Goal: Task Accomplishment & Management: Complete application form

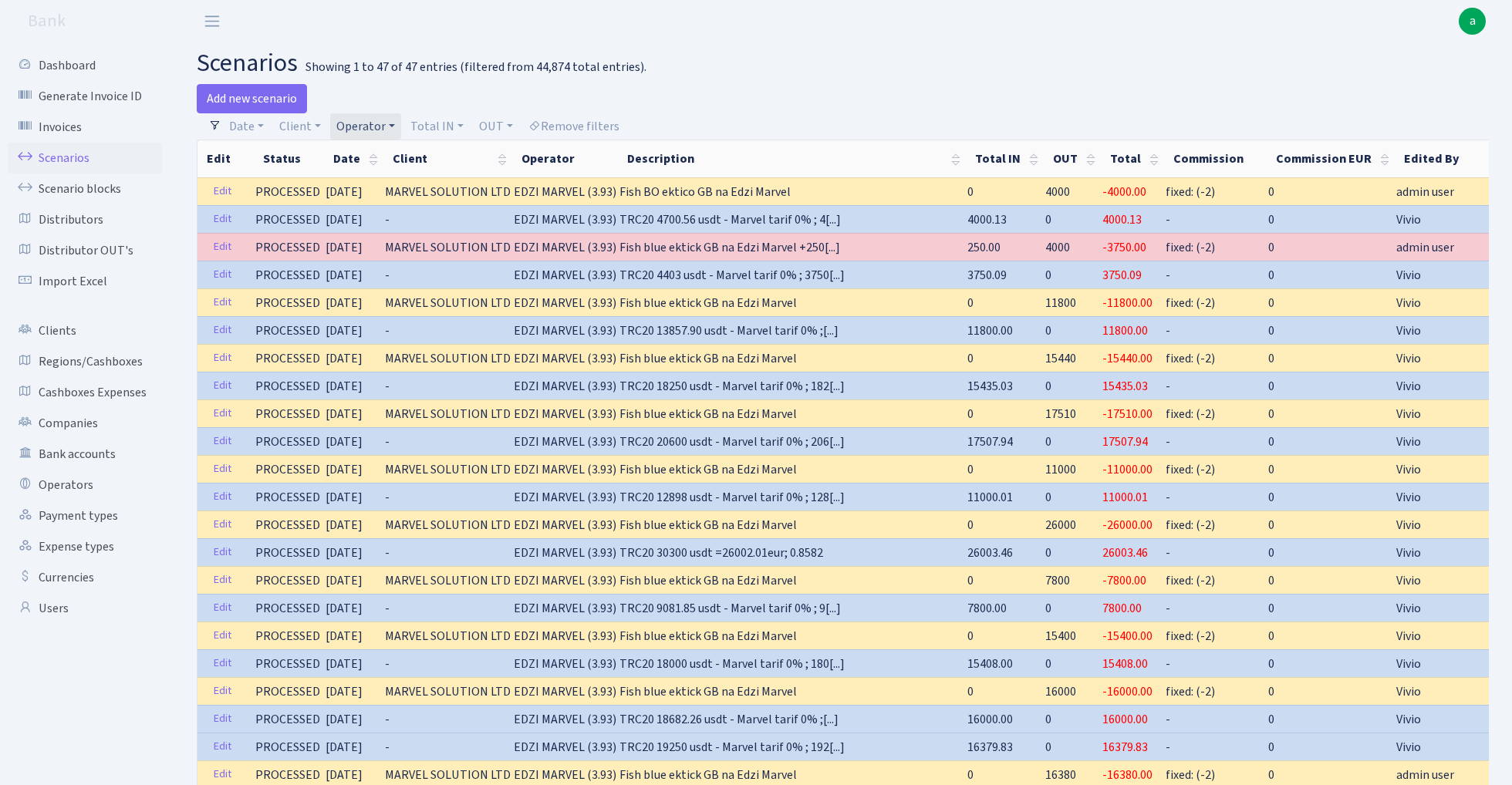
select select "100"
click at [366, 124] on link "Operator" at bounding box center [366, 126] width 71 height 26
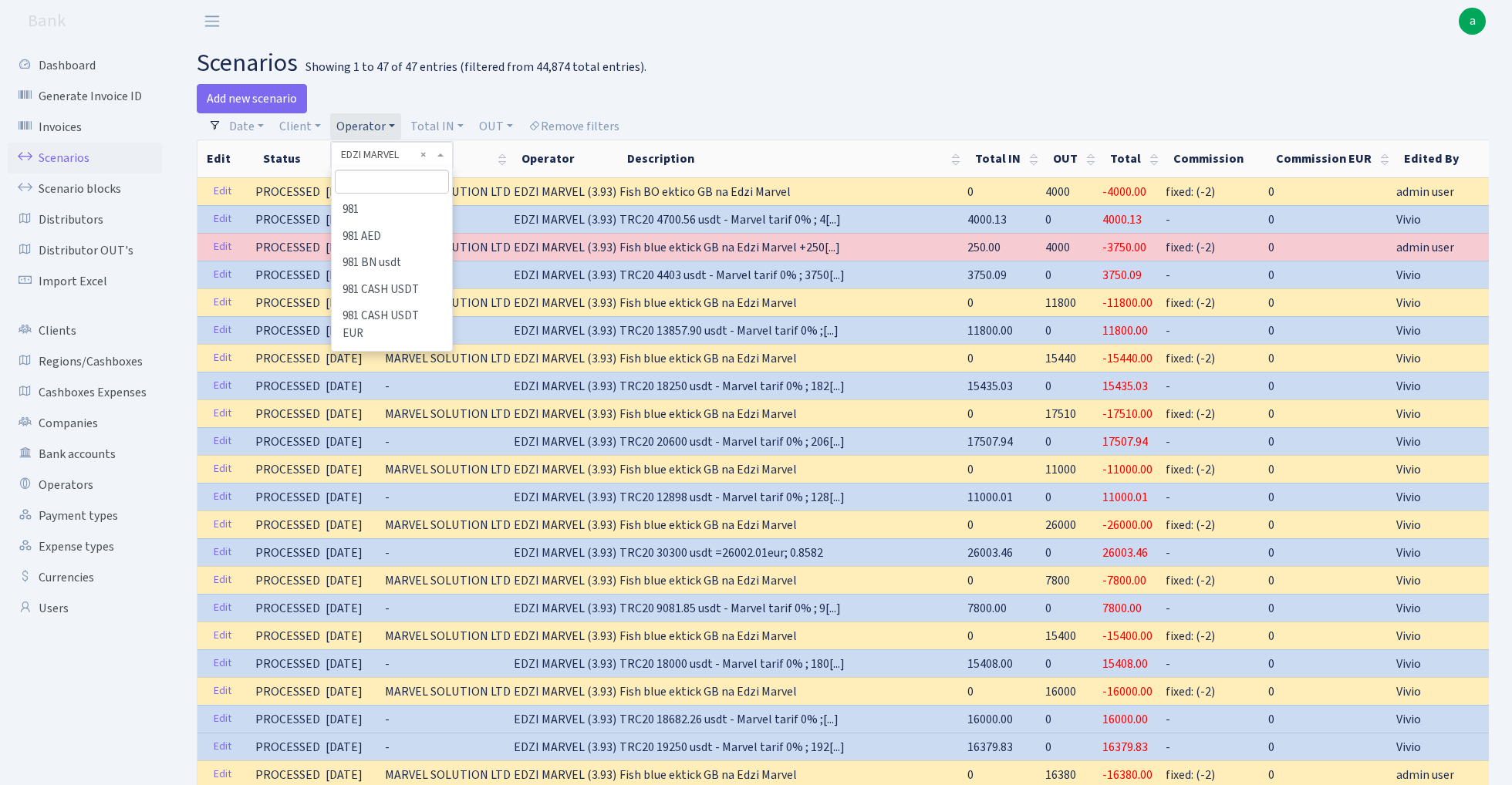
scroll to position [2383, 0]
click at [720, 72] on h2 "scenarios Showing 1 to 47 of 47 entries (filtered from 44,874 total entries)." at bounding box center [843, 63] width 1292 height 29
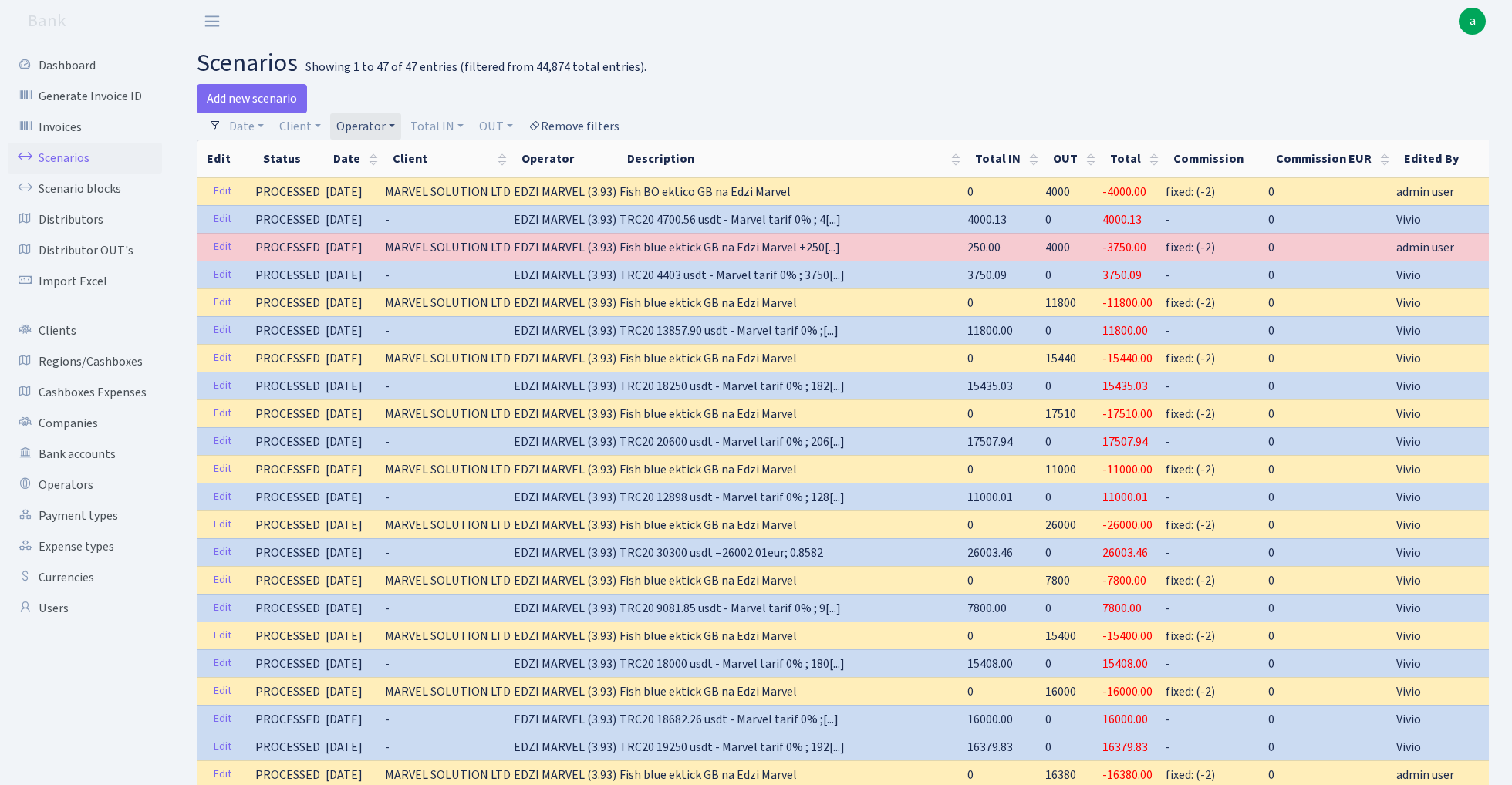
click at [595, 124] on link "Remove filters" at bounding box center [574, 126] width 103 height 26
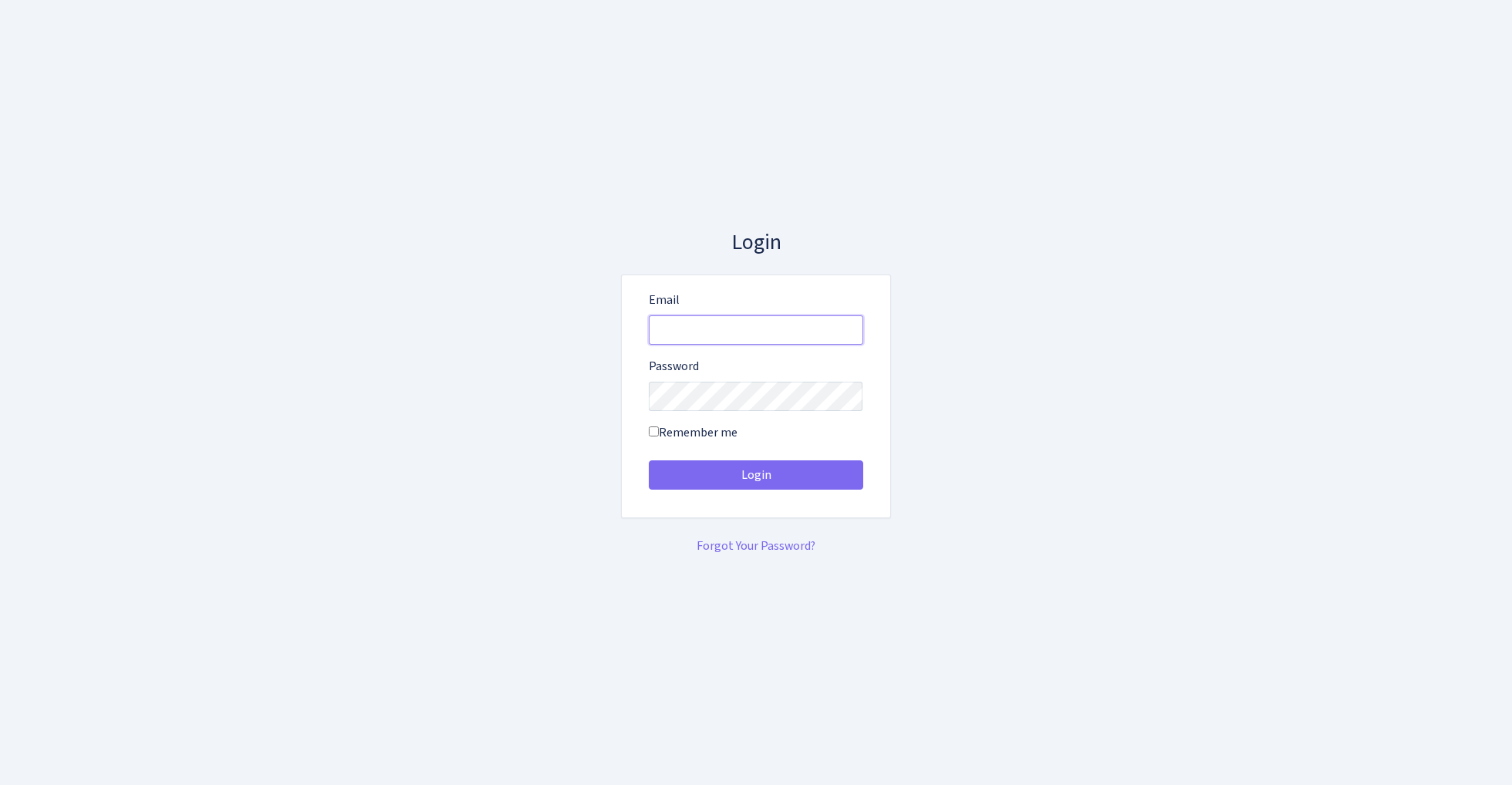
type input "admin@bank.com"
click at [756, 474] on button "Login" at bounding box center [756, 474] width 214 height 29
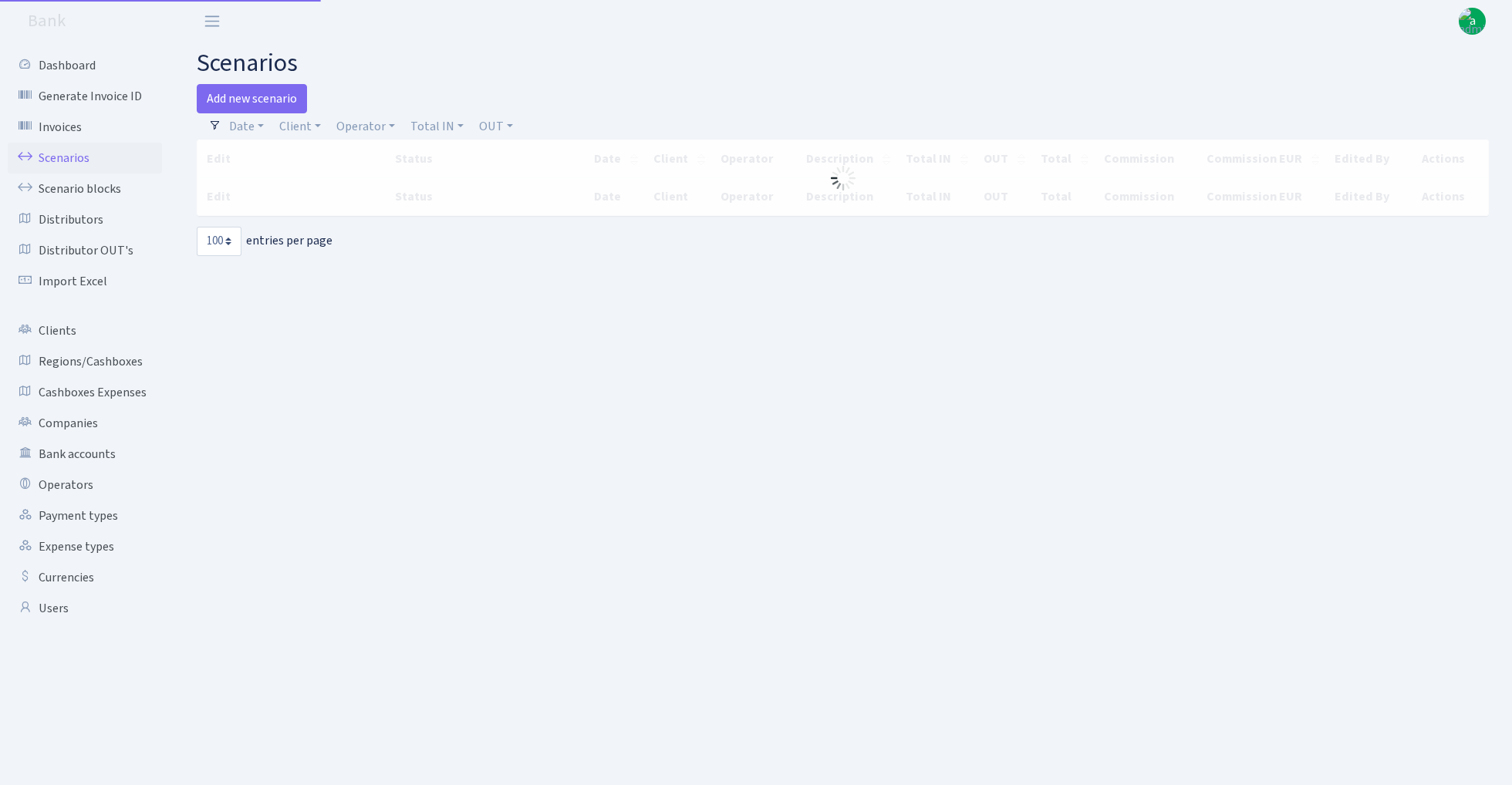
select select "100"
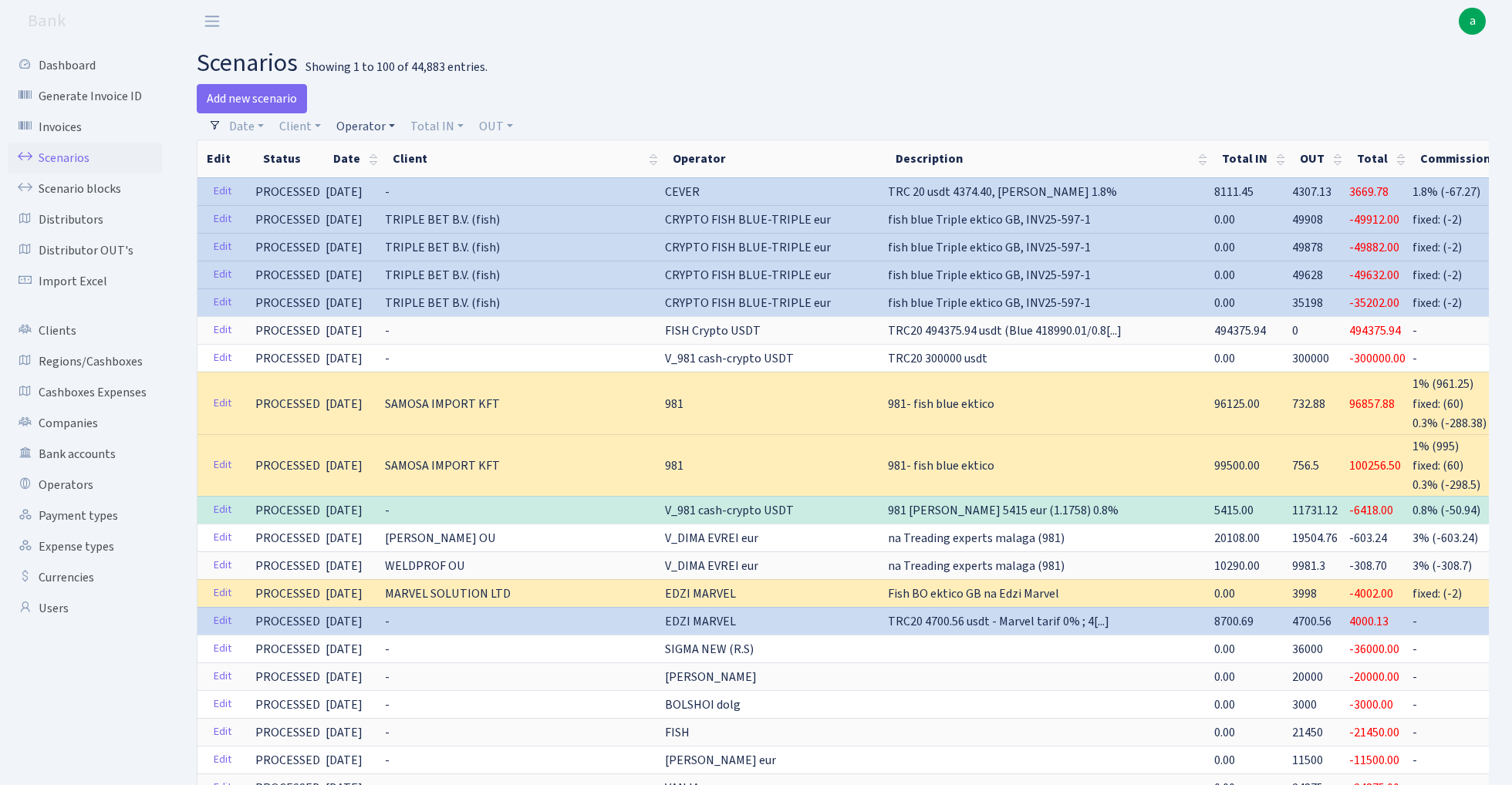
click at [370, 124] on link "Operator" at bounding box center [366, 126] width 71 height 26
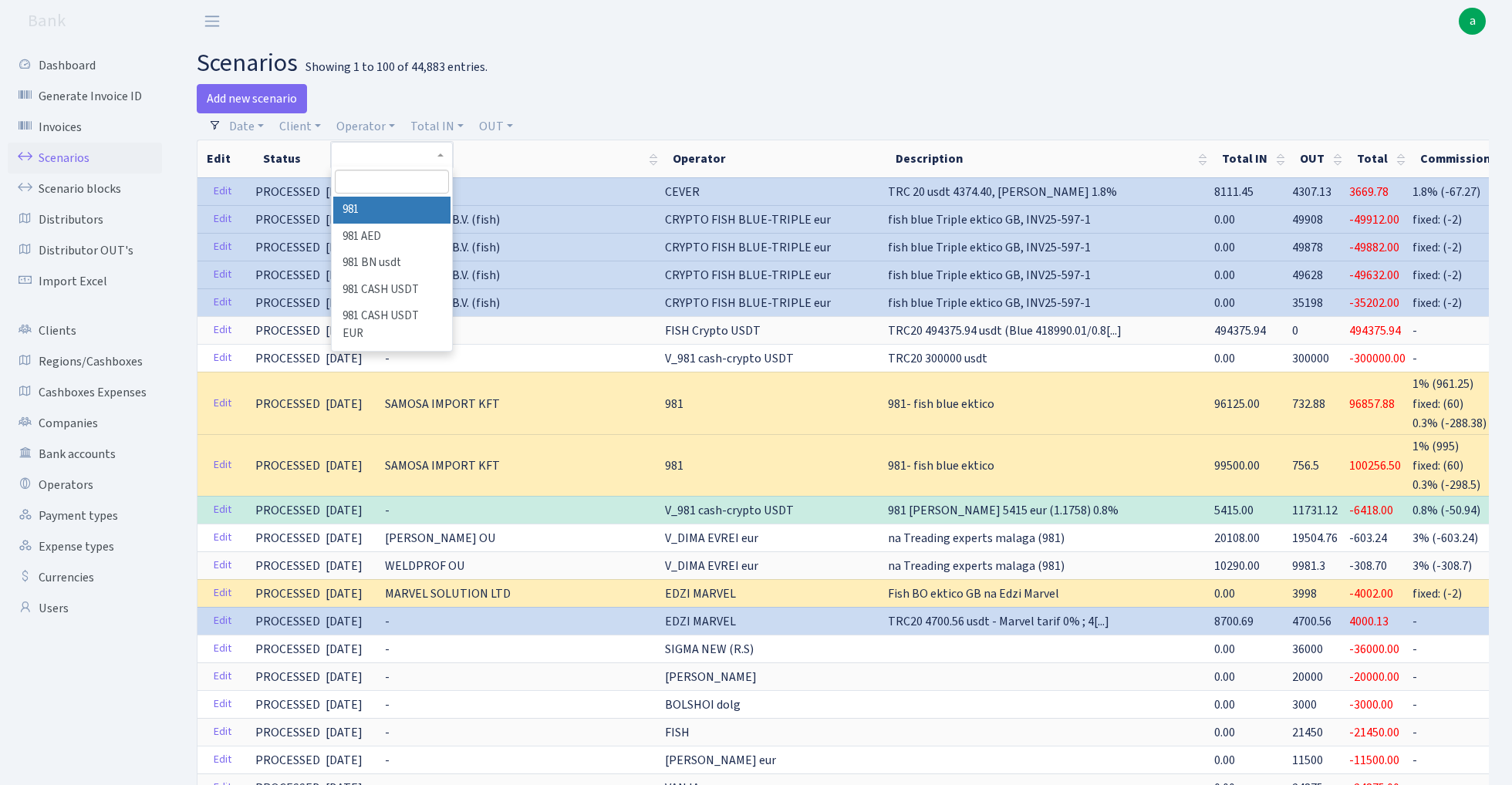
click at [389, 177] on input "search" at bounding box center [391, 182] width 113 height 24
type input "gus"
click at [404, 207] on li "GUSTAV DU DU rub" at bounding box center [391, 210] width 116 height 27
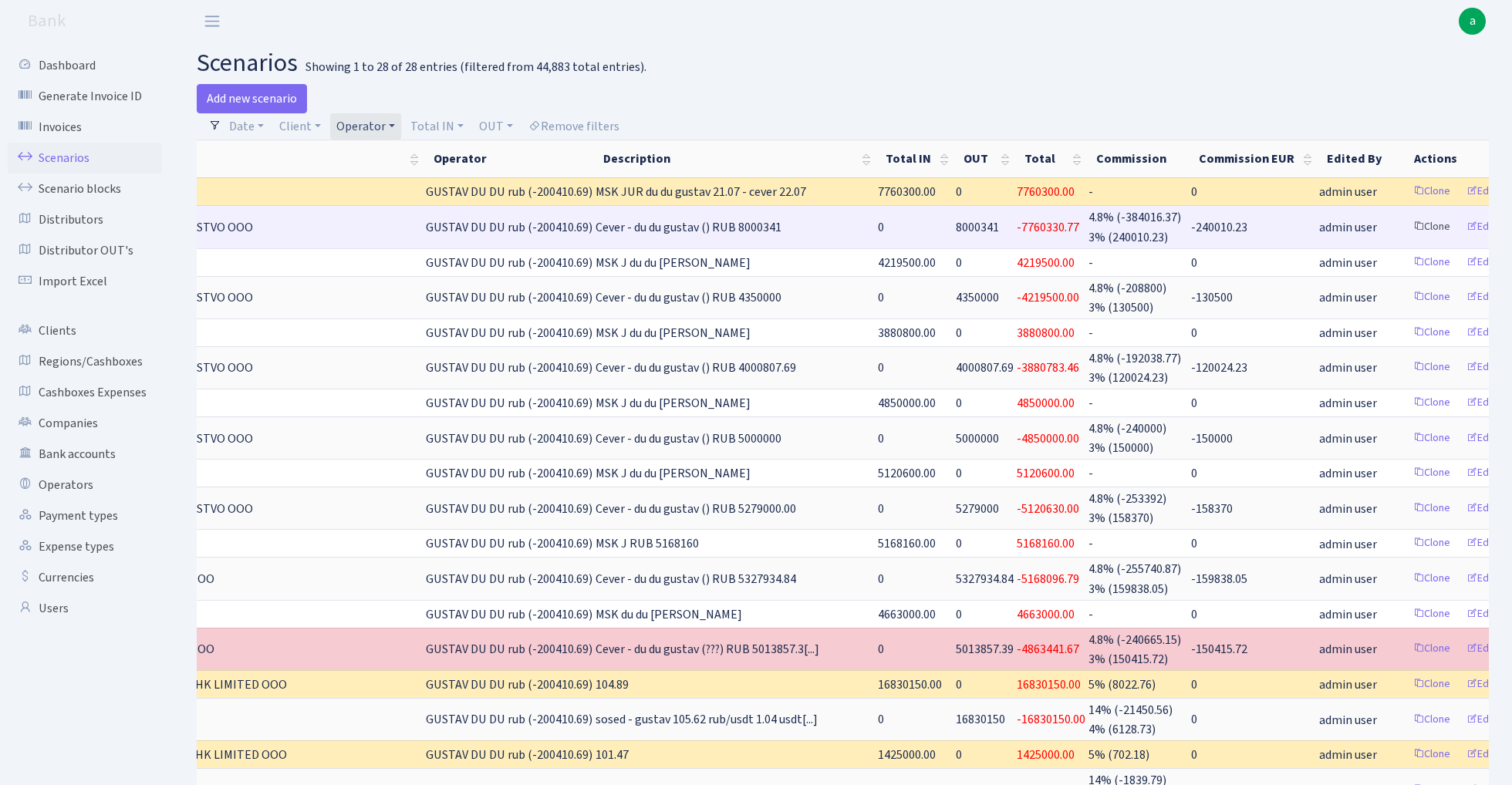
scroll to position [0, 241]
click at [1407, 229] on link "Clone" at bounding box center [1432, 227] width 51 height 24
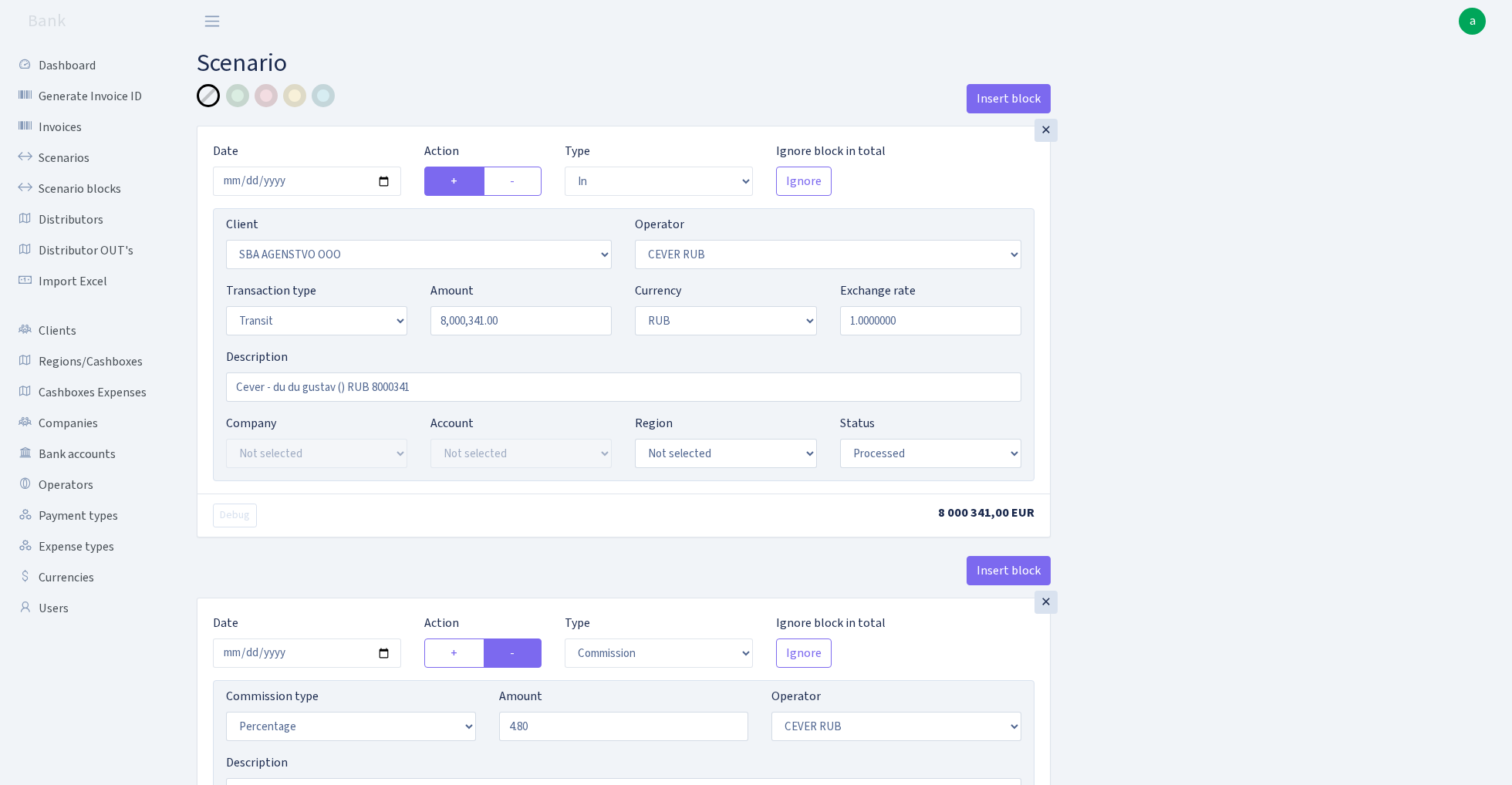
select select "in"
select select "3122"
select select "214"
select select "5"
select select "3"
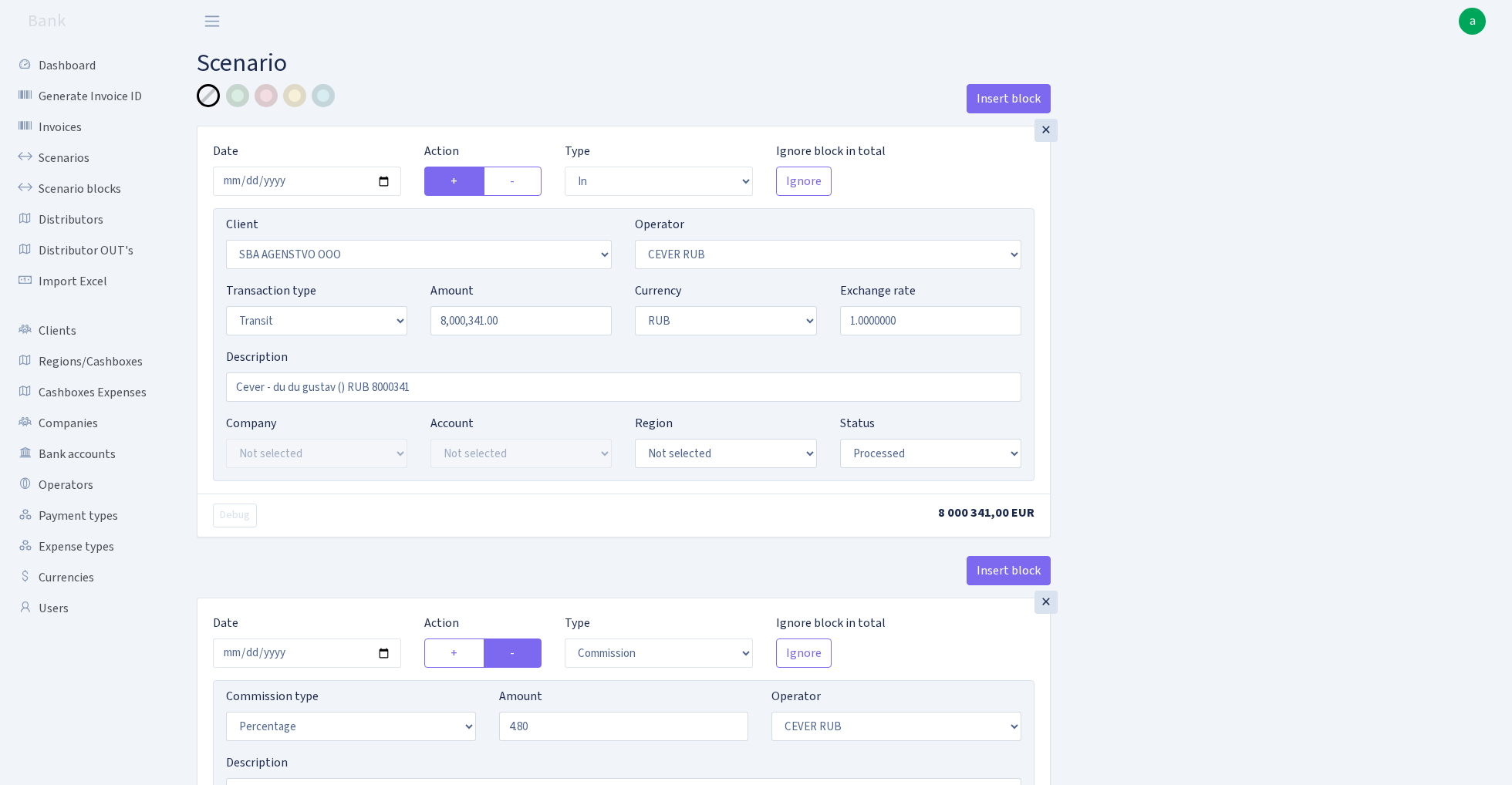
select select "processed"
select select "commission"
select select "214"
select select "processed"
select select "out"
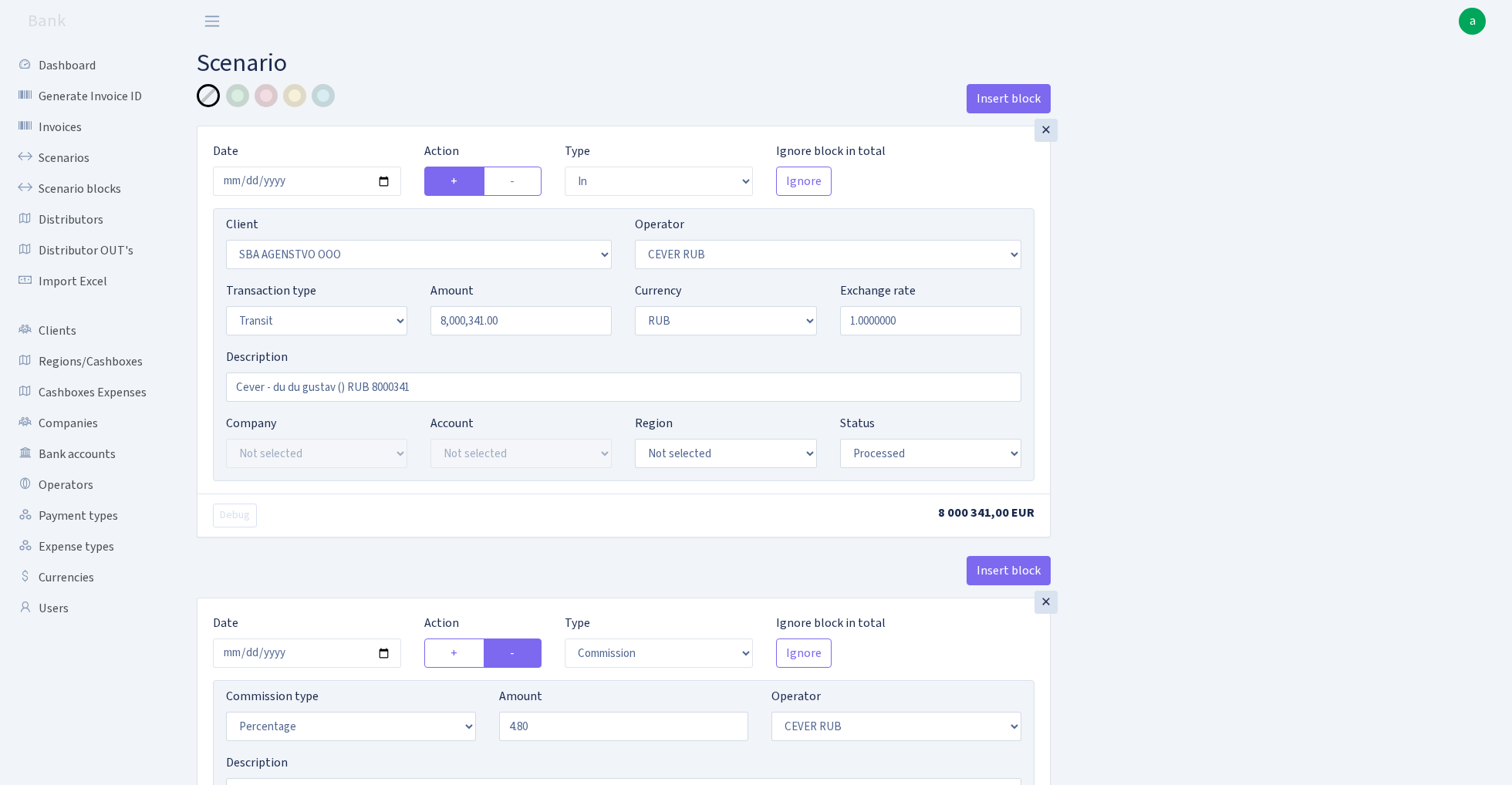
select select "3122"
select select "445"
select select "5"
select select "3"
select select "processed"
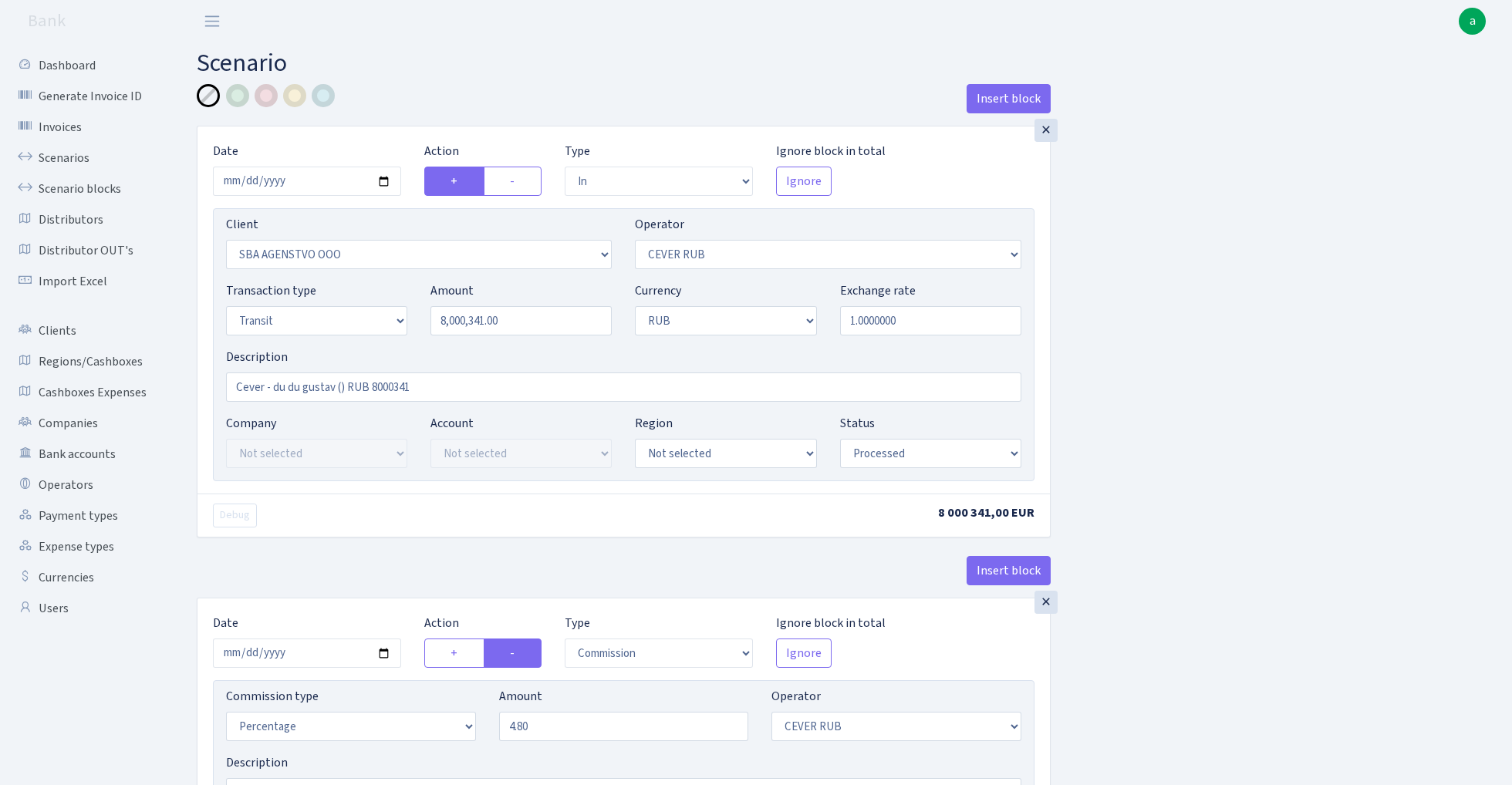
select select "commission"
select select "445"
select select "processed"
click at [300, 180] on input "2025-07-21" at bounding box center [306, 181] width 188 height 29
type input "2025-10-01"
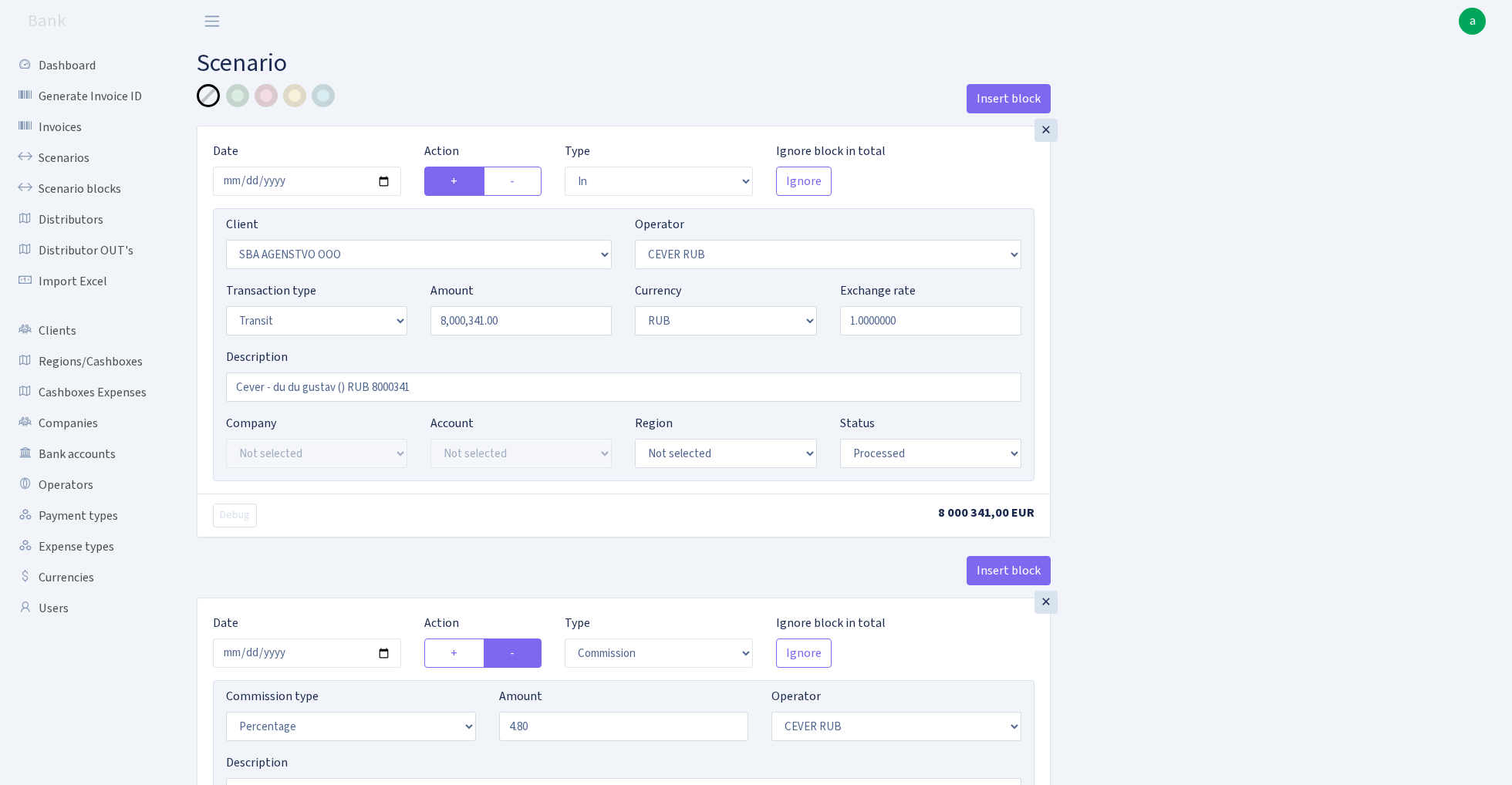
click at [390, 103] on div "Insert block" at bounding box center [624, 105] width 854 height 41
click at [519, 322] on input "8000341.00" at bounding box center [521, 320] width 182 height 29
click at [528, 322] on input "5056380.38" at bounding box center [521, 320] width 182 height 29
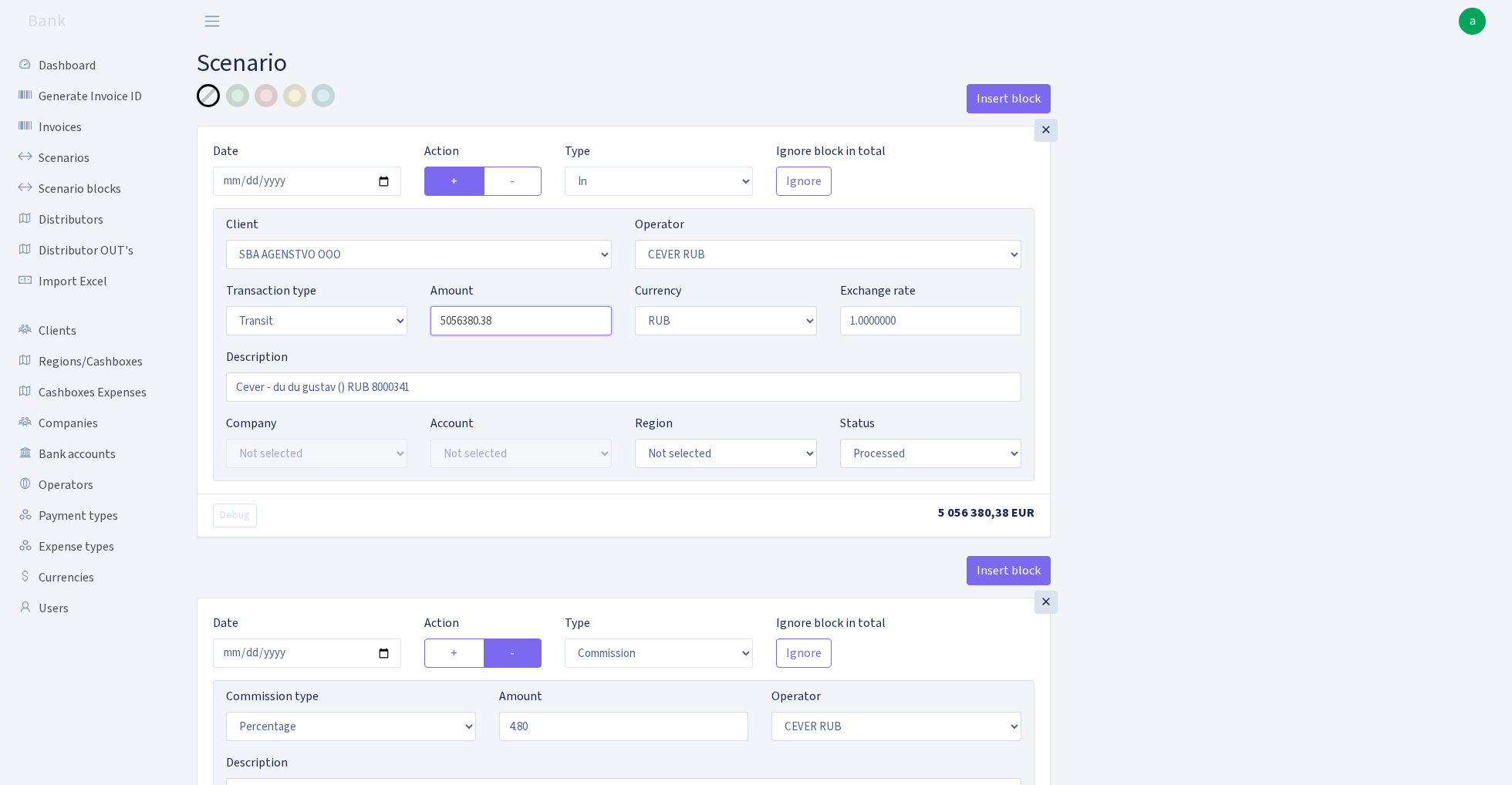
click at [528, 322] on input "5056380.38" at bounding box center [521, 320] width 182 height 29
type input "5,056,380.38"
click at [390, 388] on input "Cever - du du gustav () RUB 8000341" at bounding box center [623, 386] width 795 height 29
paste input "5056380.38"
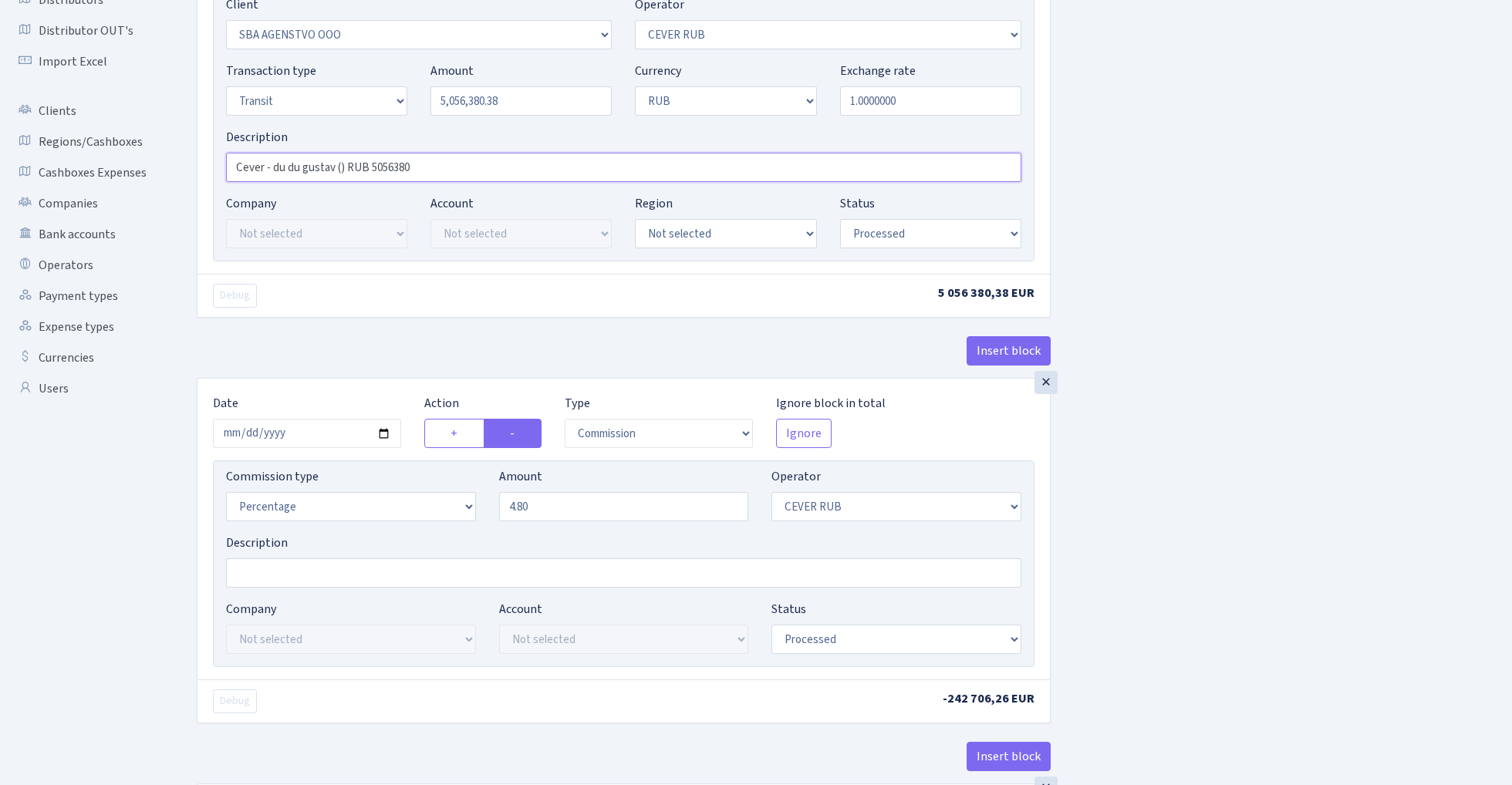
scroll to position [222, 0]
type input "Cever - du du gustav () RUB 5056380"
click at [313, 440] on input "2025-07-21" at bounding box center [306, 430] width 188 height 29
type input "2025-10-01"
click at [372, 341] on div "Insert block" at bounding box center [624, 355] width 854 height 41
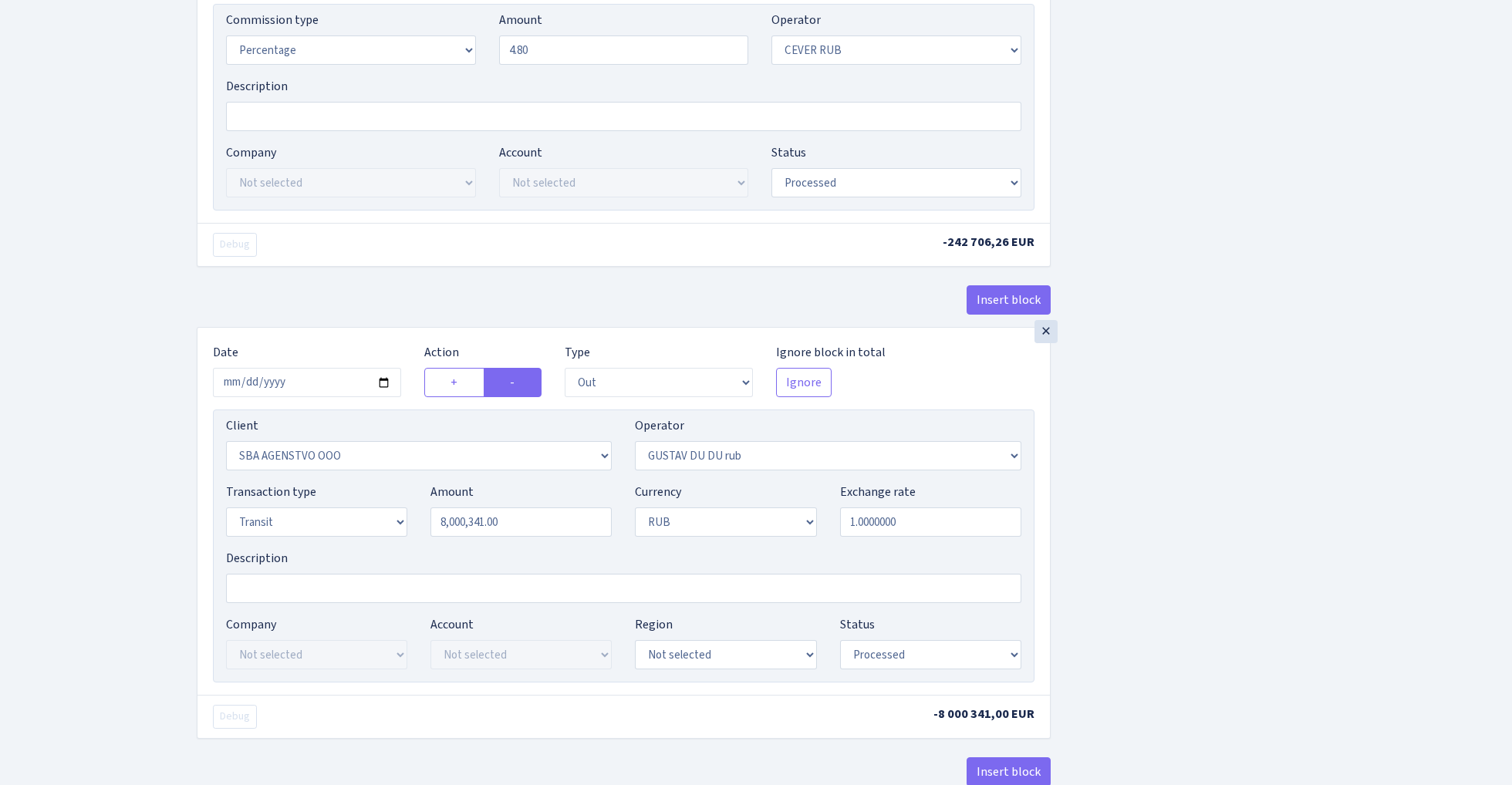
scroll to position [678, 0]
click at [313, 387] on input "2025-07-21" at bounding box center [306, 380] width 188 height 29
type input "2025-10-01"
click at [348, 319] on div "Insert block" at bounding box center [624, 303] width 854 height 41
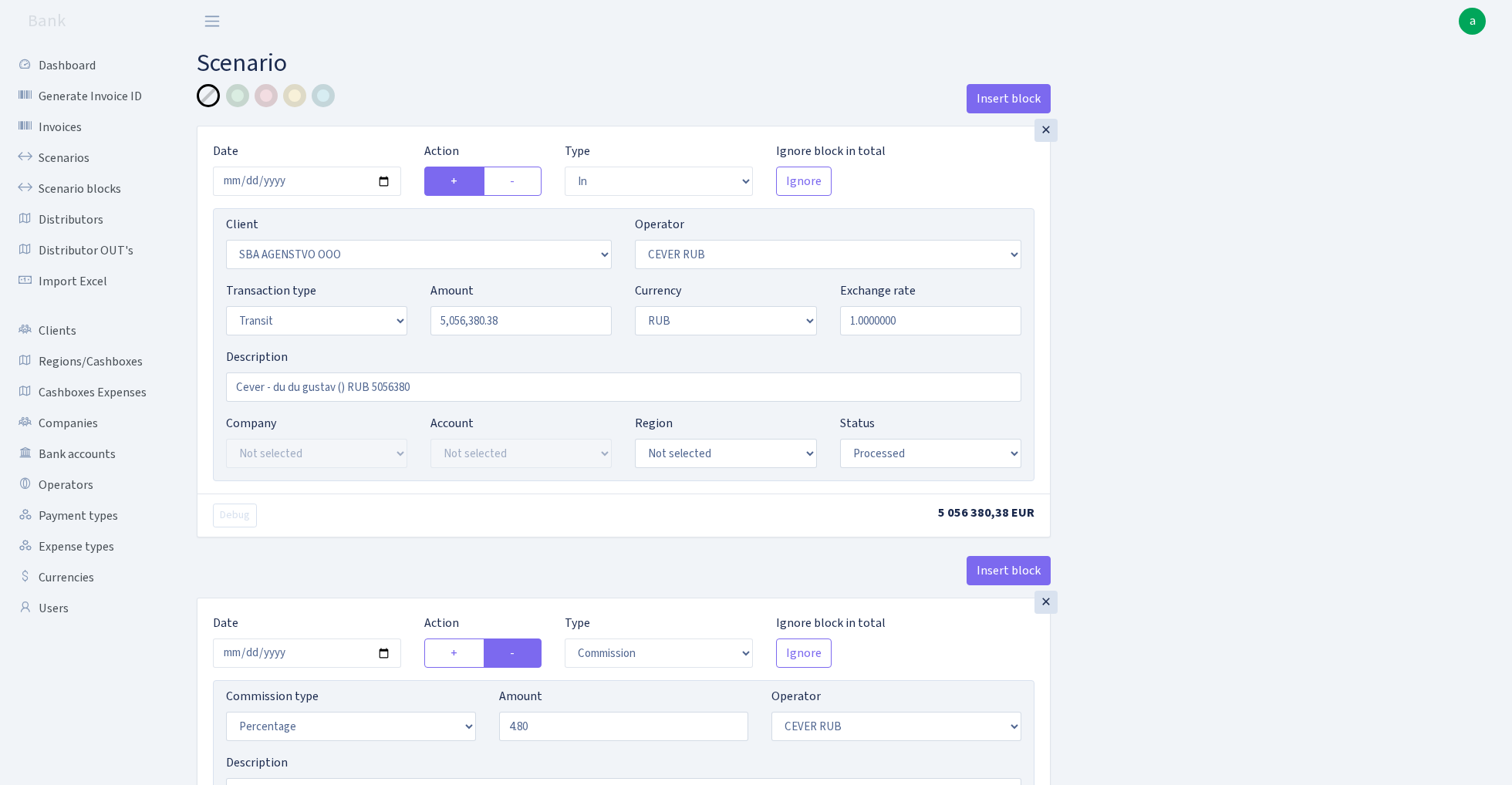
scroll to position [0, 0]
click at [534, 314] on input "5056380.38" at bounding box center [521, 320] width 182 height 29
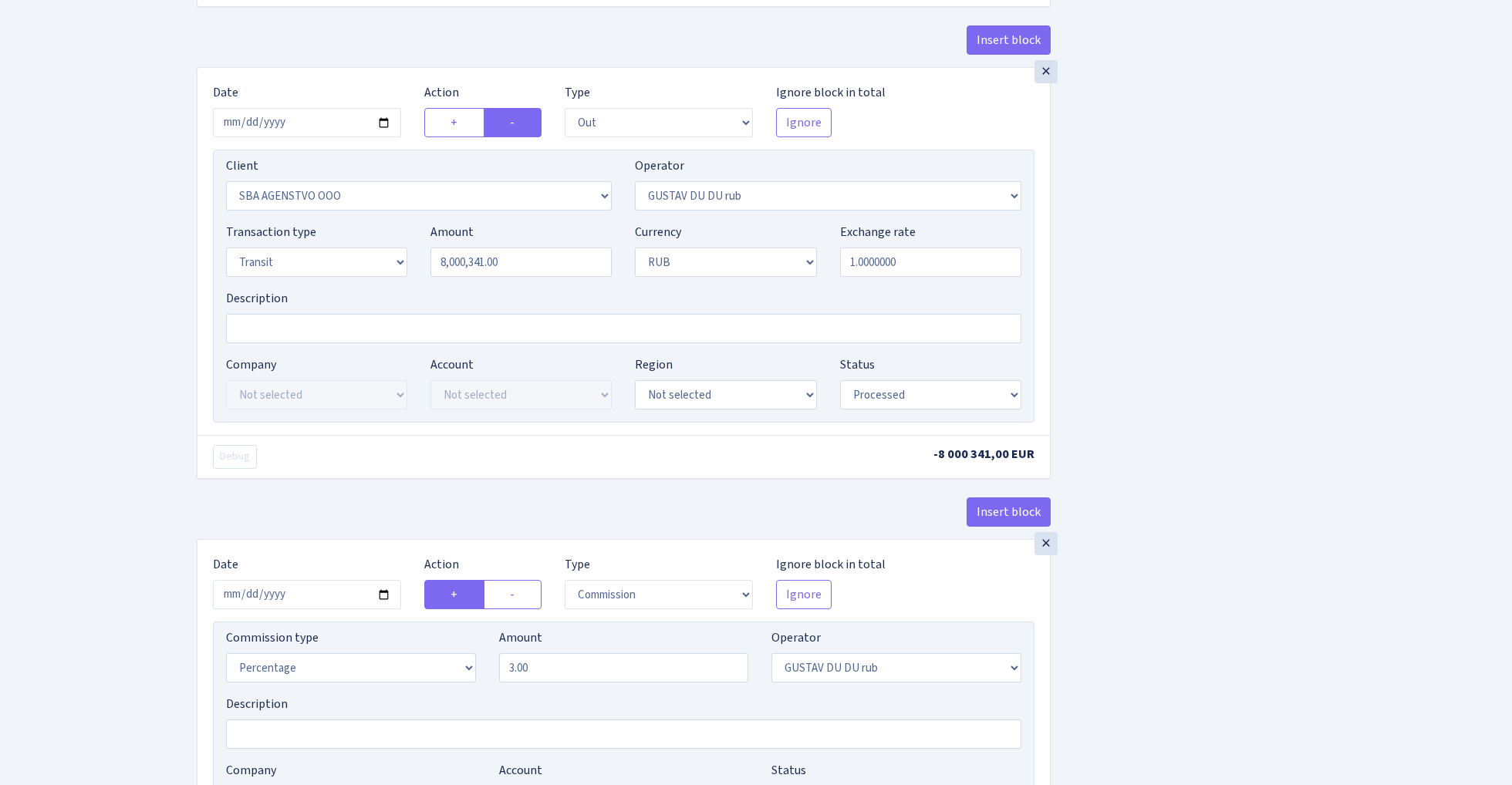
scroll to position [899, 0]
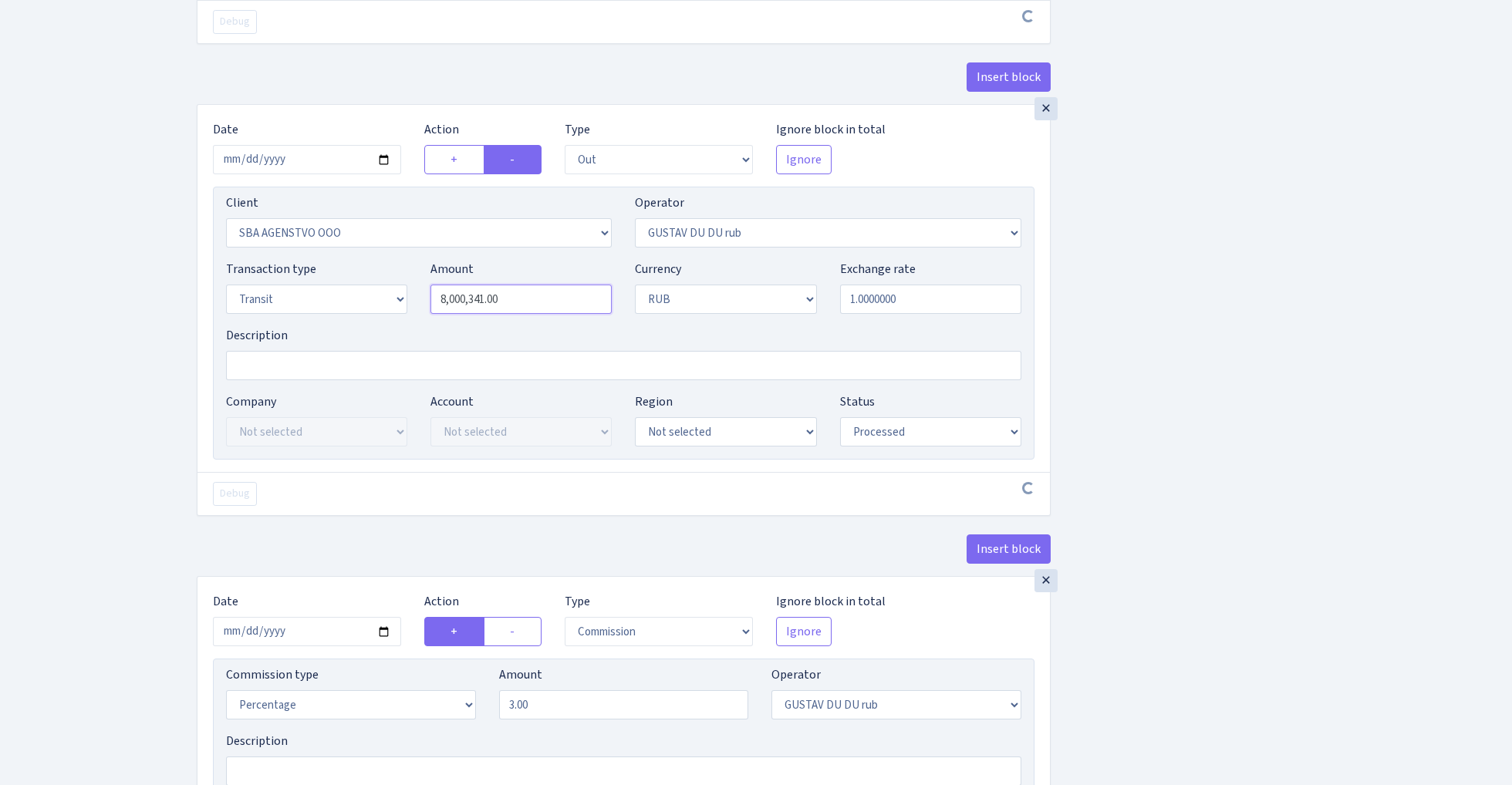
type input "5,056,380.38"
click at [538, 304] on input "8000341.00" at bounding box center [521, 298] width 182 height 29
paste input "5056380.38"
type input "5,056,380.38"
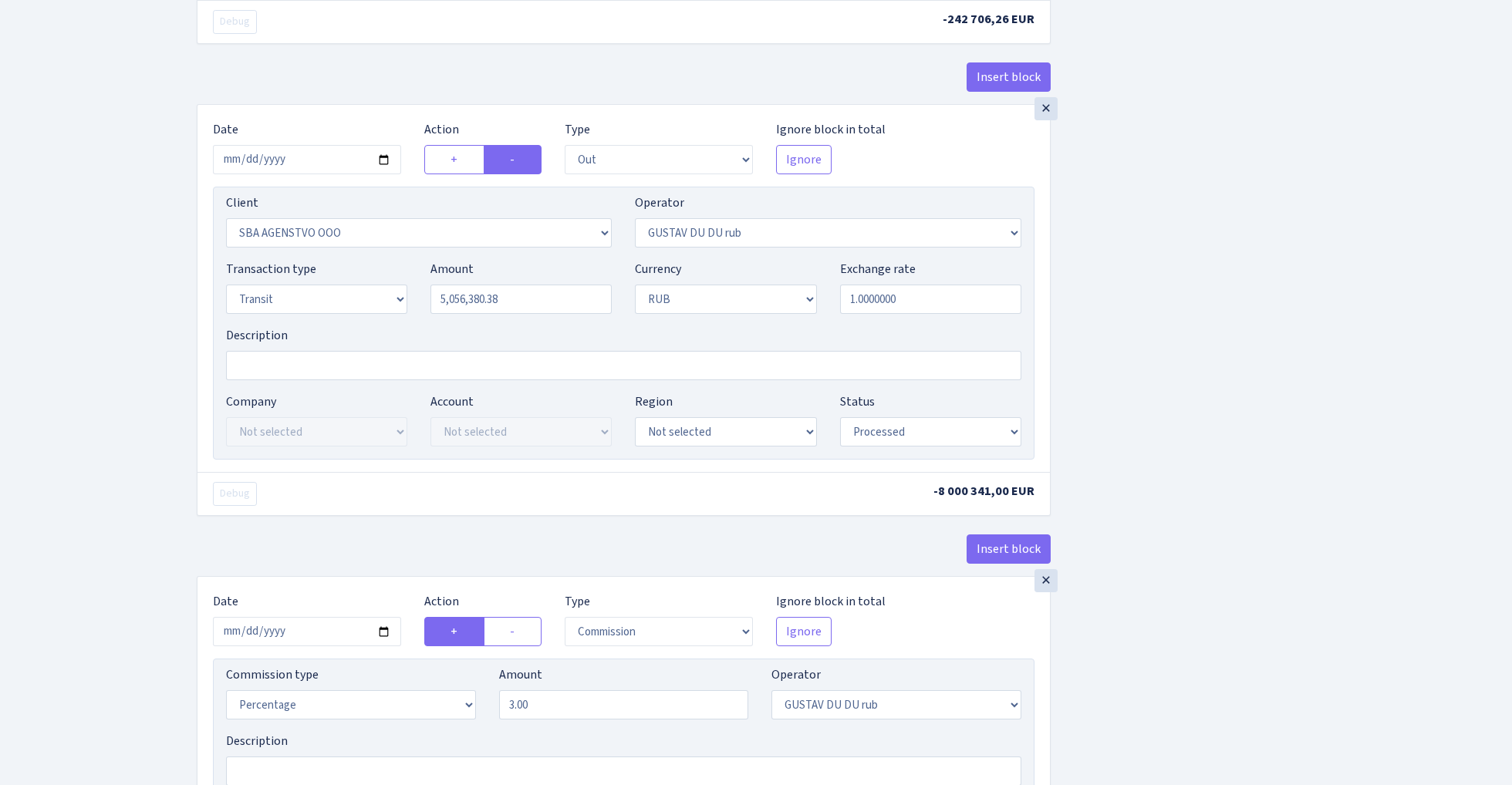
click at [1176, 283] on div "Insert block × Date 2025-10-01 Action + - Type --- In Out Commission Field requ…" at bounding box center [843, 118] width 1315 height 1866
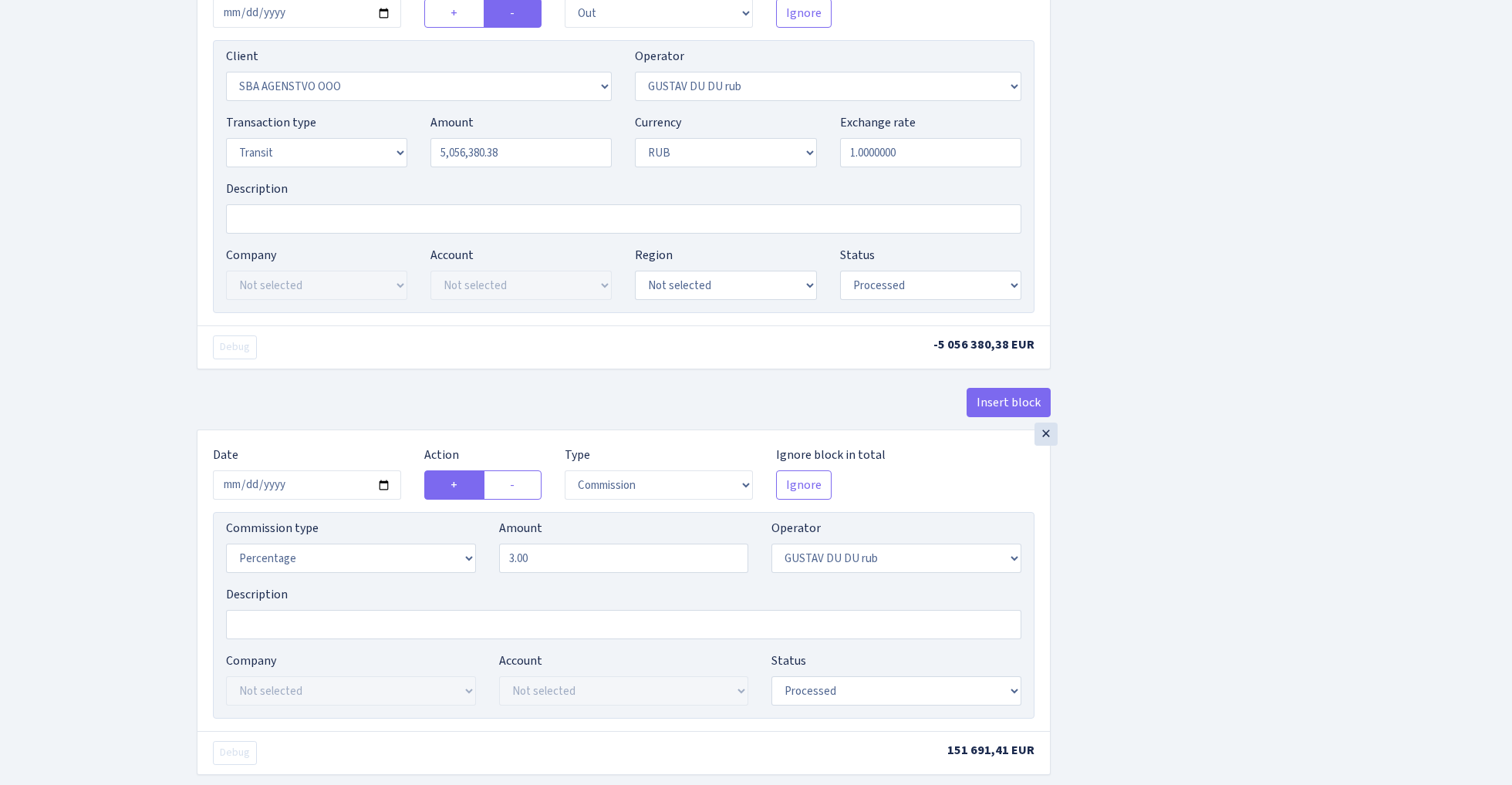
scroll to position [1052, 0]
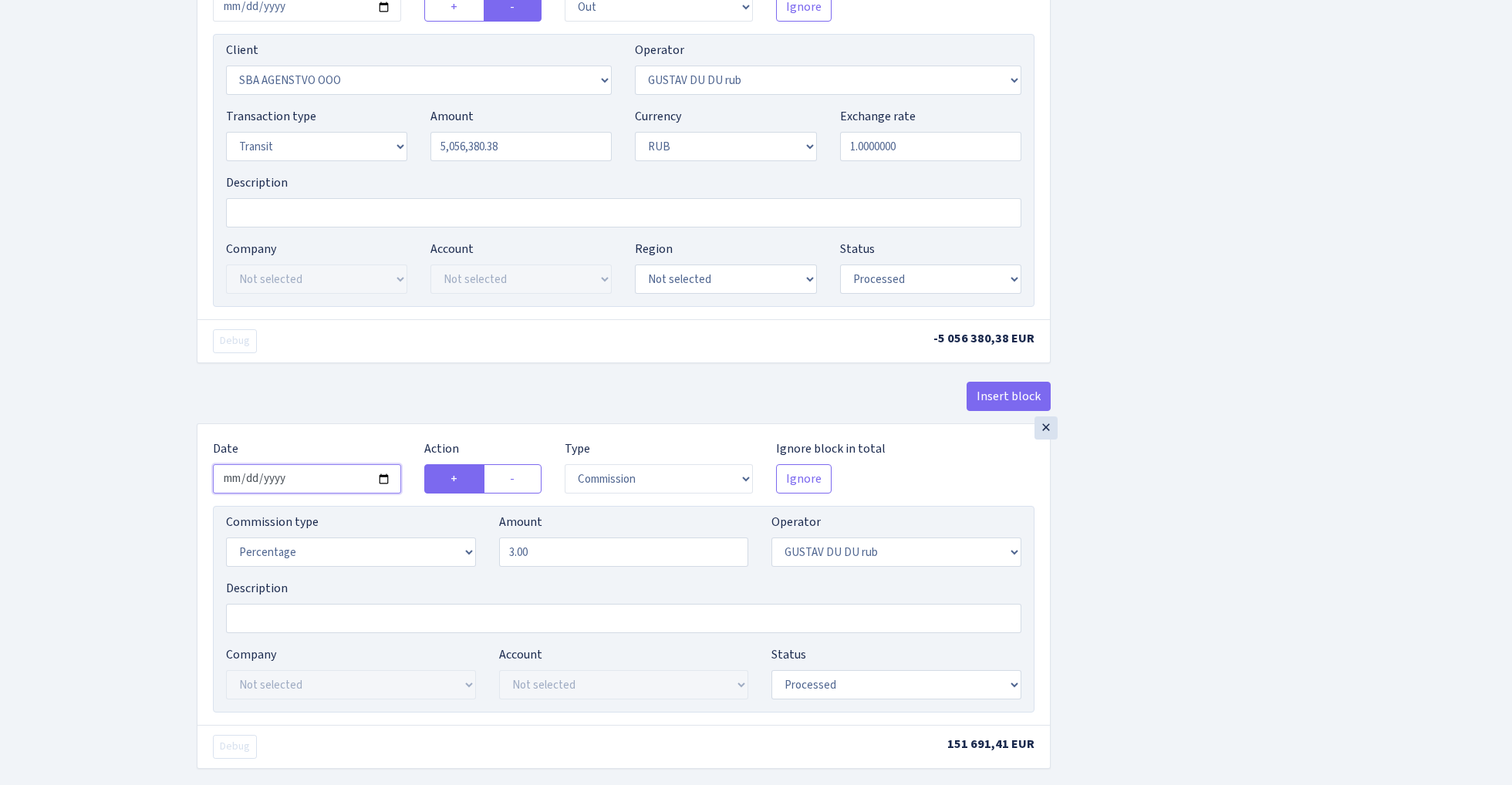
click at [301, 486] on input "2025-07-21" at bounding box center [306, 478] width 188 height 29
type input "2025-10-01"
click at [370, 392] on div "Insert block" at bounding box center [624, 402] width 854 height 41
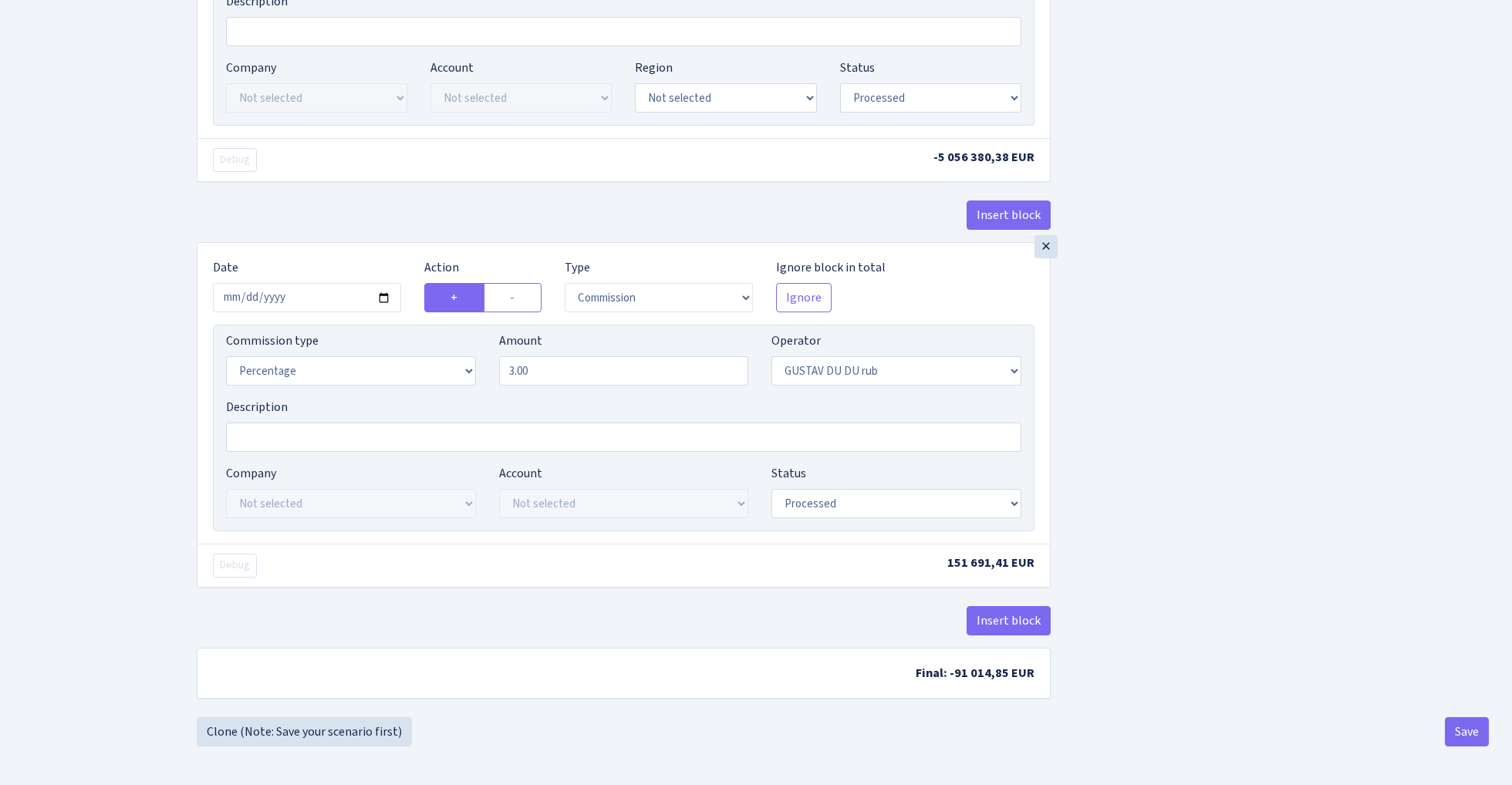
scroll to position [1241, 0]
click at [1462, 729] on button "Save" at bounding box center [1466, 731] width 44 height 29
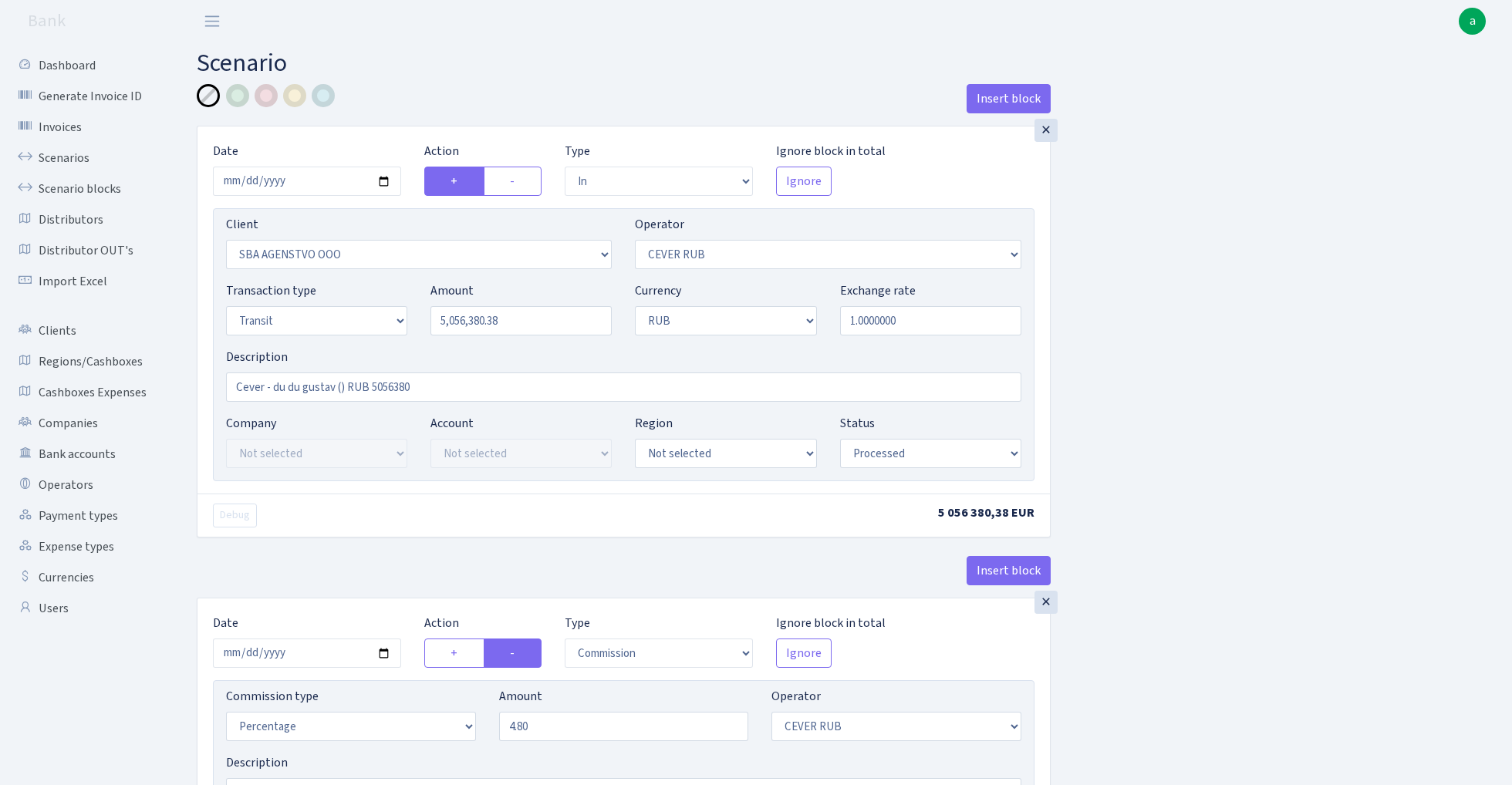
select select "in"
select select "3122"
select select "214"
select select "5"
select select "3"
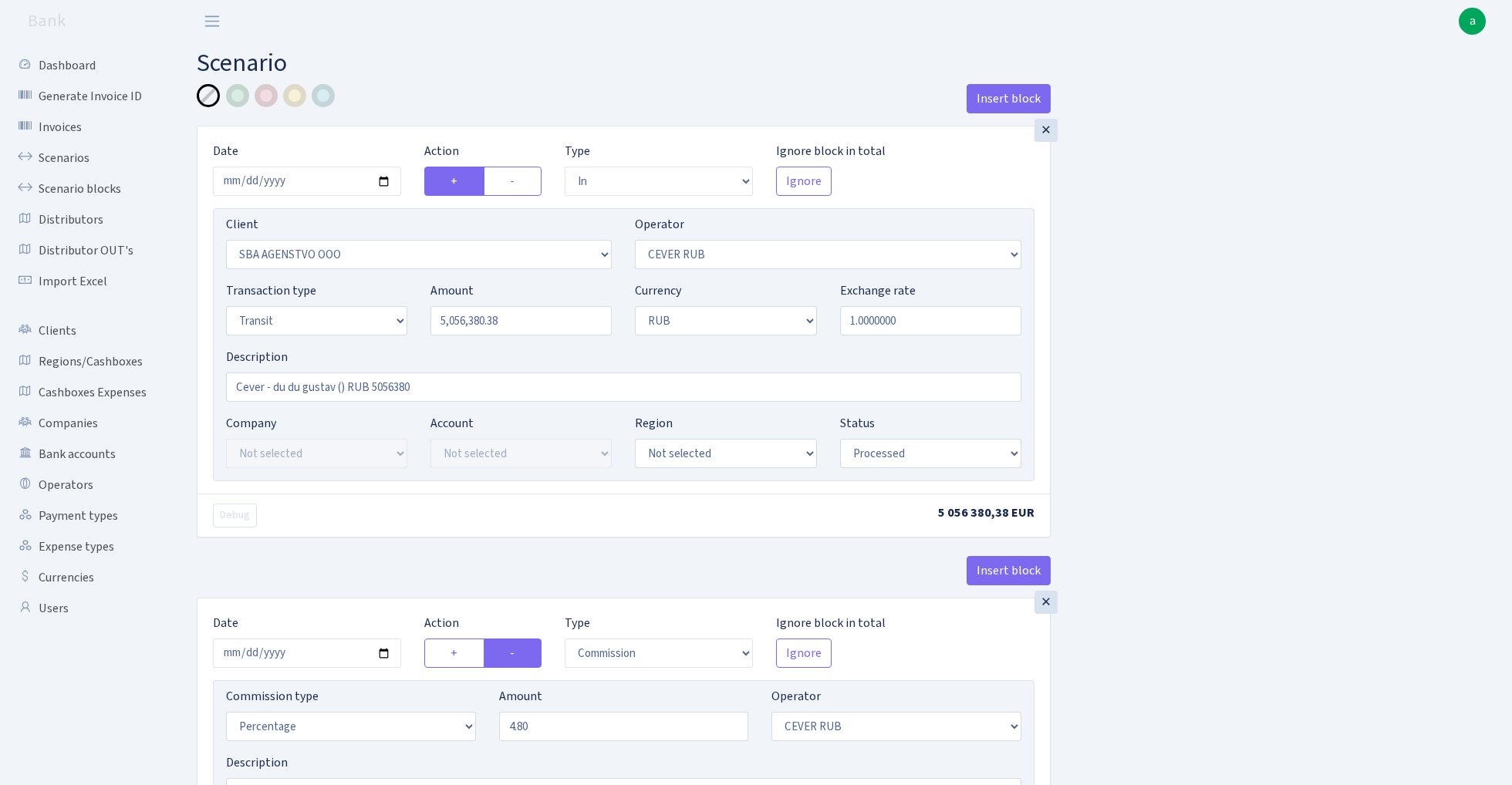
select select "processed"
select select "commission"
select select "214"
select select "processed"
select select "out"
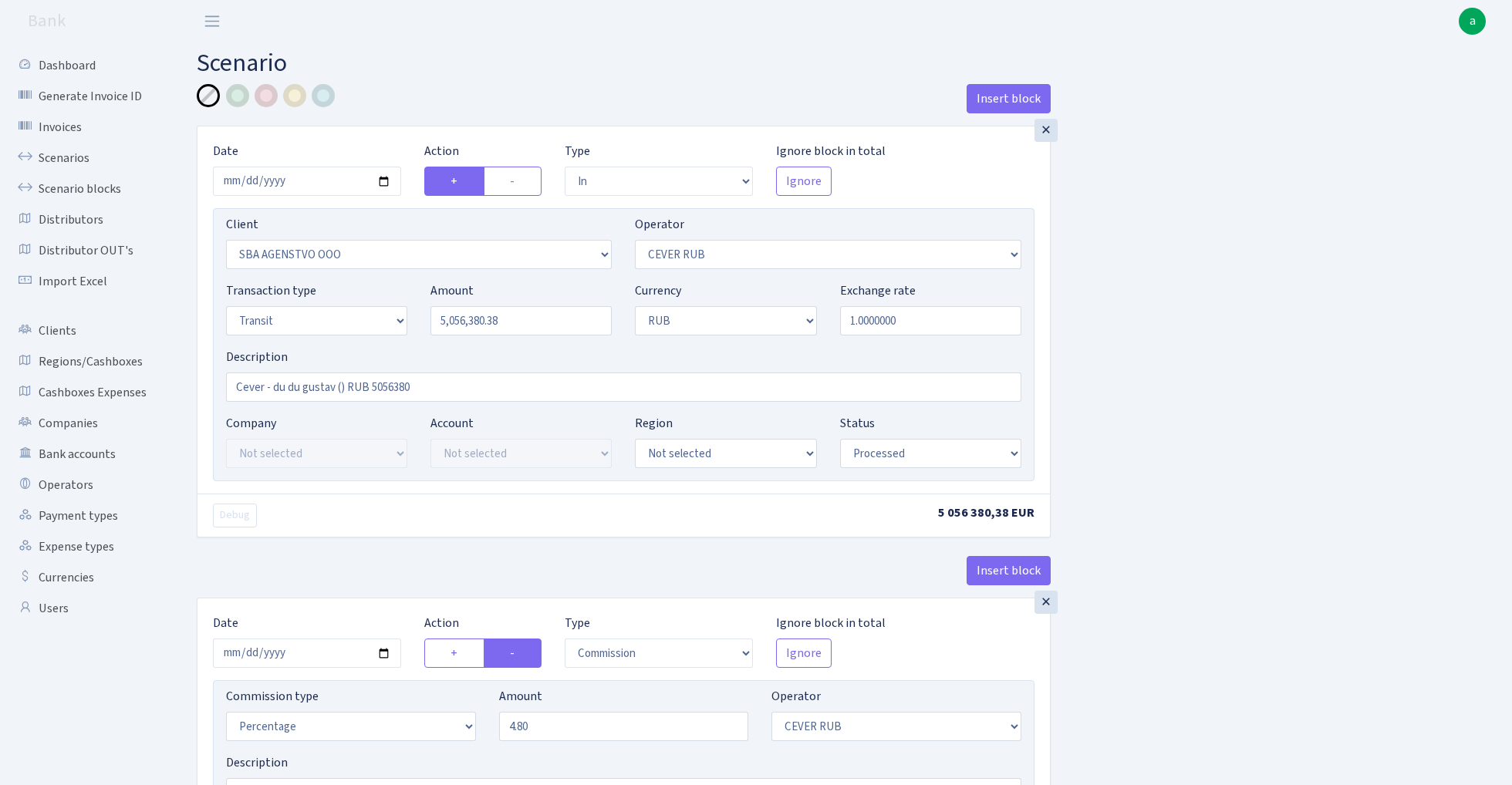
select select "3122"
select select "445"
select select "5"
select select "3"
select select "processed"
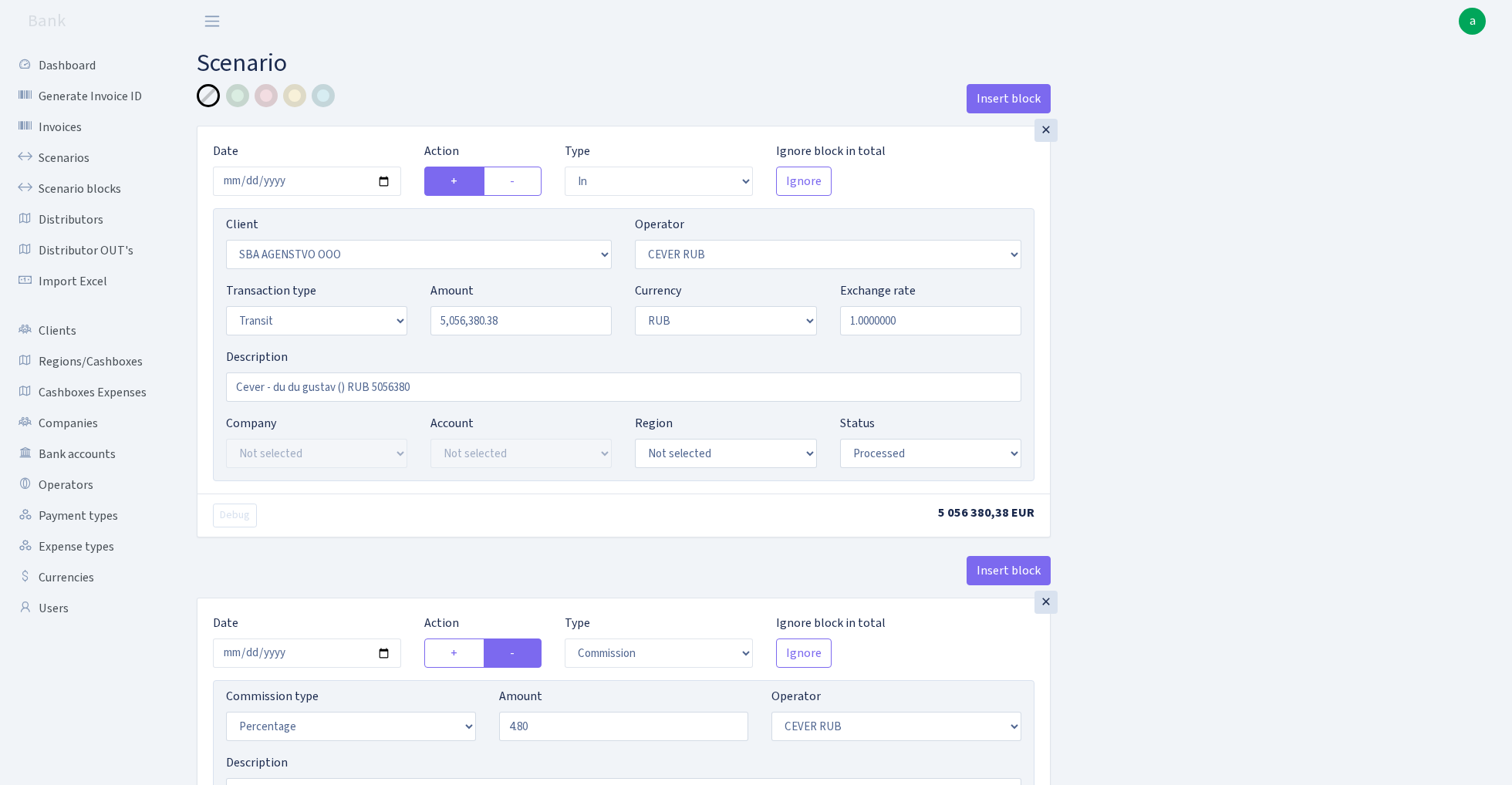
select select "commission"
select select "445"
select select "processed"
click at [66, 157] on link "Scenarios" at bounding box center [84, 157] width 154 height 31
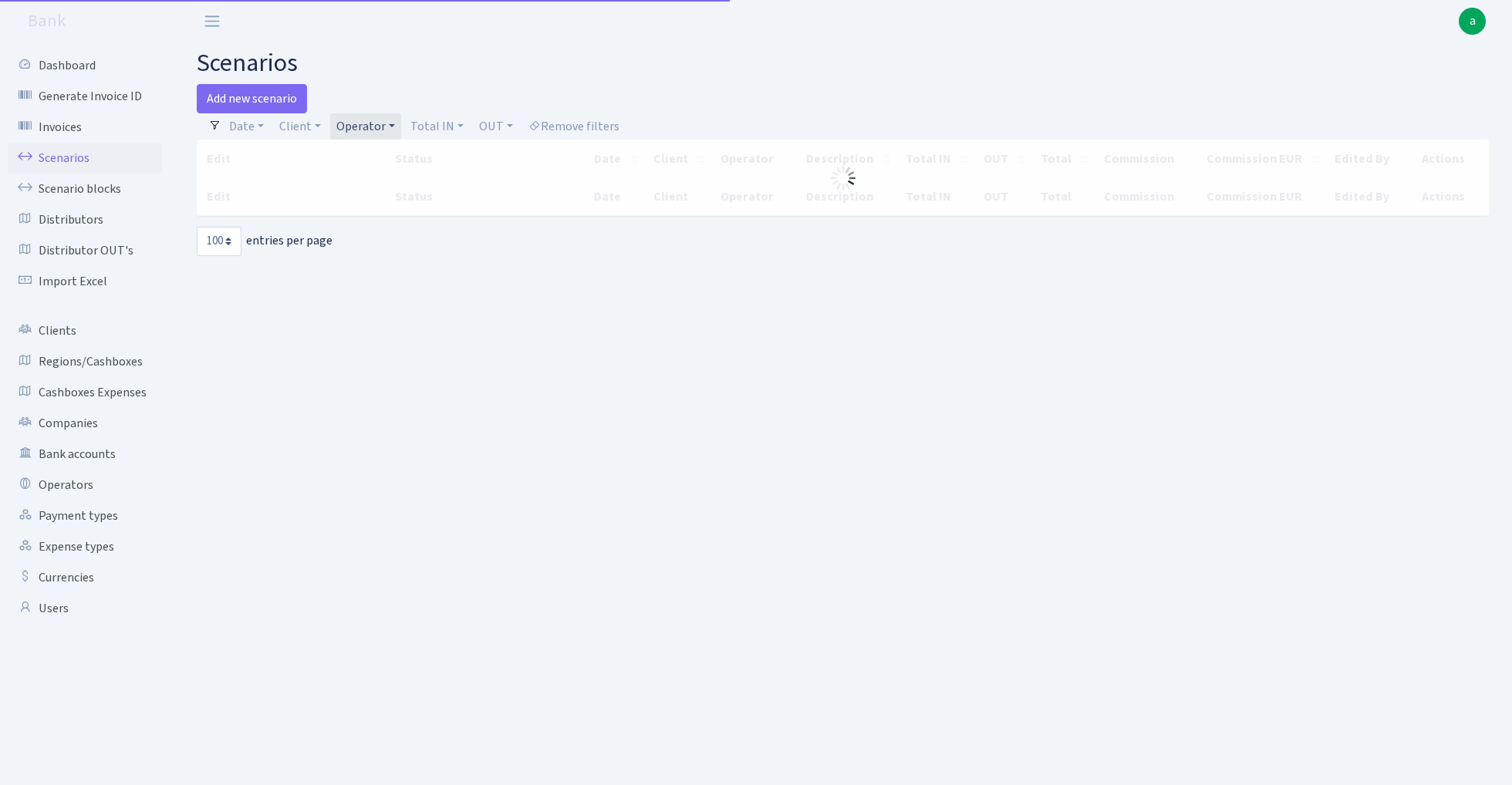
select select "100"
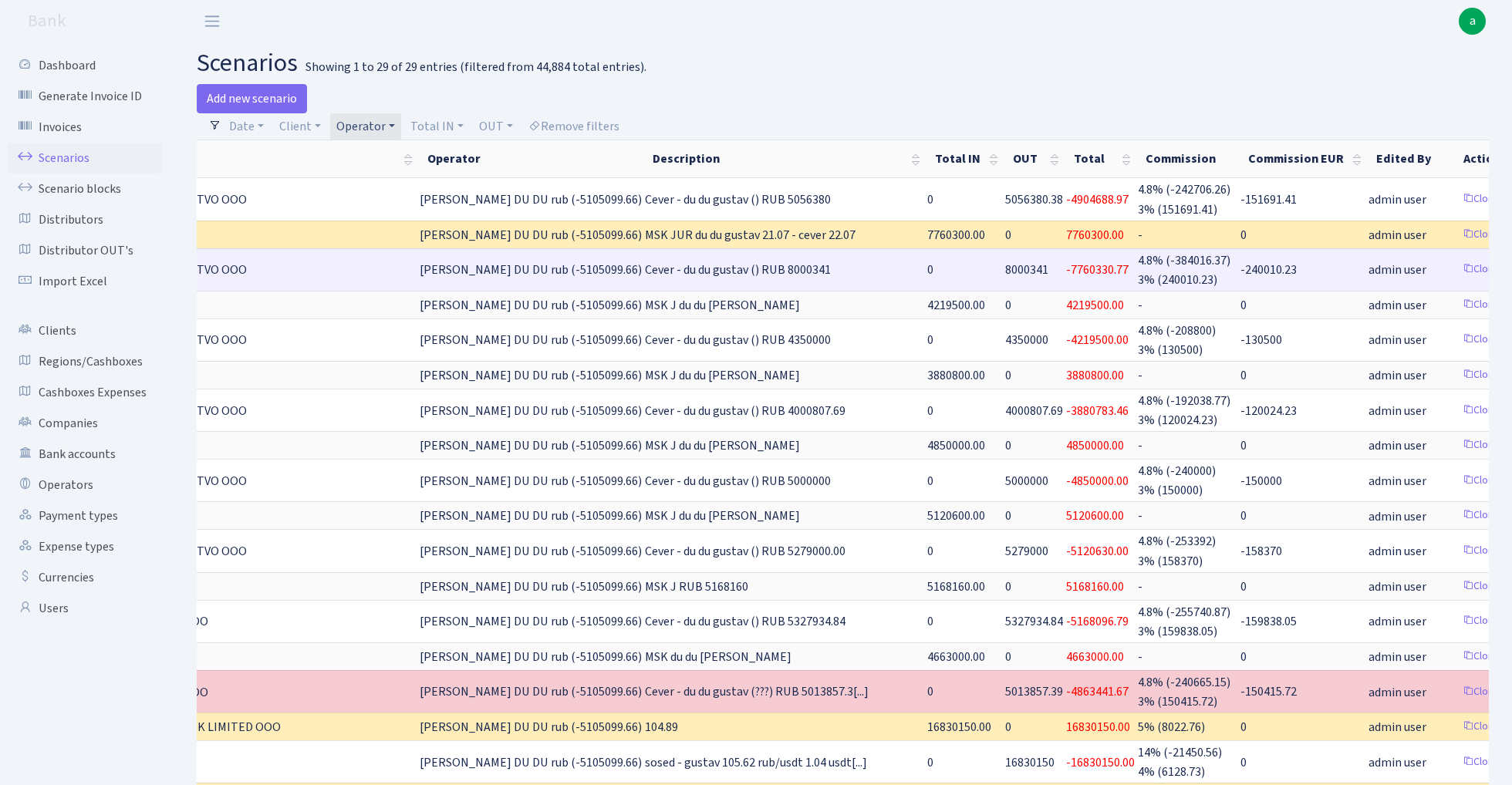
scroll to position [0, 247]
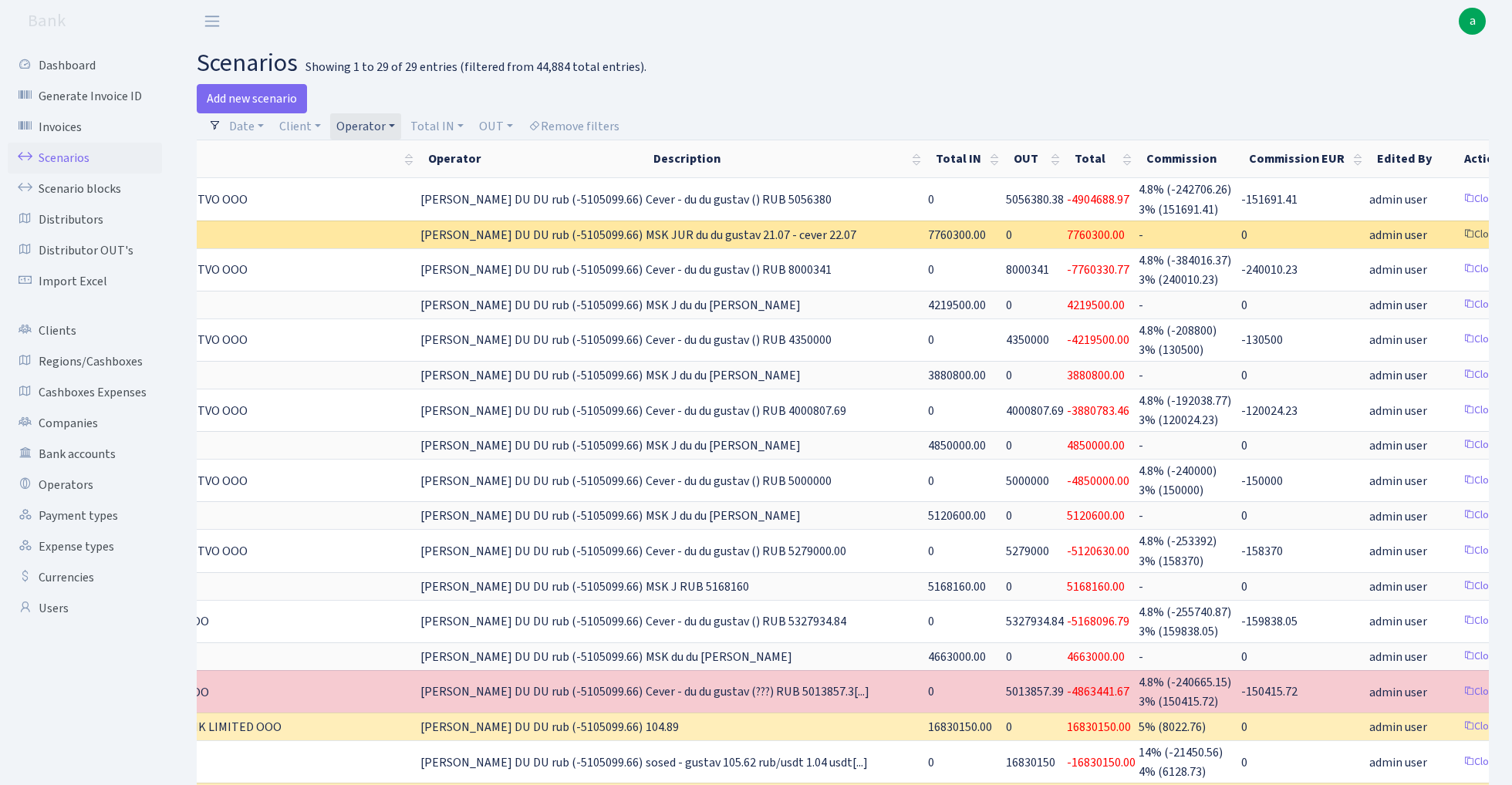
click at [1456, 231] on link "Clone" at bounding box center [1481, 235] width 51 height 24
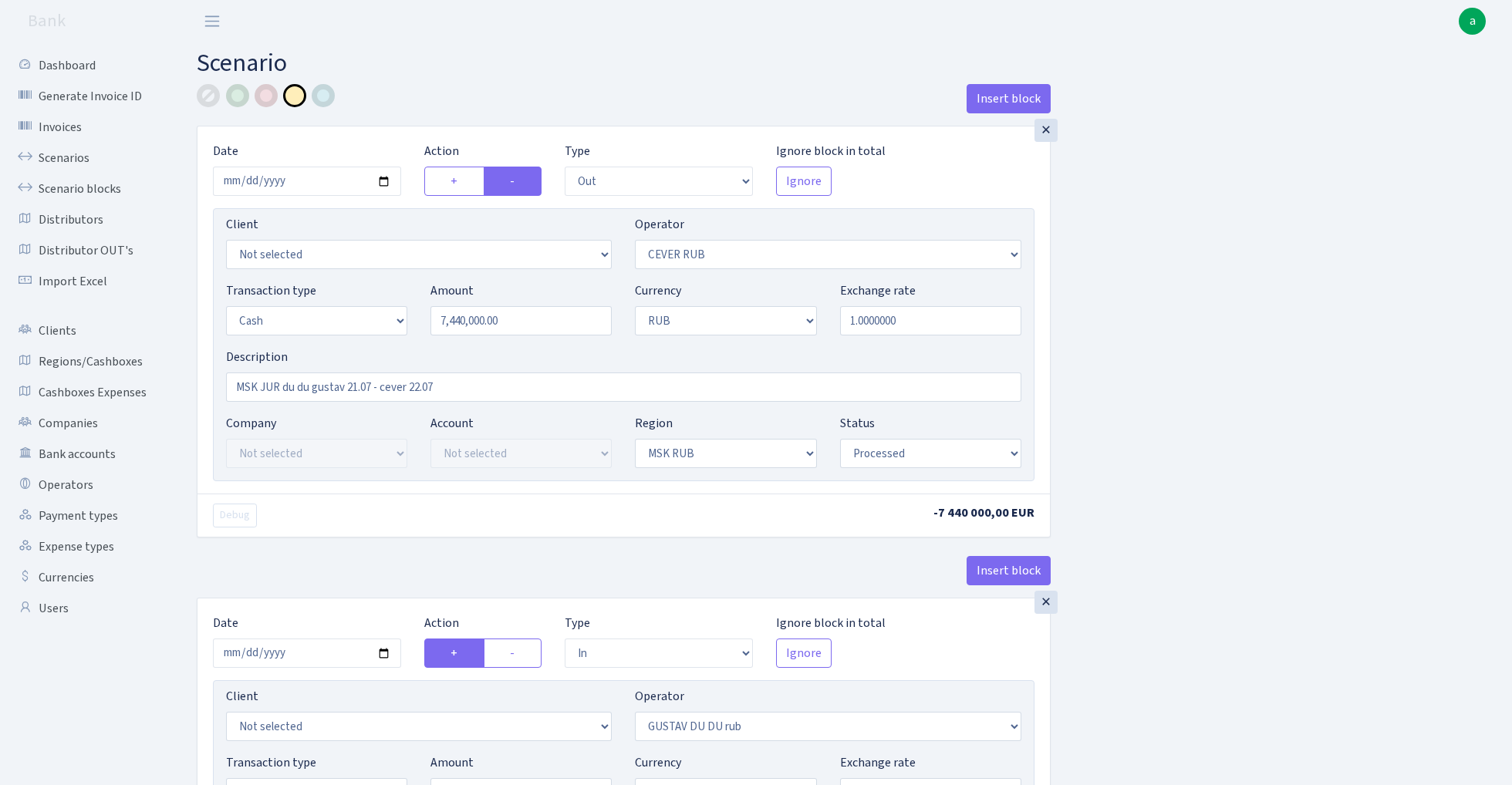
select select "out"
select select "214"
select select "1"
select select "3"
select select "20"
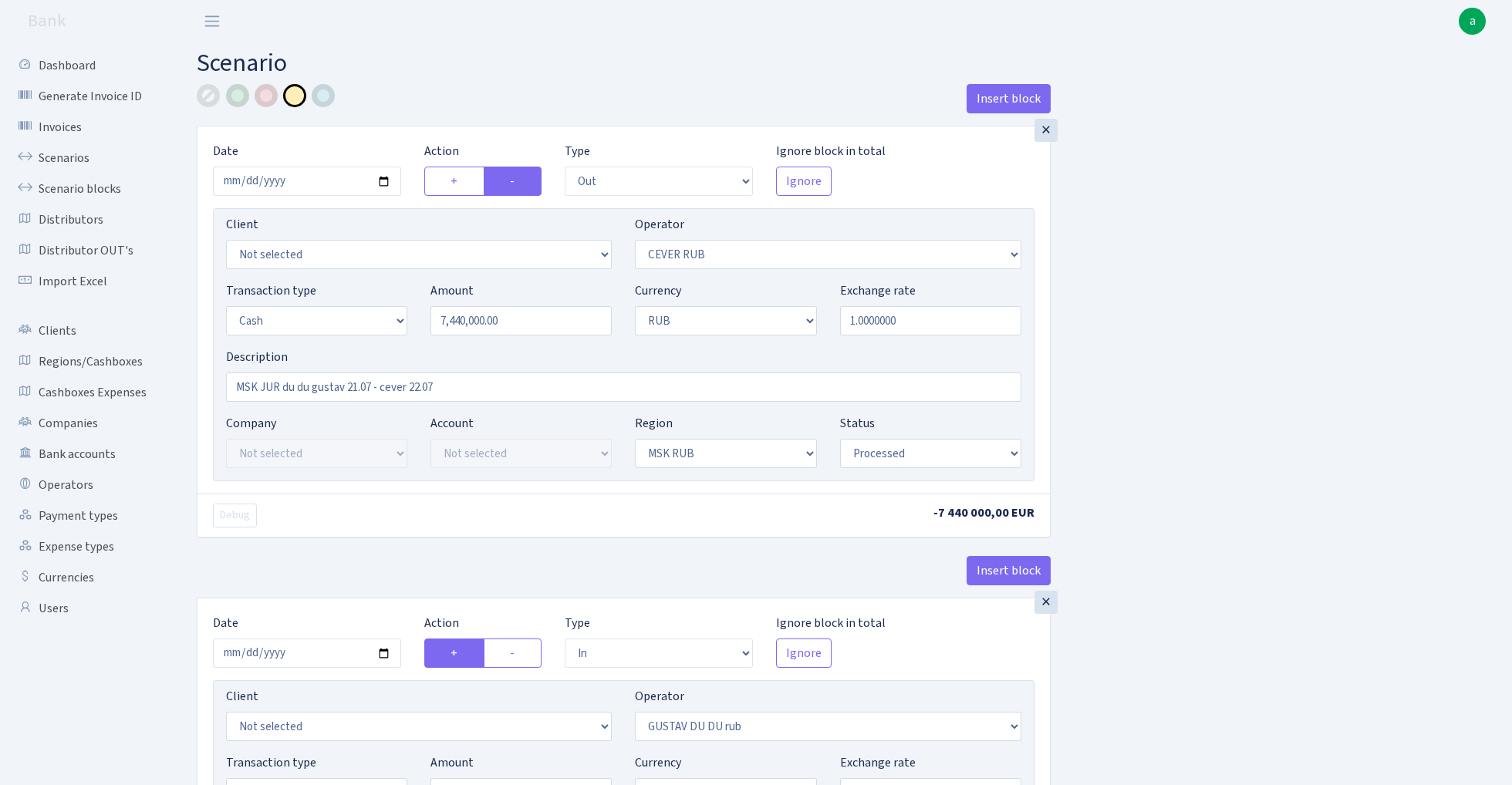
select select "processed"
select select "in"
select select "445"
select select "1"
select select "3"
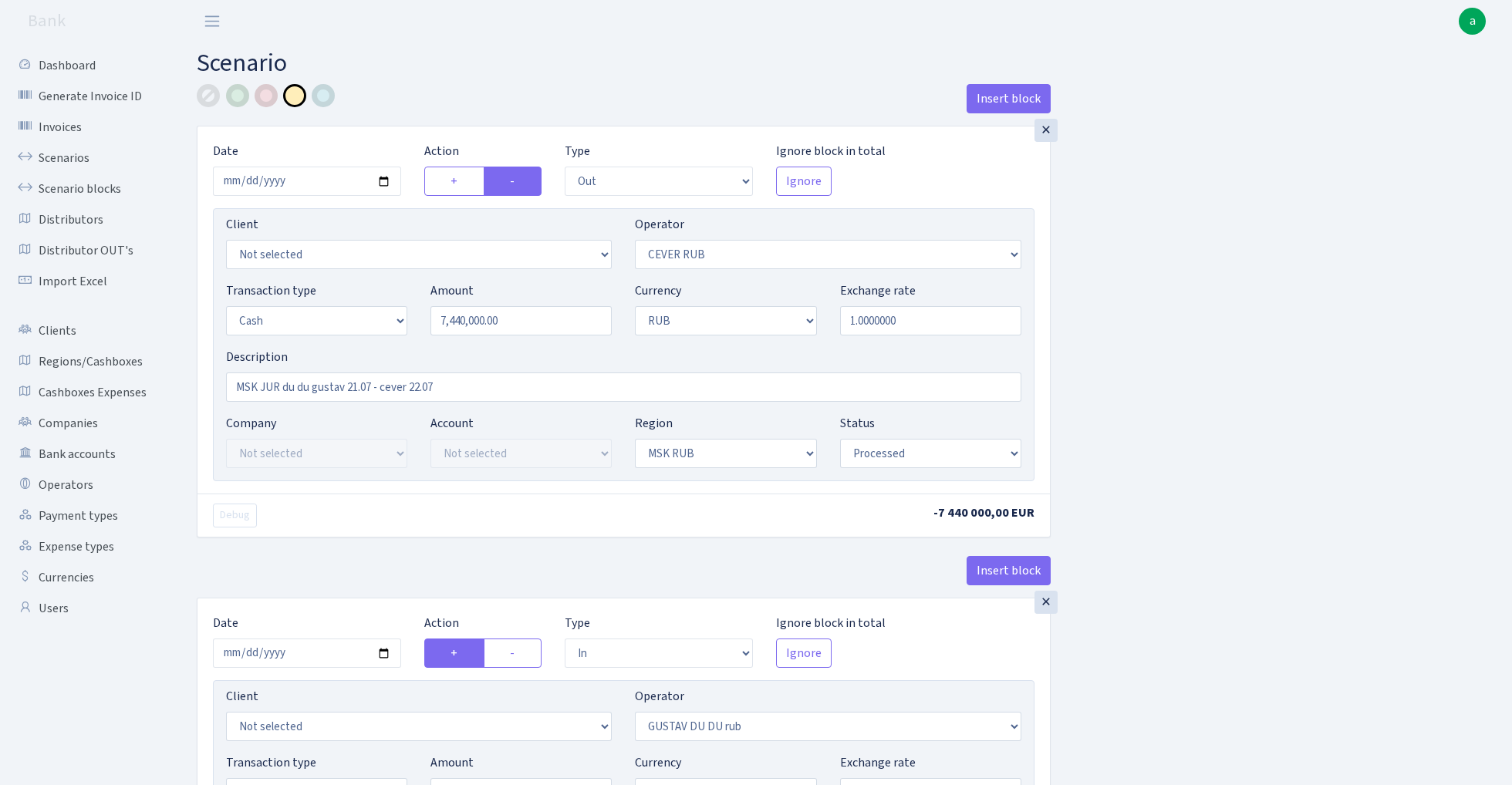
select select "20"
select select "processed"
click at [301, 182] on input "2025-07-21" at bounding box center [306, 181] width 188 height 29
type input "[DATE]"
click at [458, 84] on div "Insert block" at bounding box center [624, 105] width 854 height 41
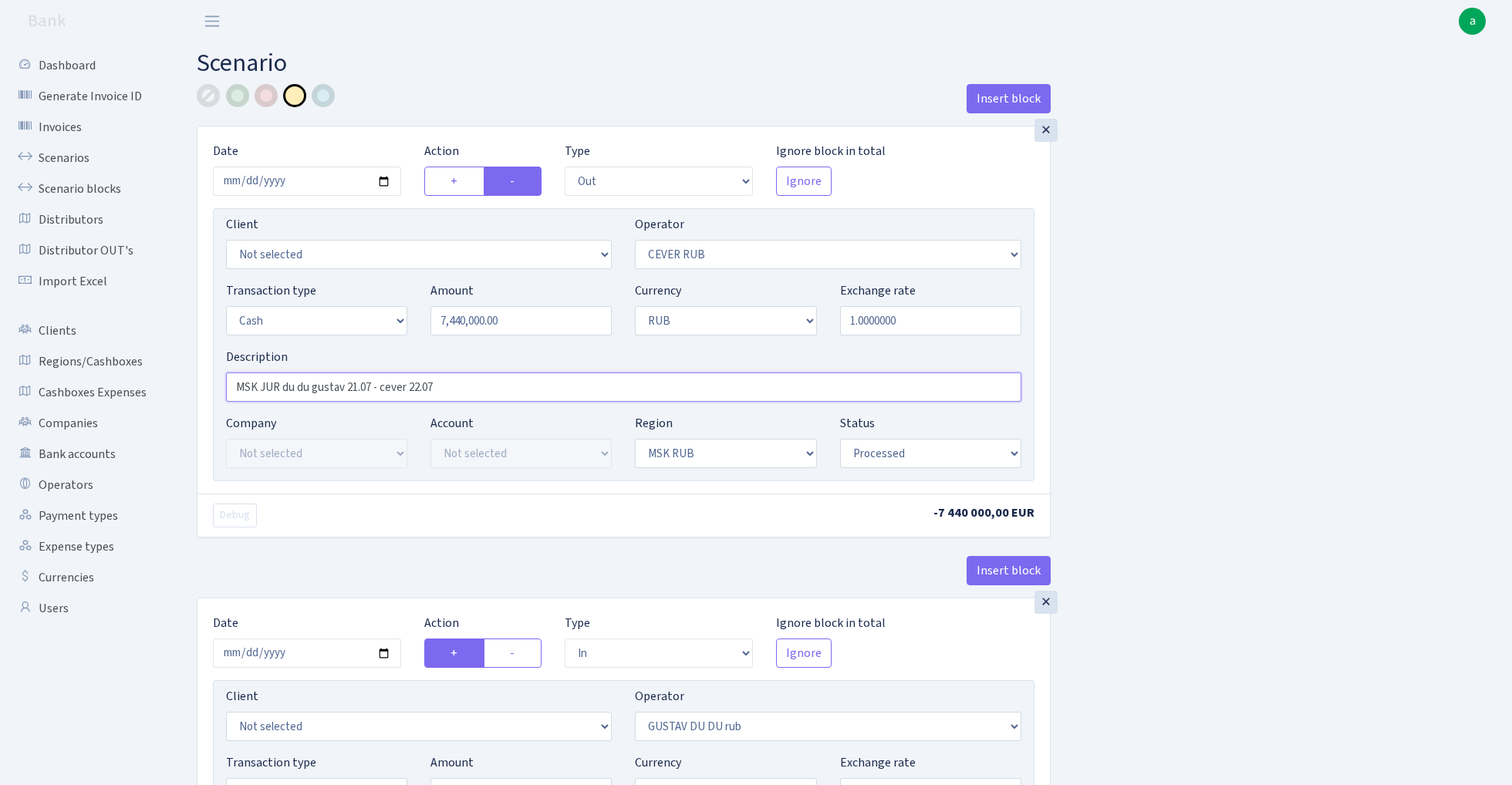
click at [353, 388] on input "MSK JUR du du gustav 21.07 - cever 22.07" at bounding box center [623, 386] width 795 height 29
click at [418, 379] on input "MSK JUR du du gustav 03.10 - cever 22.07" at bounding box center [623, 386] width 795 height 29
click at [414, 386] on input "MSK JUR du du gustav 03.10 - cever 22.07" at bounding box center [623, 386] width 795 height 29
type input "MSK JUR du du gustav 03.10 - cever 03.10"
click at [519, 322] on input "7440000.00" at bounding box center [521, 320] width 182 height 29
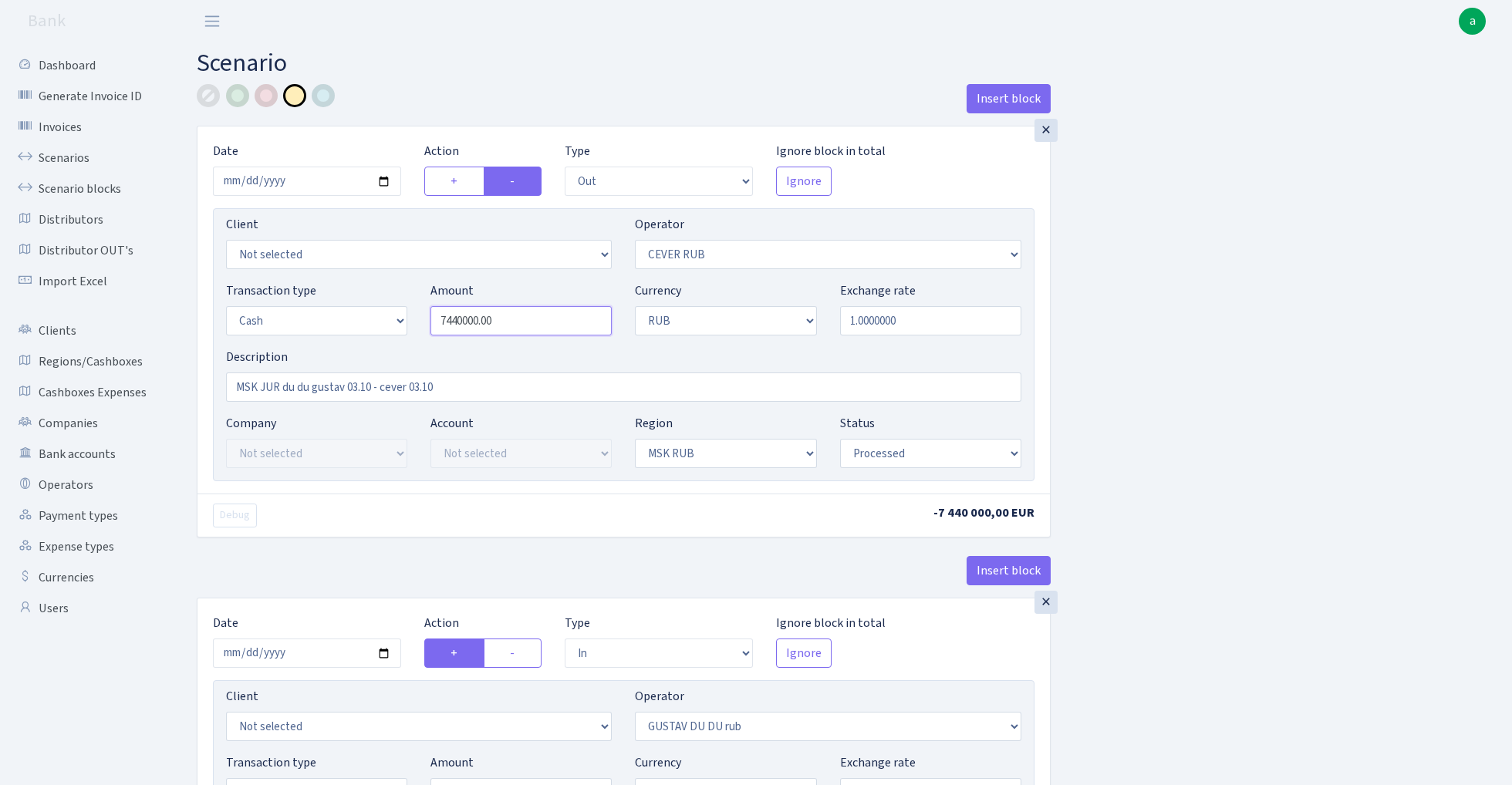
click at [519, 322] on input "7440000.00" at bounding box center [521, 320] width 182 height 29
type input "7,440,000.00"
click at [272, 99] on div at bounding box center [266, 95] width 23 height 23
click at [307, 660] on input "2025-07-21" at bounding box center [306, 652] width 188 height 29
type input "2025-10-03"
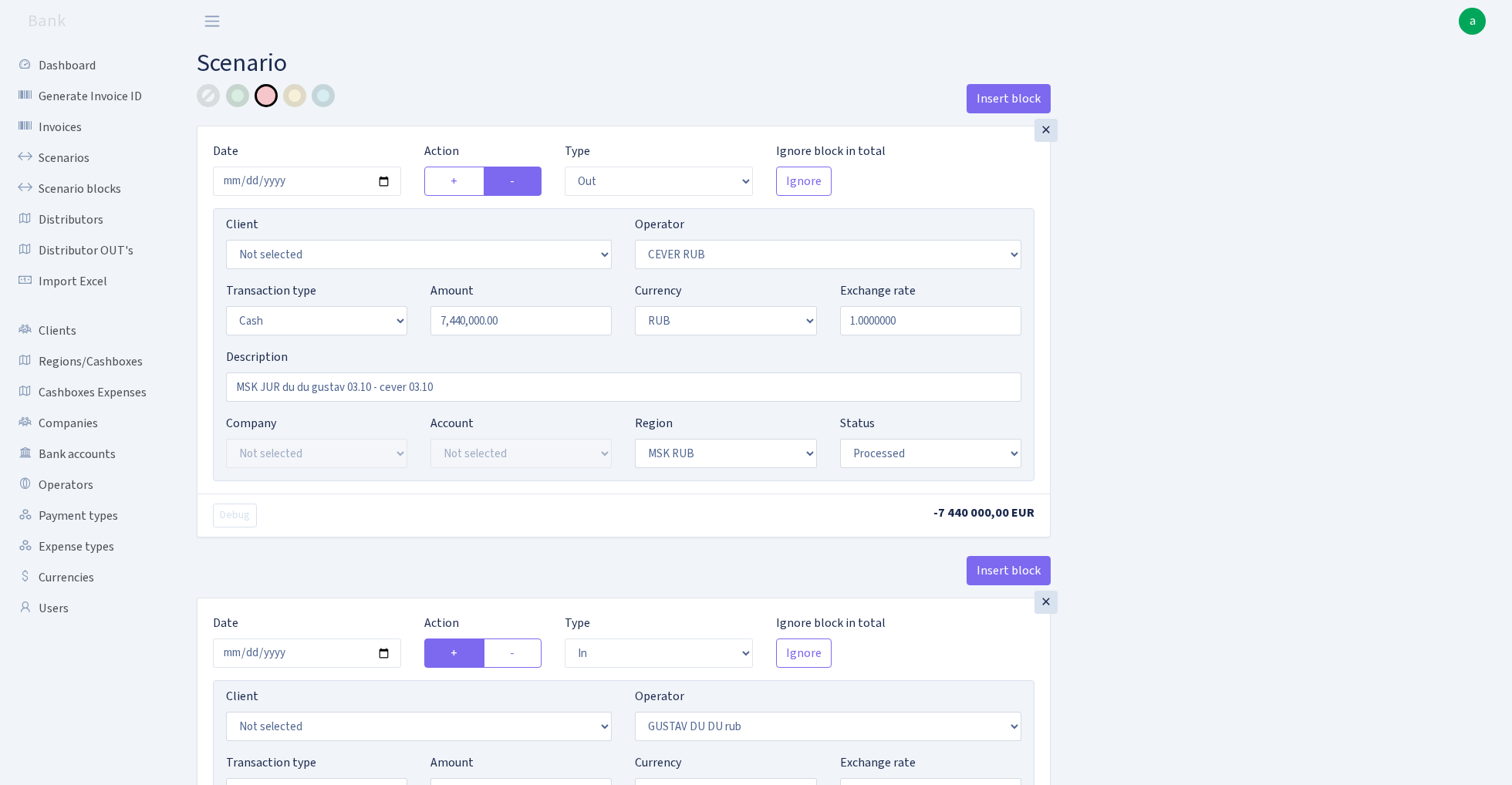
click at [378, 522] on div "Debug" at bounding box center [412, 516] width 422 height 24
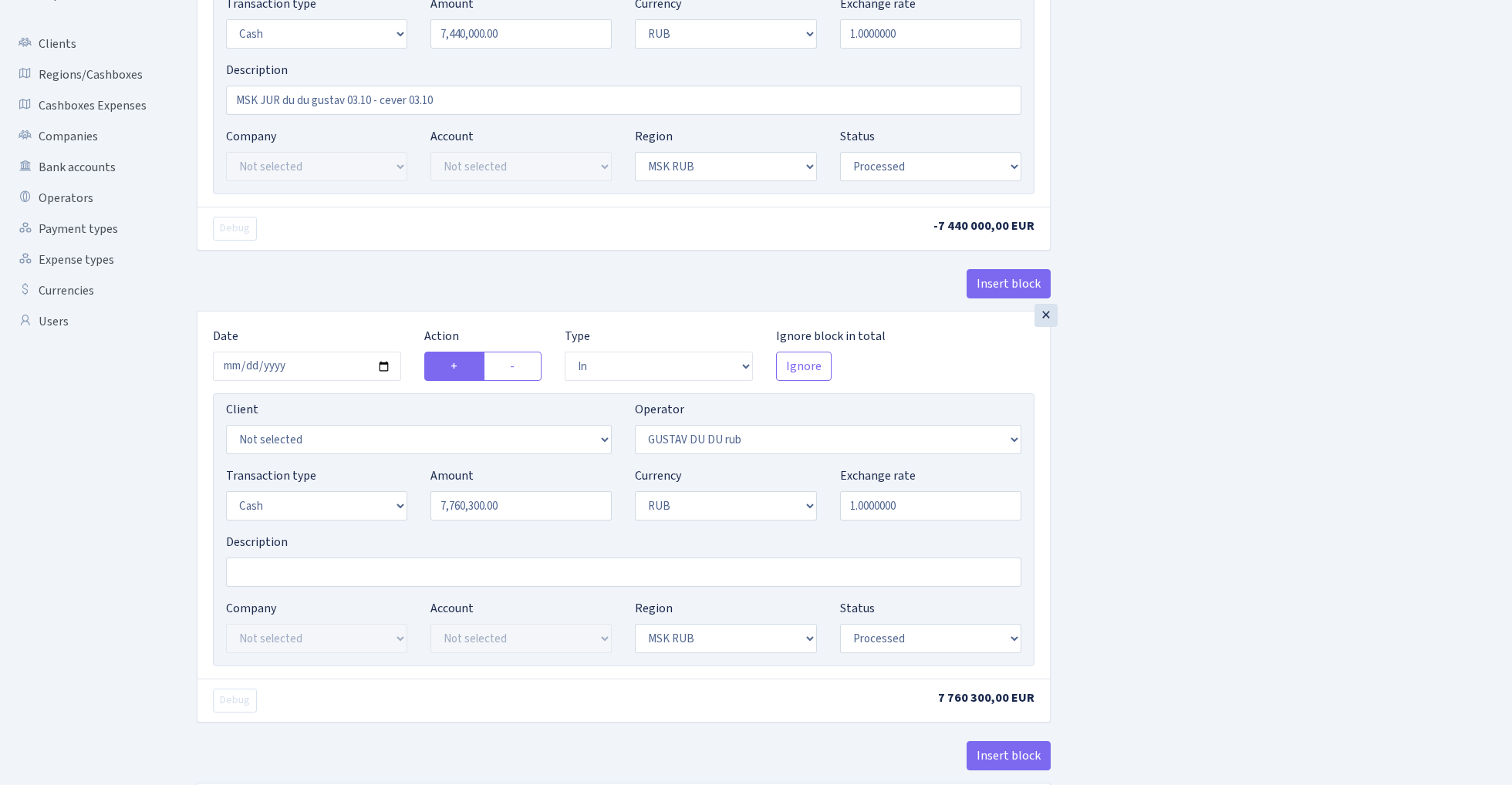
scroll to position [290, 0]
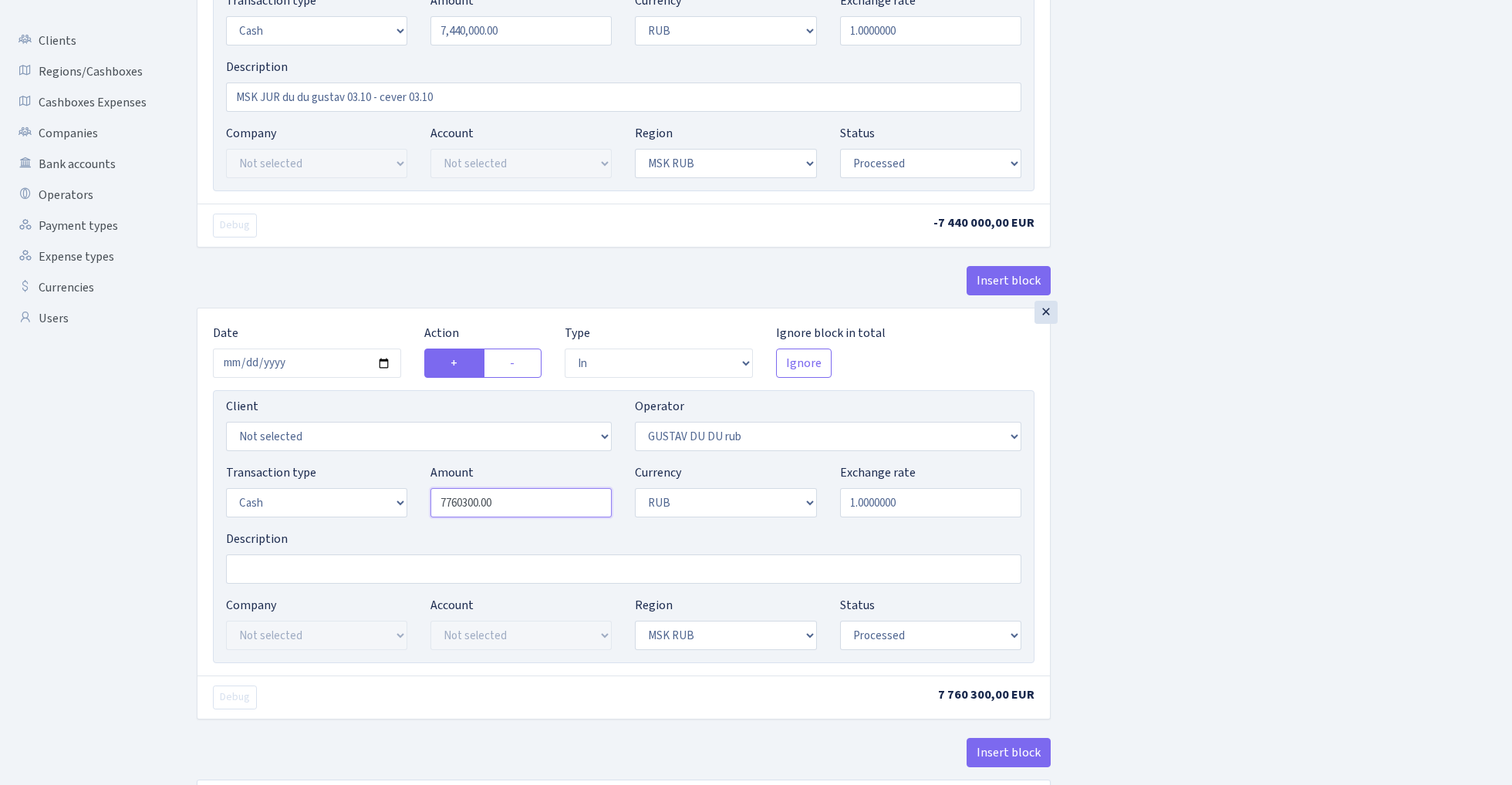
click at [526, 509] on input "7760300.00" at bounding box center [521, 502] width 182 height 29
type input "4,904,700.00"
click at [1223, 450] on div "Insert block × Date 2025-10-03 Action + - Type --- In Out Commission Field requ…" at bounding box center [843, 321] width 1315 height 1054
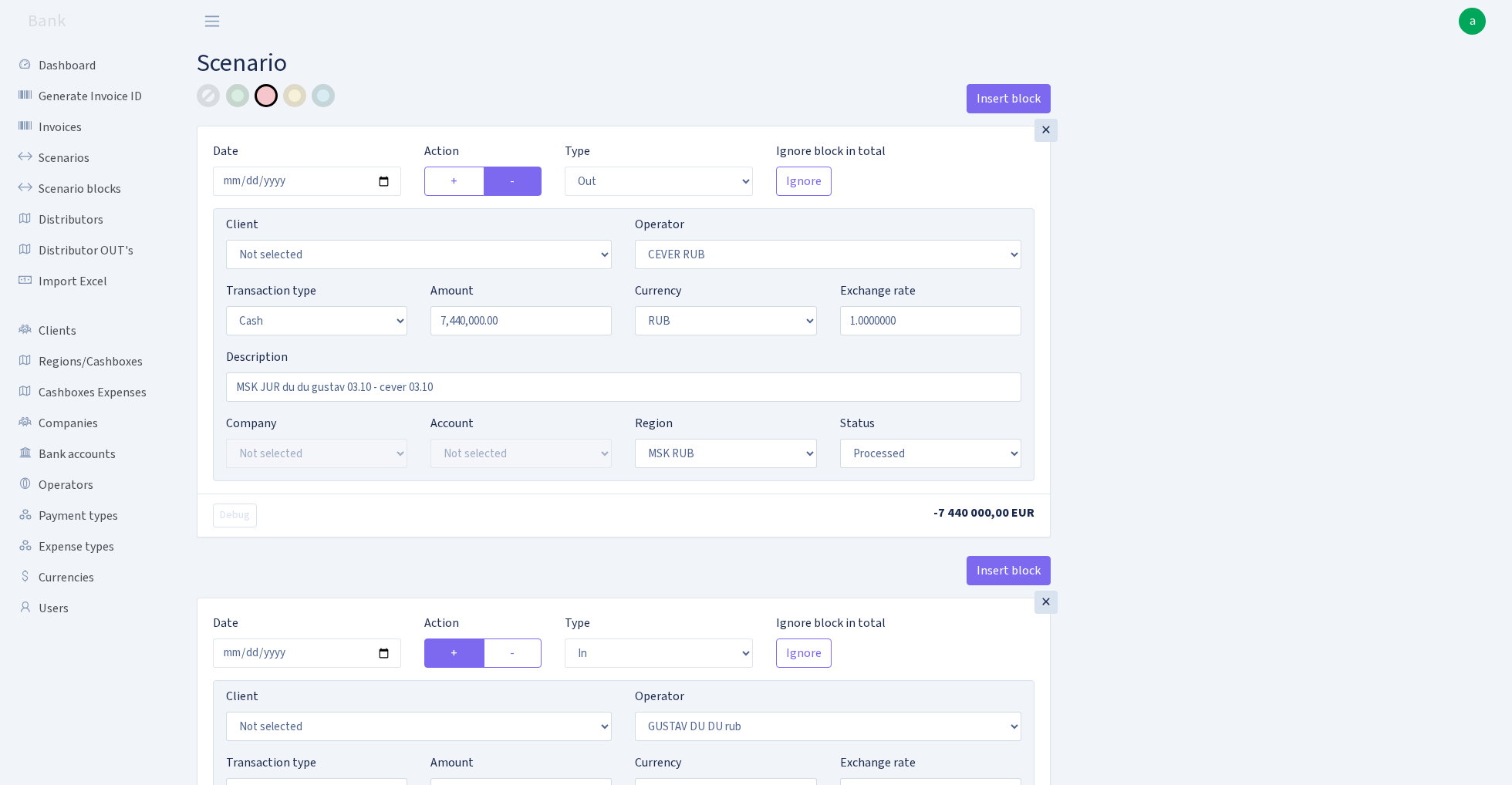
scroll to position [0, 0]
click at [540, 321] on input "7440000.00" at bounding box center [521, 320] width 182 height 29
type input "3"
type input "4,910,000.00"
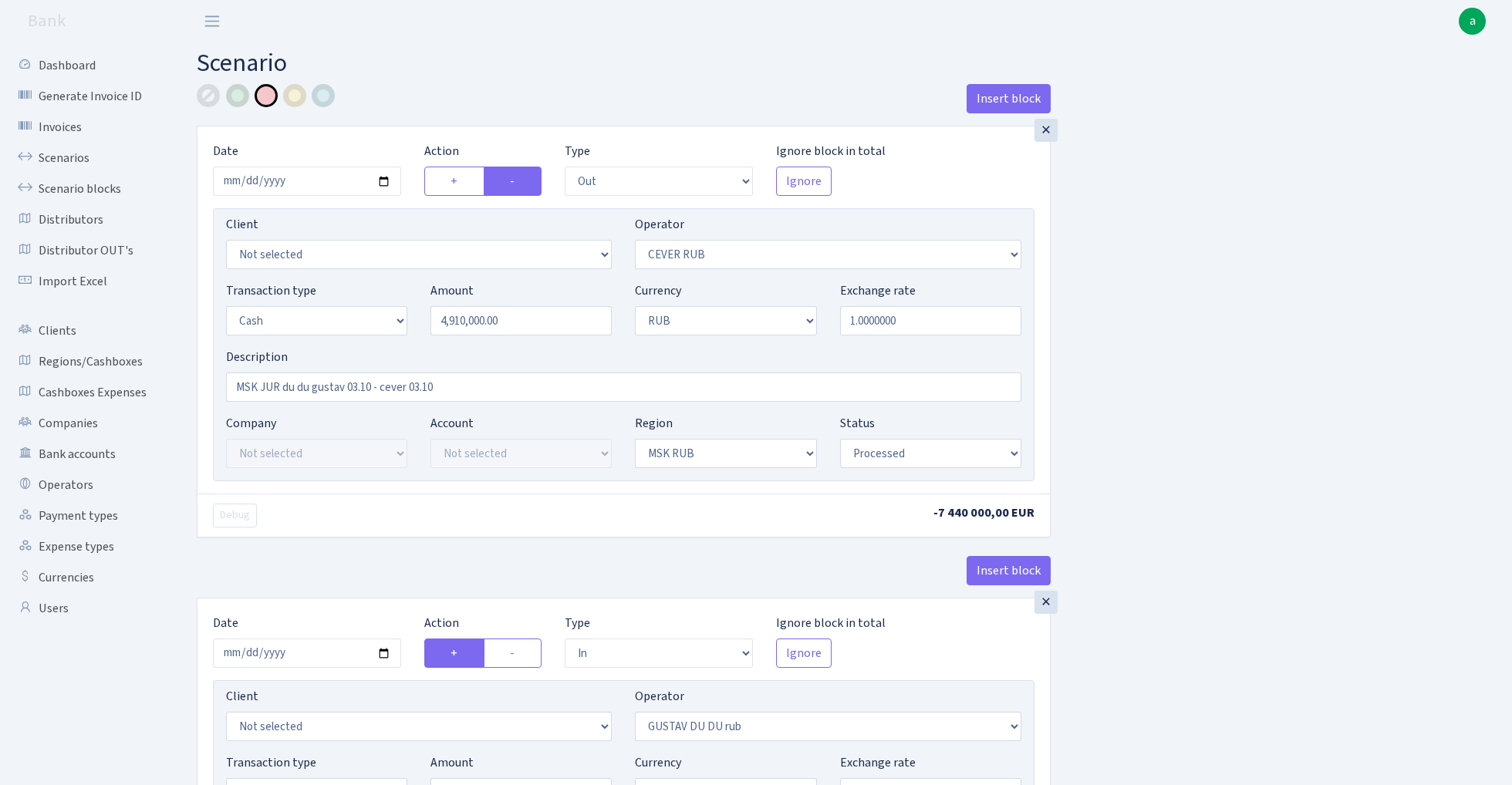
click at [1226, 283] on div "Insert block × Date 2025-10-03 Action + - Type --- In Out Commission Field requ…" at bounding box center [843, 611] width 1315 height 1054
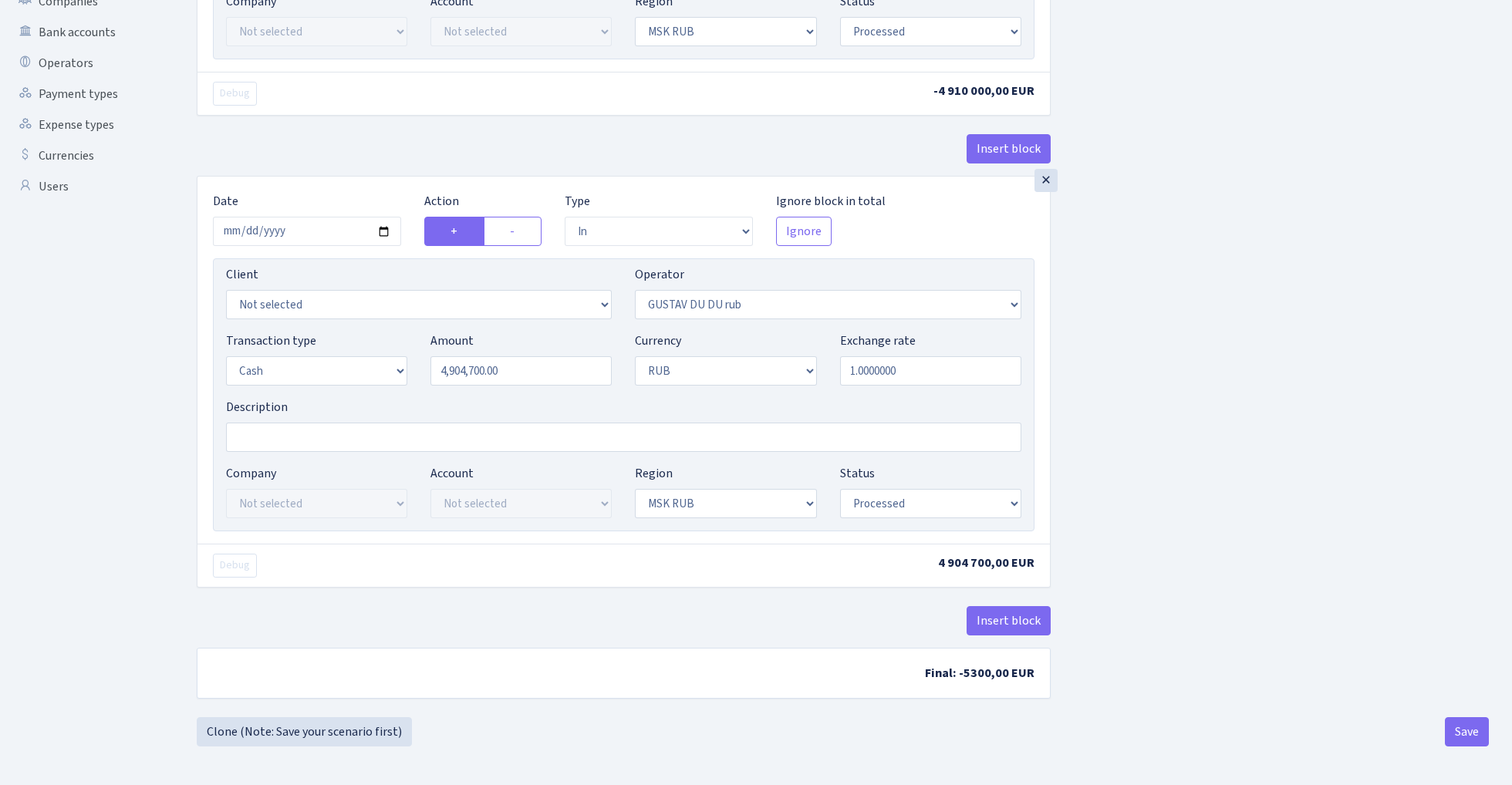
scroll to position [427, 0]
click at [1464, 732] on button "Save" at bounding box center [1466, 731] width 44 height 29
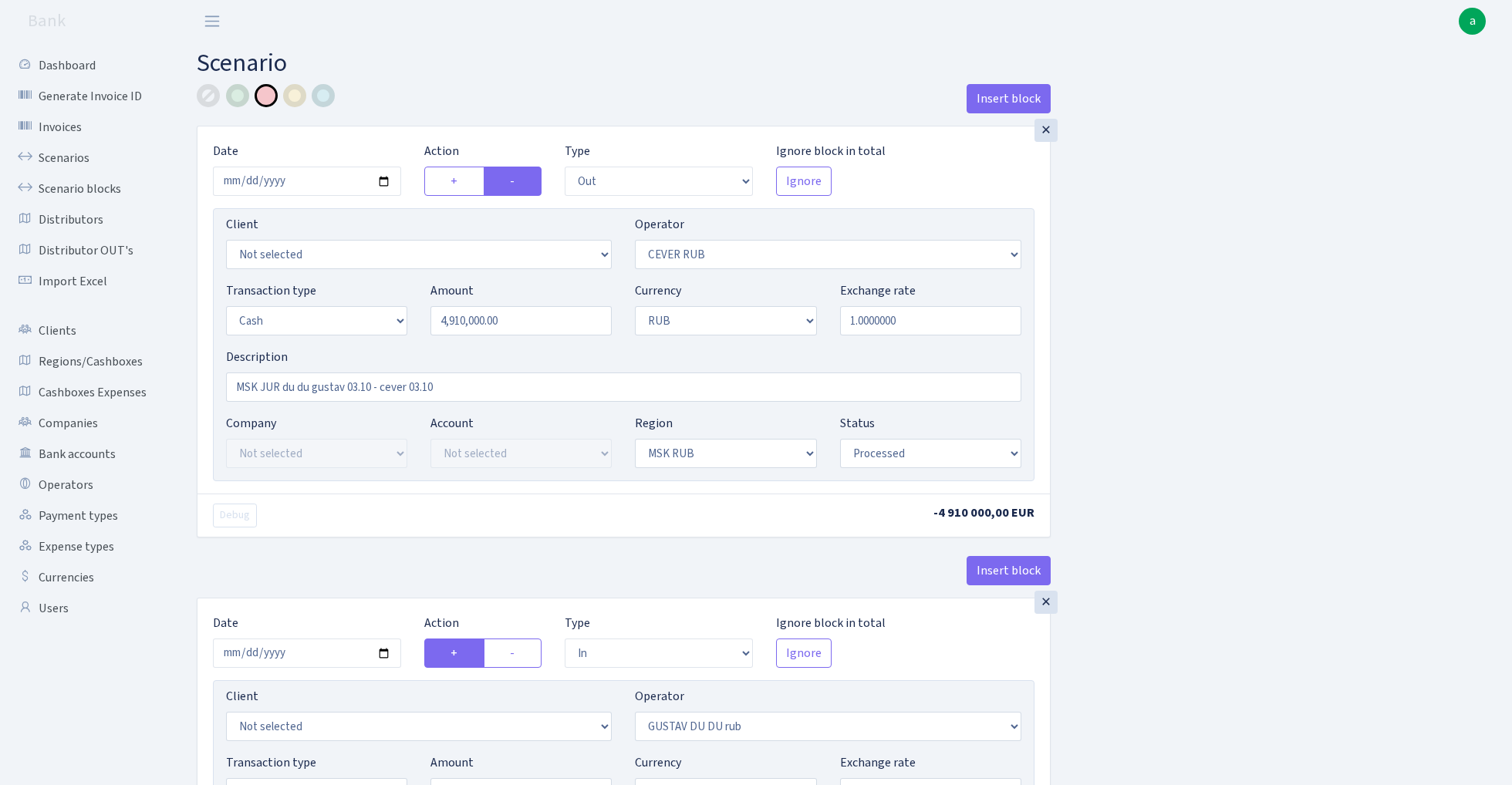
select select "out"
select select "214"
select select "1"
select select "3"
select select "20"
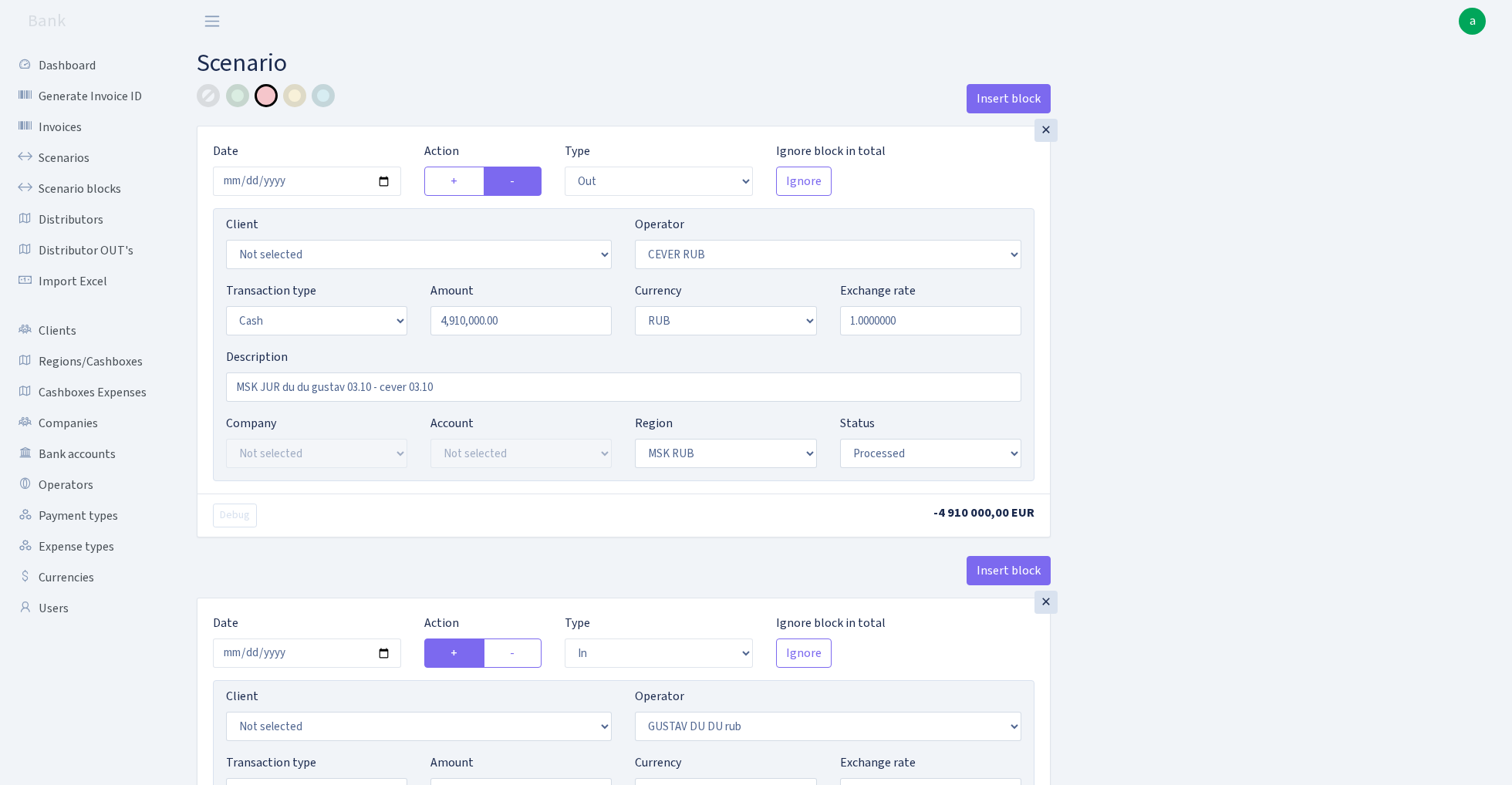
select select "processed"
select select "in"
select select "445"
select select "1"
select select "3"
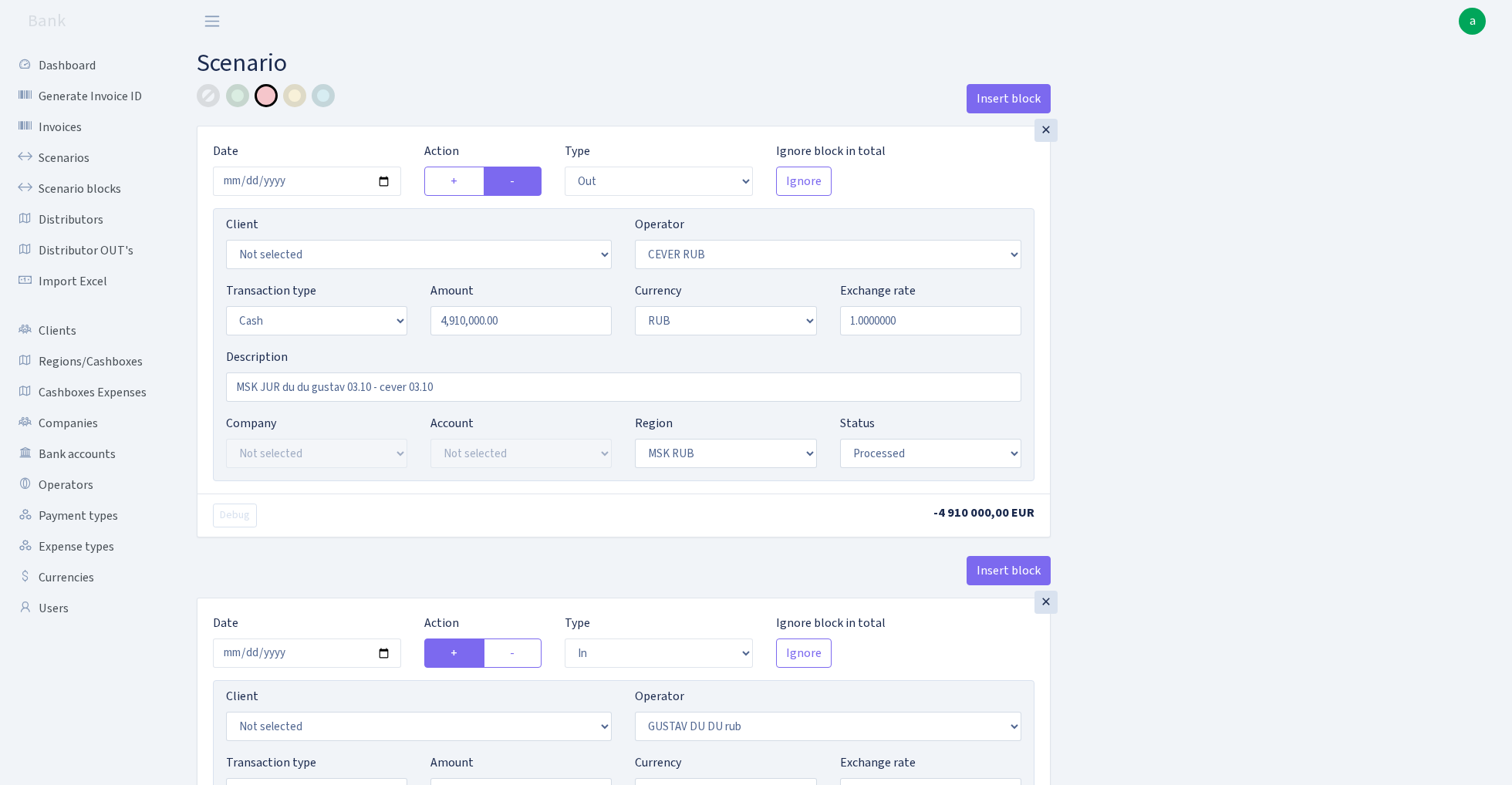
select select "20"
select select "processed"
click at [1256, 287] on div "Insert block × Date [DATE] Action + - Type --- In Out Commission Field required…" at bounding box center [843, 611] width 1315 height 1054
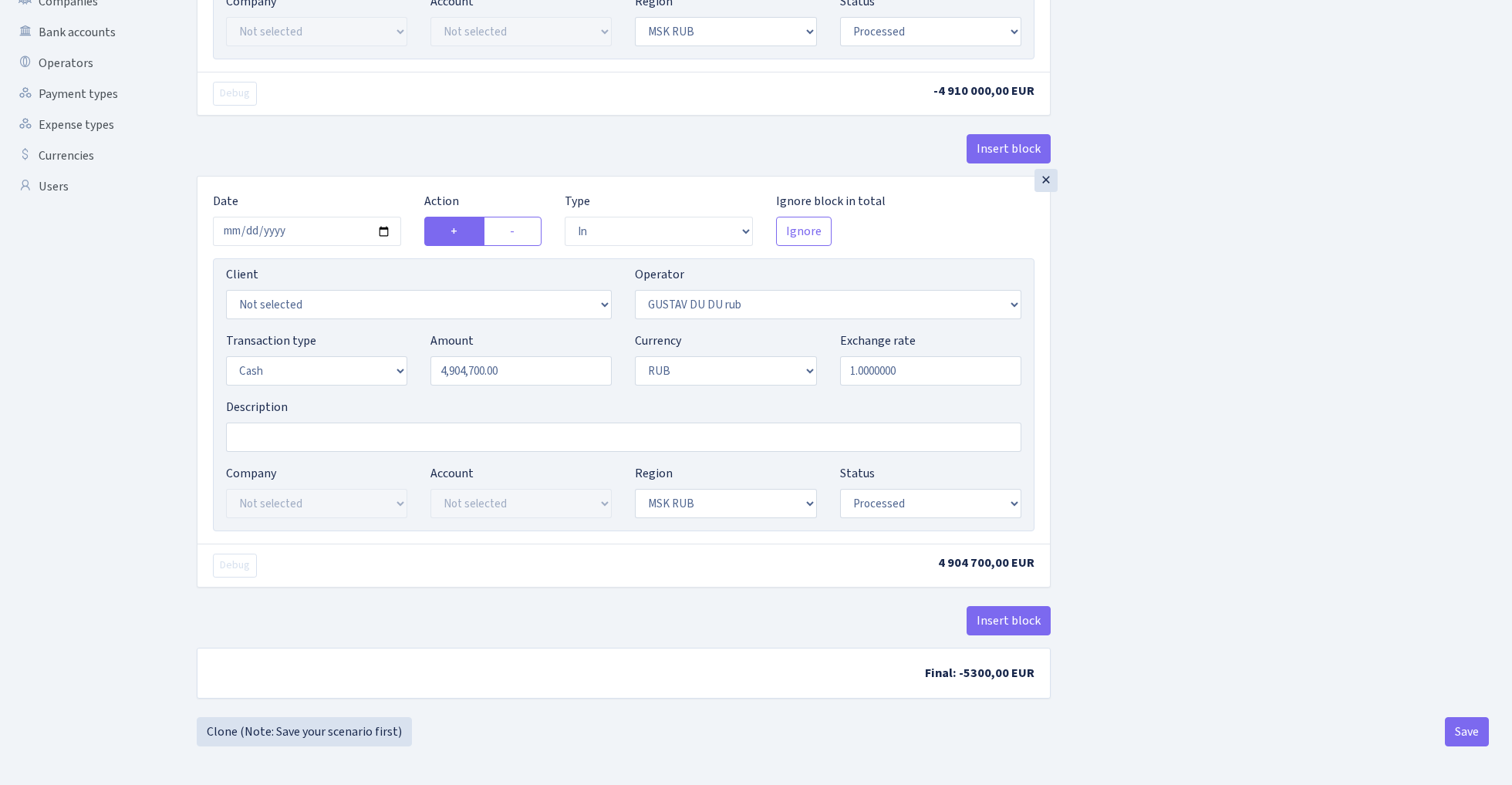
scroll to position [427, 0]
click at [1470, 733] on button "Save" at bounding box center [1466, 731] width 44 height 29
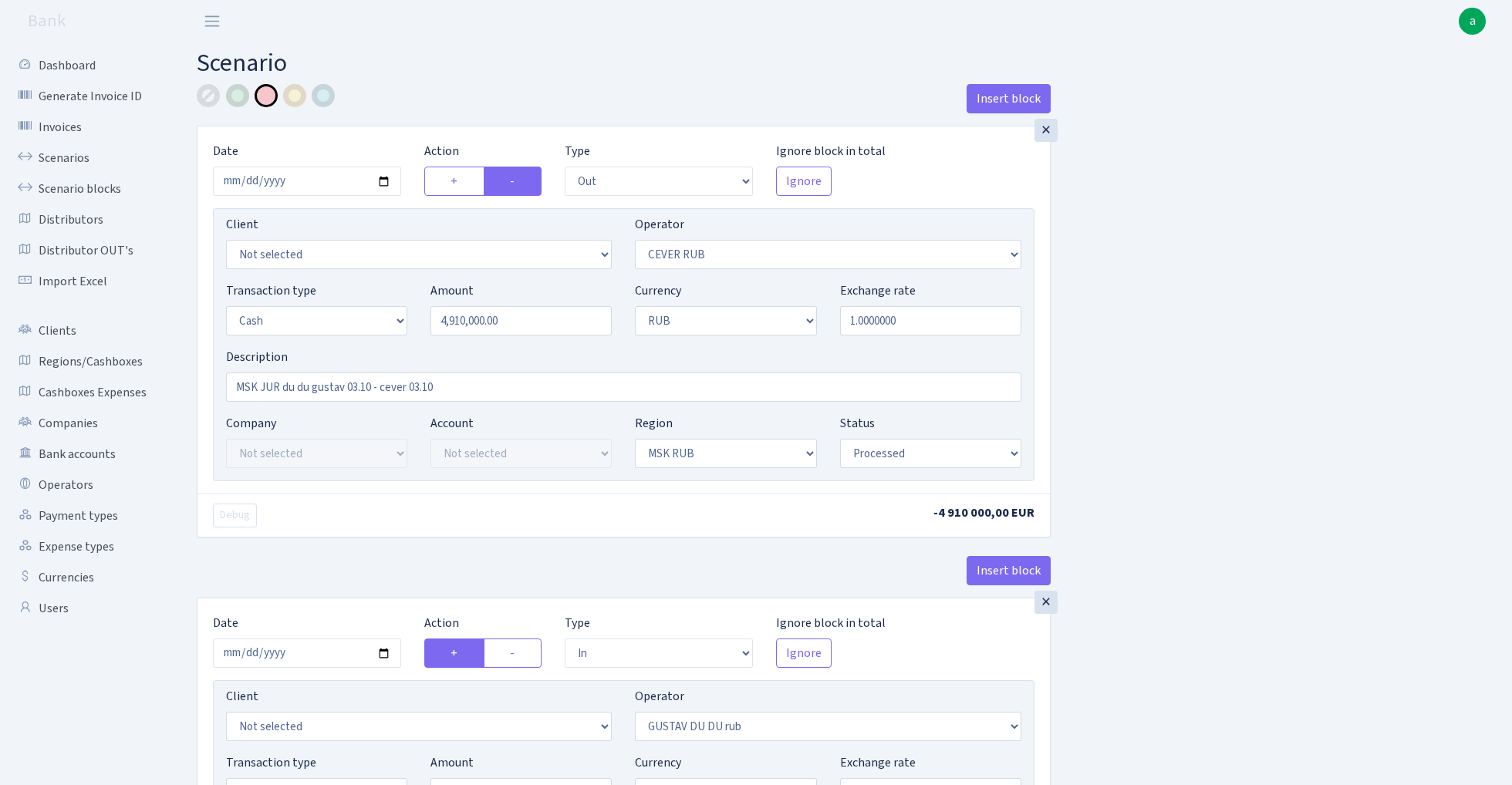
select select "out"
select select "214"
select select "1"
select select "3"
select select "20"
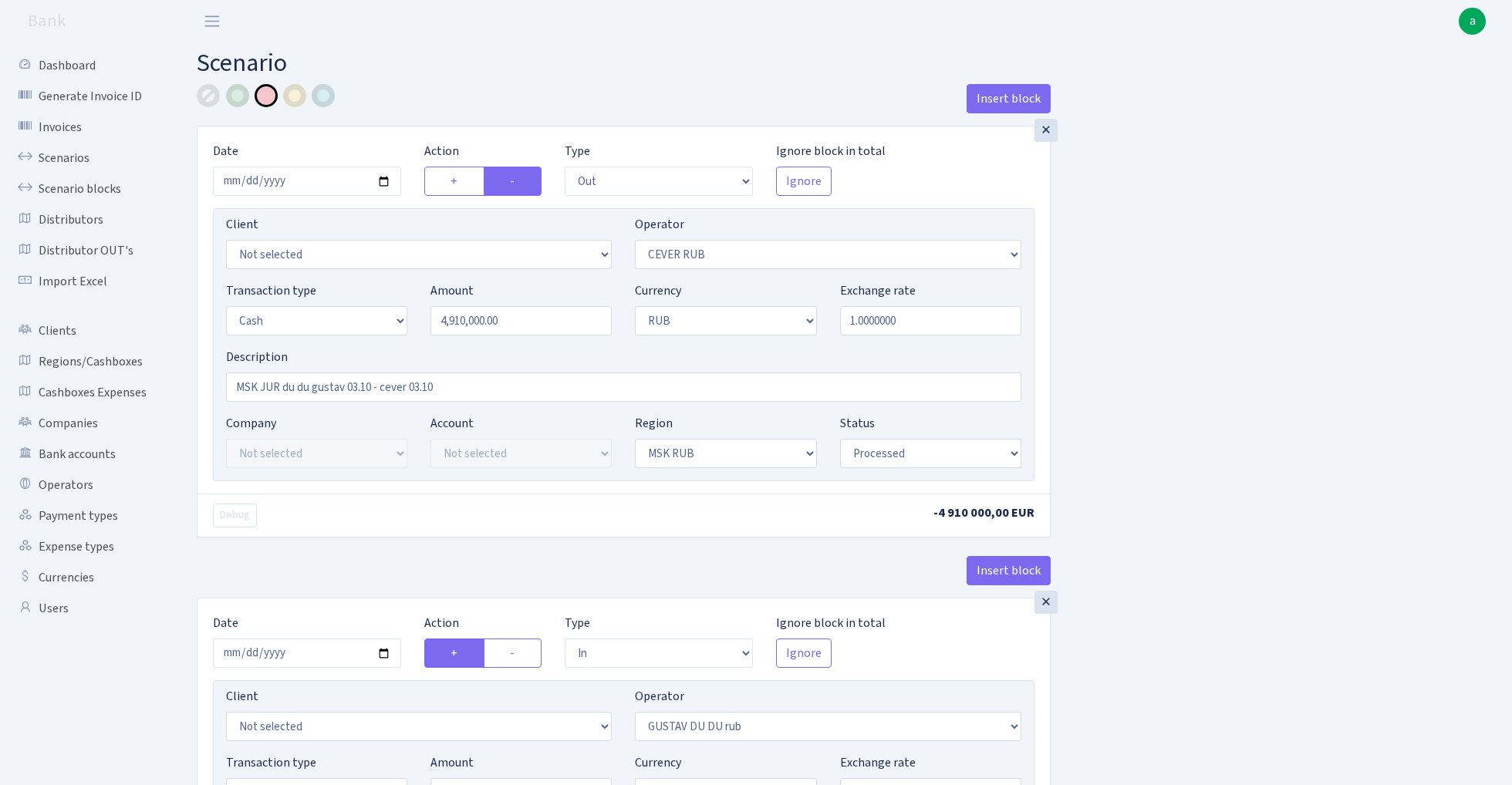
select select "processed"
select select "in"
select select "445"
select select "1"
select select "3"
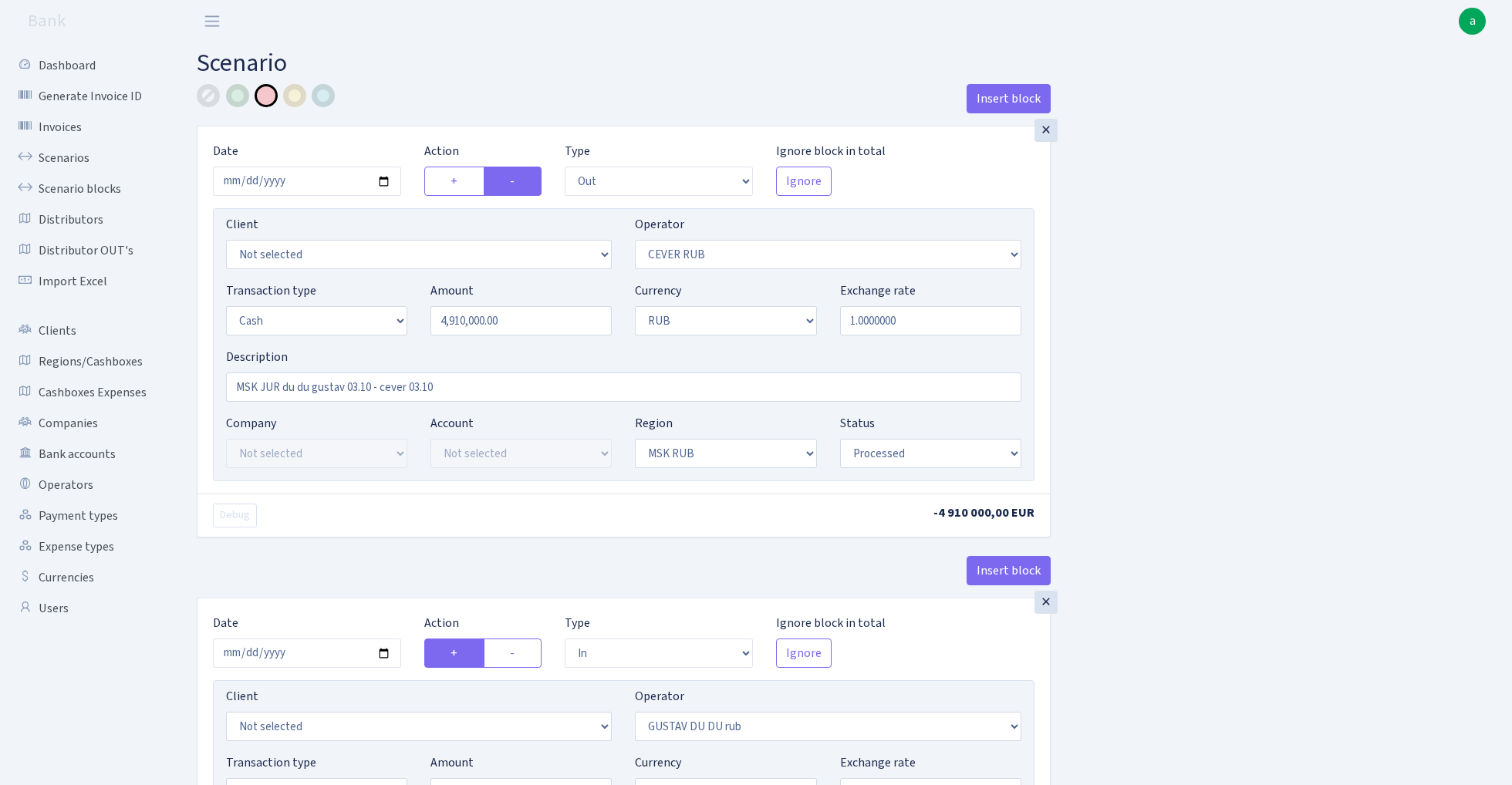
select select "20"
select select "processed"
click at [59, 155] on link "Scenarios" at bounding box center [84, 157] width 154 height 31
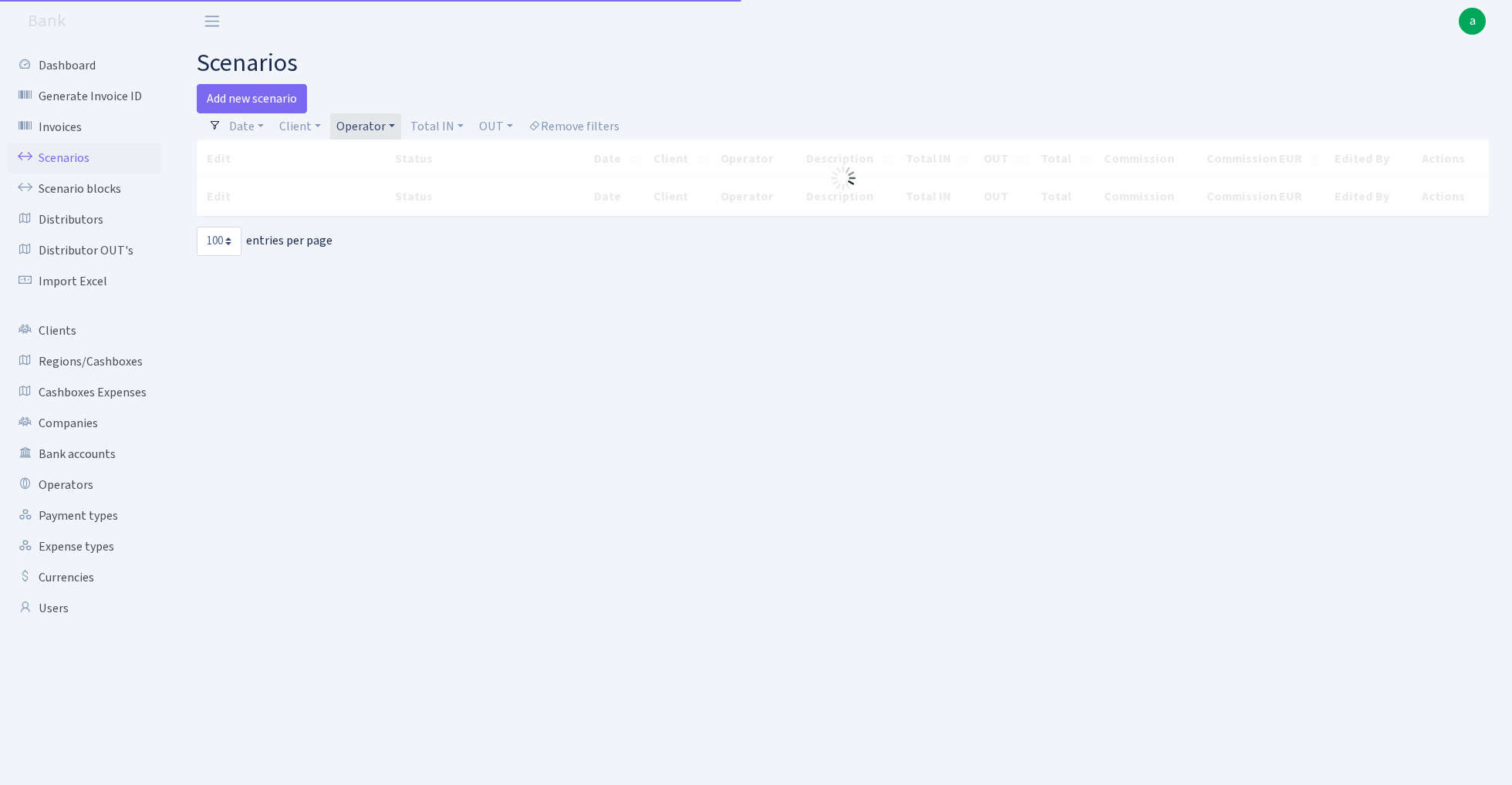
select select "100"
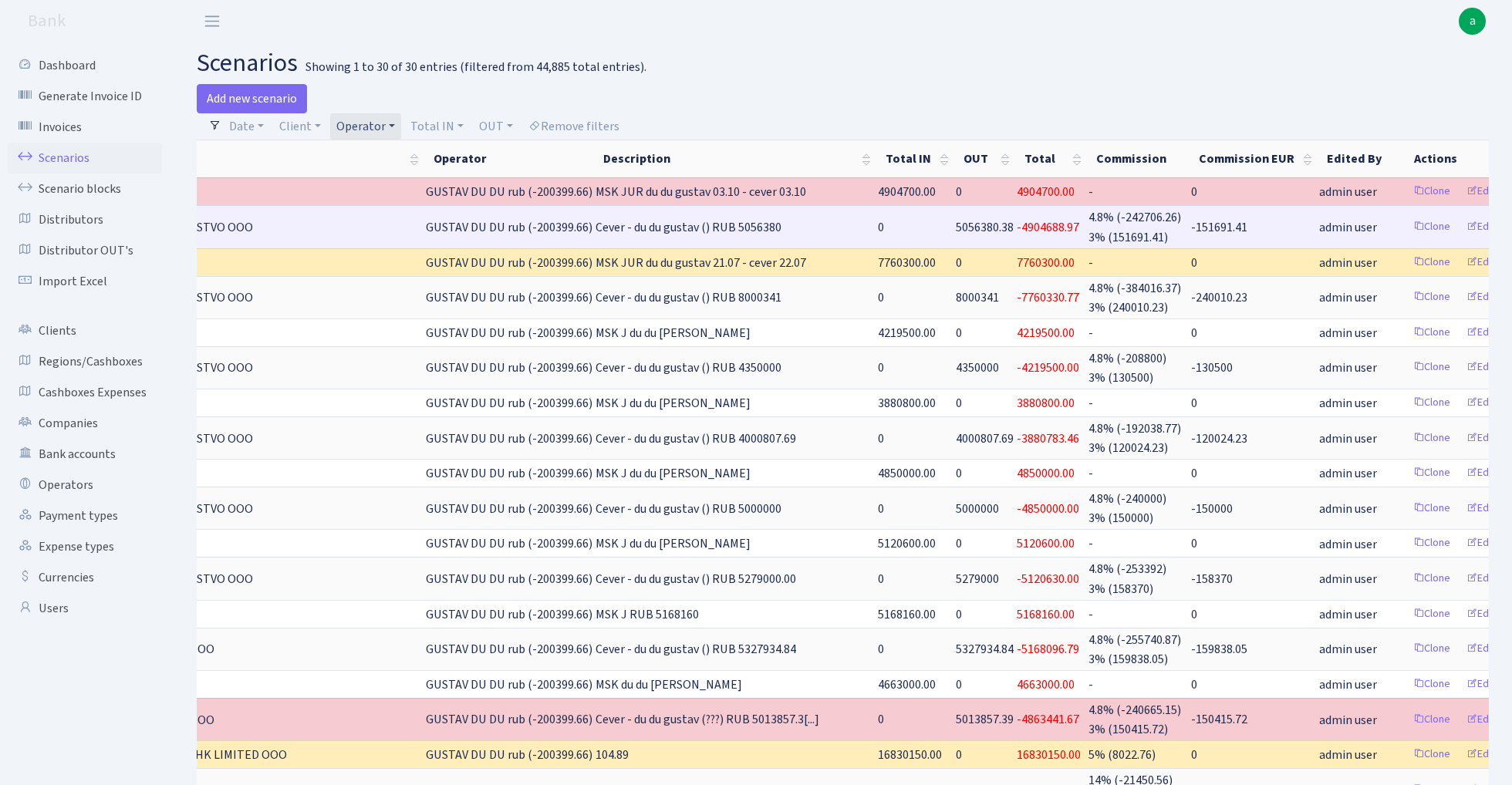
scroll to position [0, 241]
click at [1407, 225] on link "Clone" at bounding box center [1432, 227] width 51 height 24
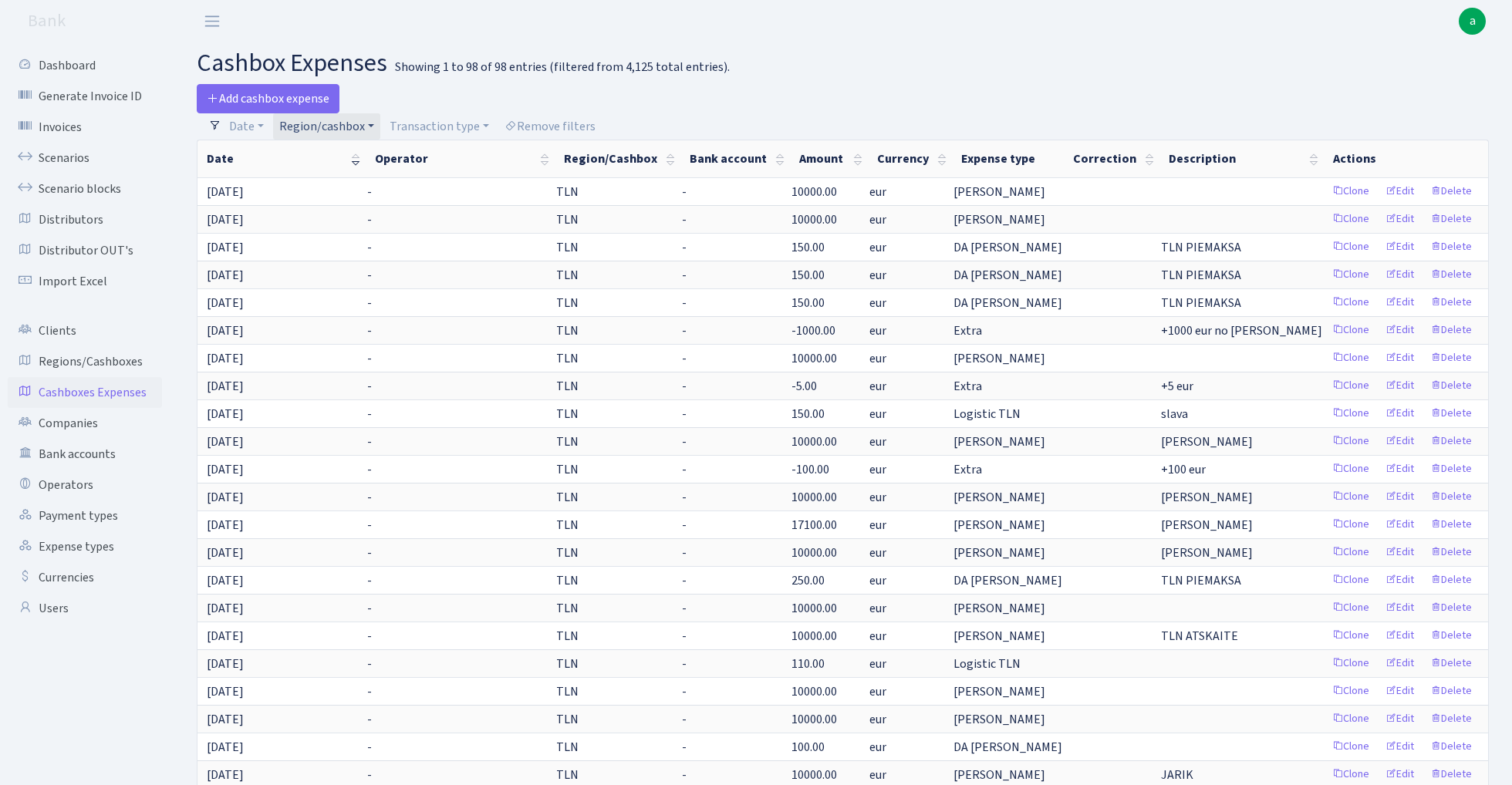
select select "100"
click at [272, 97] on span "Add cashbox expense" at bounding box center [268, 98] width 123 height 17
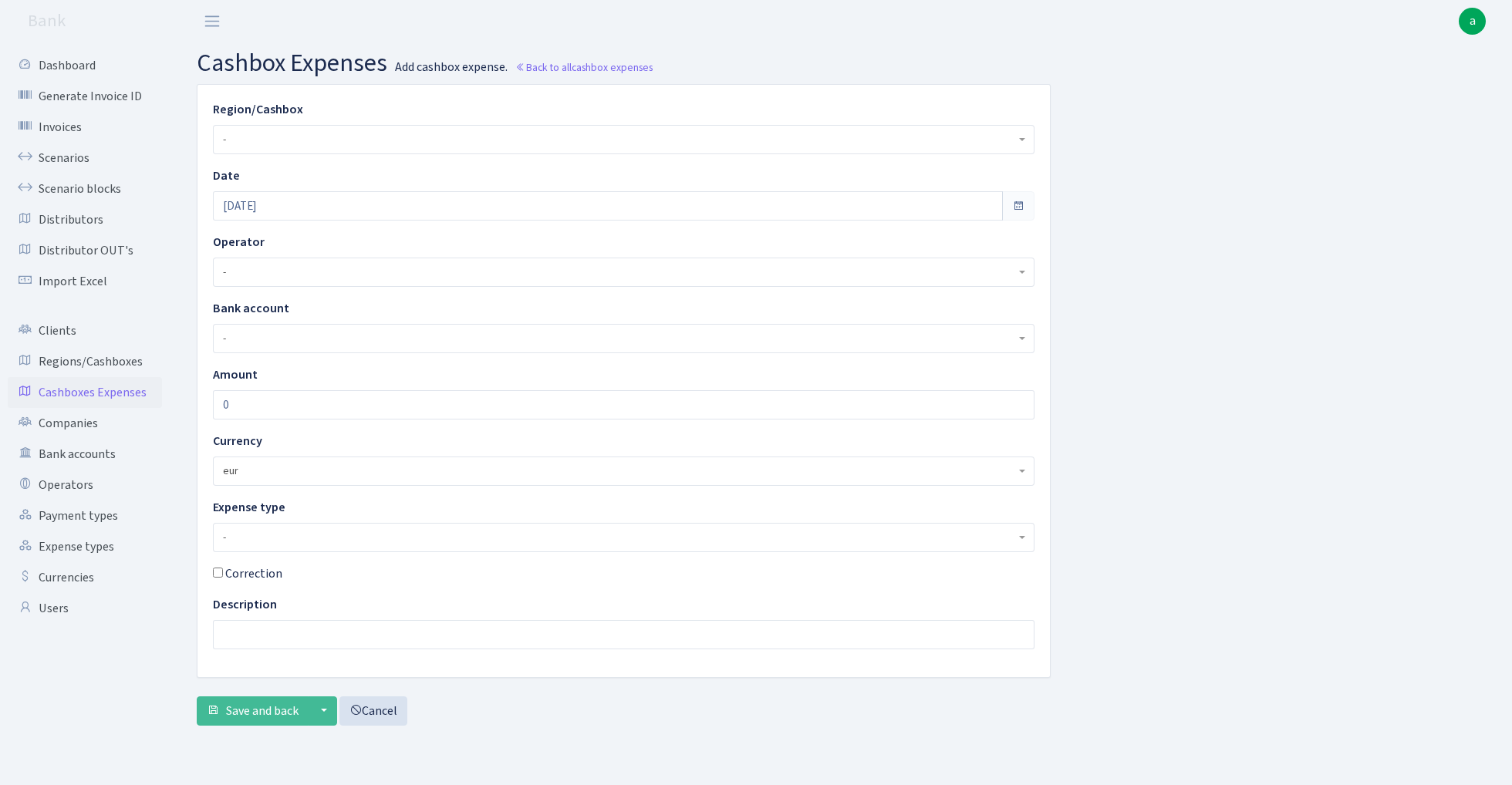
click at [275, 138] on span "-" at bounding box center [619, 139] width 792 height 15
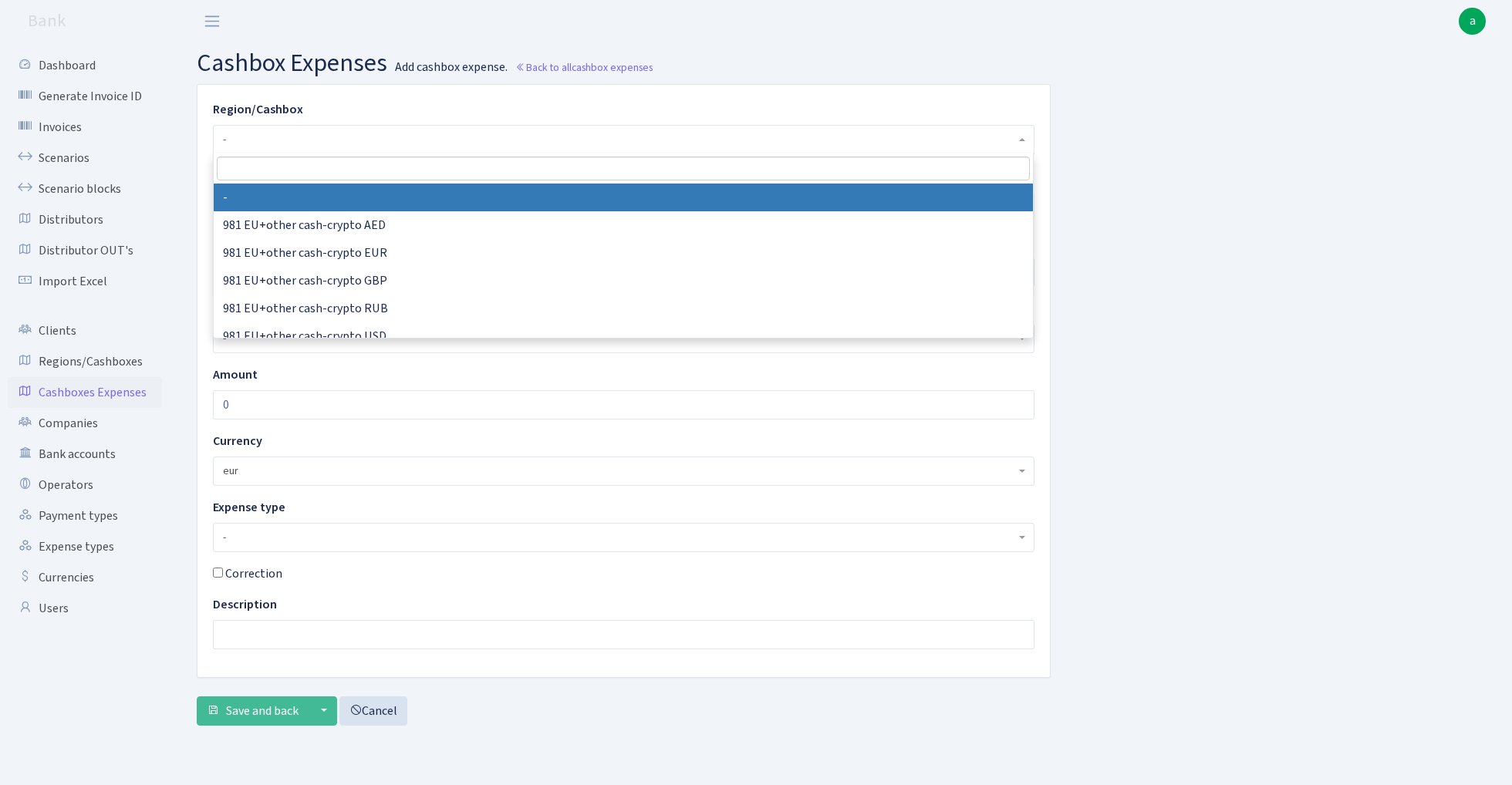
click at [276, 173] on input "search" at bounding box center [624, 168] width 813 height 24
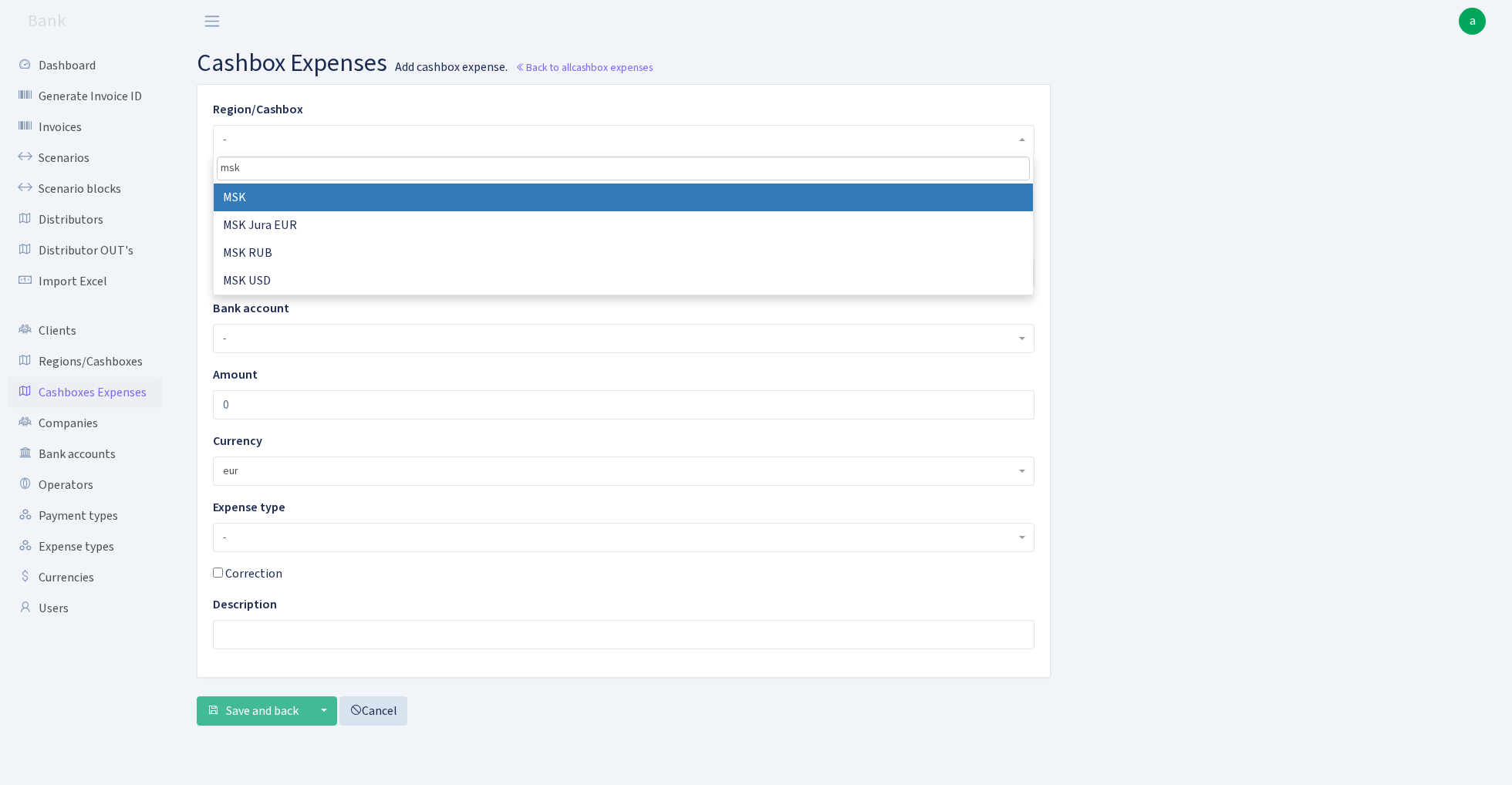
type input "msk"
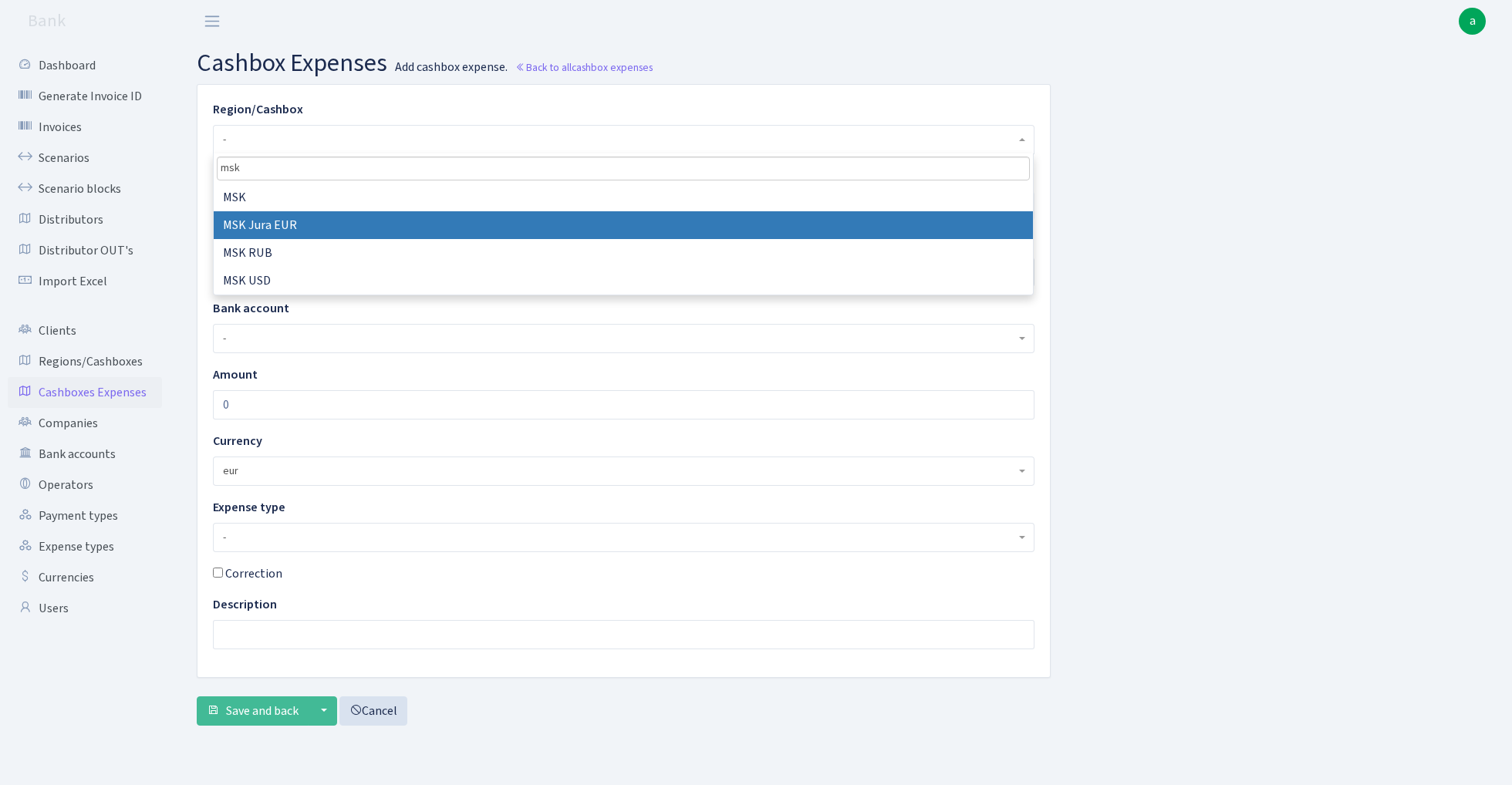
select select "16"
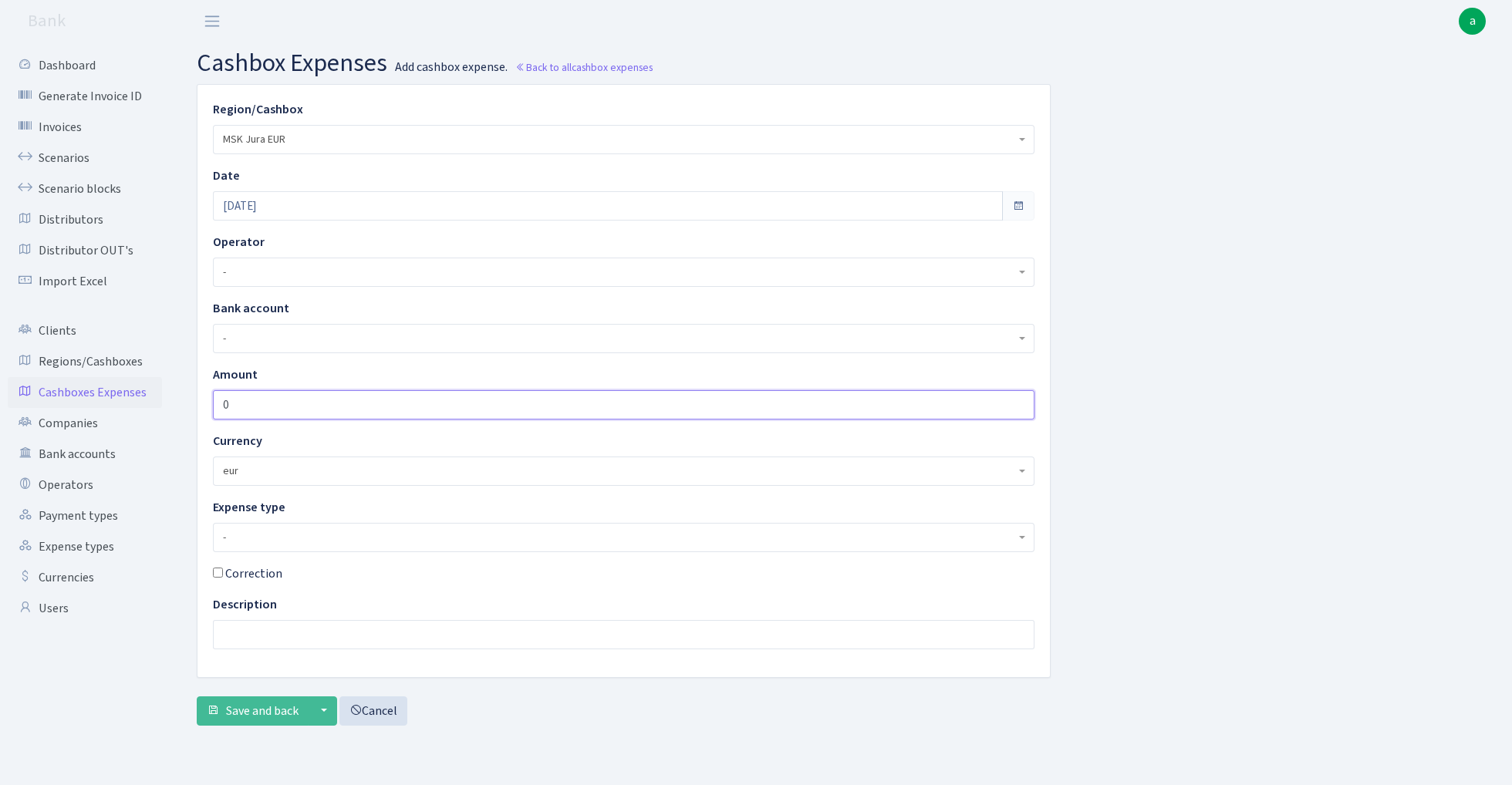
click at [260, 405] on input "0" at bounding box center [623, 404] width 821 height 29
type input "100"
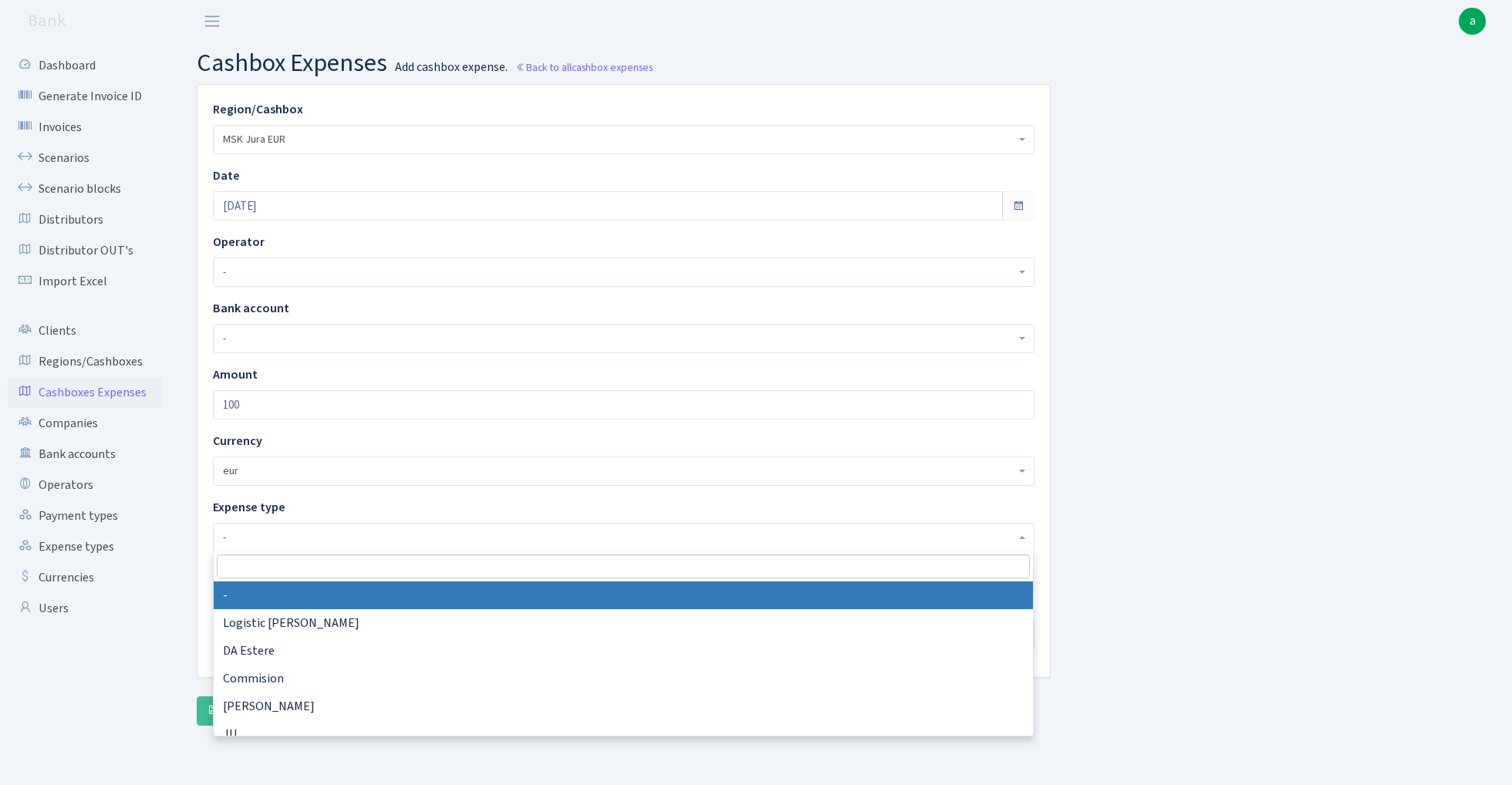
click at [335, 541] on span "-" at bounding box center [619, 537] width 792 height 15
click at [295, 574] on input "search" at bounding box center [624, 566] width 813 height 24
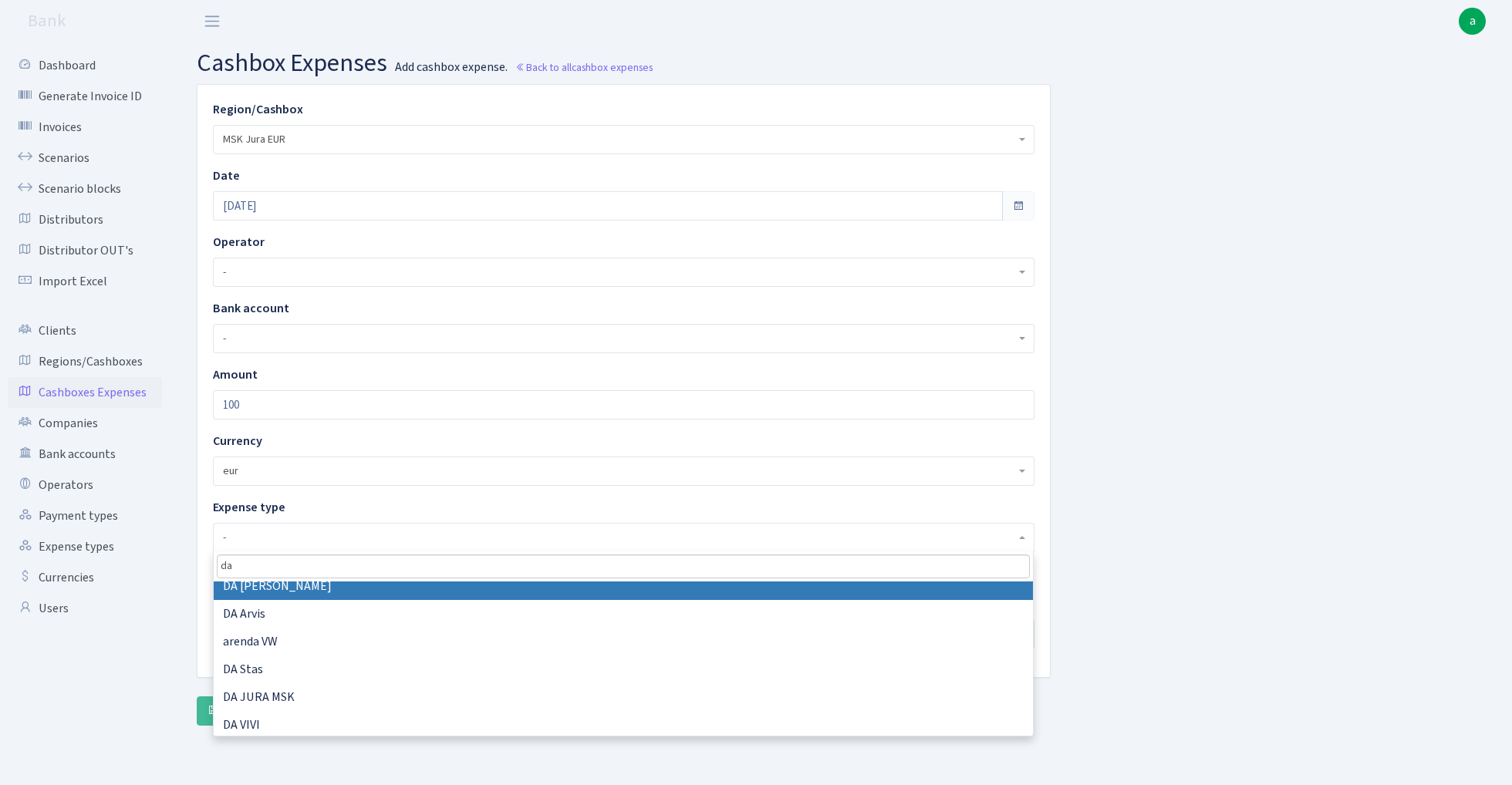
scroll to position [124, 0]
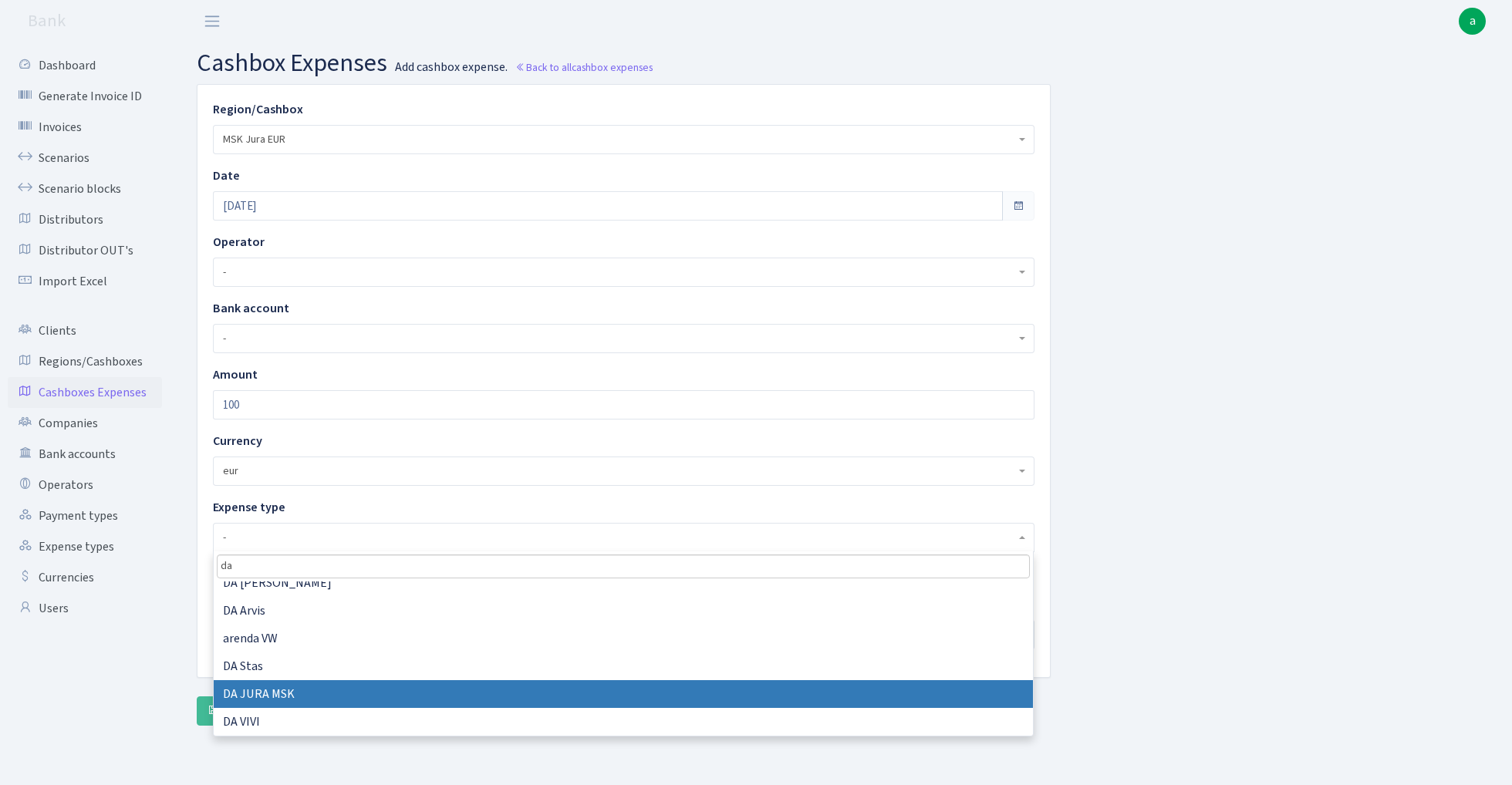
type input "da"
select select "24"
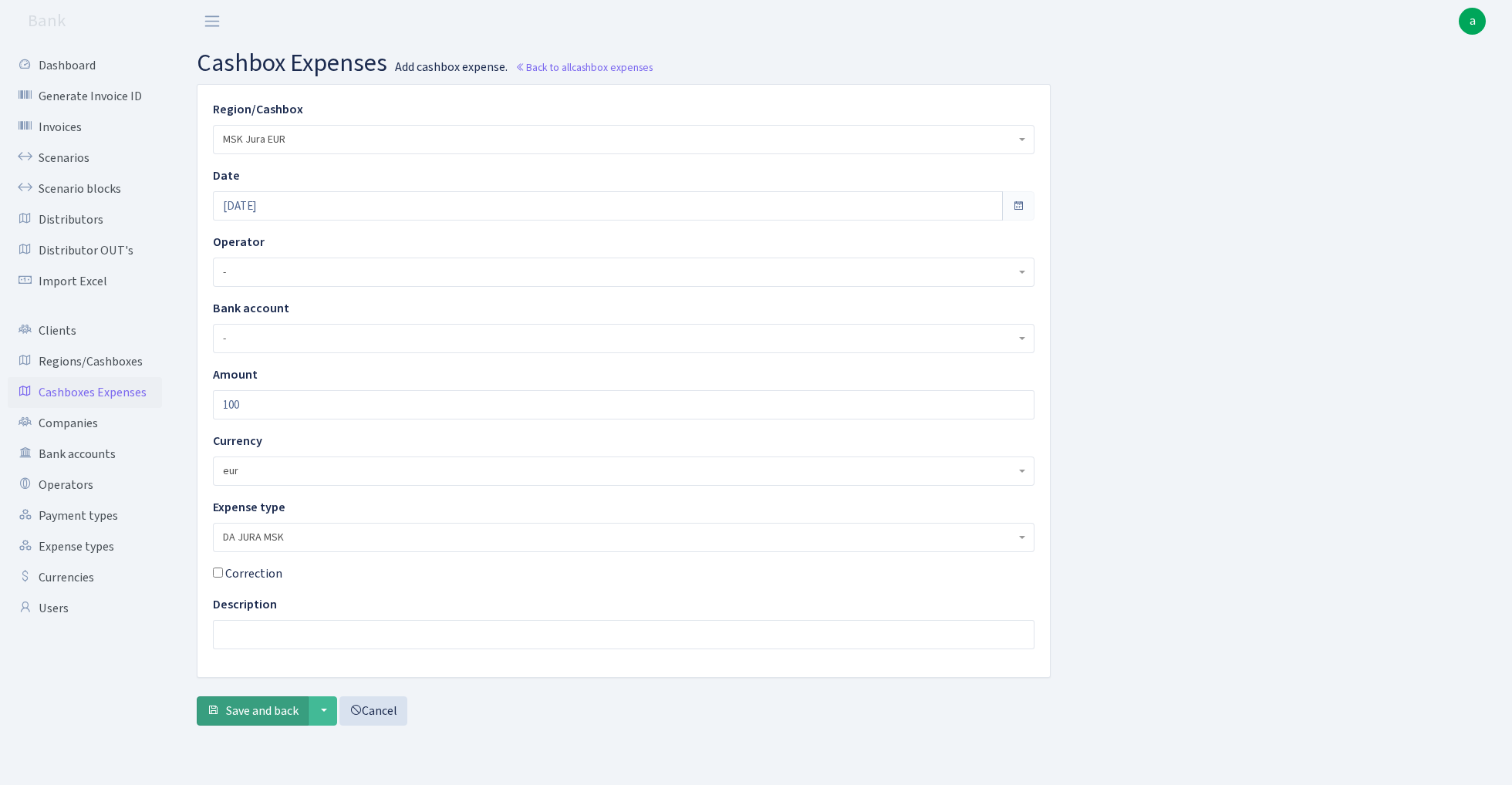
click at [250, 719] on span "Save and back" at bounding box center [261, 711] width 72 height 17
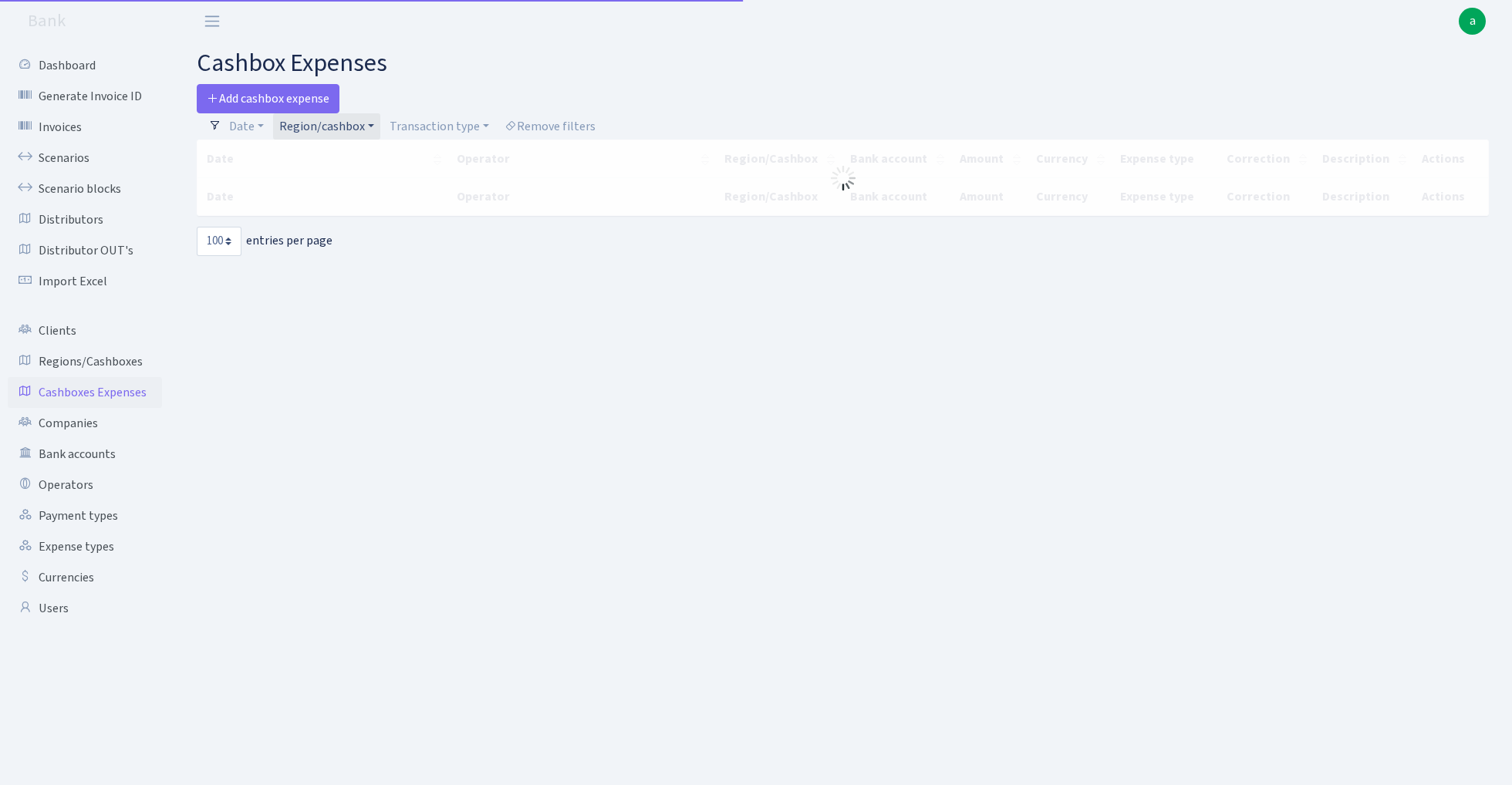
select select "100"
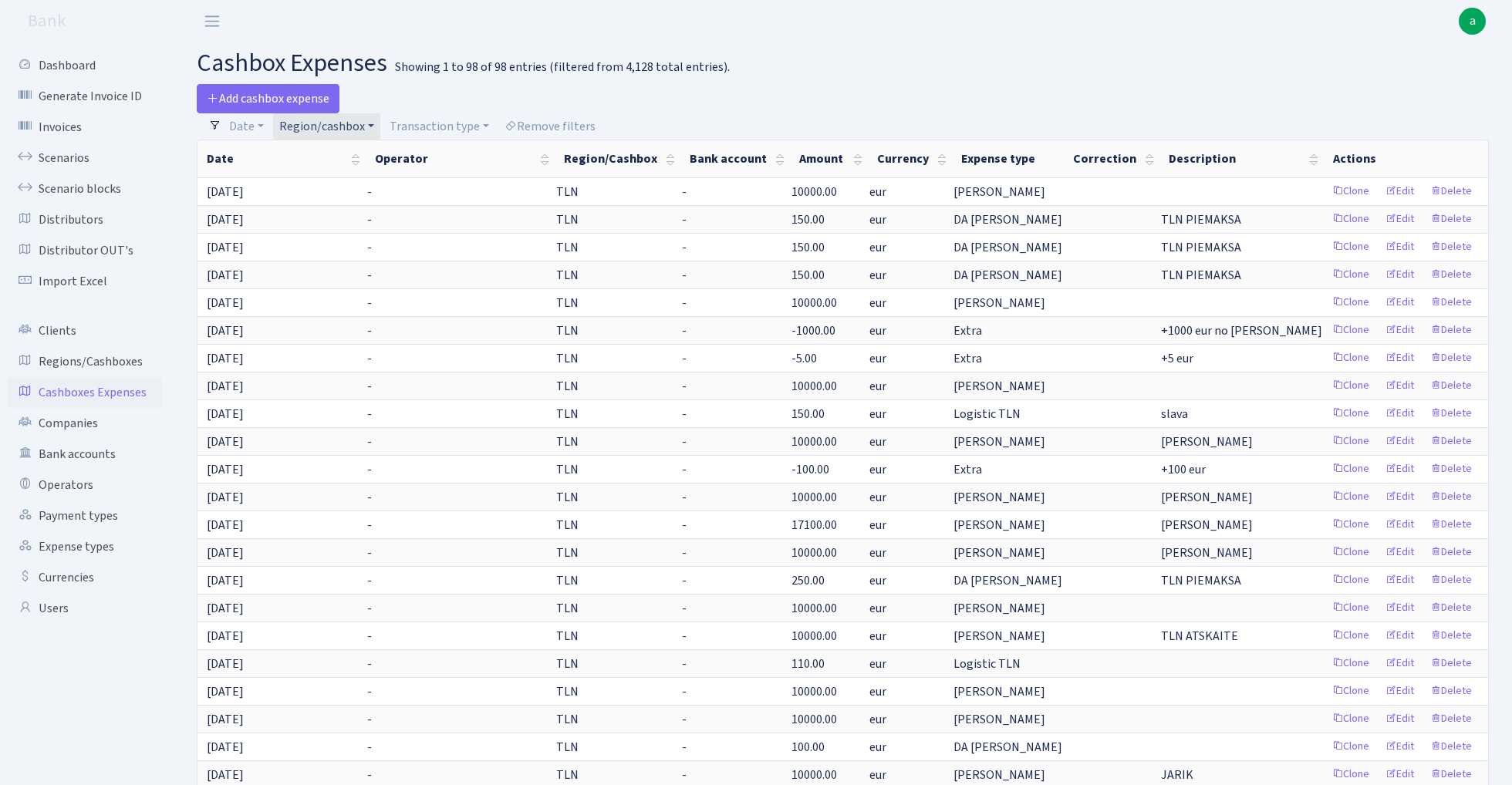
click at [365, 121] on link "Region/cashbox" at bounding box center [327, 126] width 108 height 26
click at [353, 173] on input "search" at bounding box center [334, 182] width 113 height 24
type input "msk"
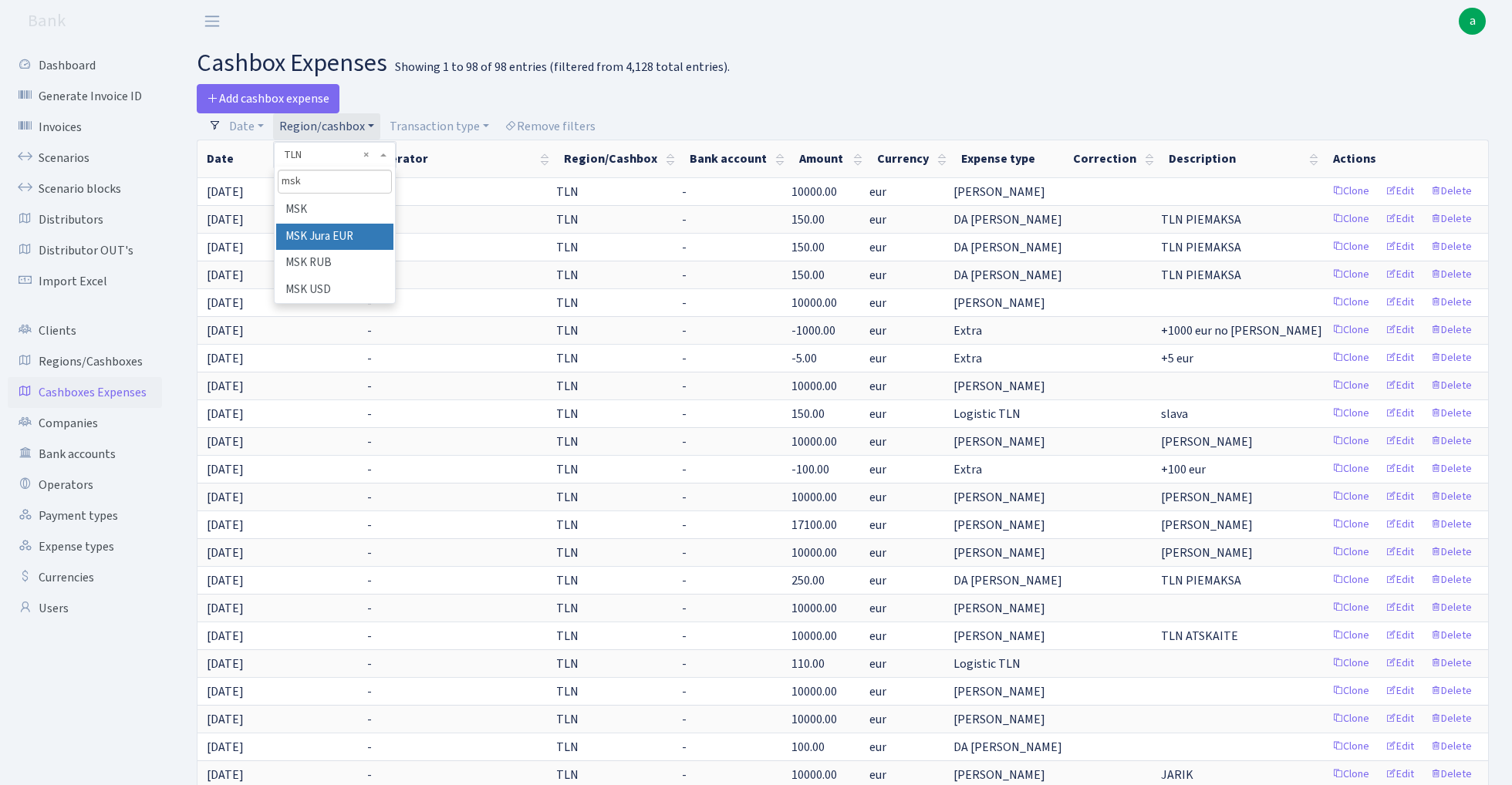
click at [353, 231] on li "MSK Jura EUR" at bounding box center [334, 237] width 116 height 27
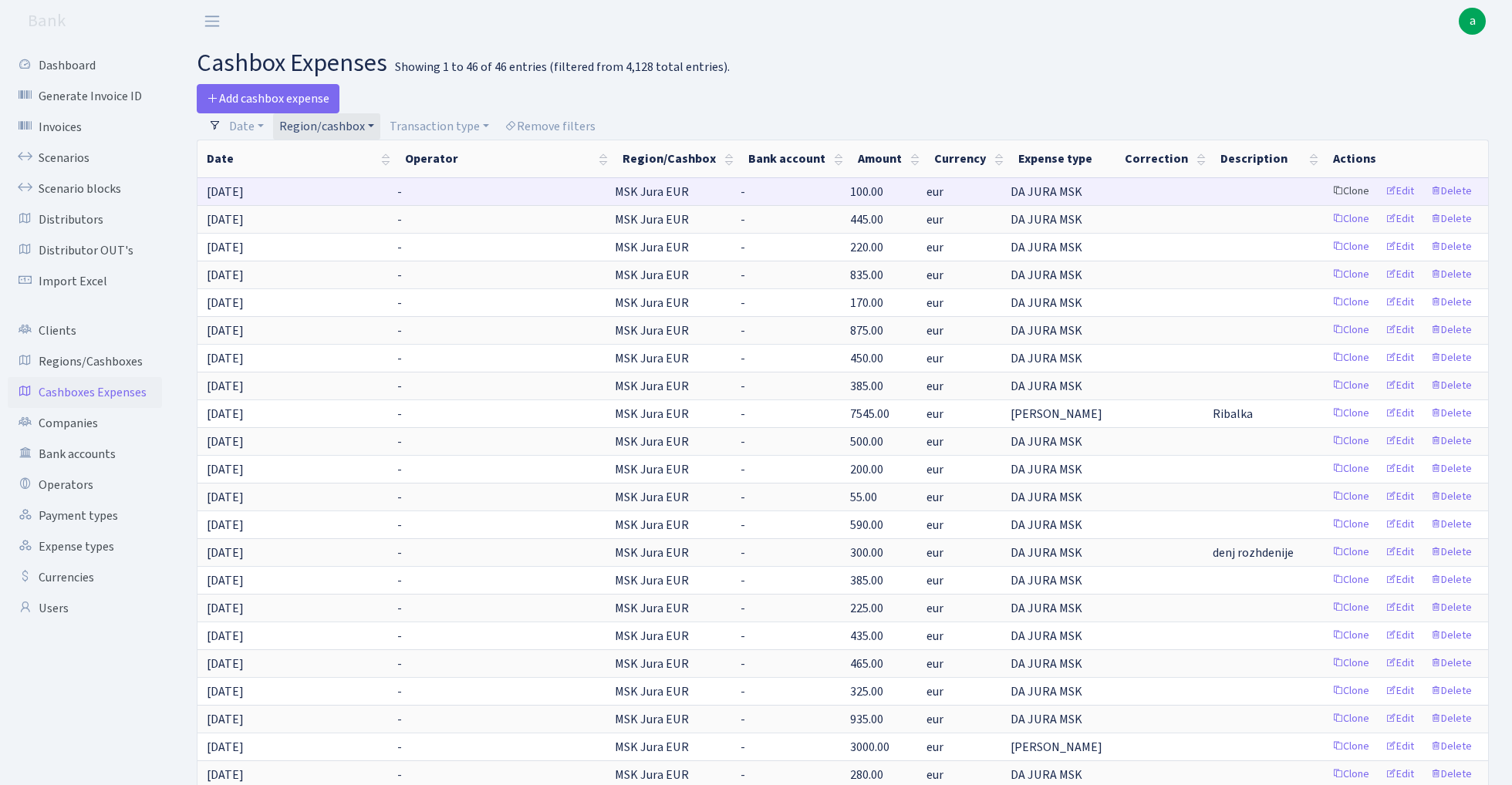
click at [1352, 189] on link "Clone" at bounding box center [1350, 192] width 51 height 24
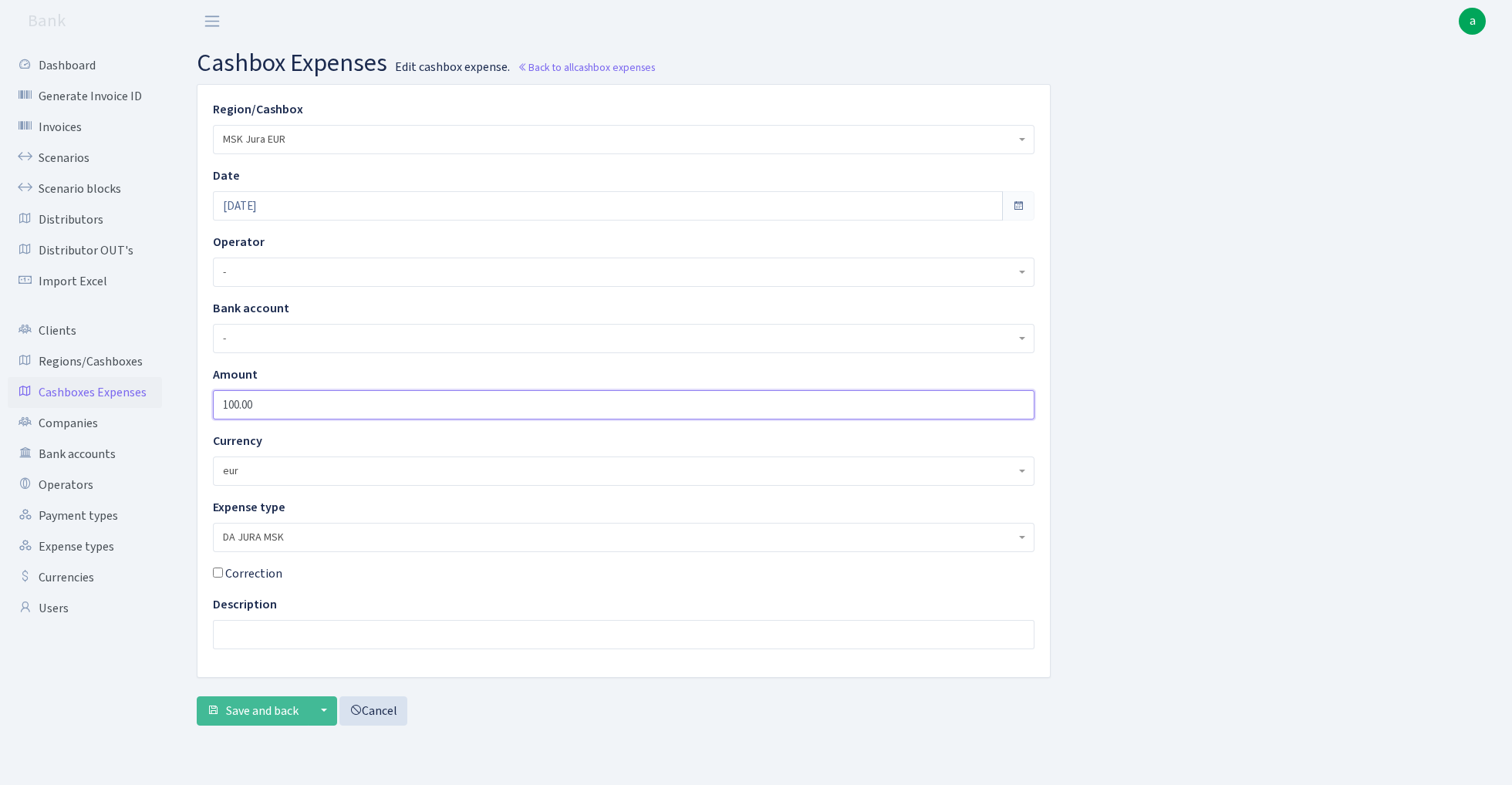
click at [279, 409] on input "100.00" at bounding box center [623, 404] width 821 height 29
type input "600"
click at [319, 466] on span "eur" at bounding box center [619, 471] width 792 height 15
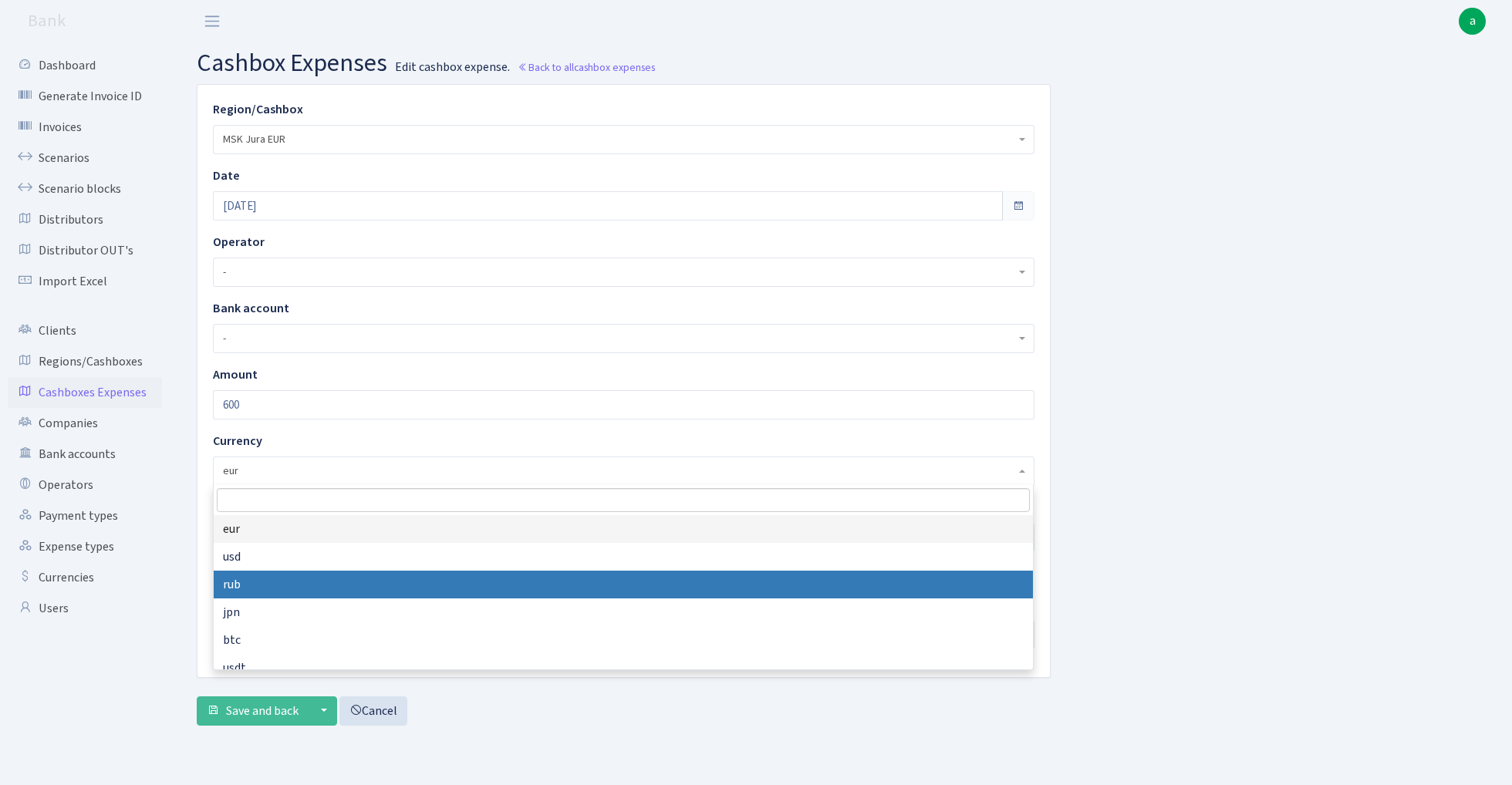
select select "3"
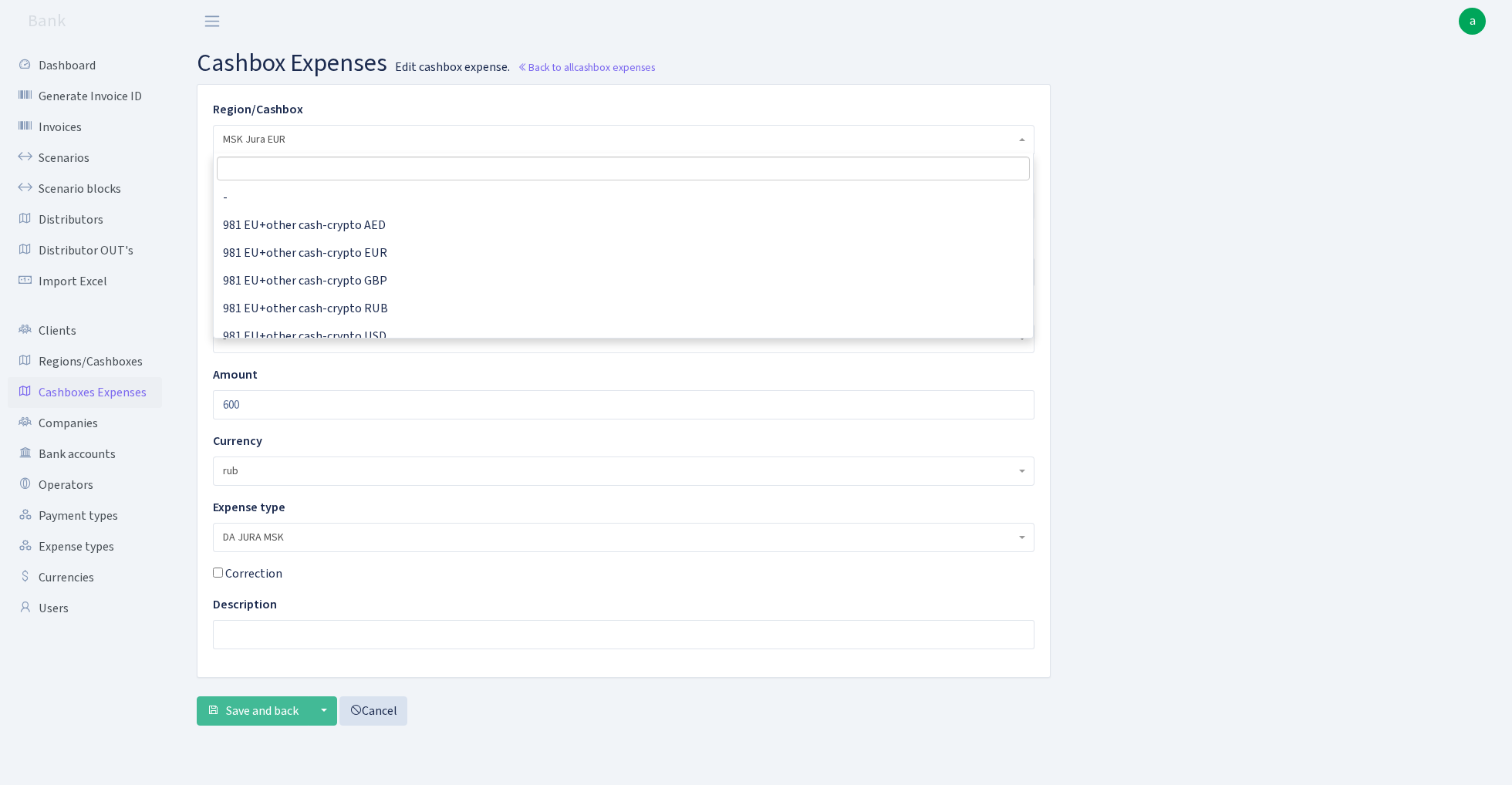
click at [309, 139] on span "MSK Jura EUR" at bounding box center [619, 139] width 792 height 15
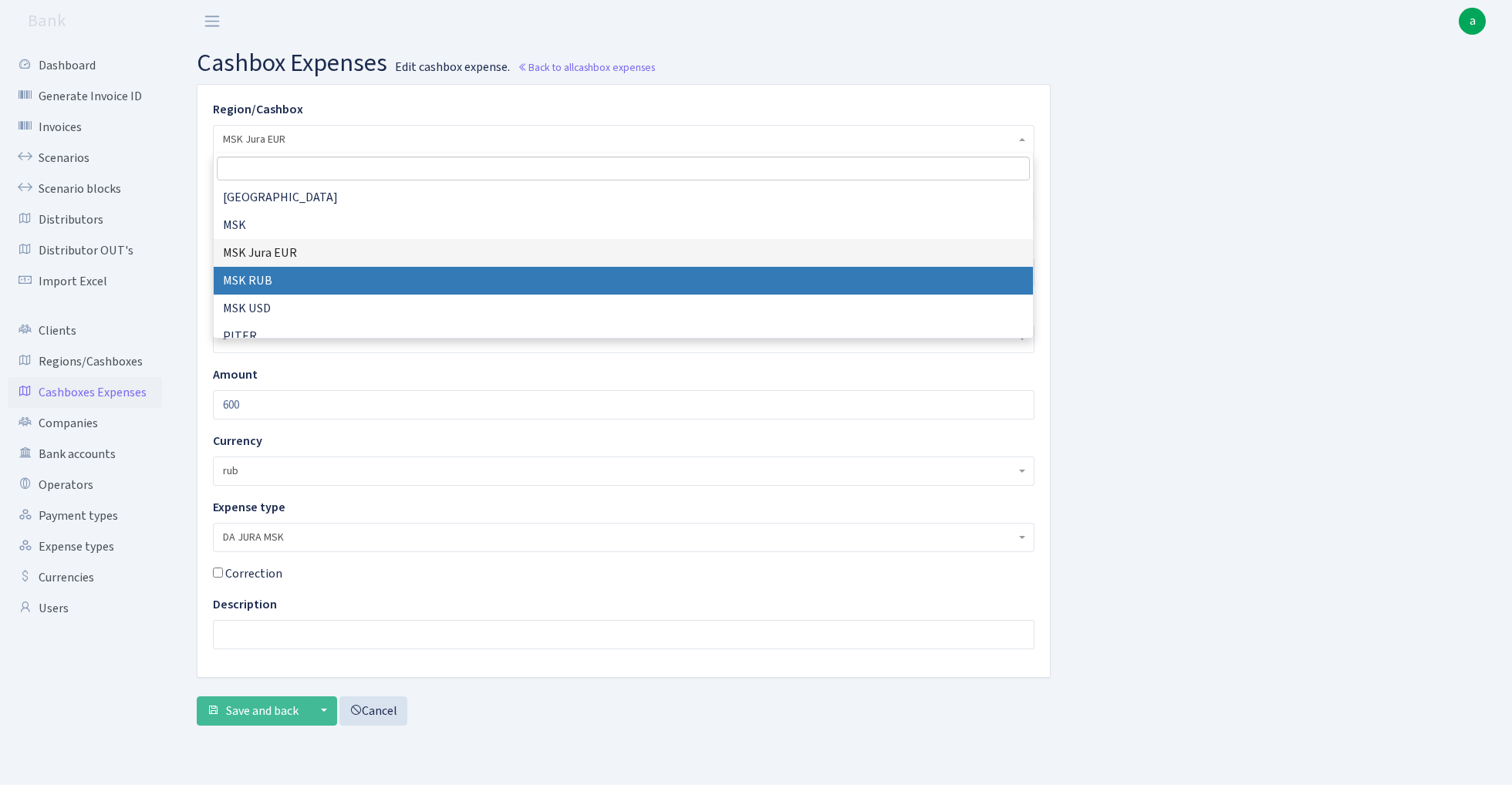
select select "20"
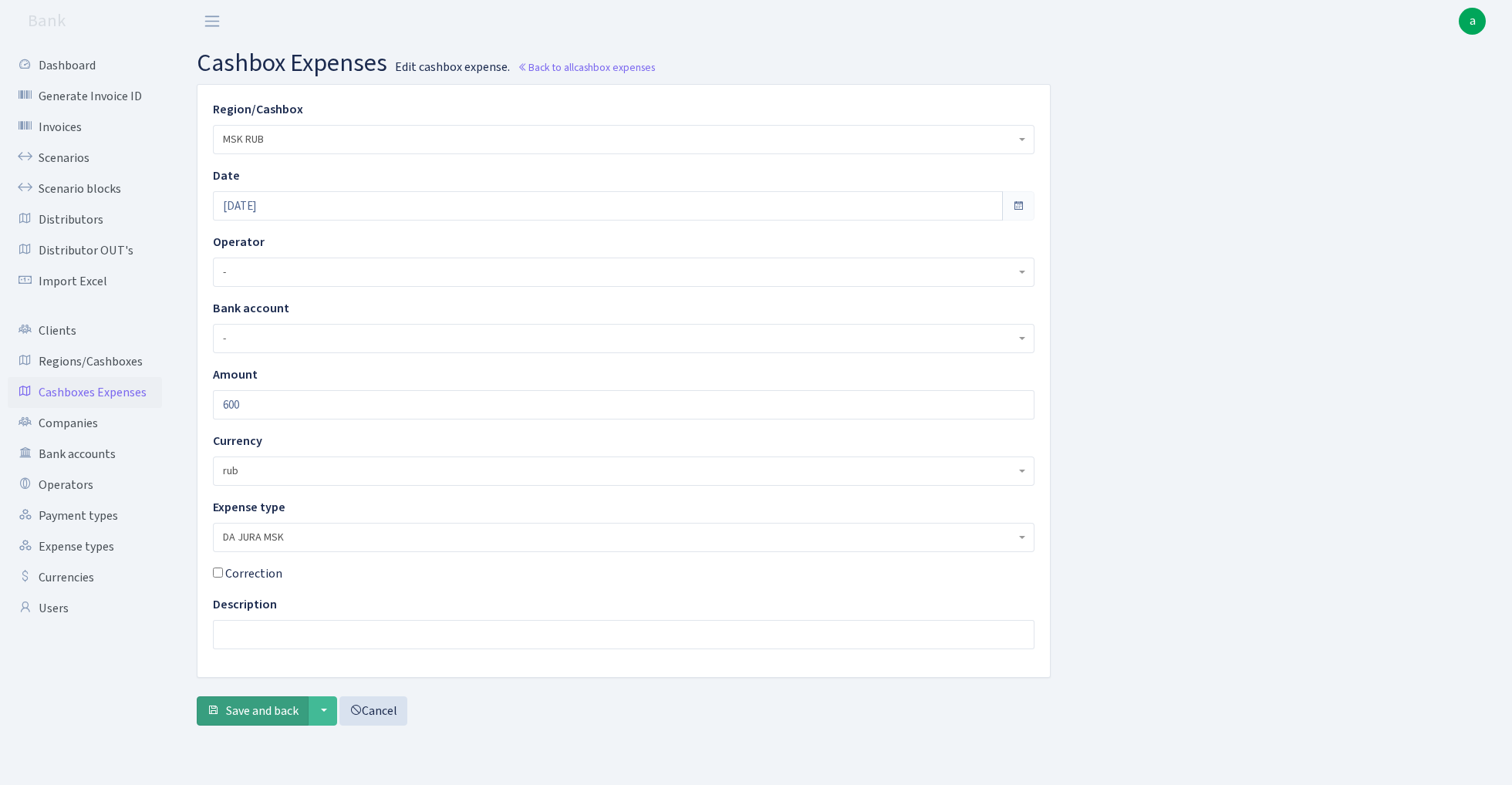
click at [255, 714] on span "Save and back" at bounding box center [261, 711] width 72 height 17
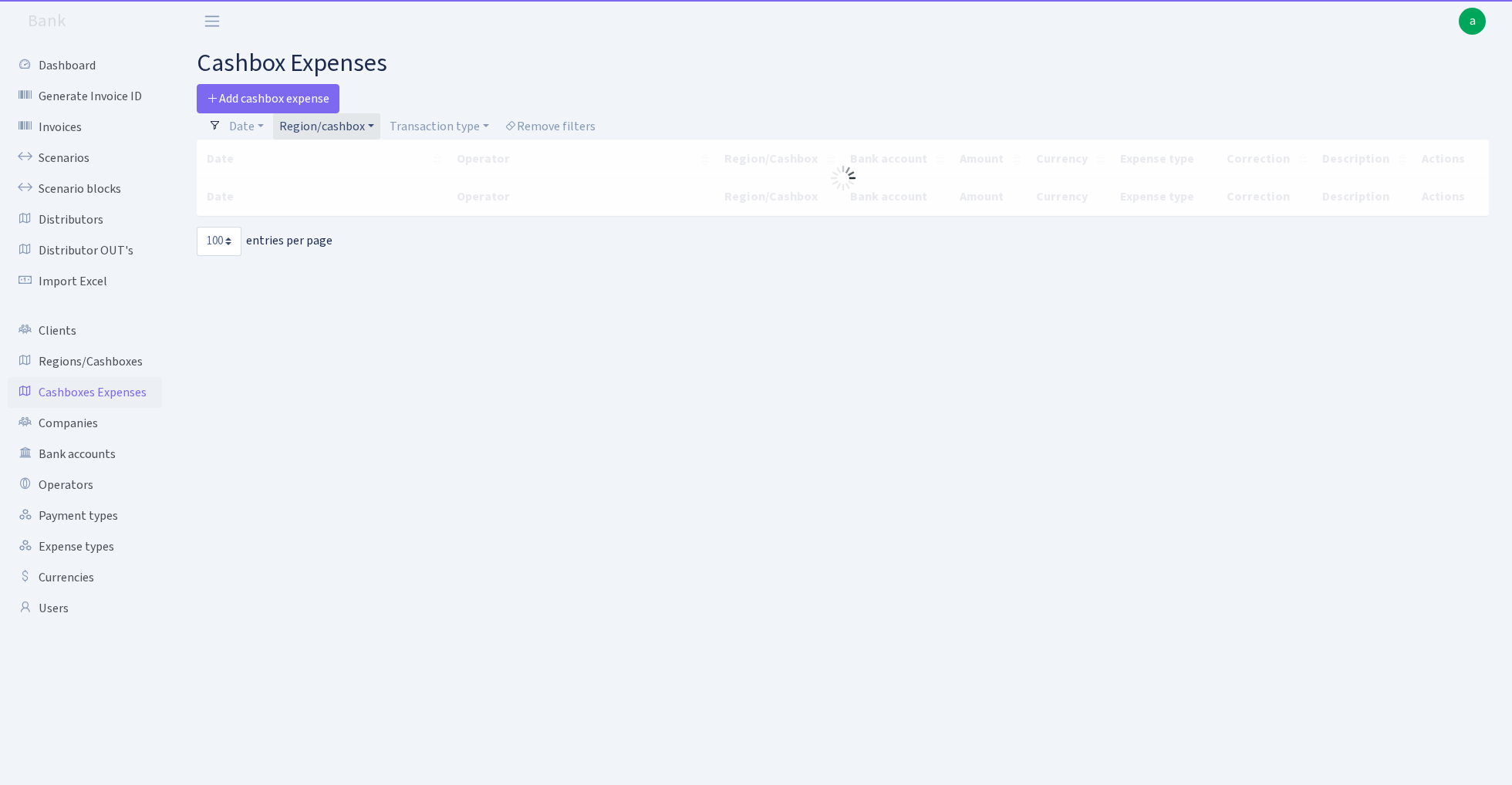
select select "100"
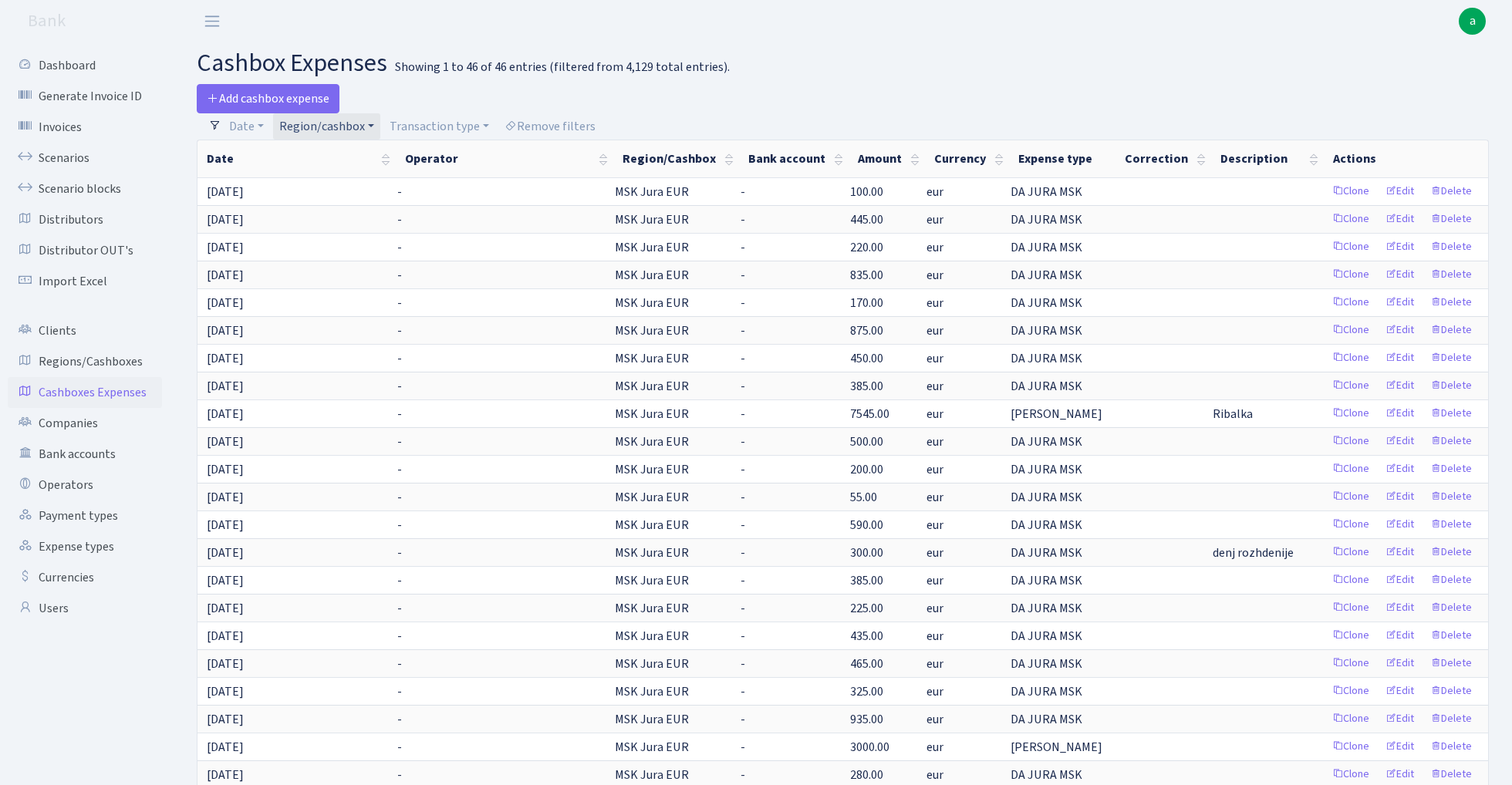
click at [341, 129] on link "Region/cashbox" at bounding box center [327, 126] width 108 height 26
click at [339, 295] on li "MSK RUB" at bounding box center [334, 308] width 116 height 27
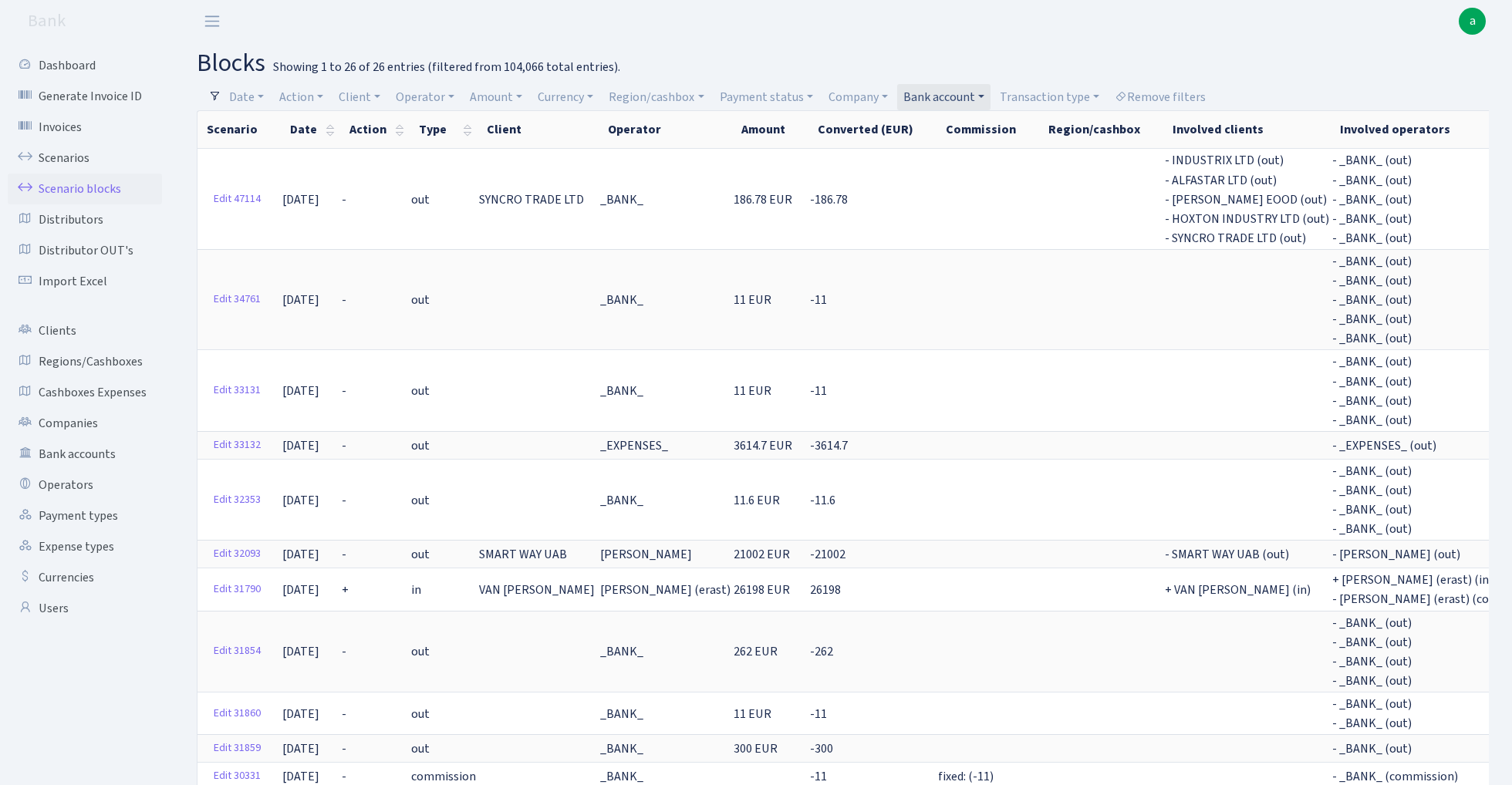
select select "100"
click at [1167, 97] on link "Remove filters" at bounding box center [1160, 97] width 103 height 26
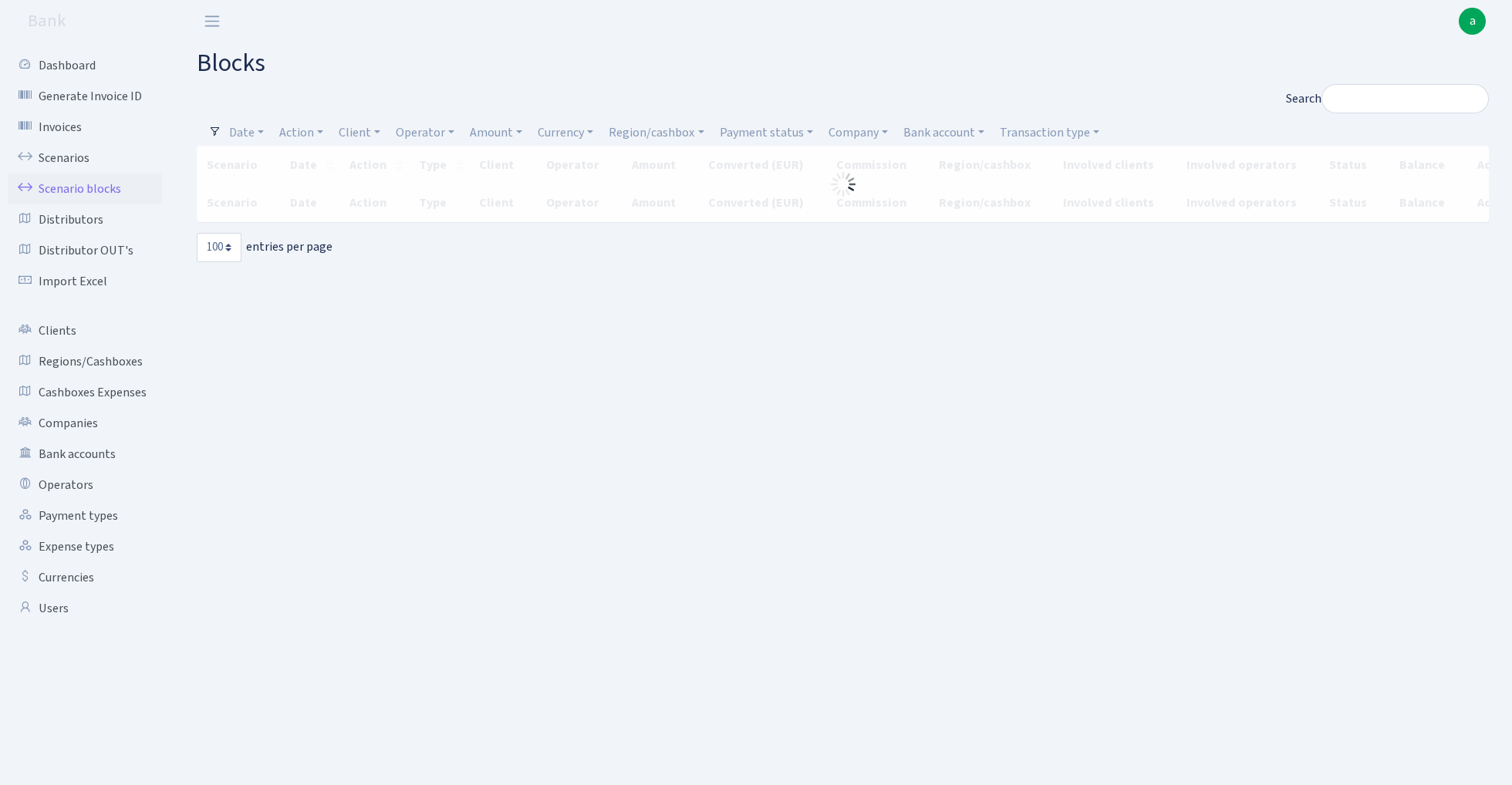
select select "100"
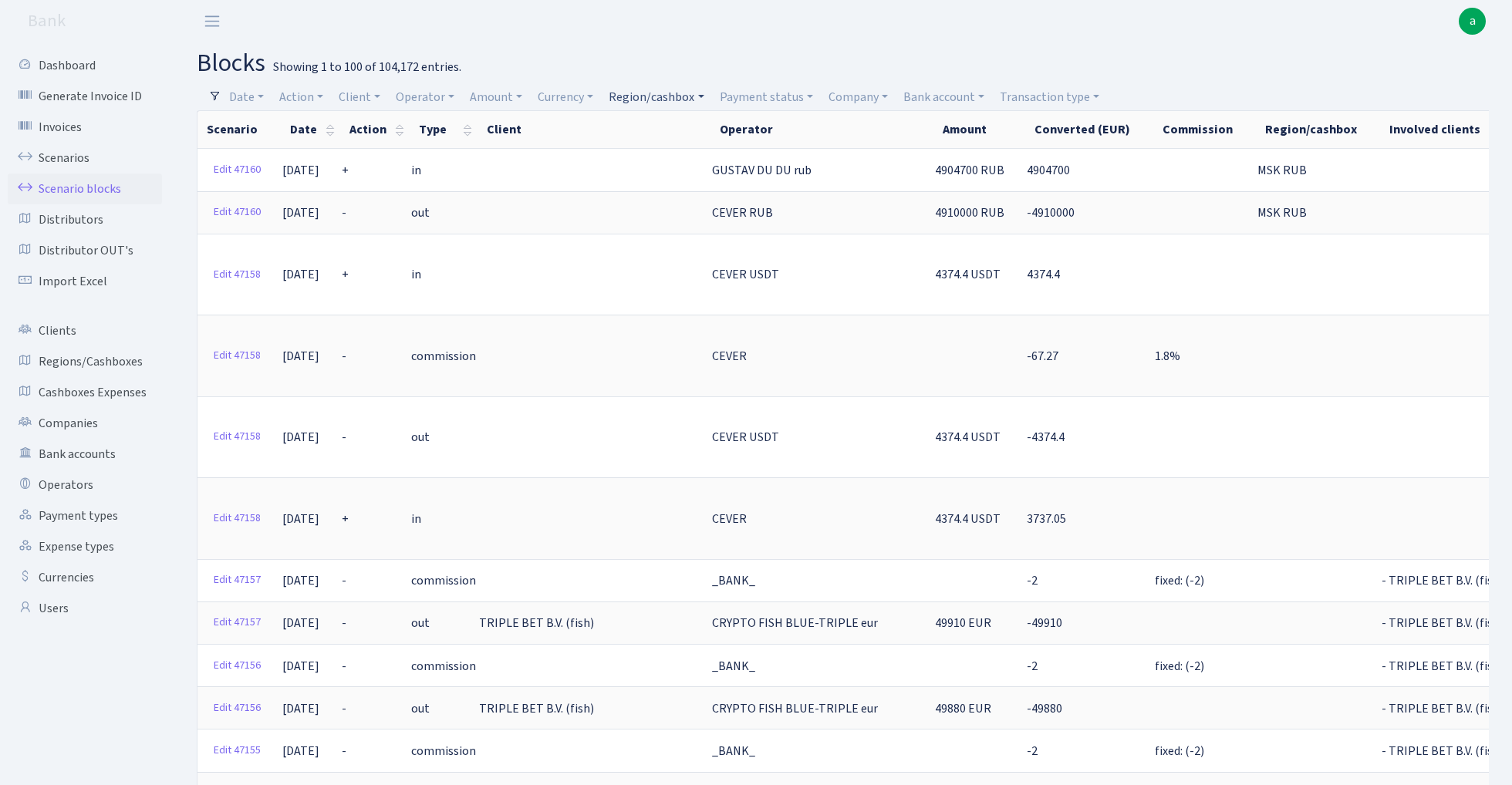
click at [682, 96] on link "Region/cashbox" at bounding box center [655, 97] width 108 height 26
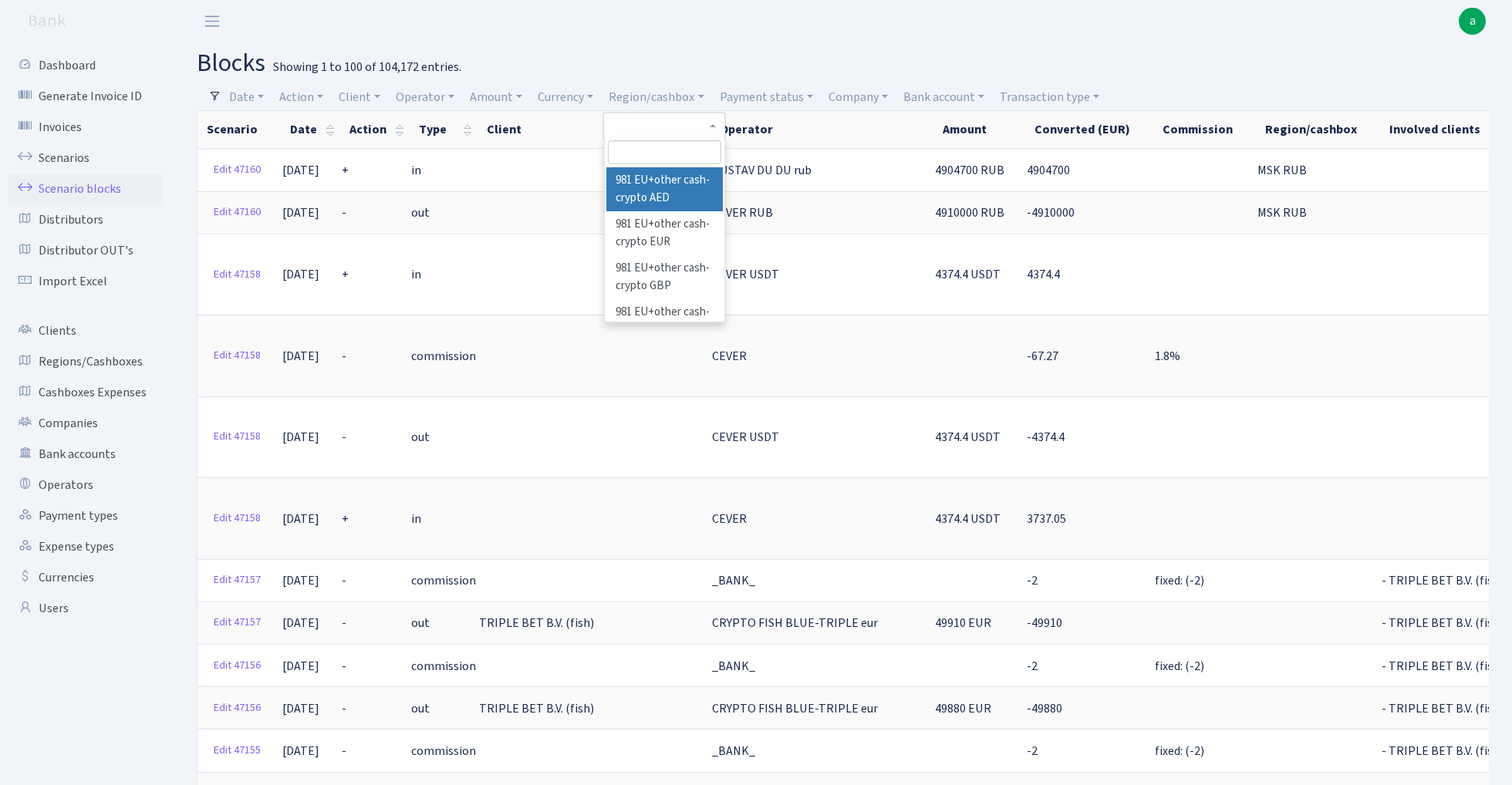
click at [671, 154] on input "search" at bounding box center [664, 153] width 113 height 24
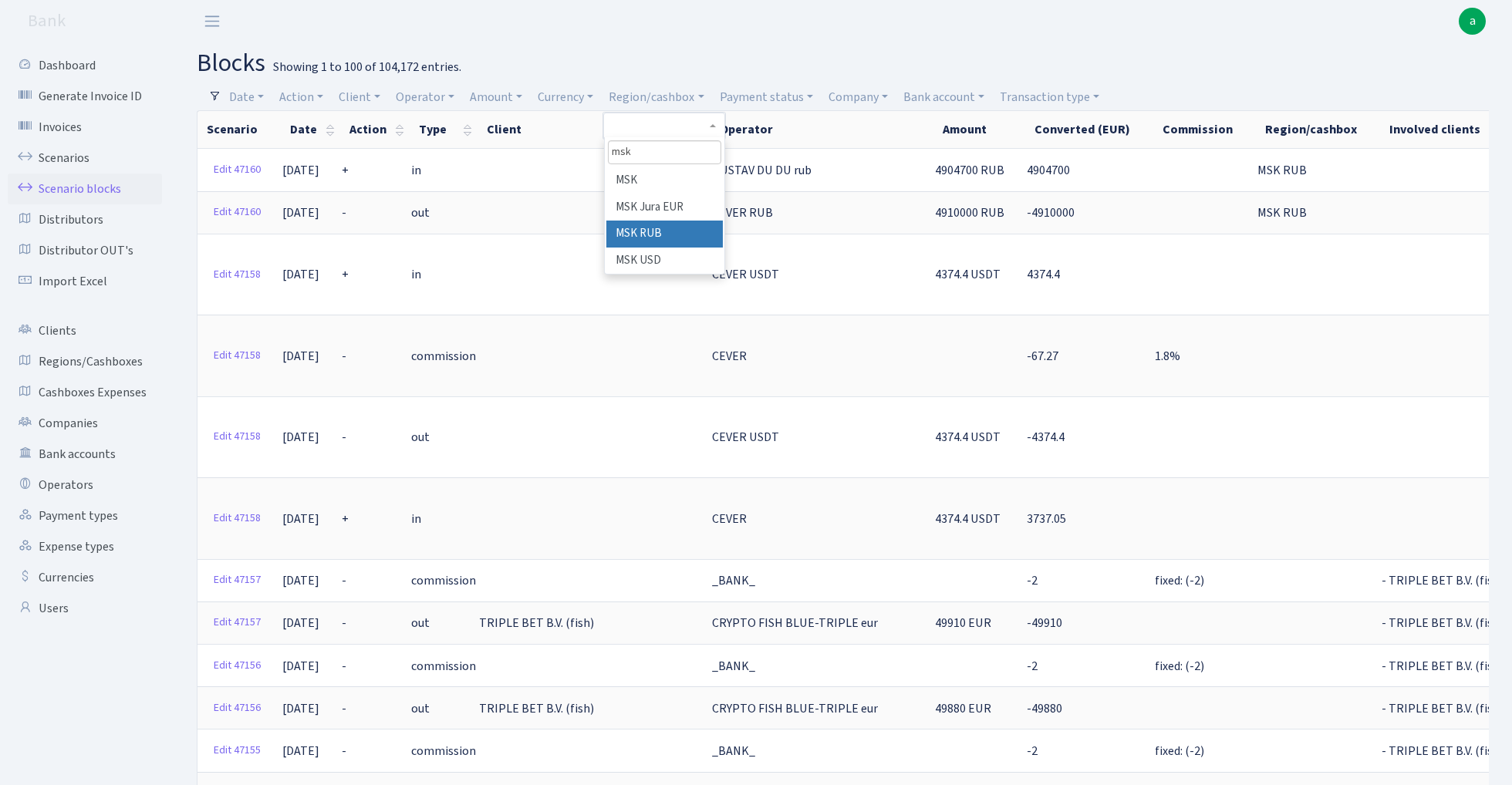
type input "msk"
click at [698, 232] on li "MSK RUB" at bounding box center [665, 234] width 116 height 27
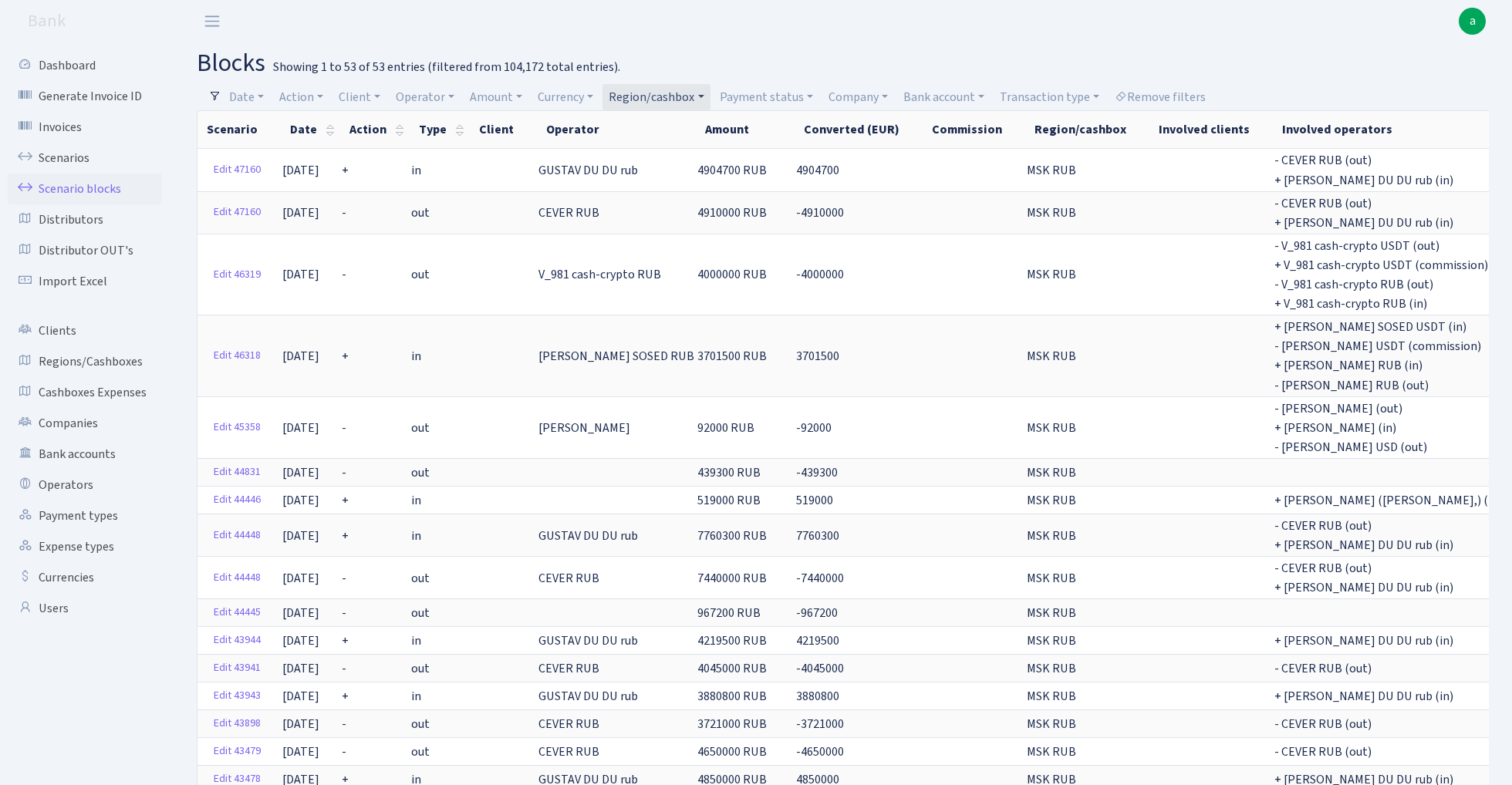
click at [660, 99] on link "Region/cashbox" at bounding box center [655, 97] width 108 height 26
click at [654, 186] on li "MSK" at bounding box center [665, 199] width 116 height 27
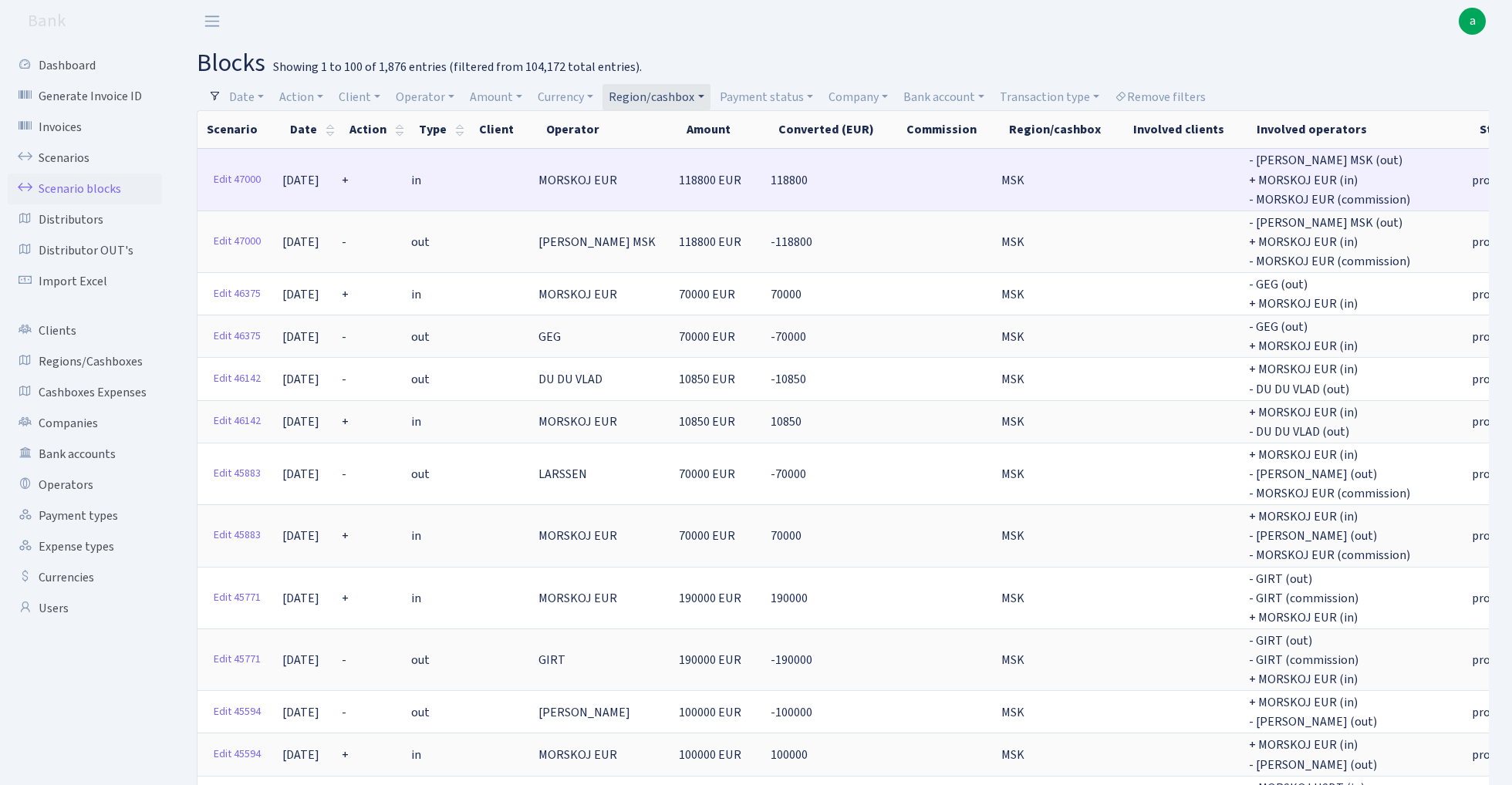
click at [679, 177] on span "118800 EUR" at bounding box center [710, 181] width 63 height 17
copy span "118800"
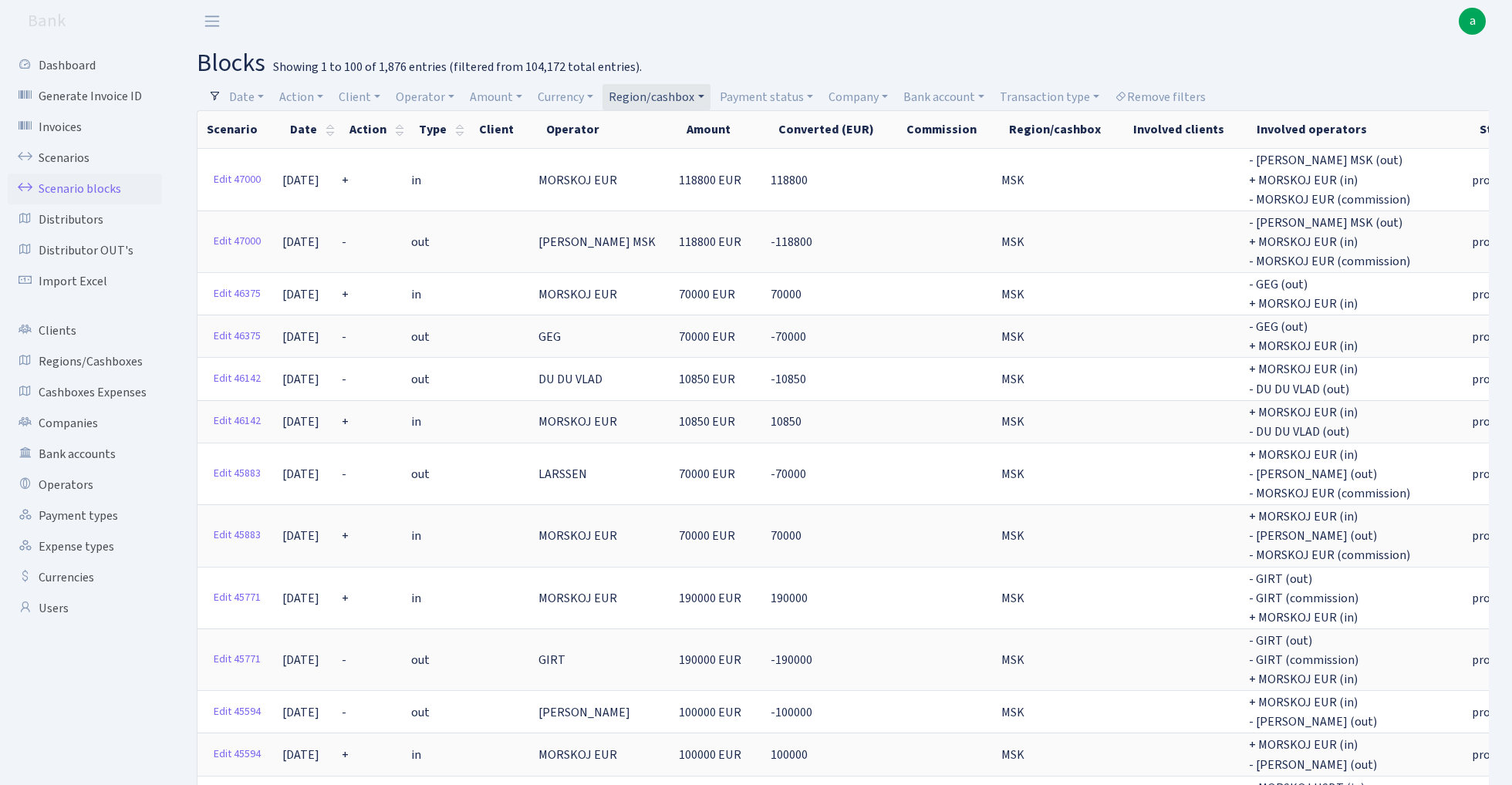
click at [679, 93] on link "Region/cashbox" at bounding box center [655, 97] width 108 height 26
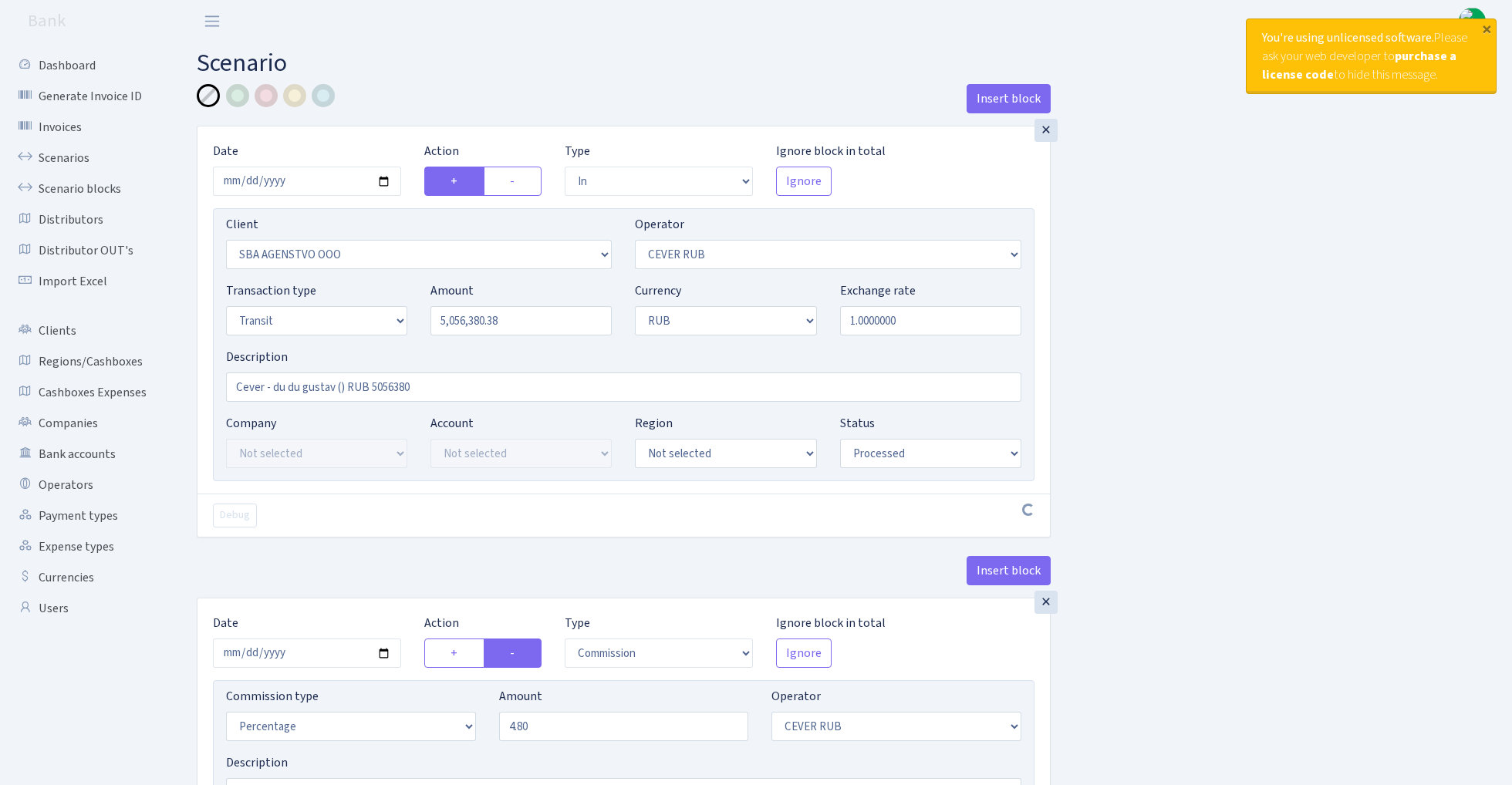
select select "in"
select select "3122"
select select "214"
select select "5"
select select "3"
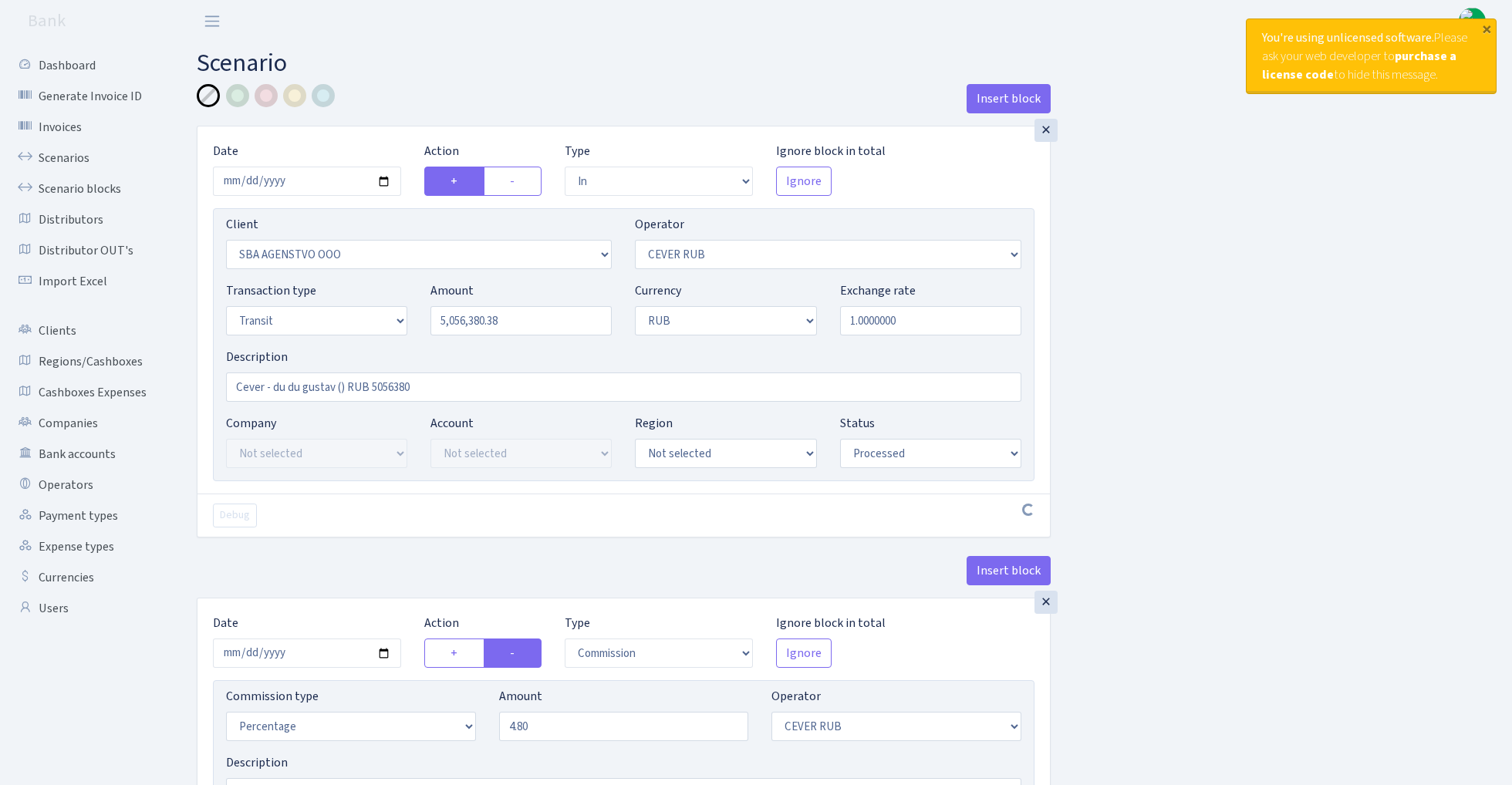
select select "processed"
select select "commission"
select select "214"
select select "processed"
select select "out"
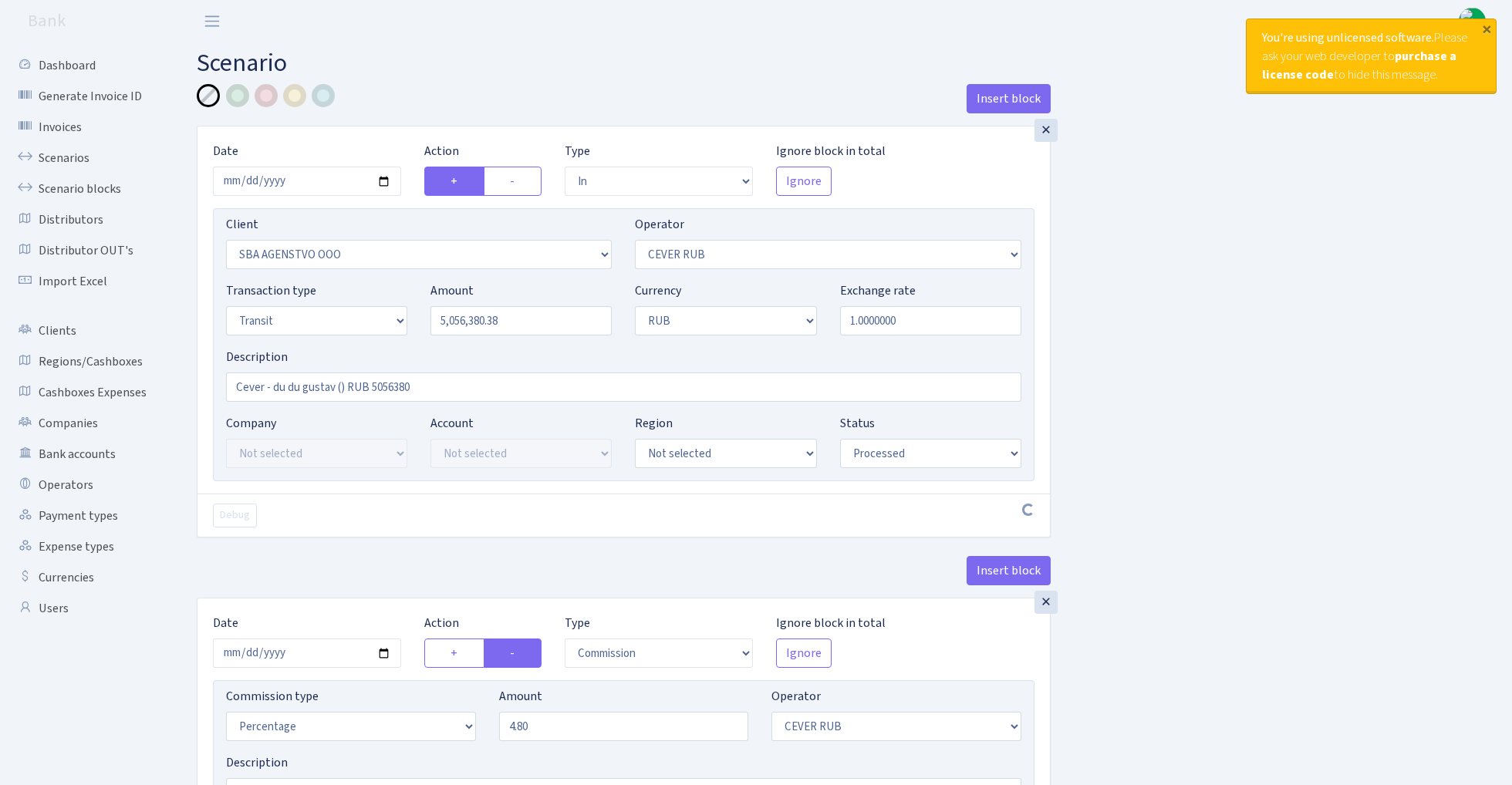
select select "3122"
select select "445"
select select "5"
select select "3"
select select "processed"
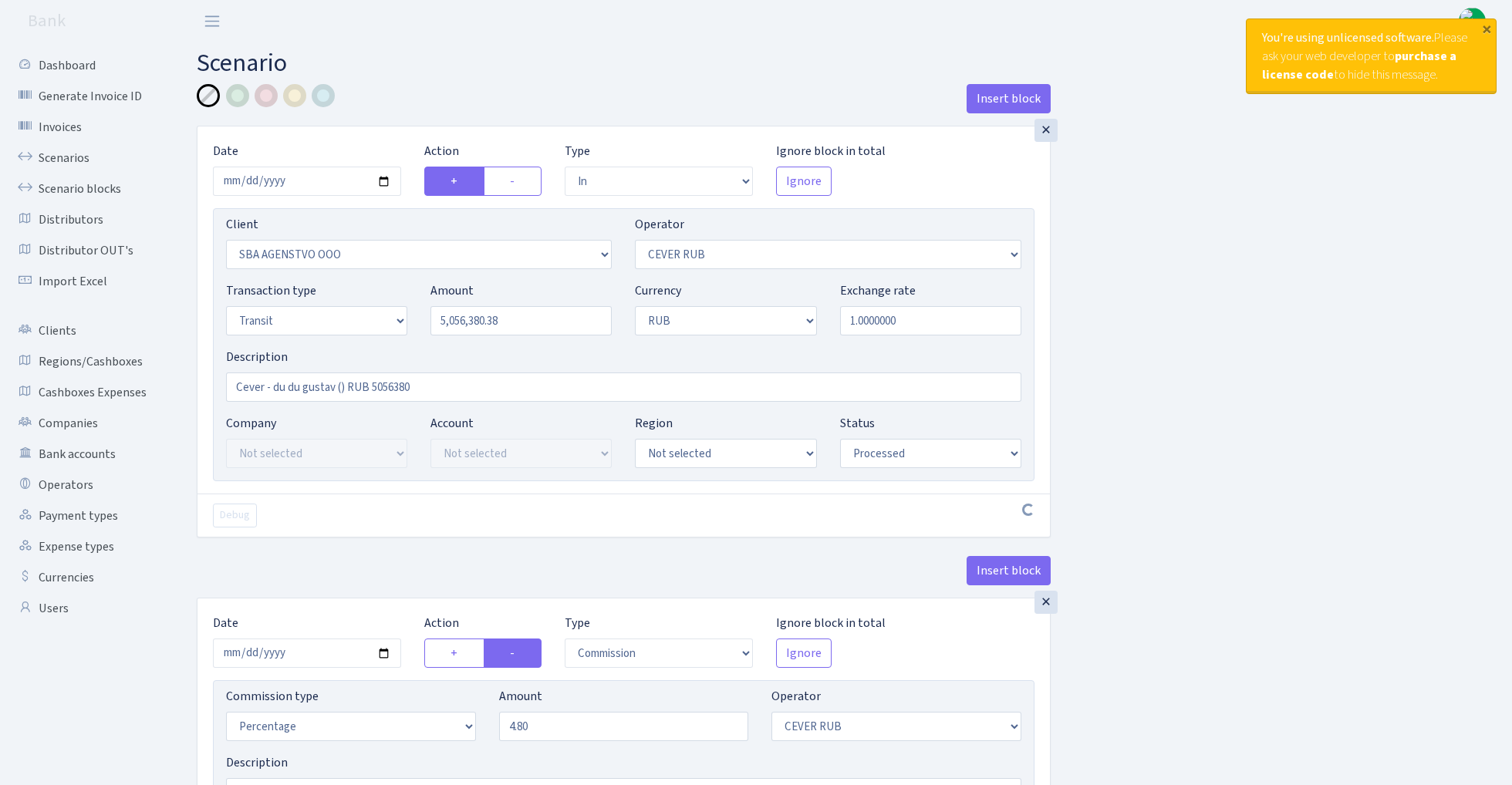
select select "commission"
select select "445"
select select "processed"
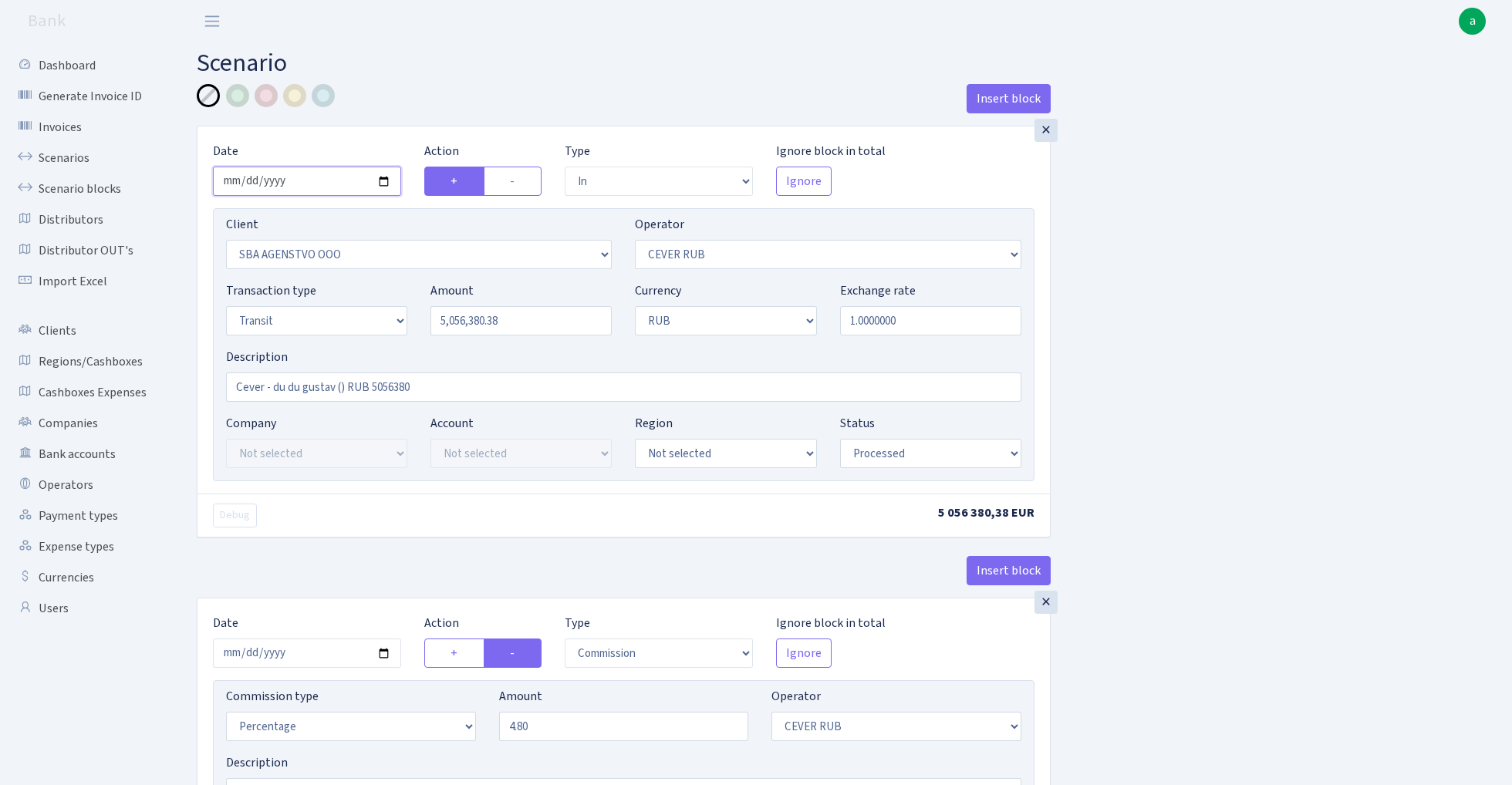
click at [317, 182] on input "2025-10-01" at bounding box center [306, 181] width 188 height 29
type input "2025-09-30"
click at [433, 77] on h2 "Scenario" at bounding box center [843, 63] width 1292 height 29
click at [548, 321] on input "5056380.38" at bounding box center [521, 320] width 182 height 29
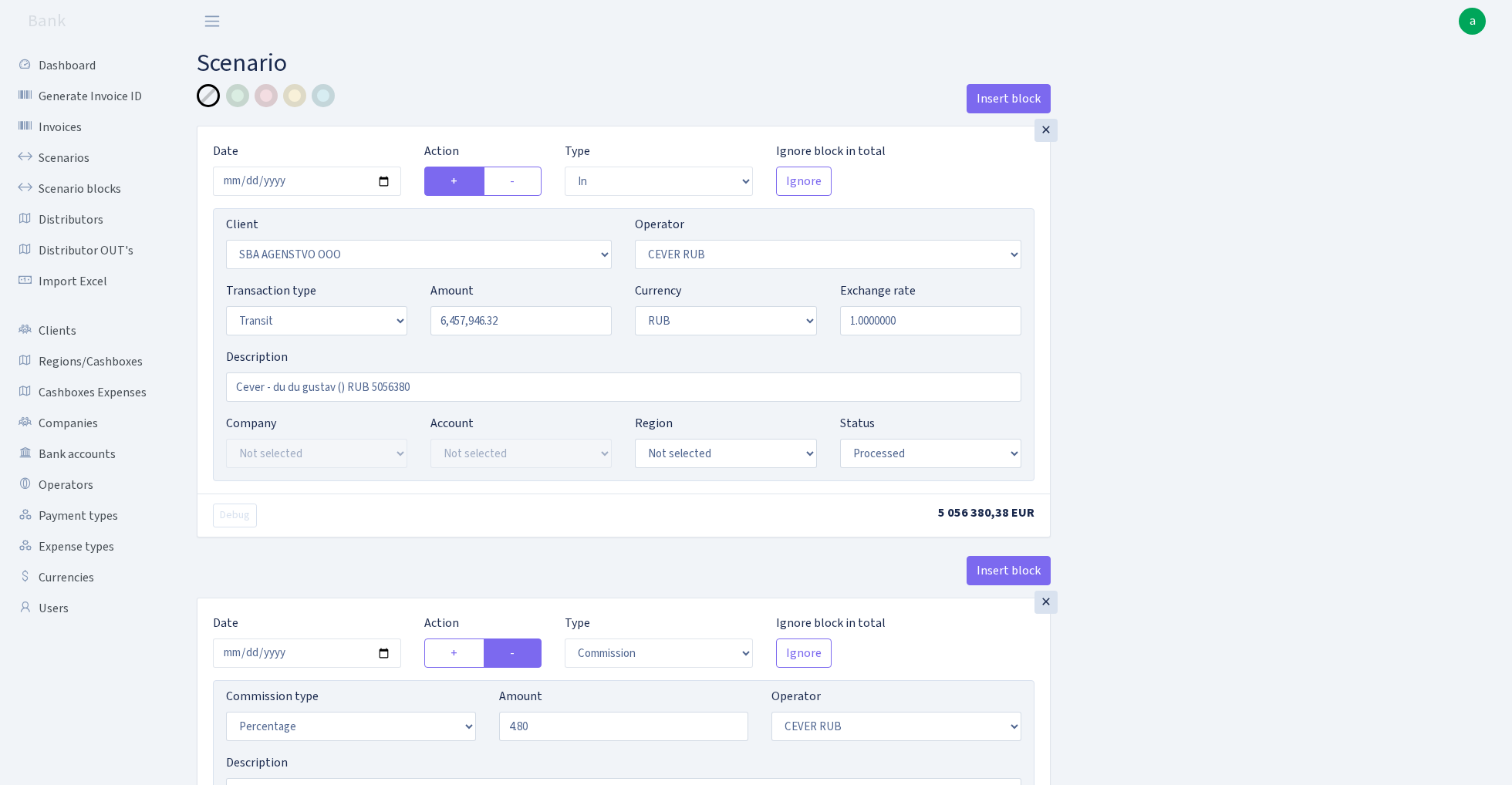
click at [544, 322] on input "6457946.32" at bounding box center [521, 320] width 182 height 29
type input "6,457,946.32"
click at [388, 392] on input "Cever - du du gustav () RUB 5056380" at bounding box center [623, 386] width 795 height 29
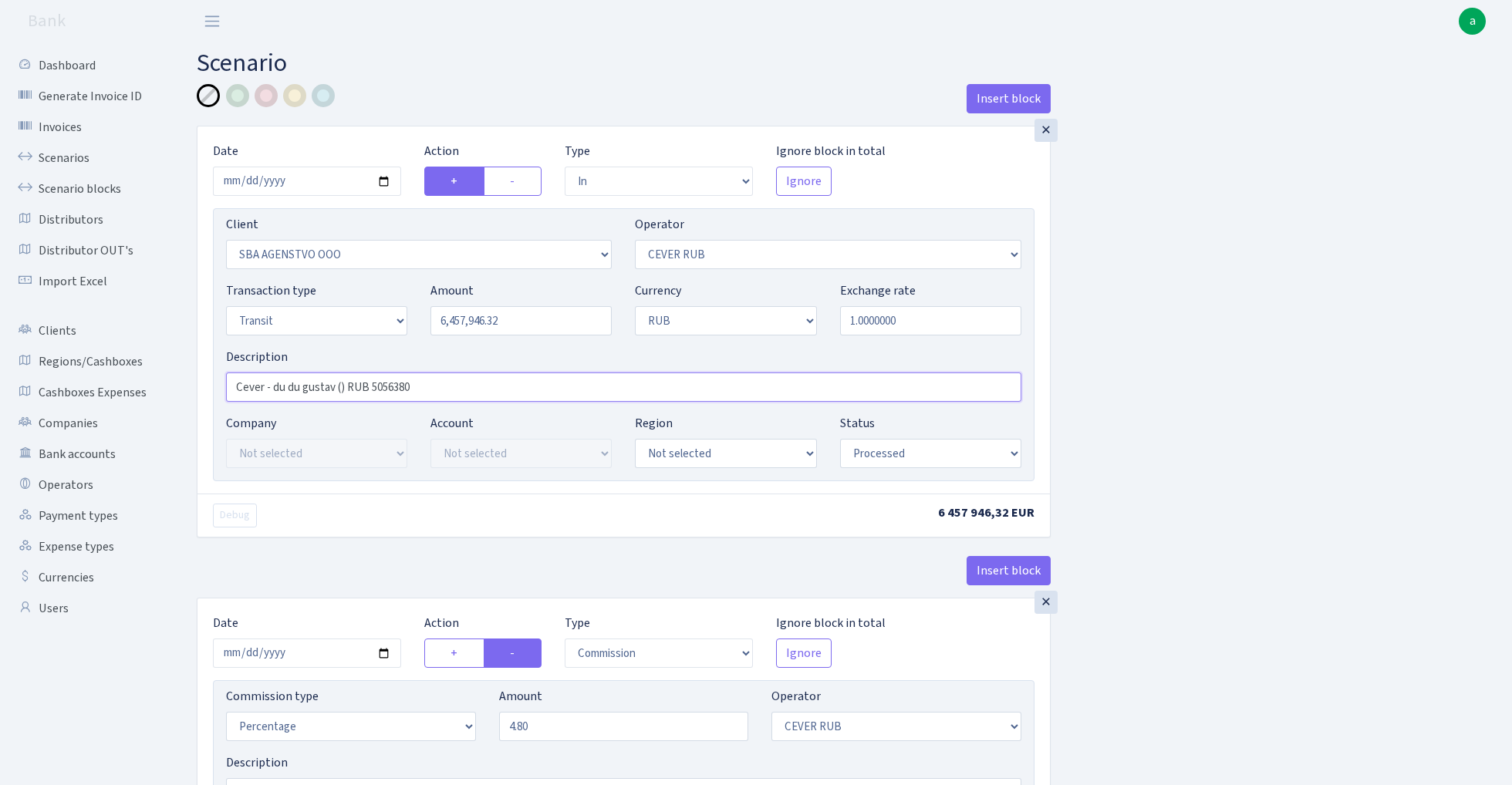
click at [388, 392] on input "Cever - du du gustav () RUB 5056380" at bounding box center [623, 386] width 795 height 29
paste input "6457946.32"
type input "Cever - du du gustav () RUB 6457946"
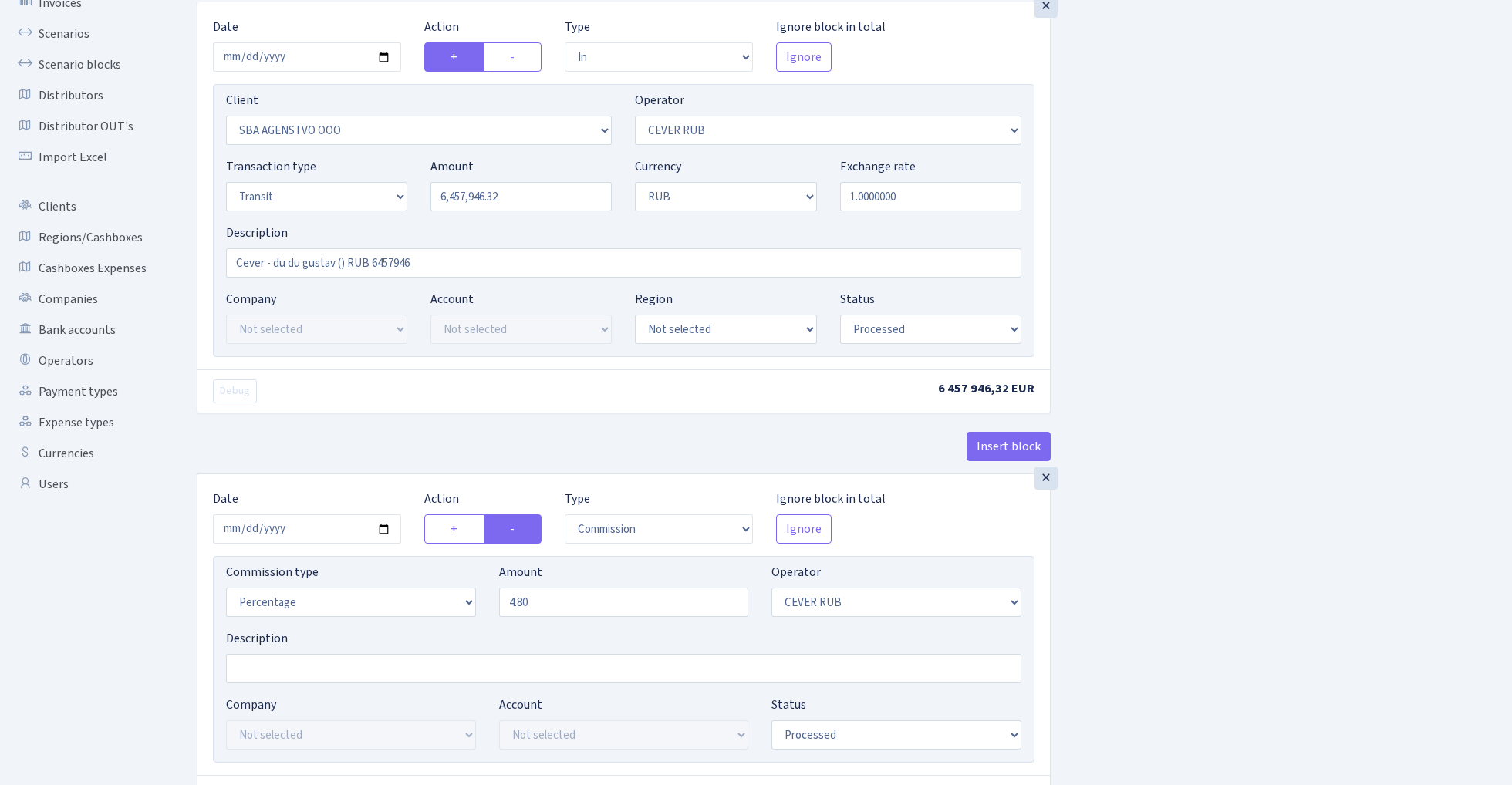
scroll to position [131, 0]
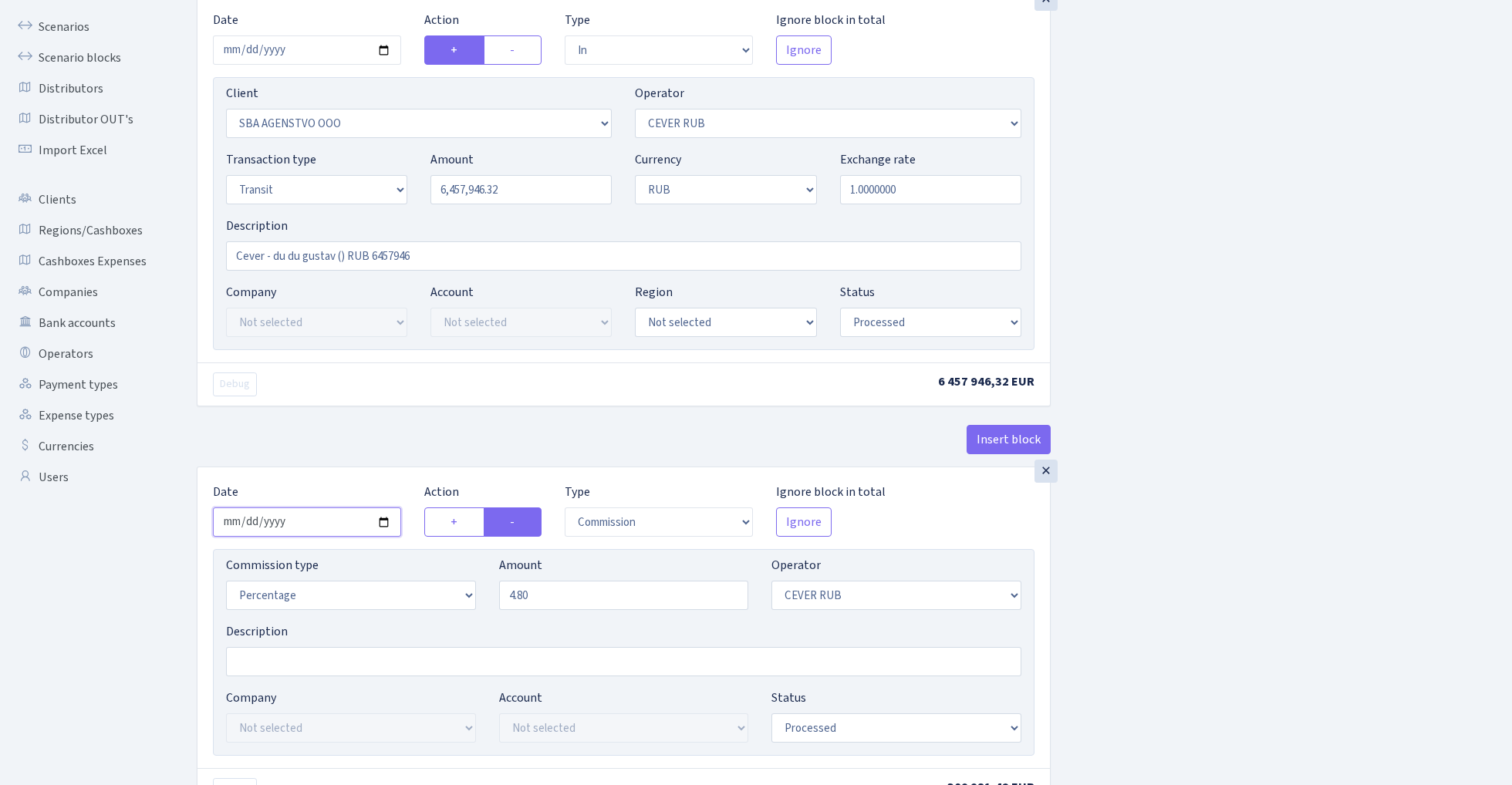
click at [319, 527] on input "2025-10-01" at bounding box center [306, 521] width 188 height 29
type input "2025-09-30"
click at [310, 421] on div "× Date 2025-09-30 Action + - Type --- In Out Commission Field required. Ignore …" at bounding box center [624, 230] width 854 height 472
click at [519, 189] on input "6457946.32" at bounding box center [521, 189] width 182 height 29
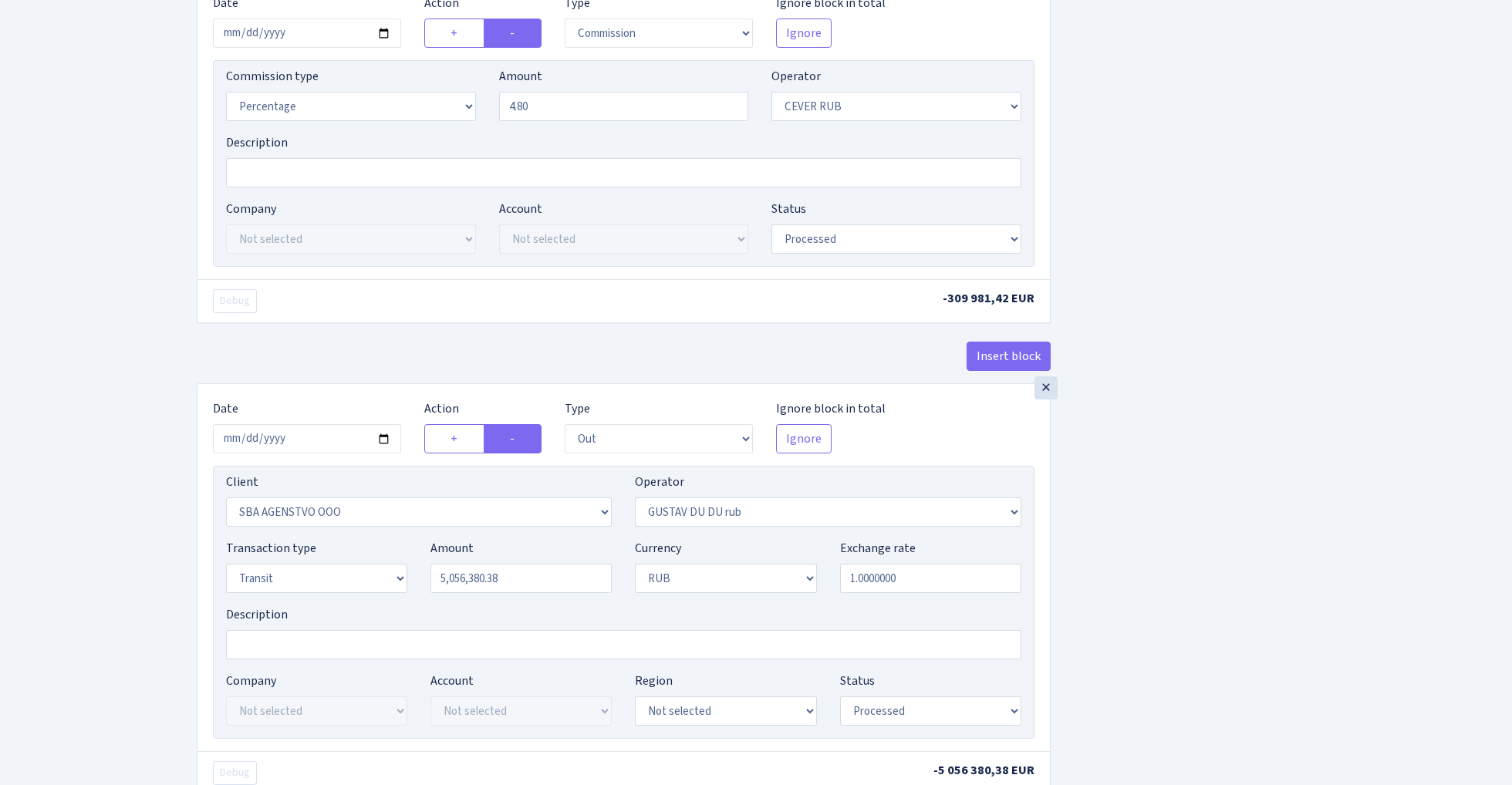
scroll to position [632, 0]
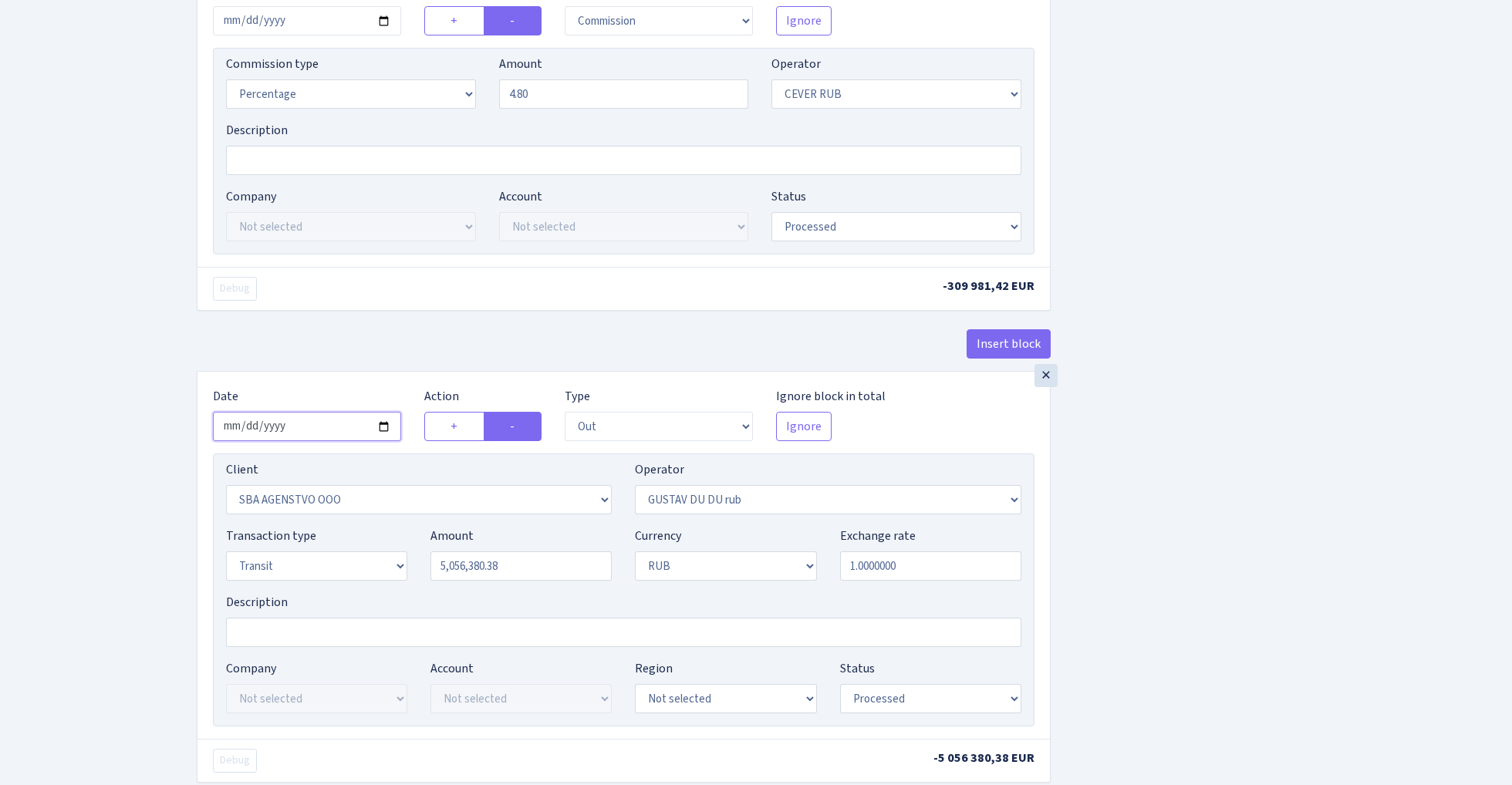
type input "6,457,946.32"
click at [327, 427] on input "2025-10-01" at bounding box center [306, 426] width 188 height 29
type input "2025-09-30"
click at [415, 293] on div "Debug" at bounding box center [412, 289] width 422 height 24
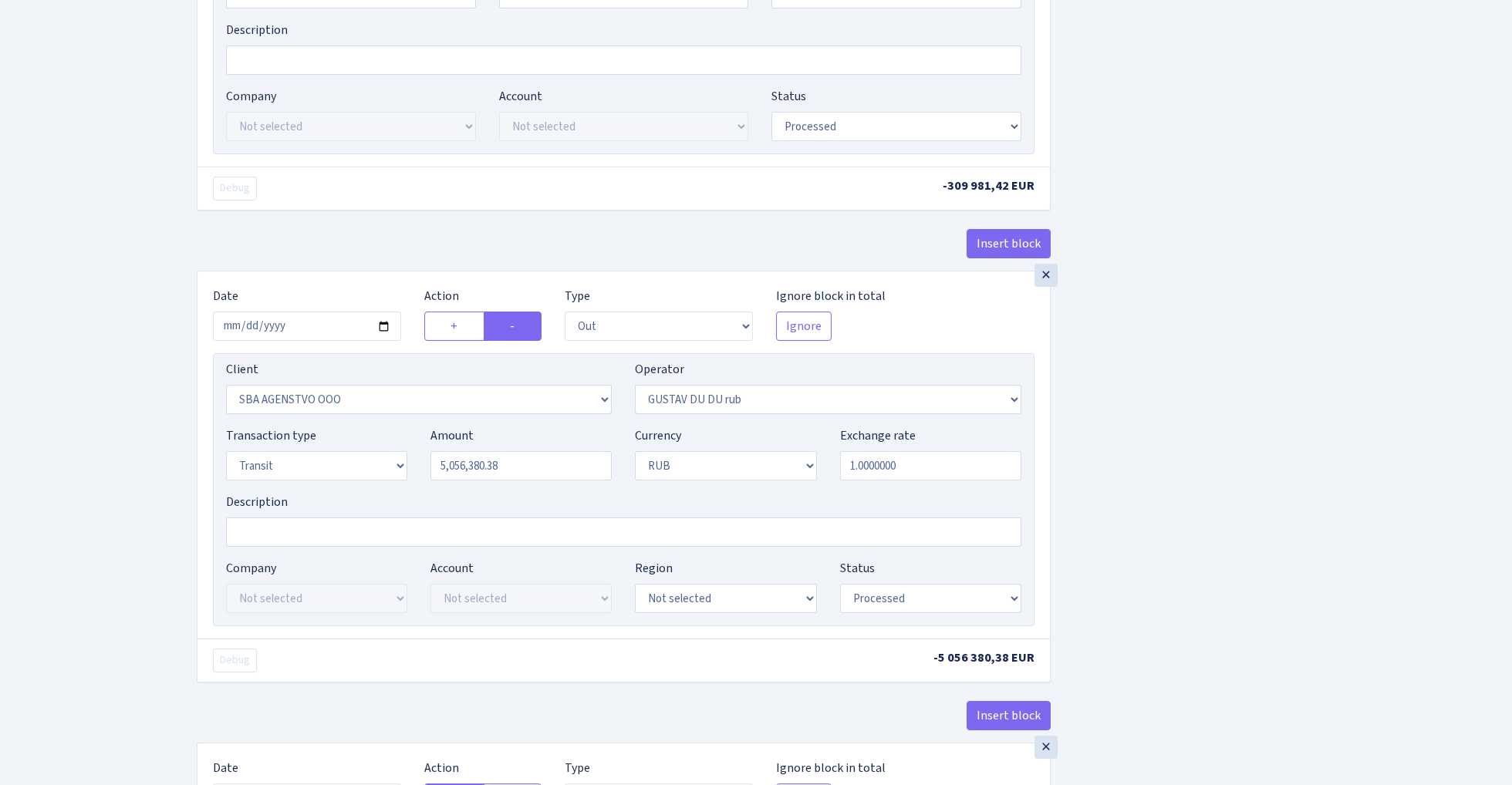
scroll to position [734, 0]
click at [538, 473] on input "5056380.38" at bounding box center [521, 463] width 182 height 29
paste input "6457946.32"
type input "6,457,946.32"
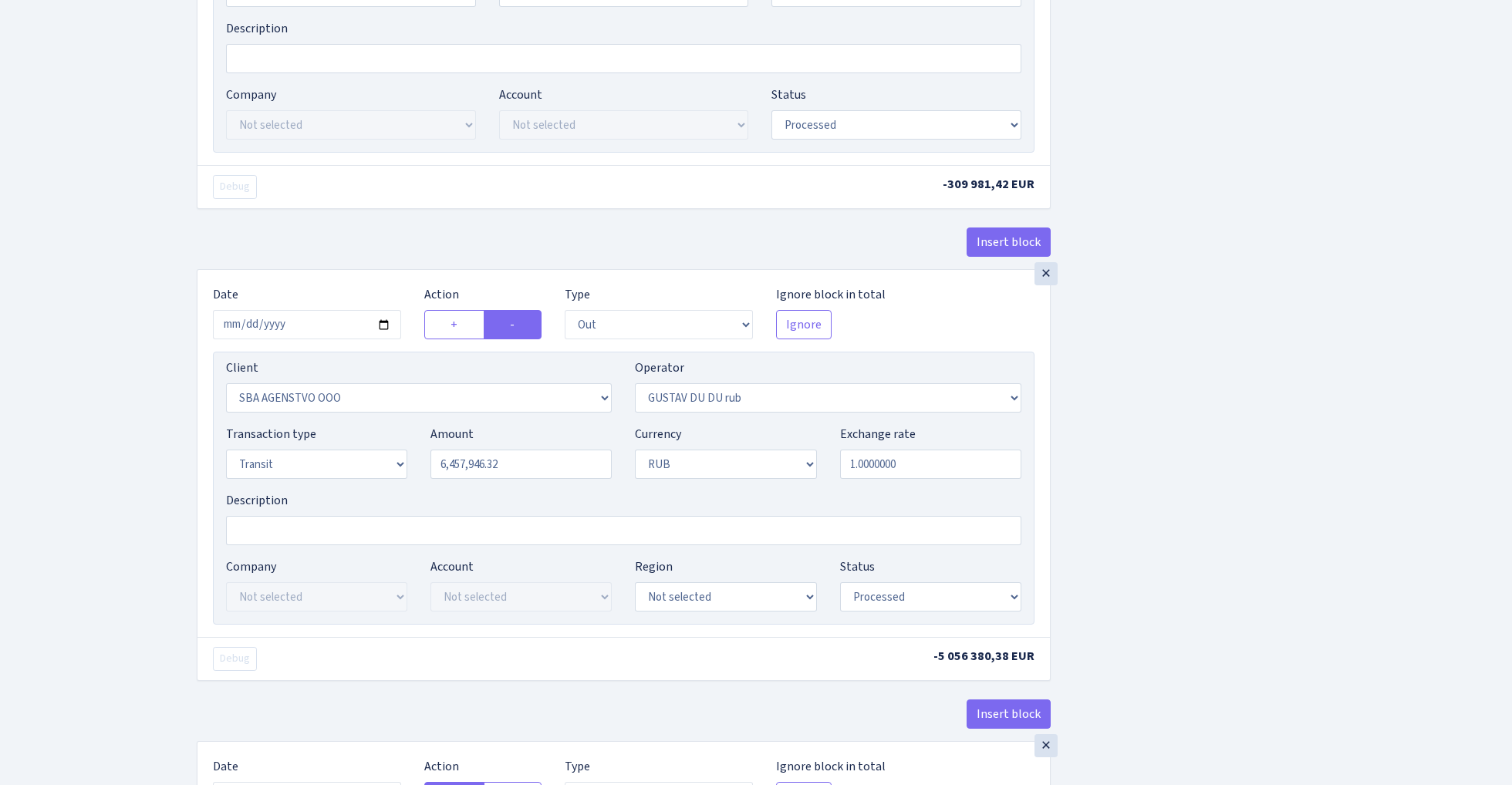
click at [1240, 419] on div "Insert block × Date 2025-09-30 Action + - Type --- In Out Commission Field requ…" at bounding box center [843, 283] width 1315 height 1866
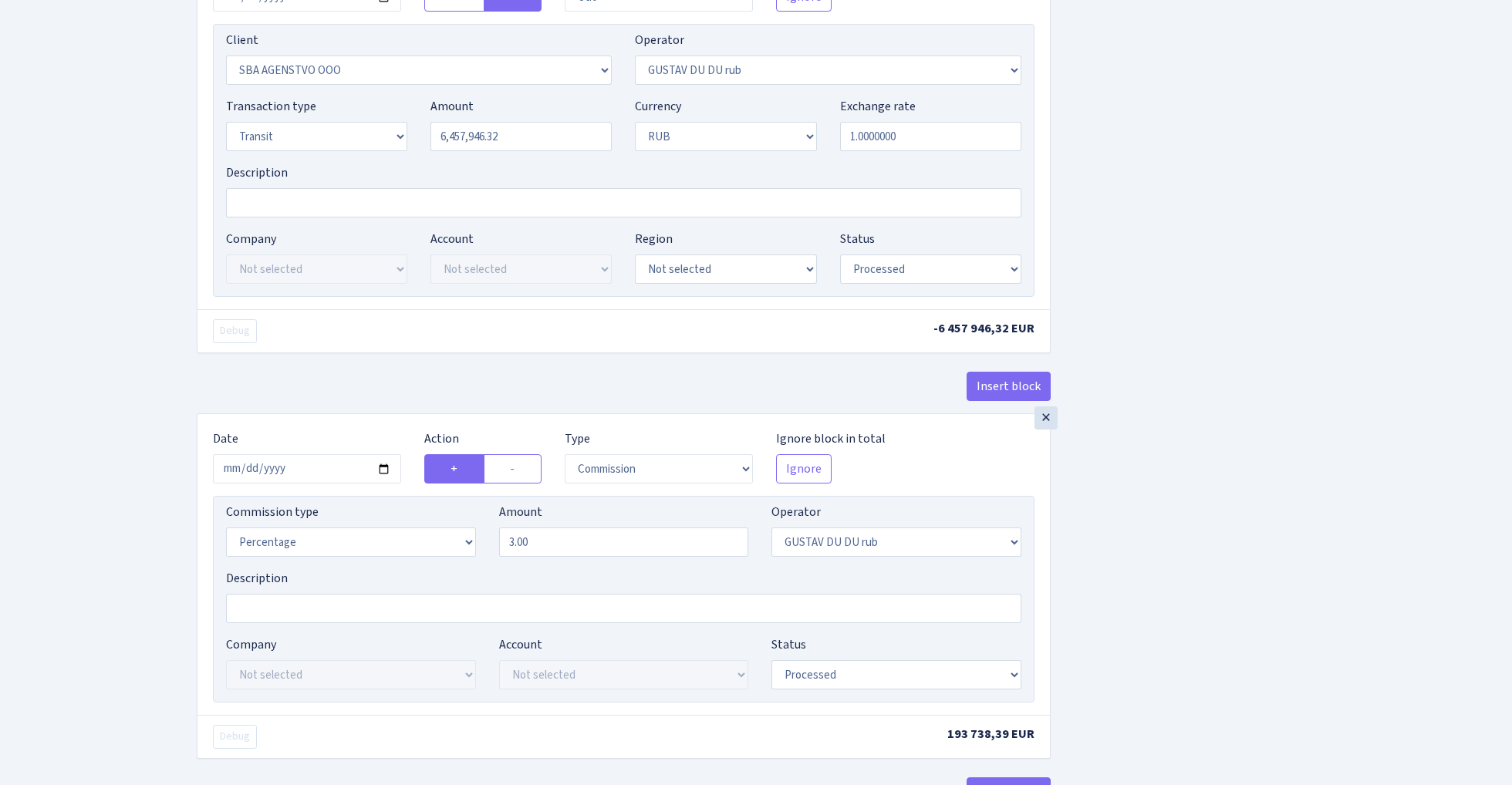
scroll to position [1070, 0]
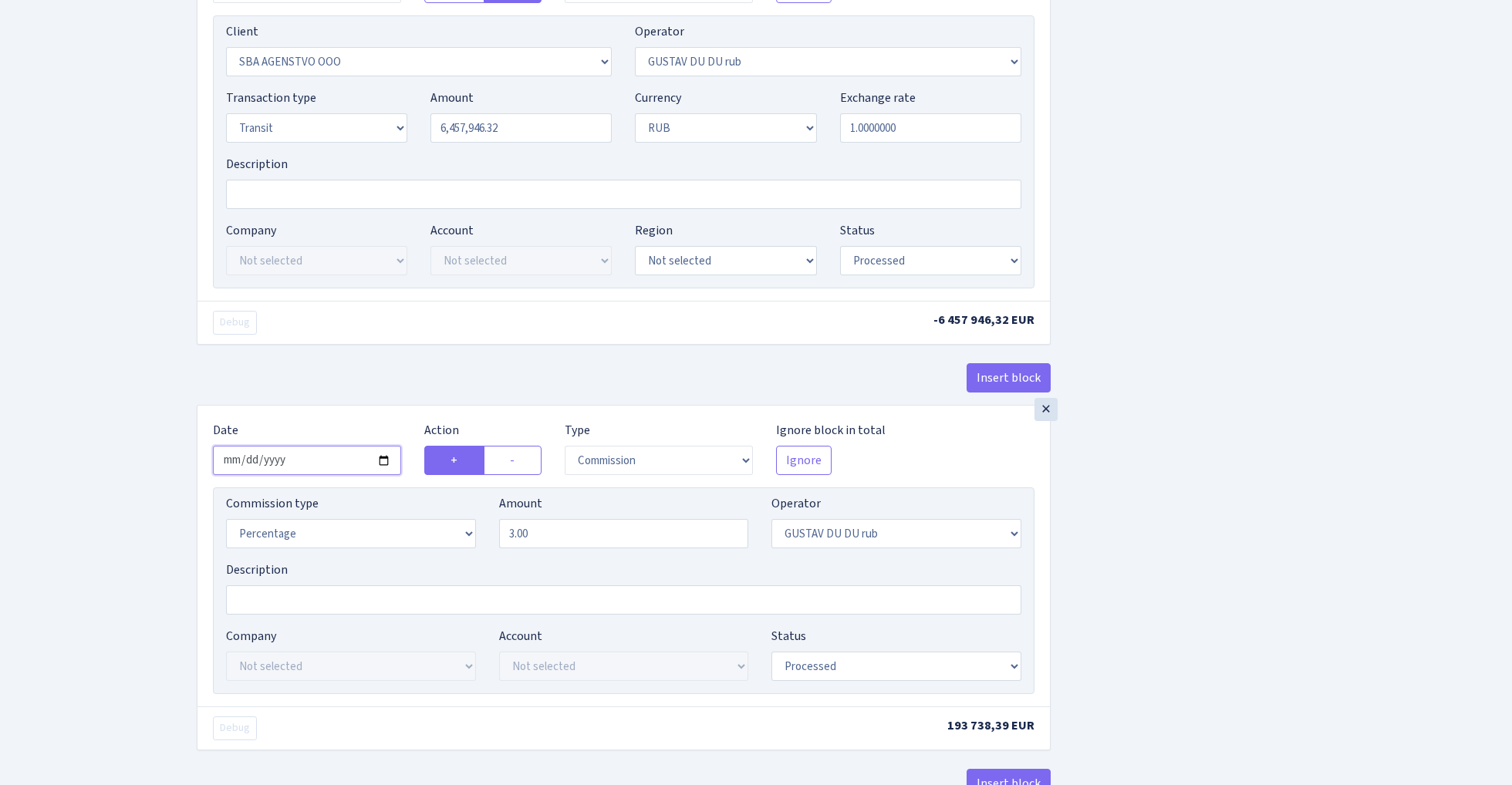
click at [309, 464] on input "2025-10-01" at bounding box center [306, 459] width 188 height 29
type input "2025-09-30"
click at [393, 343] on div "Debug -6 457 946,32 EUR" at bounding box center [624, 322] width 852 height 43
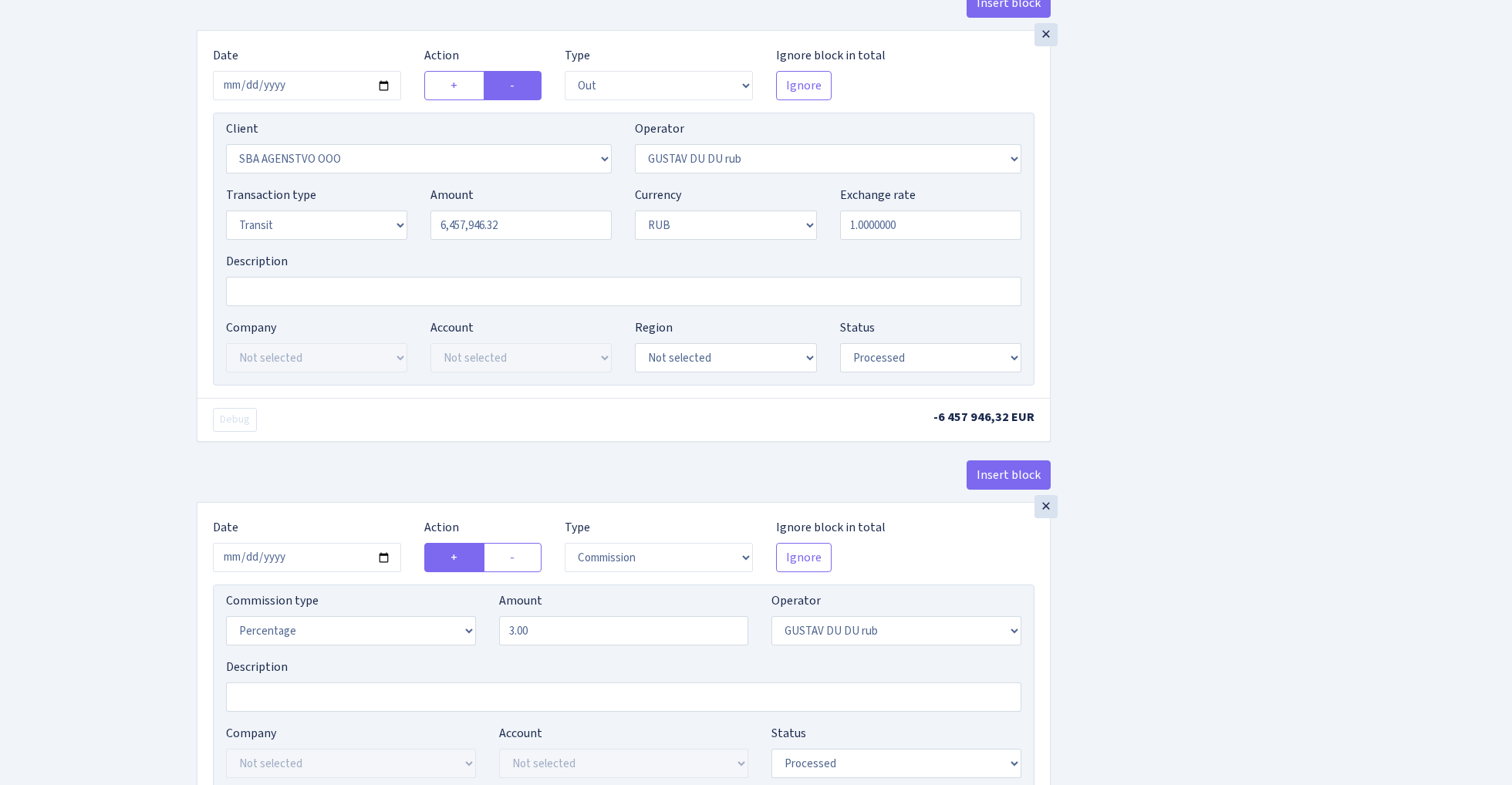
scroll to position [972, 0]
select select "446"
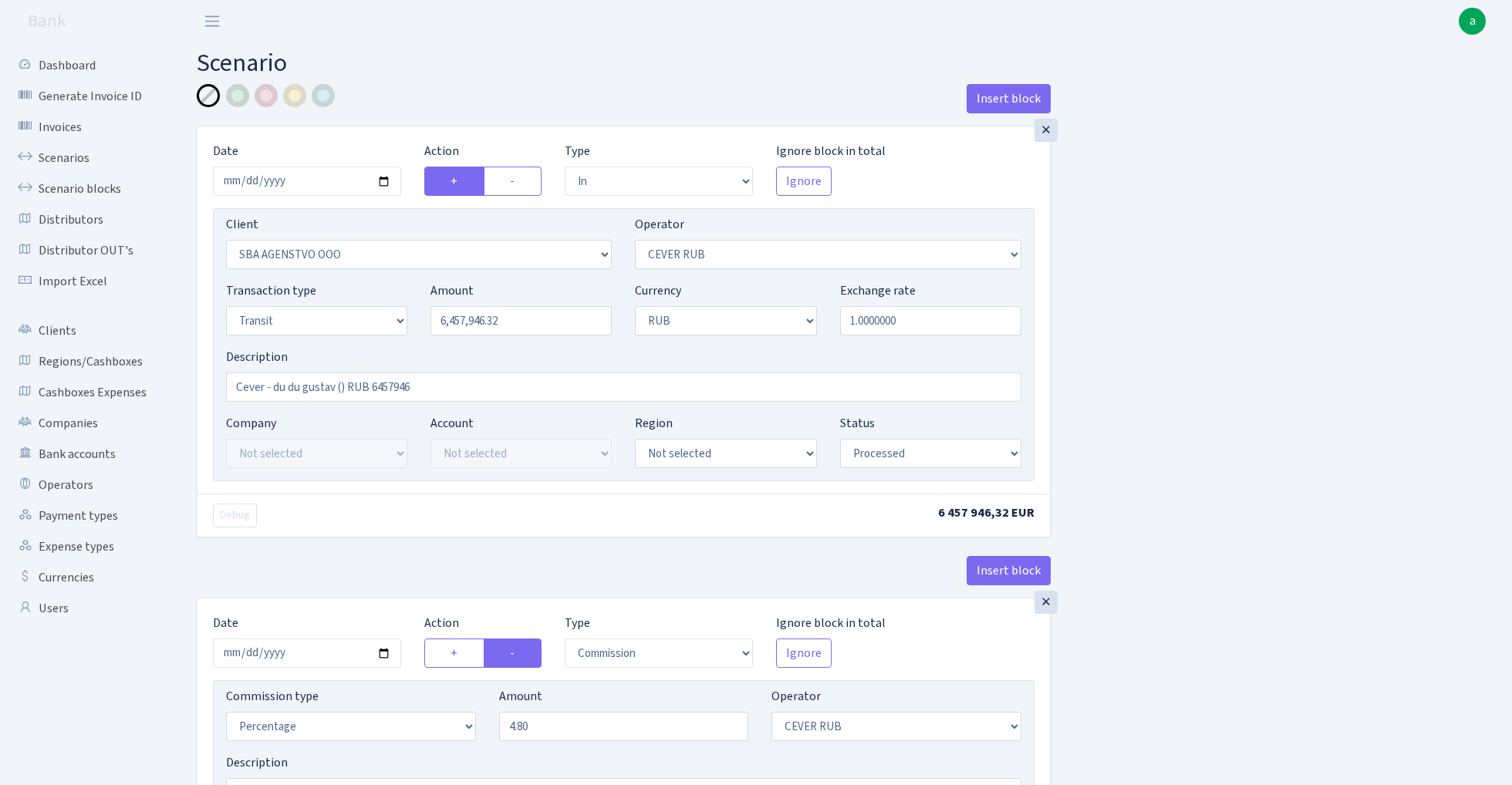
scroll to position [0, 0]
click at [338, 387] on input "Cever - du du gustav () RUB 6457946" at bounding box center [623, 386] width 795 height 29
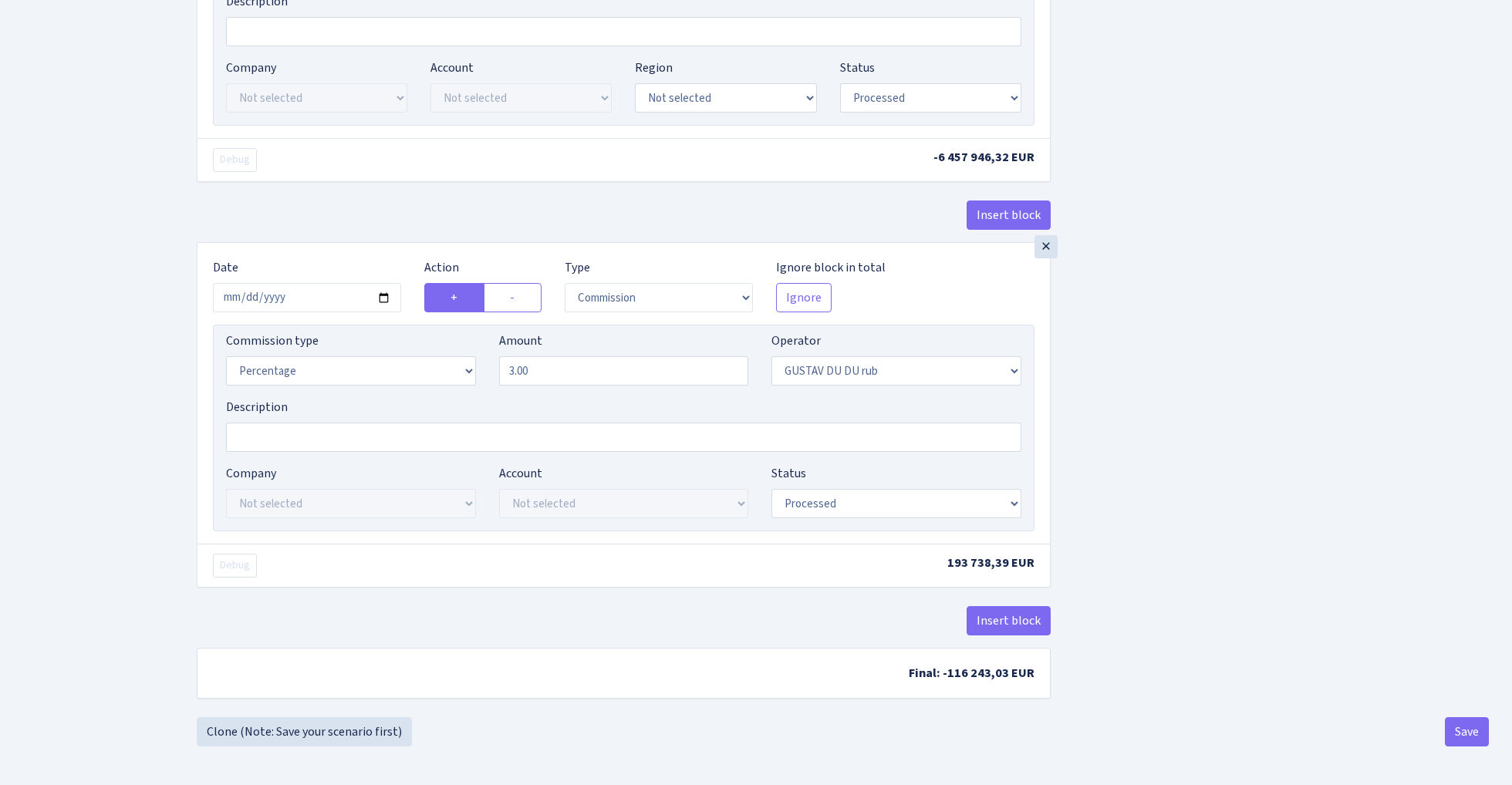
scroll to position [1241, 0]
type input "Cever - du du gustav (83.50) RUB 6457946"
click at [1047, 247] on div "×" at bounding box center [1046, 246] width 23 height 23
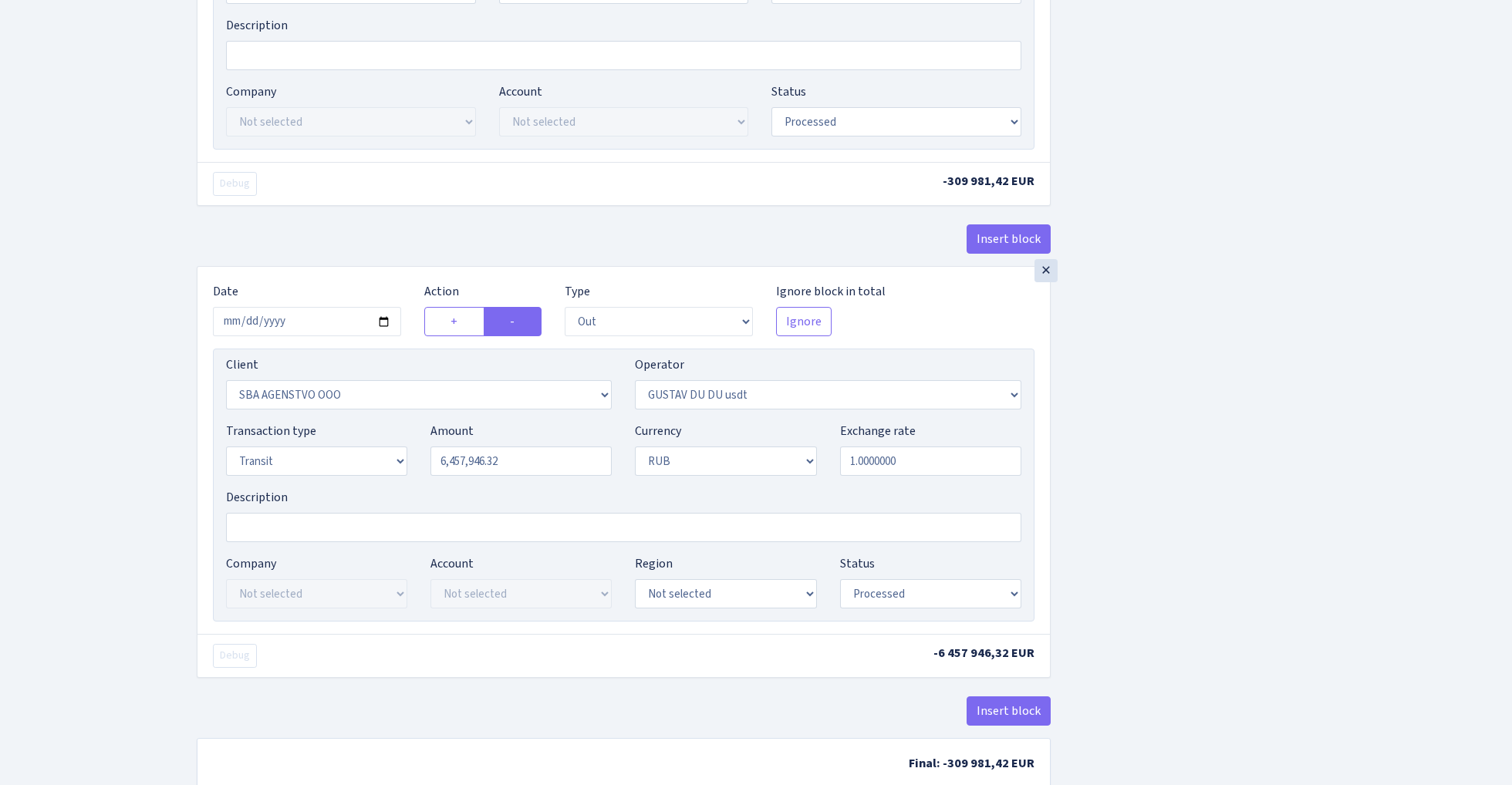
scroll to position [812, 0]
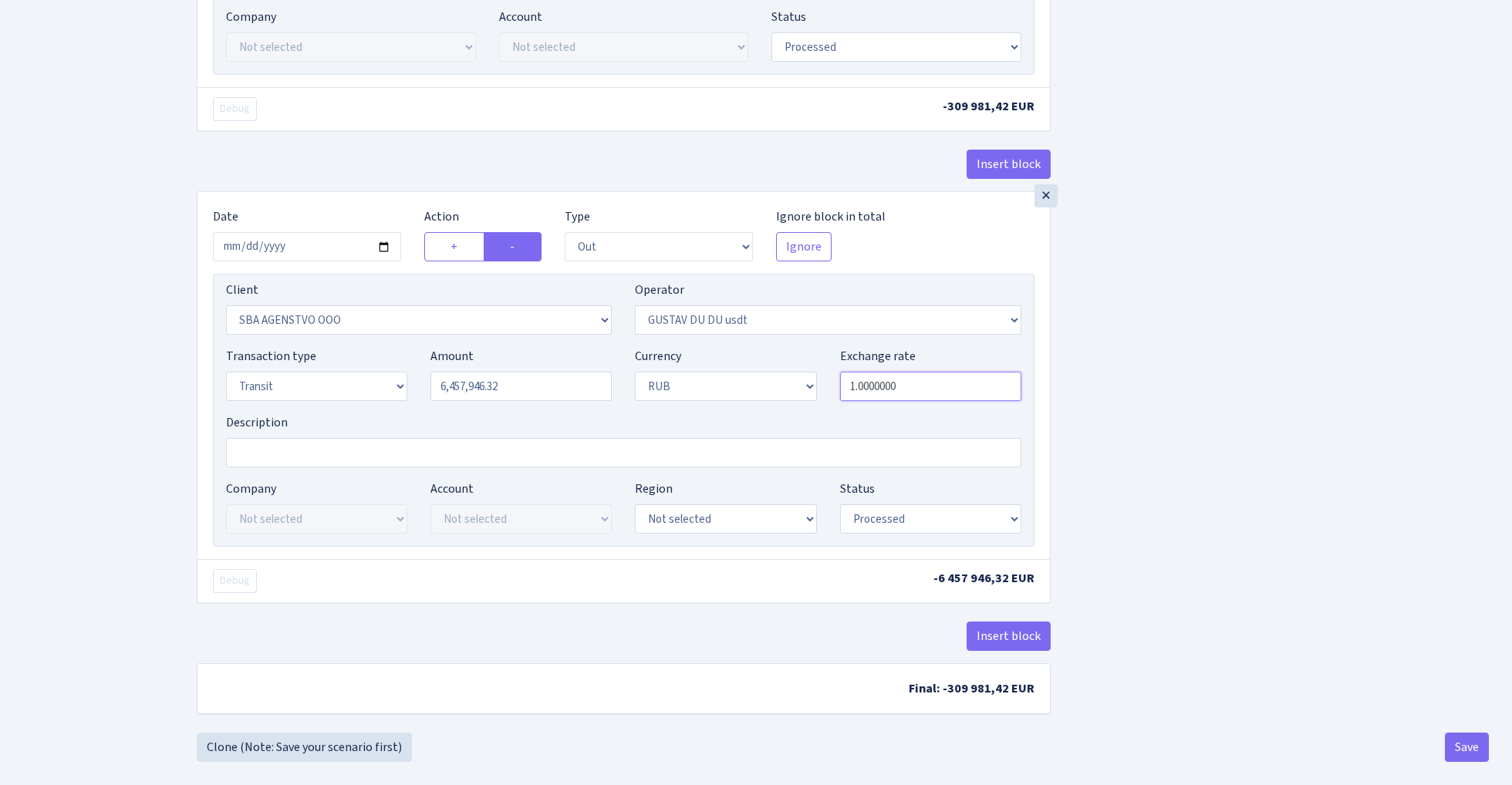
click at [929, 392] on input "1.0000000" at bounding box center [931, 385] width 182 height 29
paste input "0.0119760479"
type input "0.0119761"
click at [1180, 429] on div "Insert block × Date 2025-09-30 Action + - Type --- In Out Commission Field requ…" at bounding box center [843, 2] width 1315 height 1460
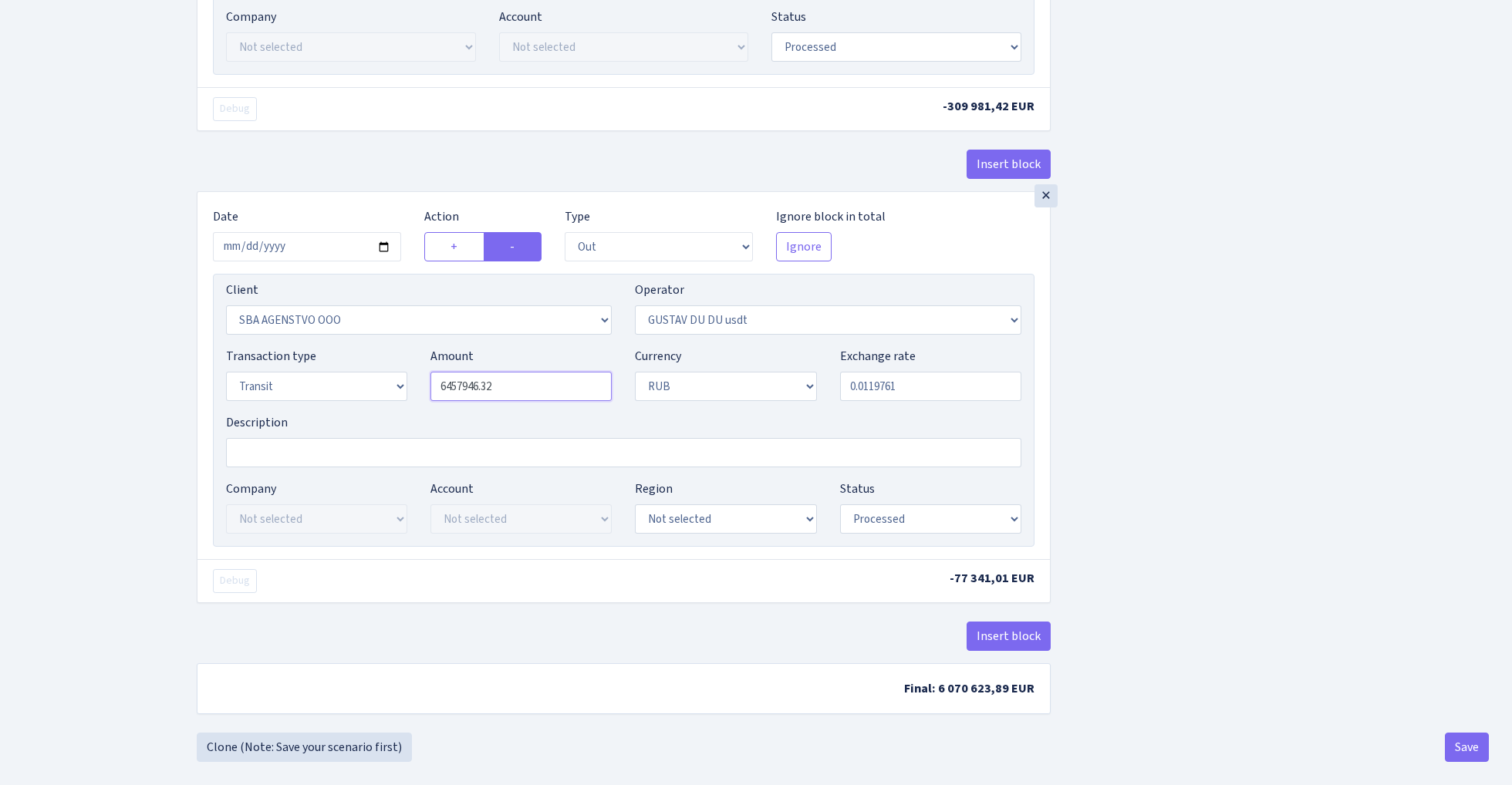
click at [517, 392] on input "6457946.32" at bounding box center [521, 385] width 182 height 29
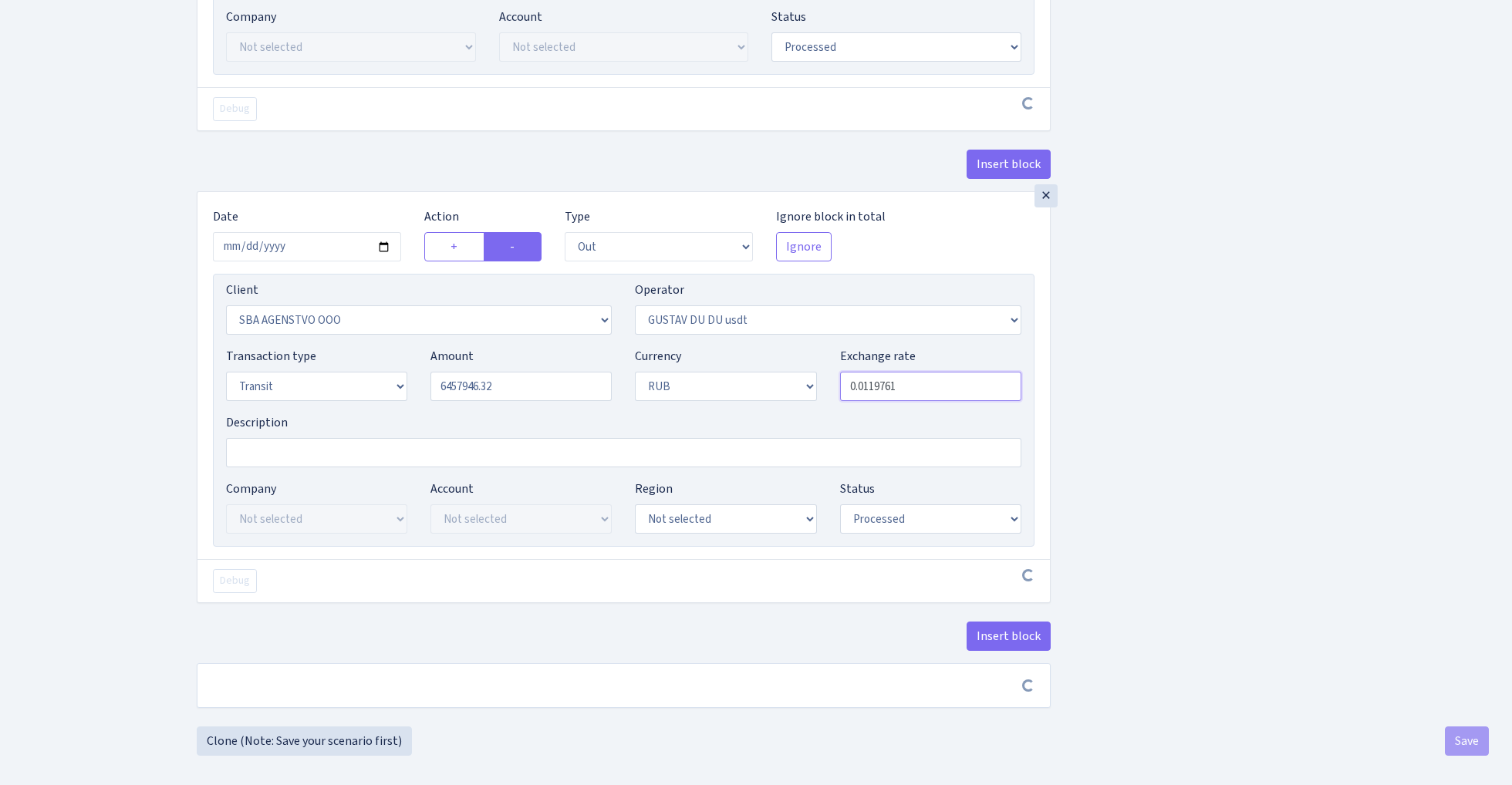
type input "6,457,946.32"
click at [907, 399] on input "0.0119761" at bounding box center [931, 385] width 182 height 29
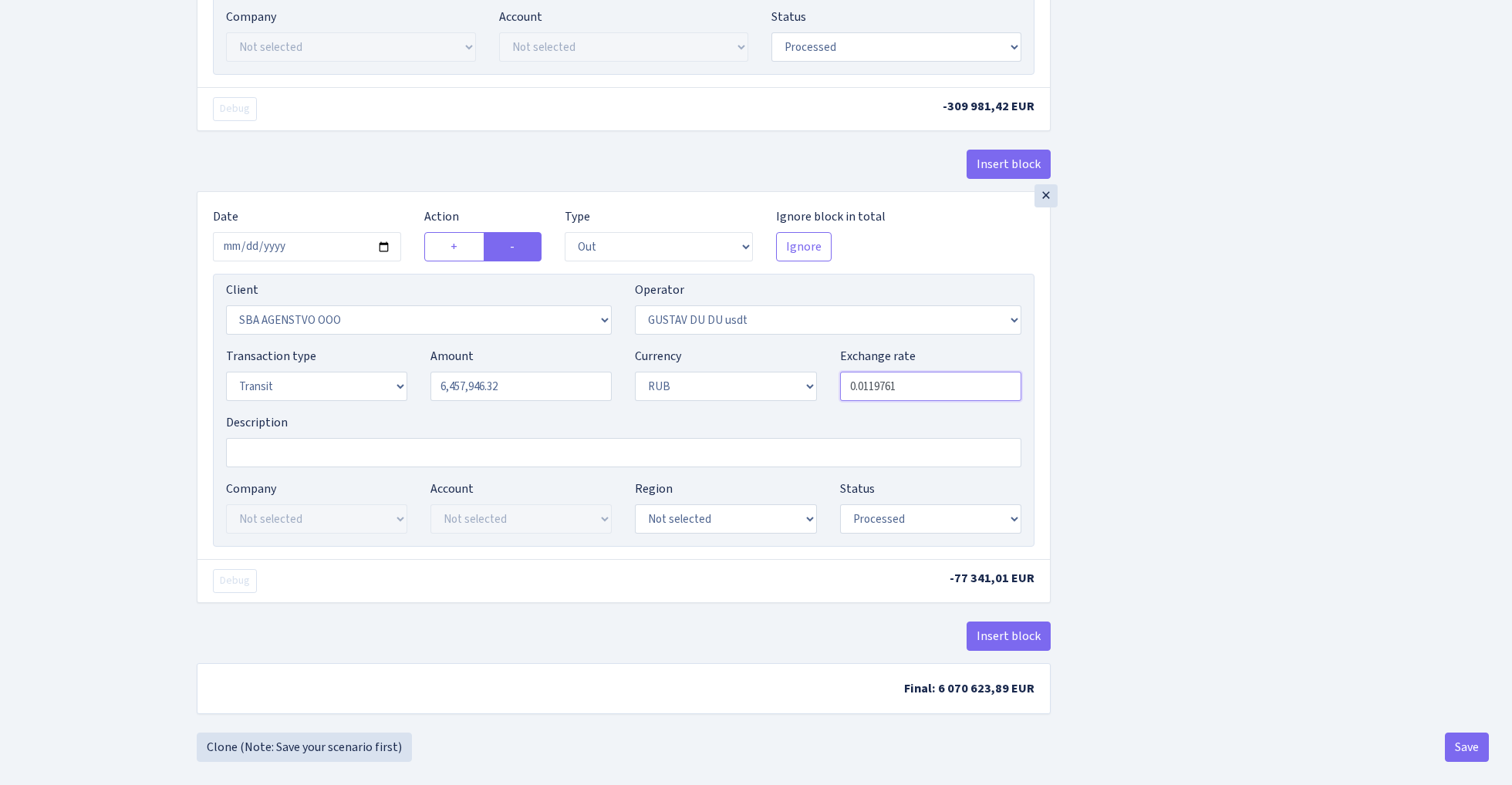
paste input "594346"
type input "0.0119760"
click at [1220, 371] on div "Insert block × Date 2025-09-30 Action + - Type --- In Out Commission Field requ…" at bounding box center [843, 2] width 1315 height 1460
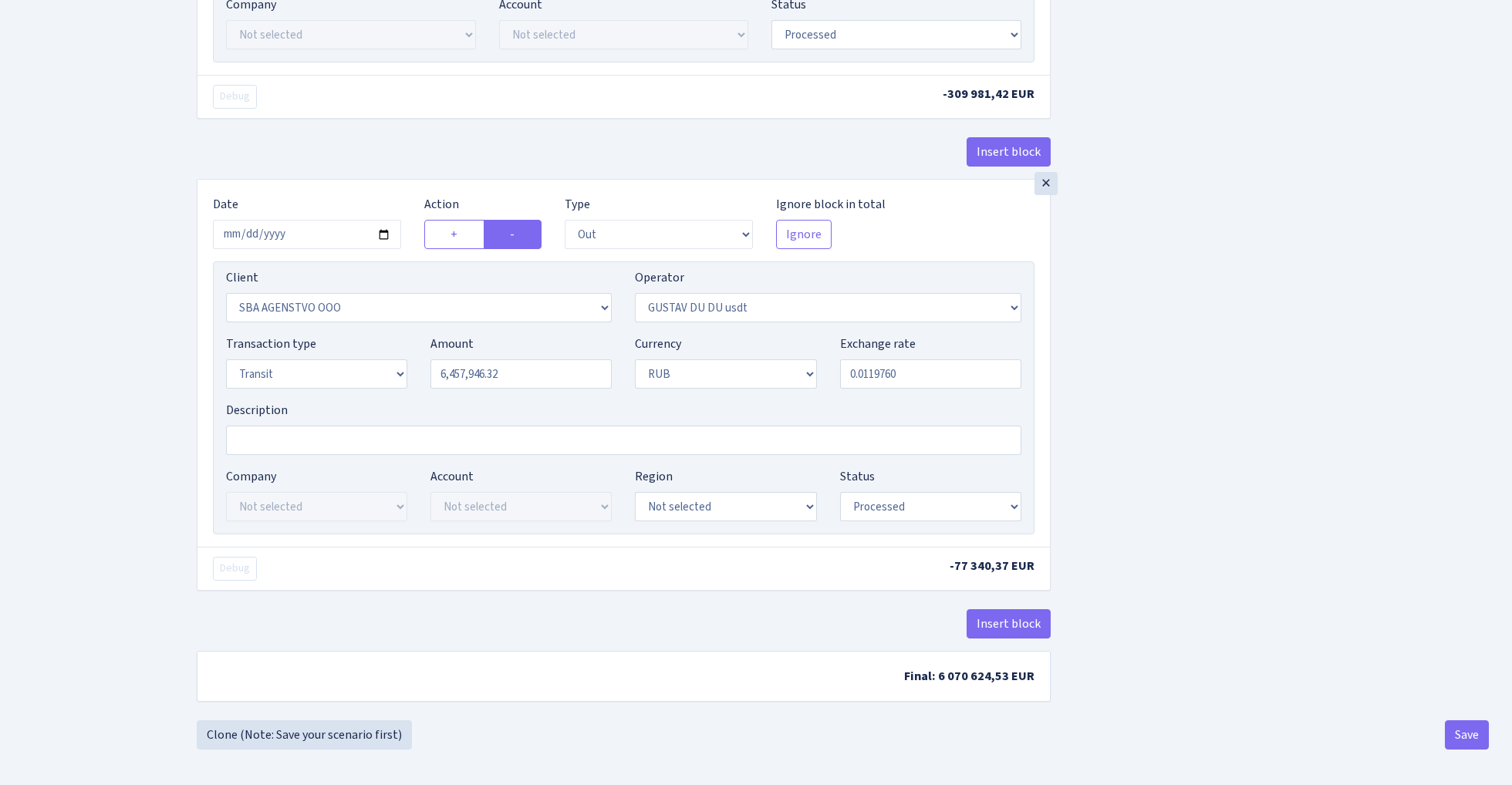
scroll to position [827, 0]
click at [1464, 741] on button "Save" at bounding box center [1466, 731] width 44 height 29
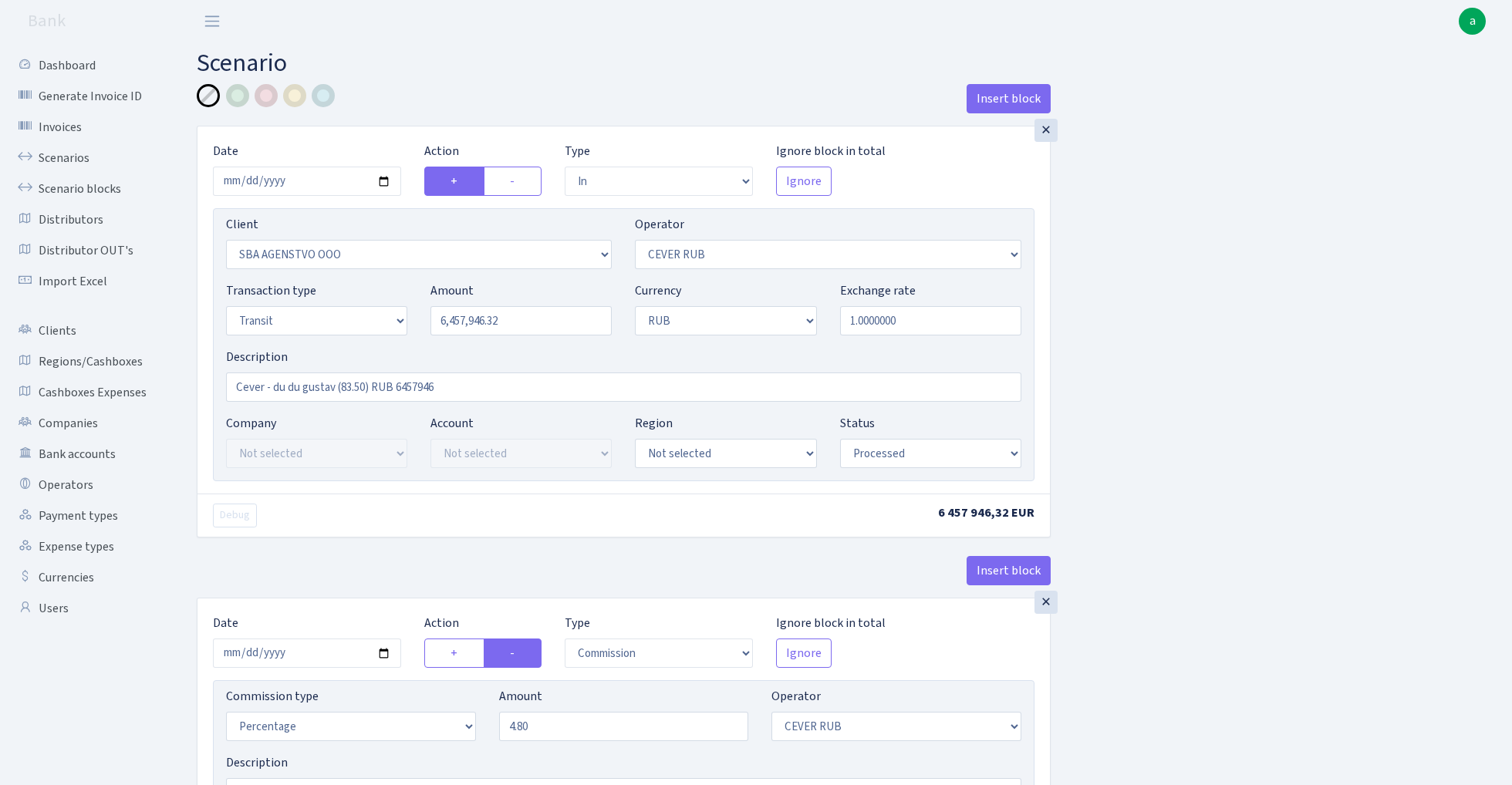
select select "in"
select select "3122"
select select "214"
select select "5"
select select "3"
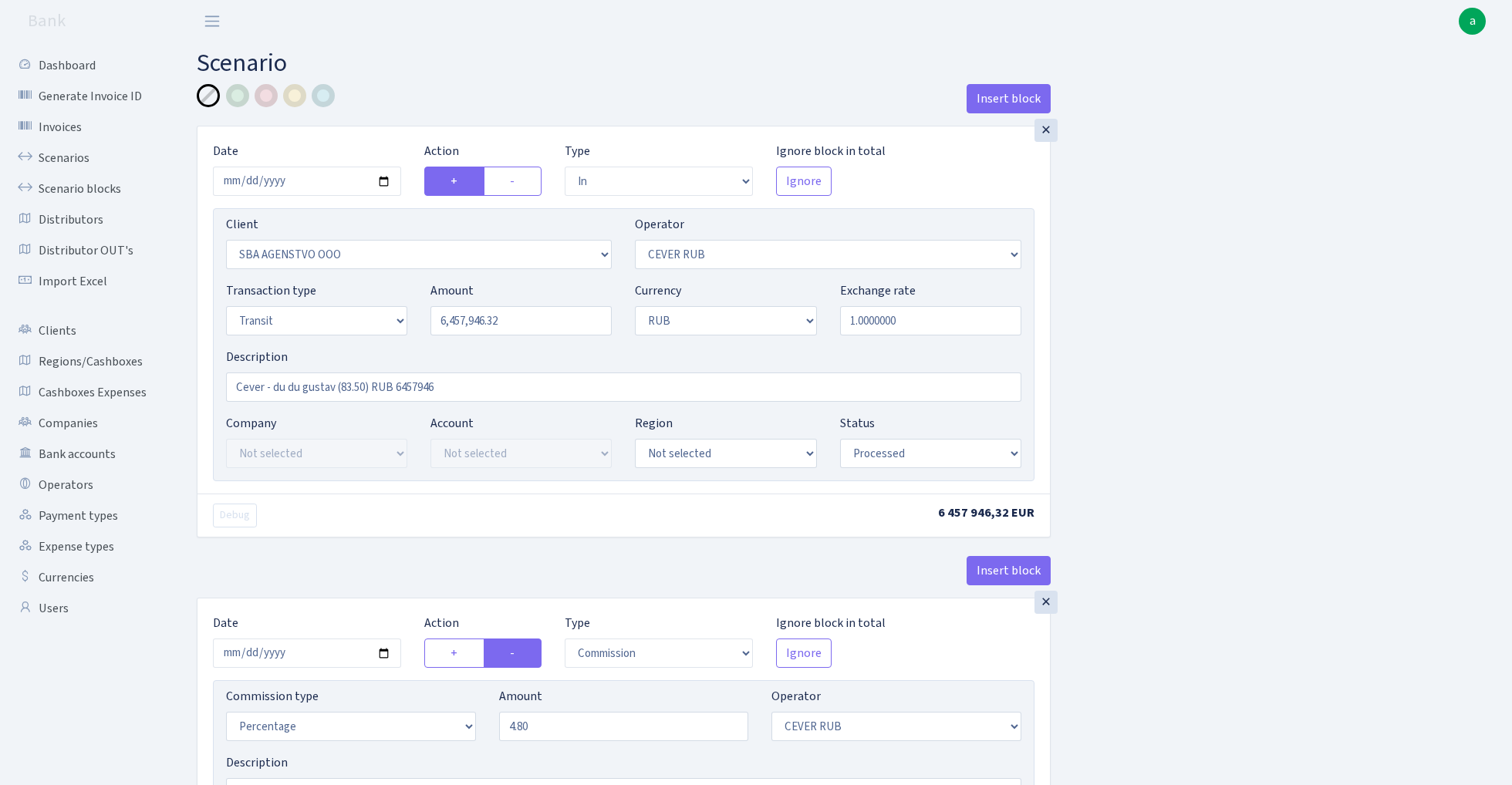
select select "processed"
select select "commission"
select select "214"
select select "processed"
select select "out"
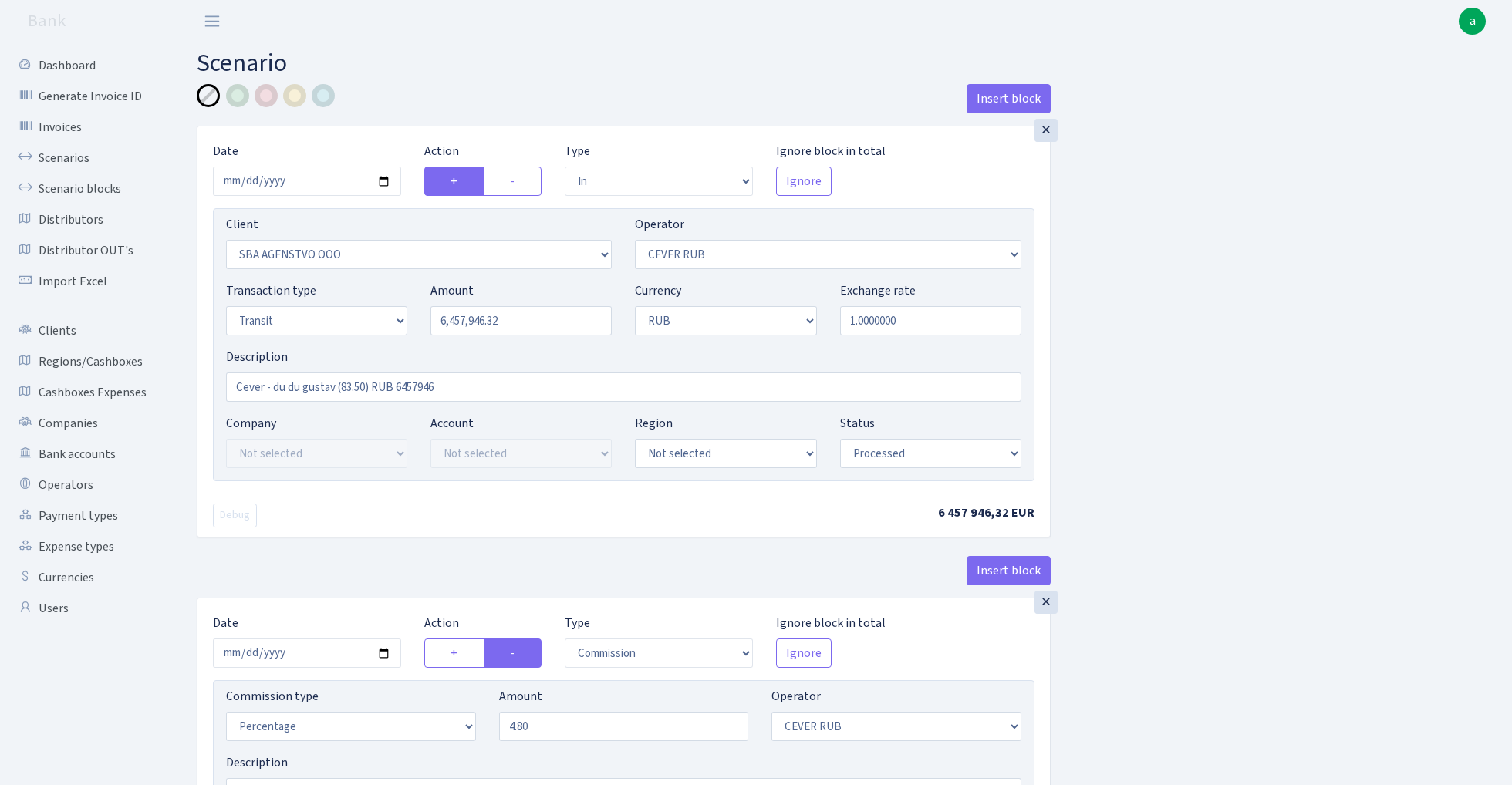
select select "3122"
select select "446"
select select "5"
select select "3"
select select "processed"
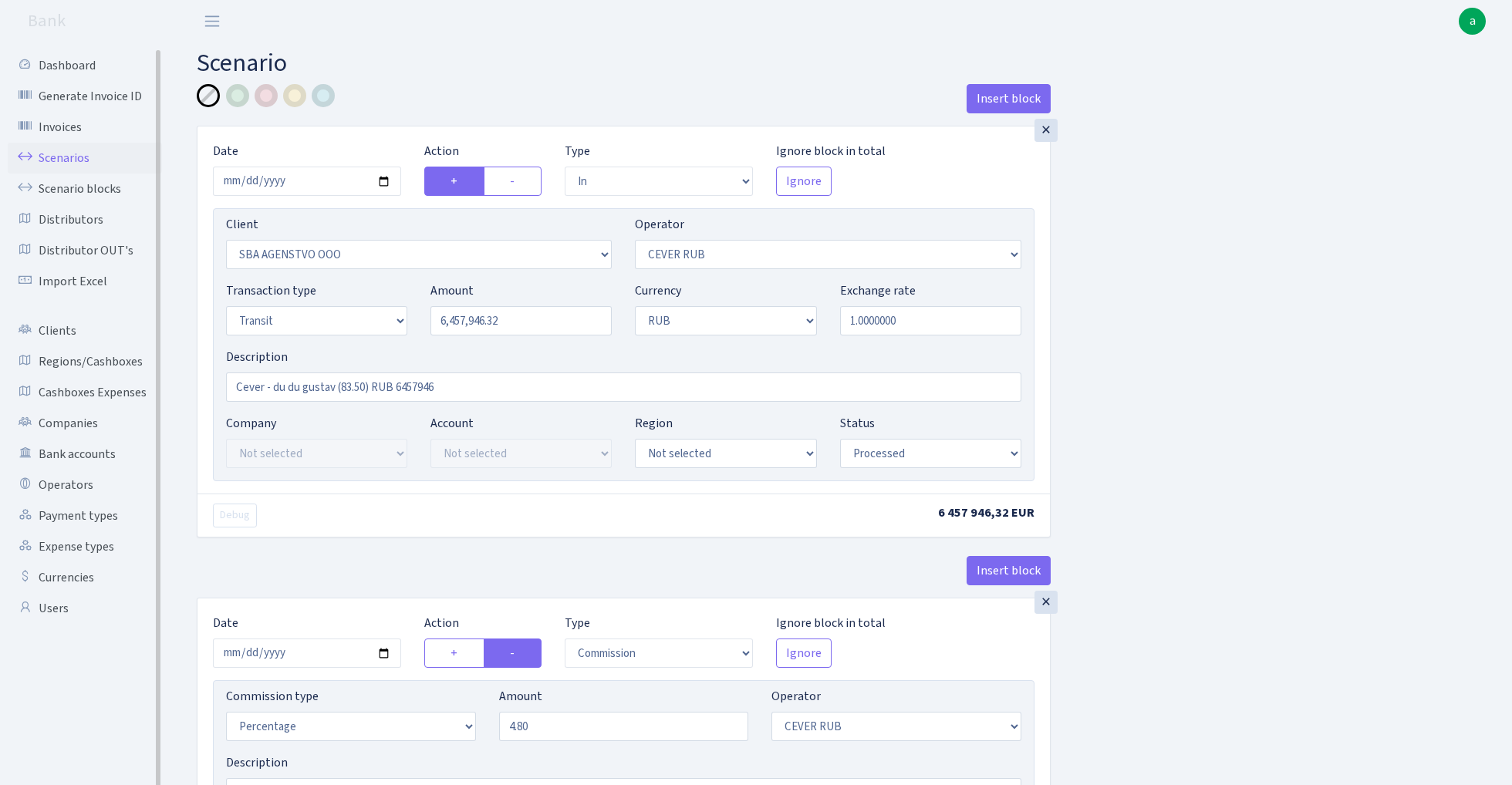
click at [67, 154] on link "Scenarios" at bounding box center [84, 157] width 154 height 31
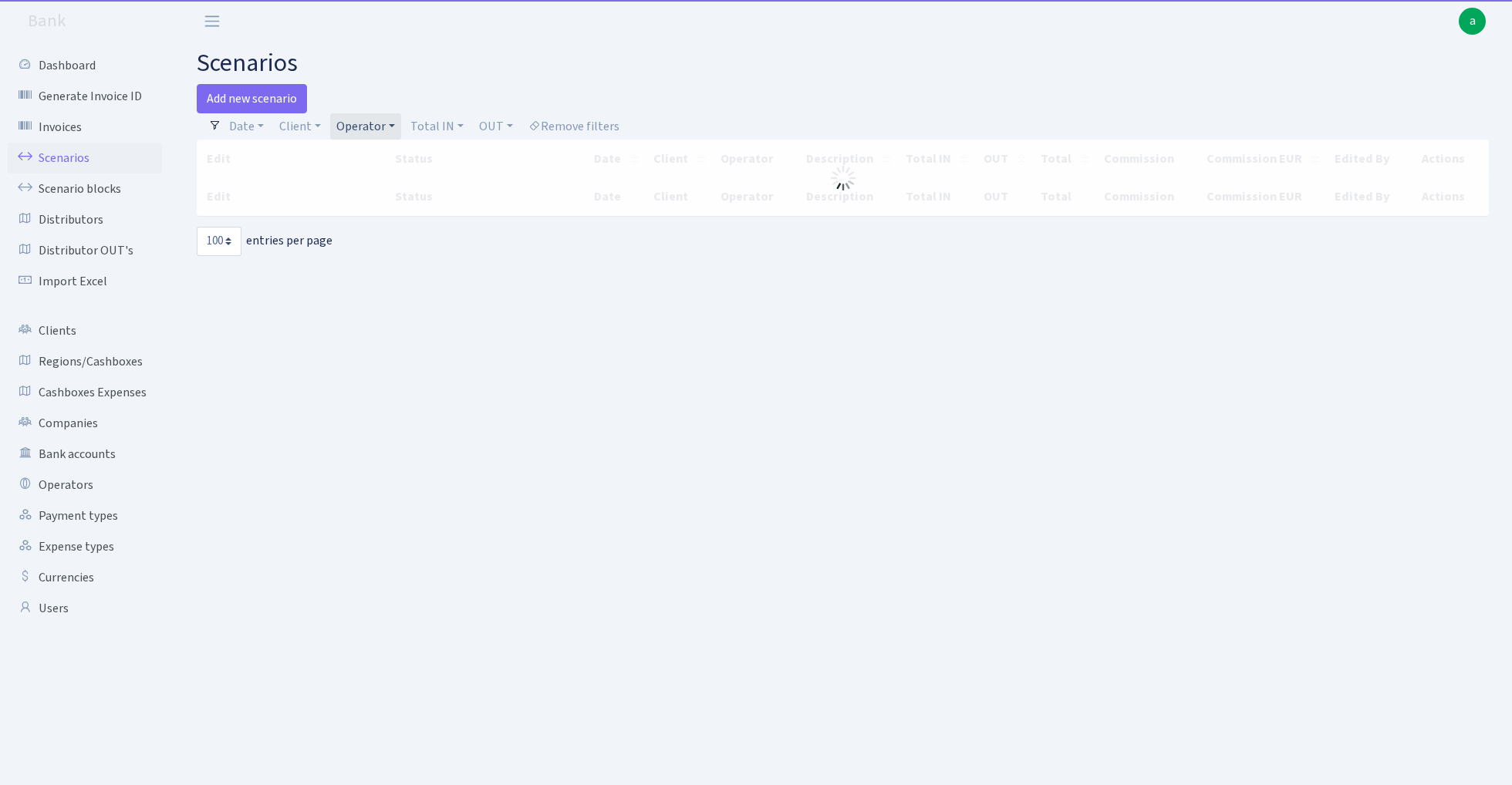
select select "100"
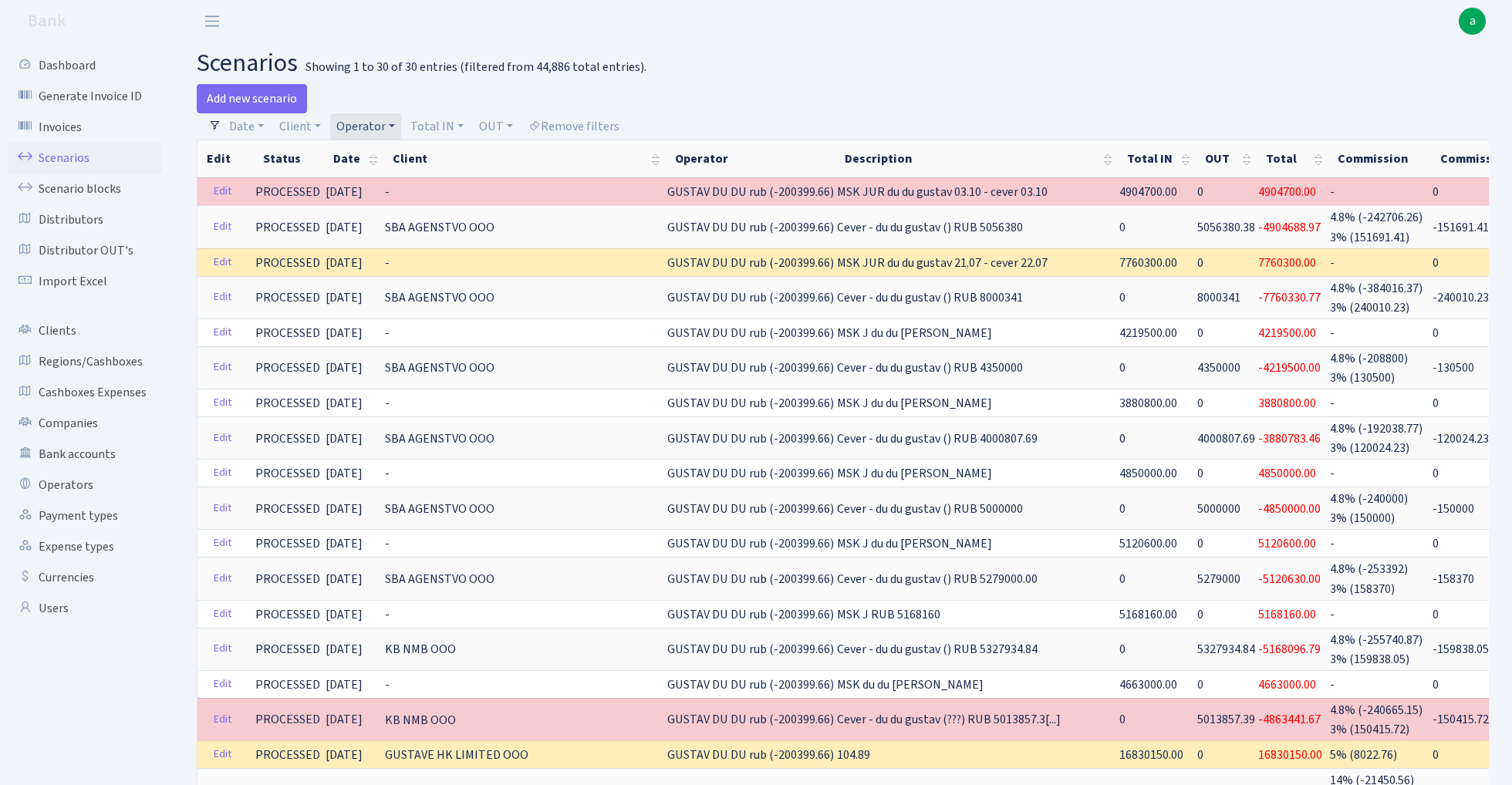
click at [365, 122] on link "Operator" at bounding box center [366, 126] width 71 height 26
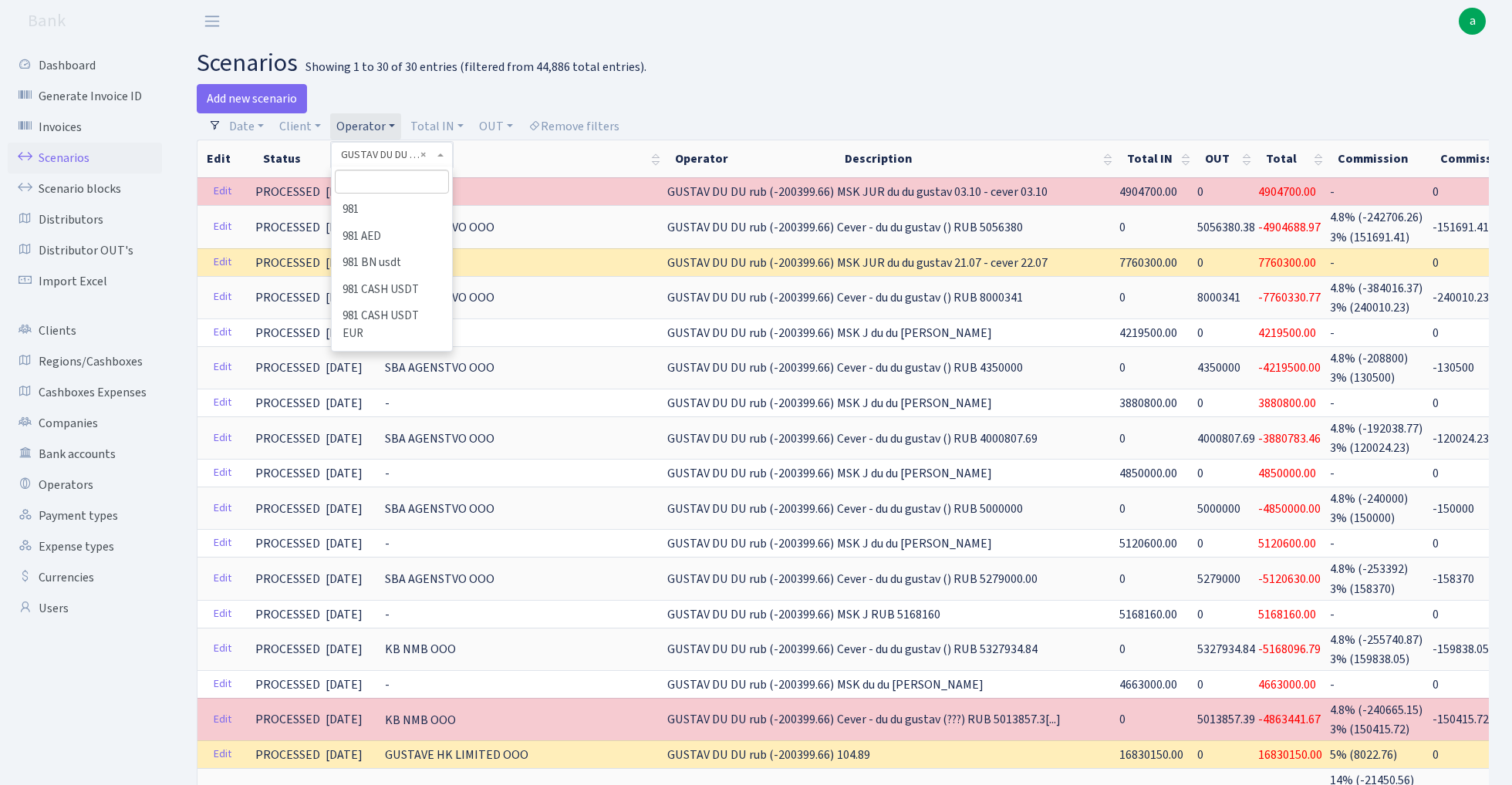
scroll to position [3747, 0]
click at [415, 640] on li "GUSTAV DU DU usdt" at bounding box center [391, 661] width 116 height 44
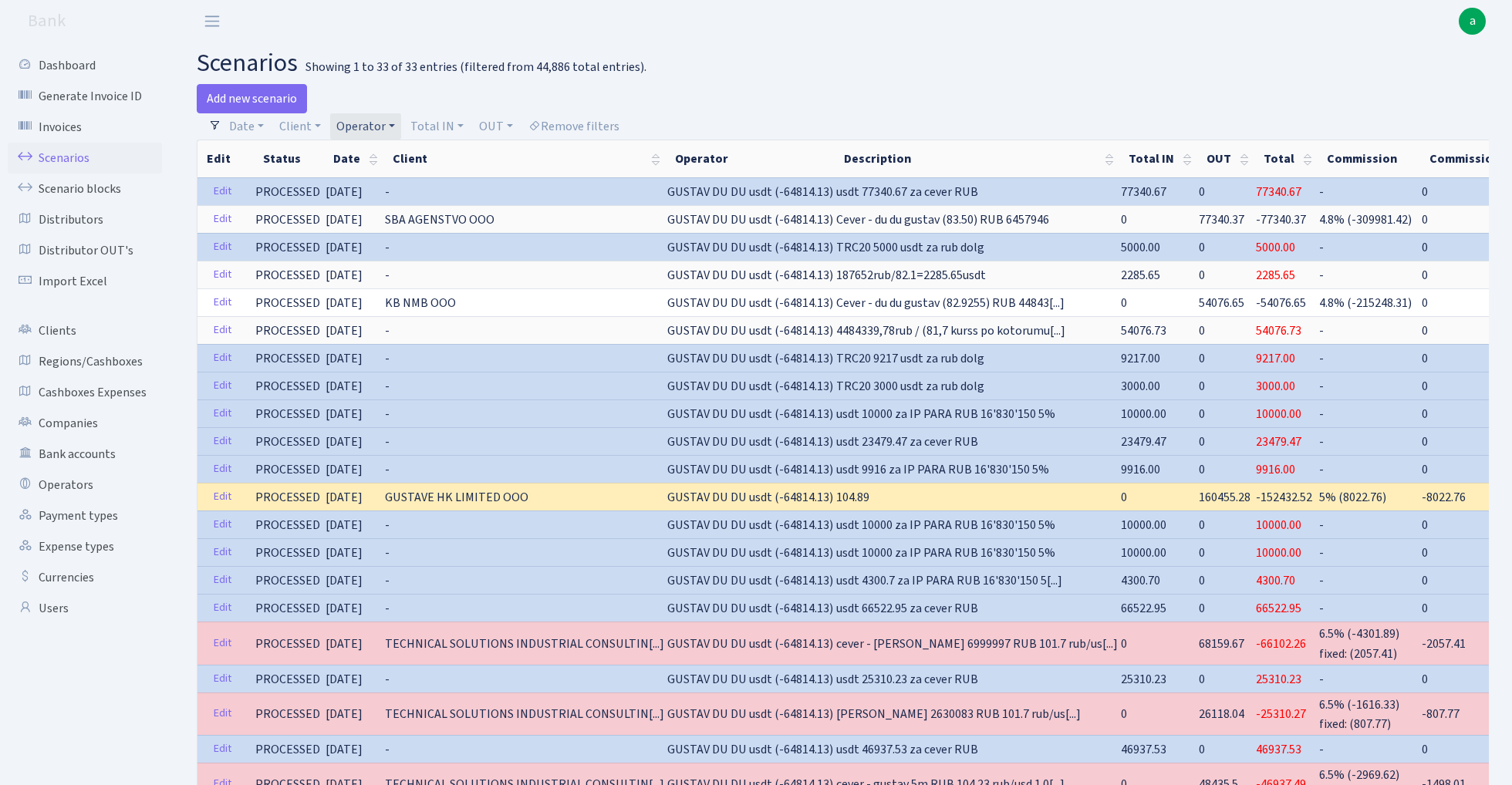
click at [362, 122] on link "Operator" at bounding box center [366, 126] width 71 height 26
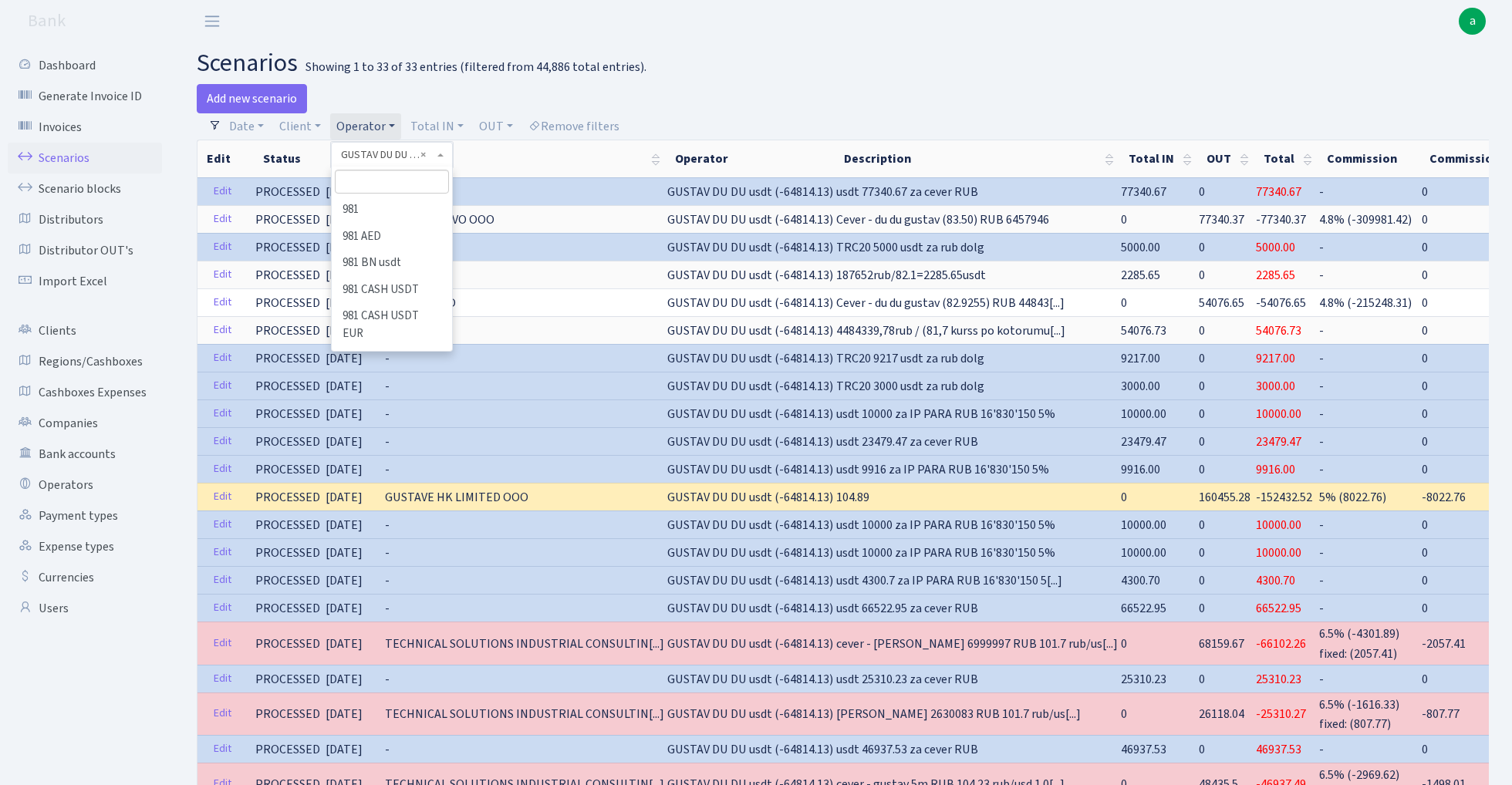
scroll to position [3799, 0]
click at [378, 182] on input "search" at bounding box center [392, 182] width 114 height 24
type input "ceve"
click at [401, 266] on li "CEVER RUB" at bounding box center [391, 263] width 117 height 27
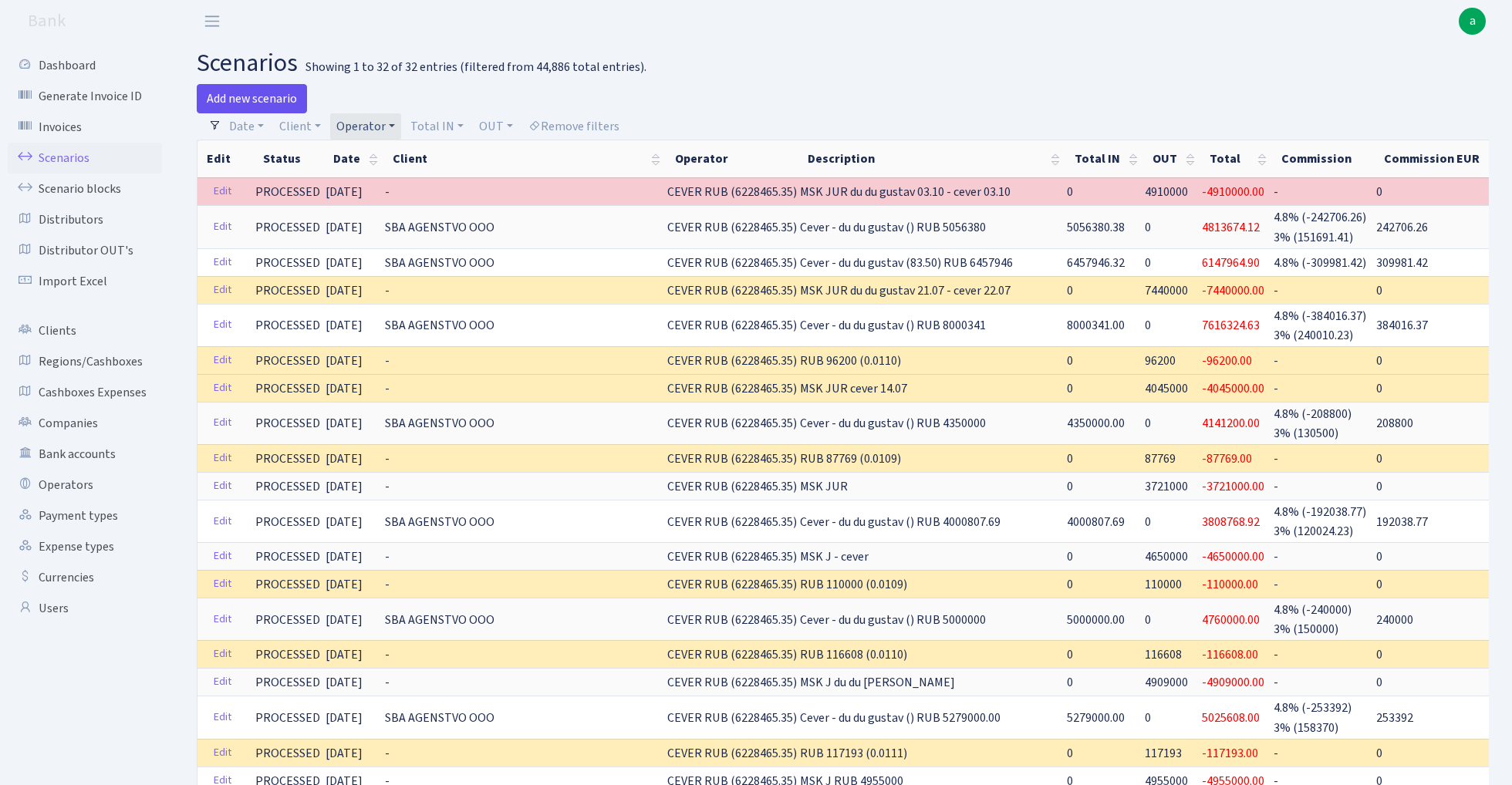
click at [257, 95] on link "Add new scenario" at bounding box center [252, 98] width 110 height 29
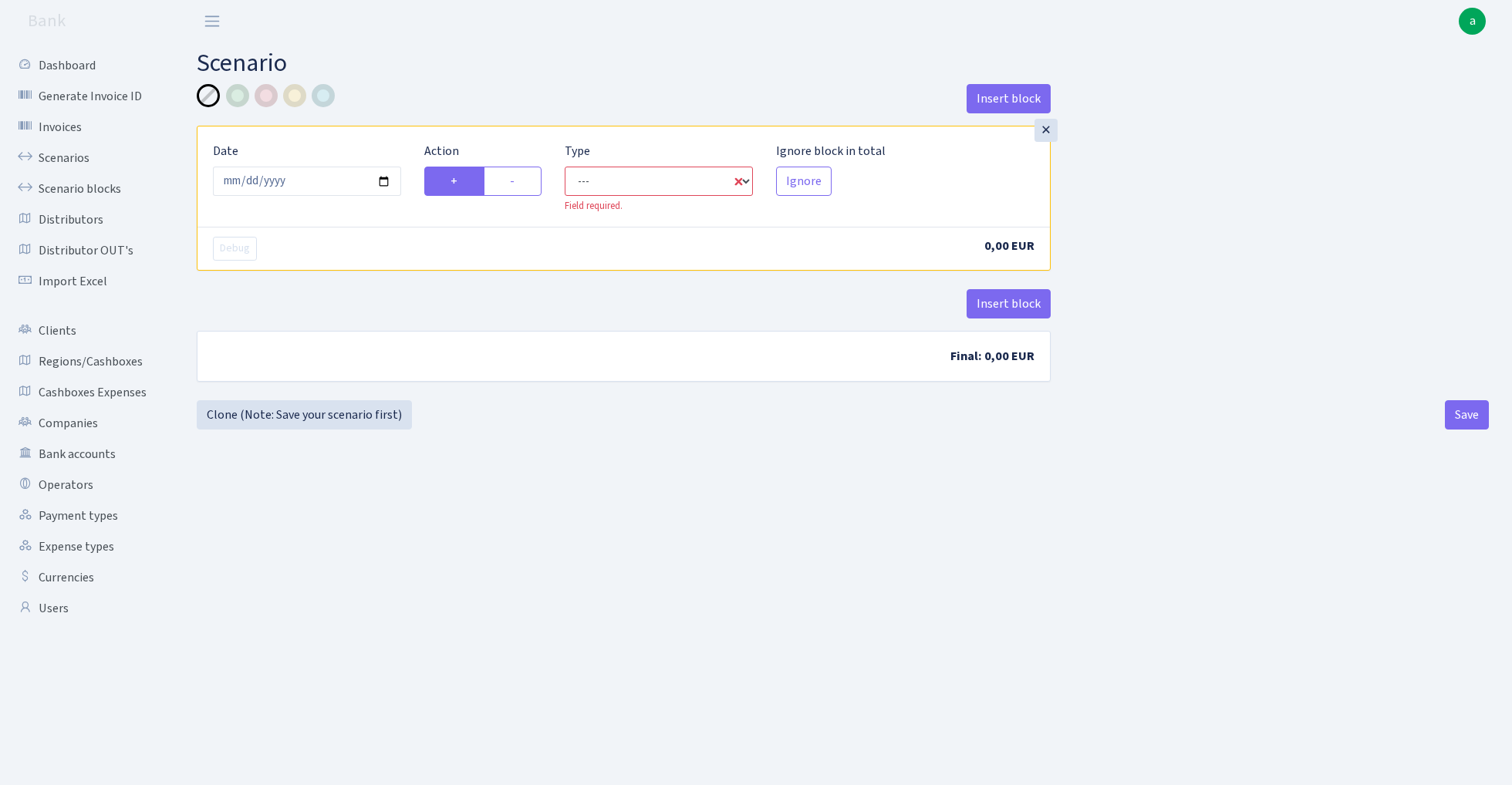
select select "in"
select select "1"
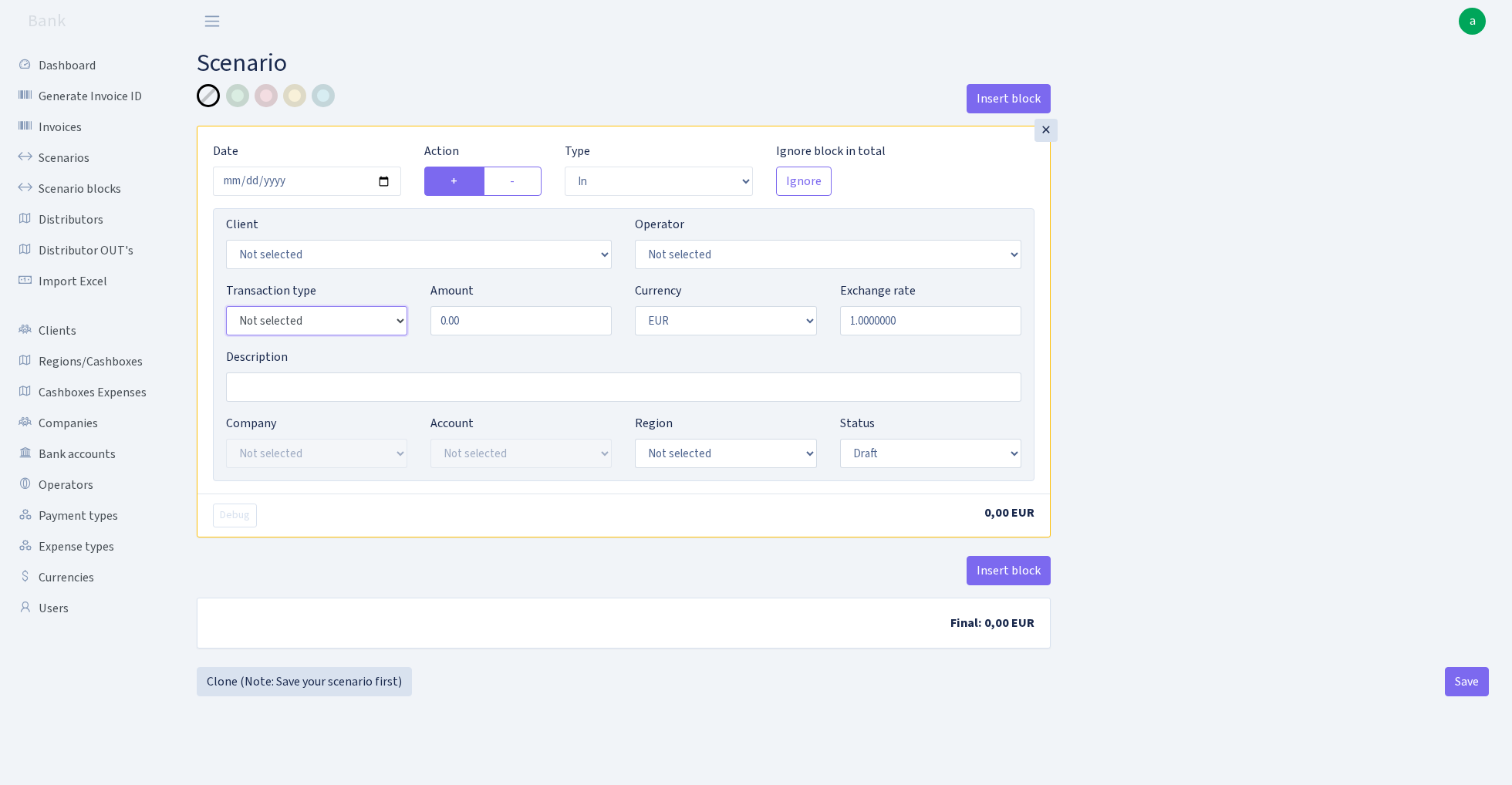
select select "15"
select select "218"
click at [282, 388] on input "Description" at bounding box center [623, 386] width 795 height 29
type input "Cever RUB-USD 67420 (84.17)"
select select "2"
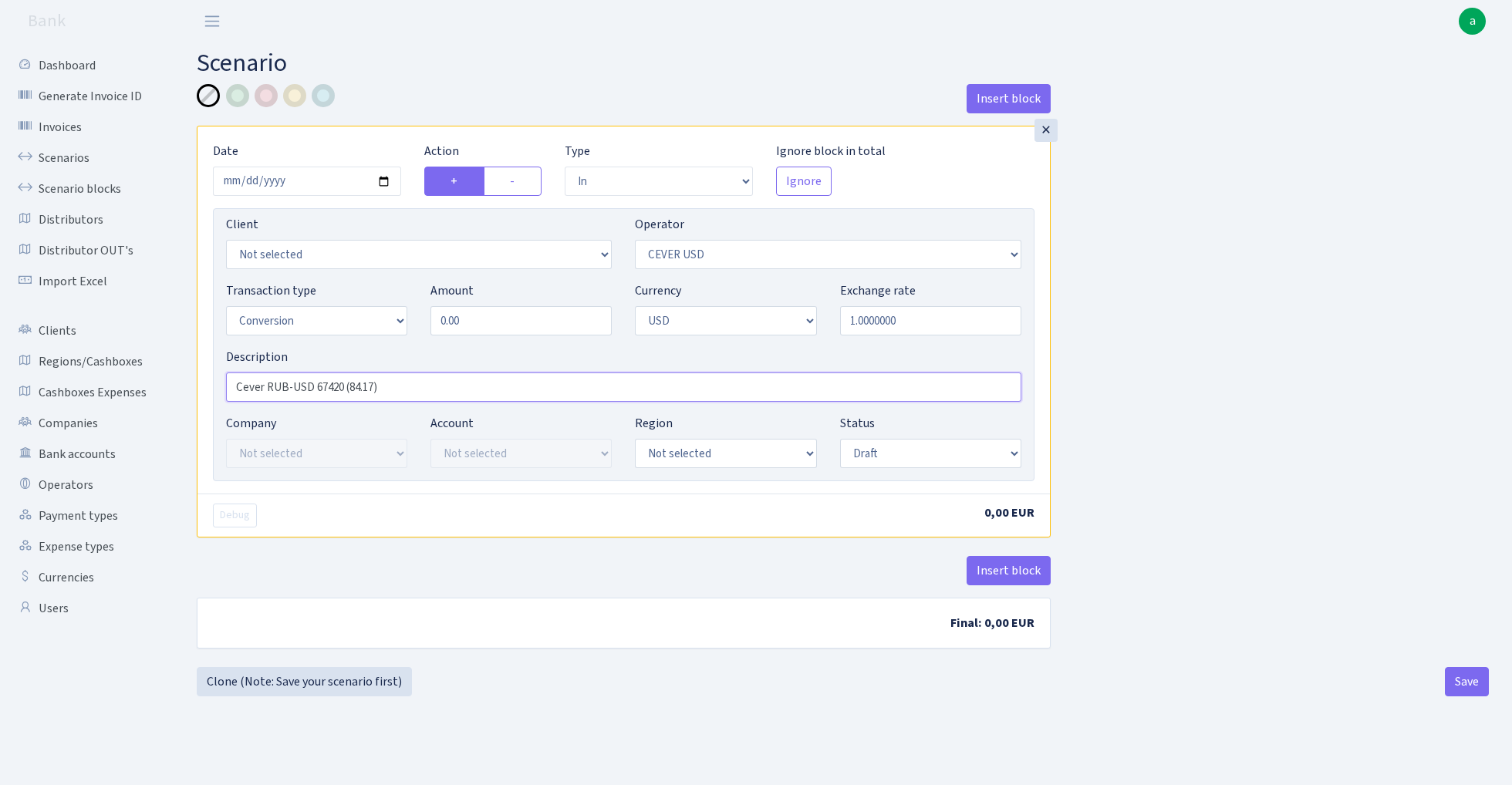
click at [328, 388] on input "Cever RUB-USD 67420 (84.17)" at bounding box center [623, 386] width 795 height 29
click at [519, 322] on input "0.00" at bounding box center [521, 320] width 182 height 29
paste input "6742"
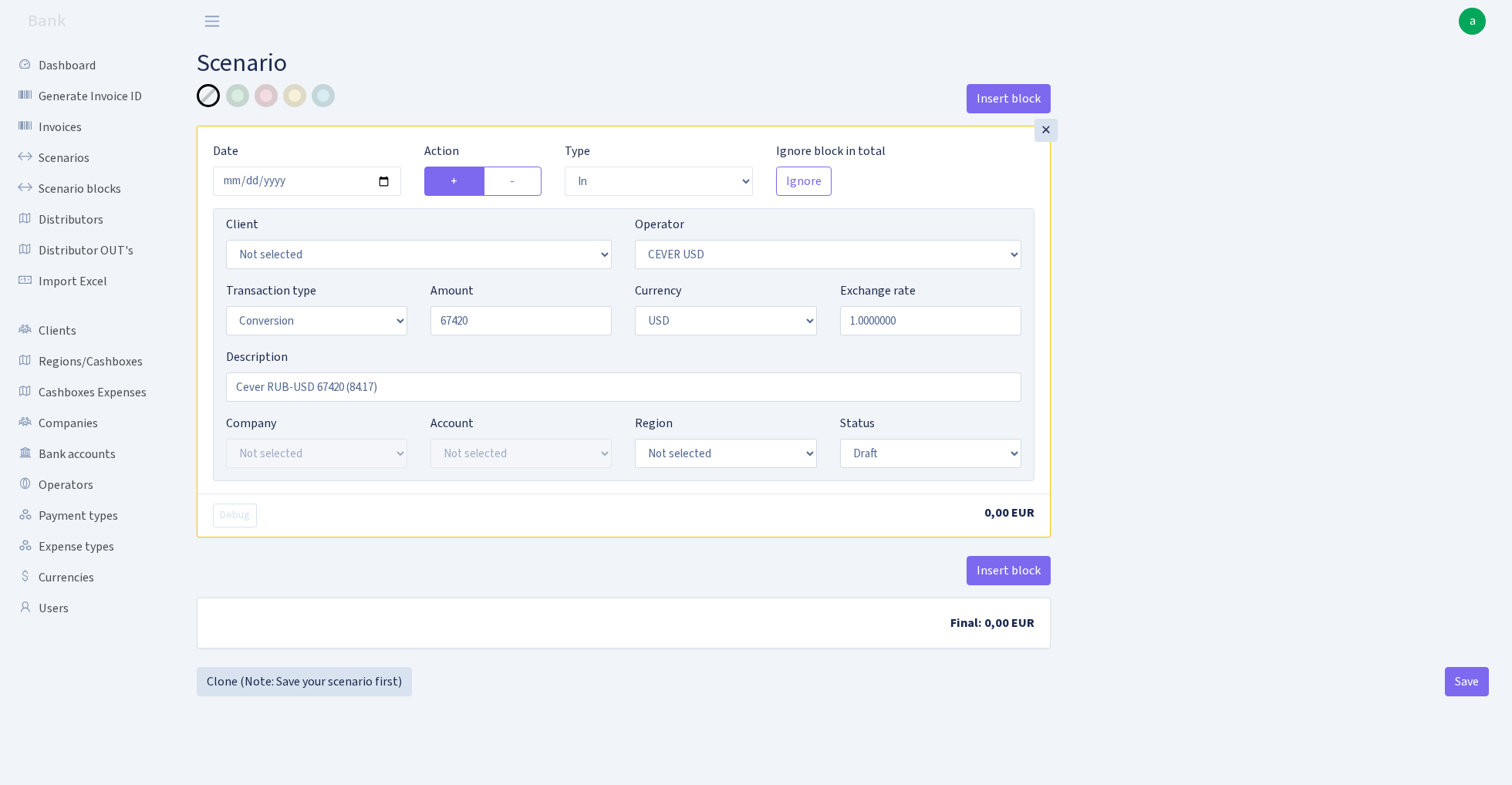
type input "67,420.00"
click at [1250, 353] on div "Insert block × Date 2025-10-02 Action + - Type --- In Out Commission Field requ…" at bounding box center [843, 375] width 1315 height 583
select select "processed"
click at [295, 94] on div at bounding box center [294, 95] width 23 height 23
click at [405, 390] on input "Cever RUB-USD 67420 (84.17)" at bounding box center [623, 386] width 795 height 29
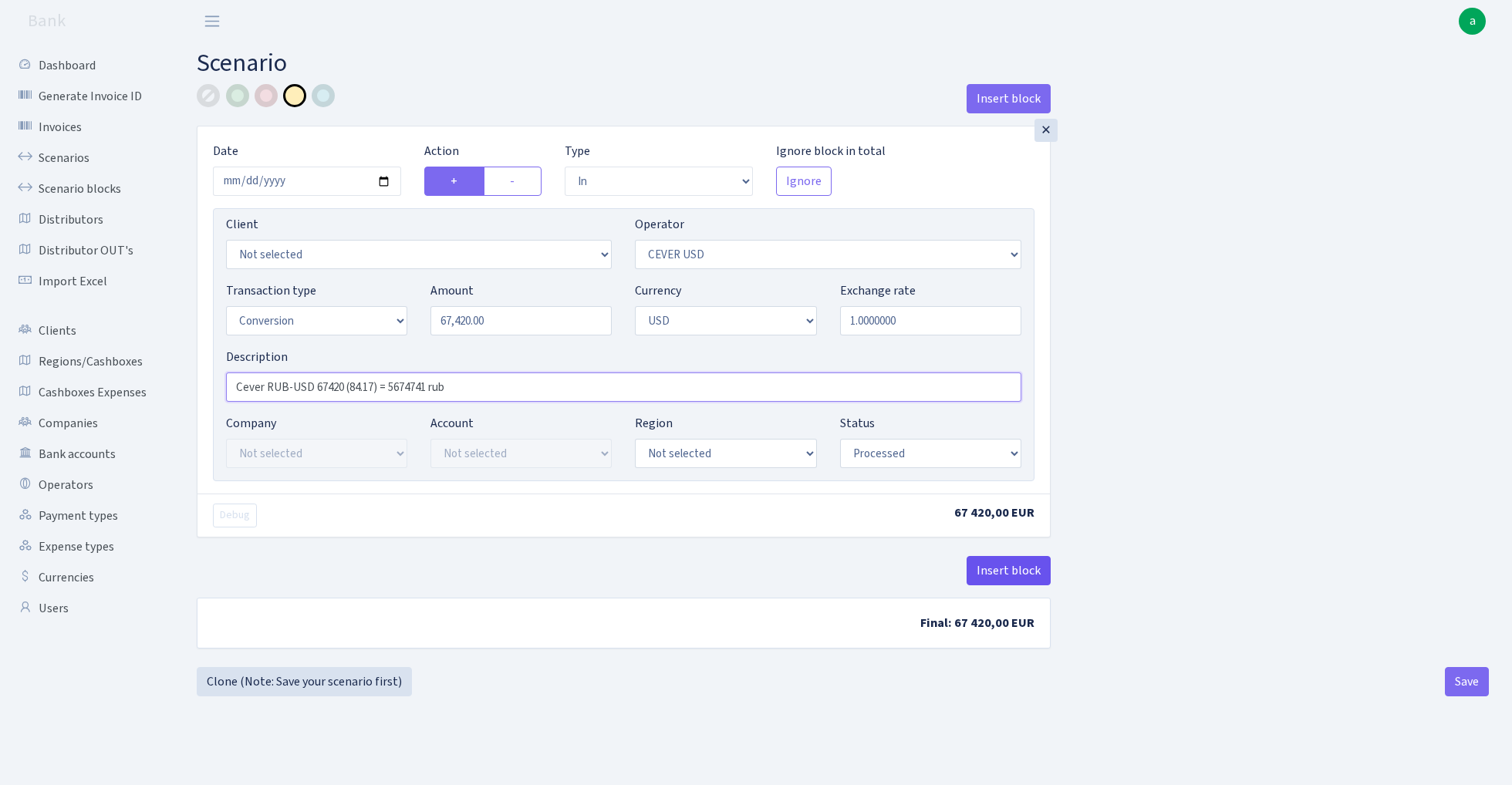
type input "Cever RUB-USD 67420 (84.17) = 5674741 rub"
click at [1010, 571] on button "Insert block" at bounding box center [1008, 570] width 84 height 29
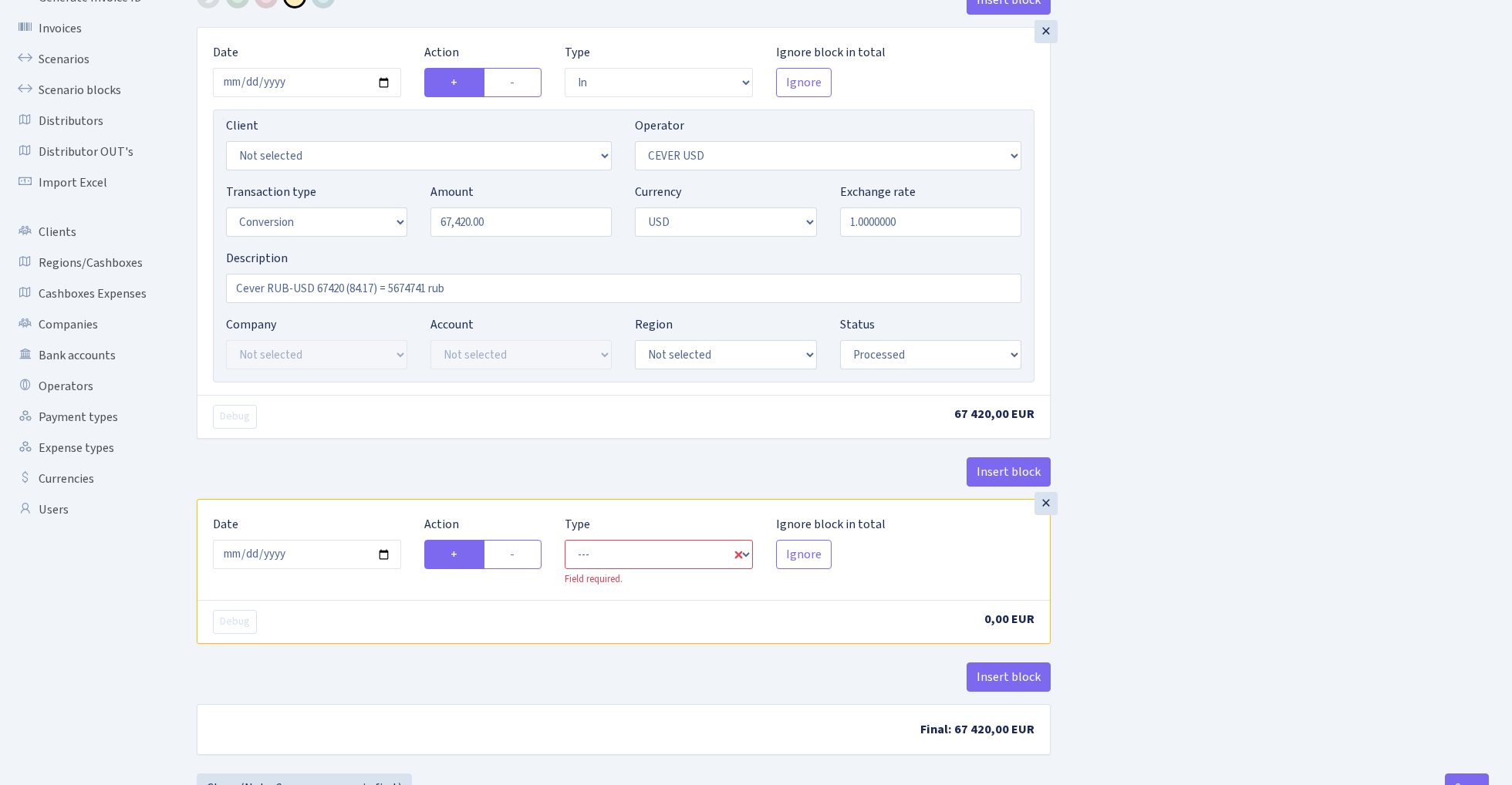
scroll to position [108, 0]
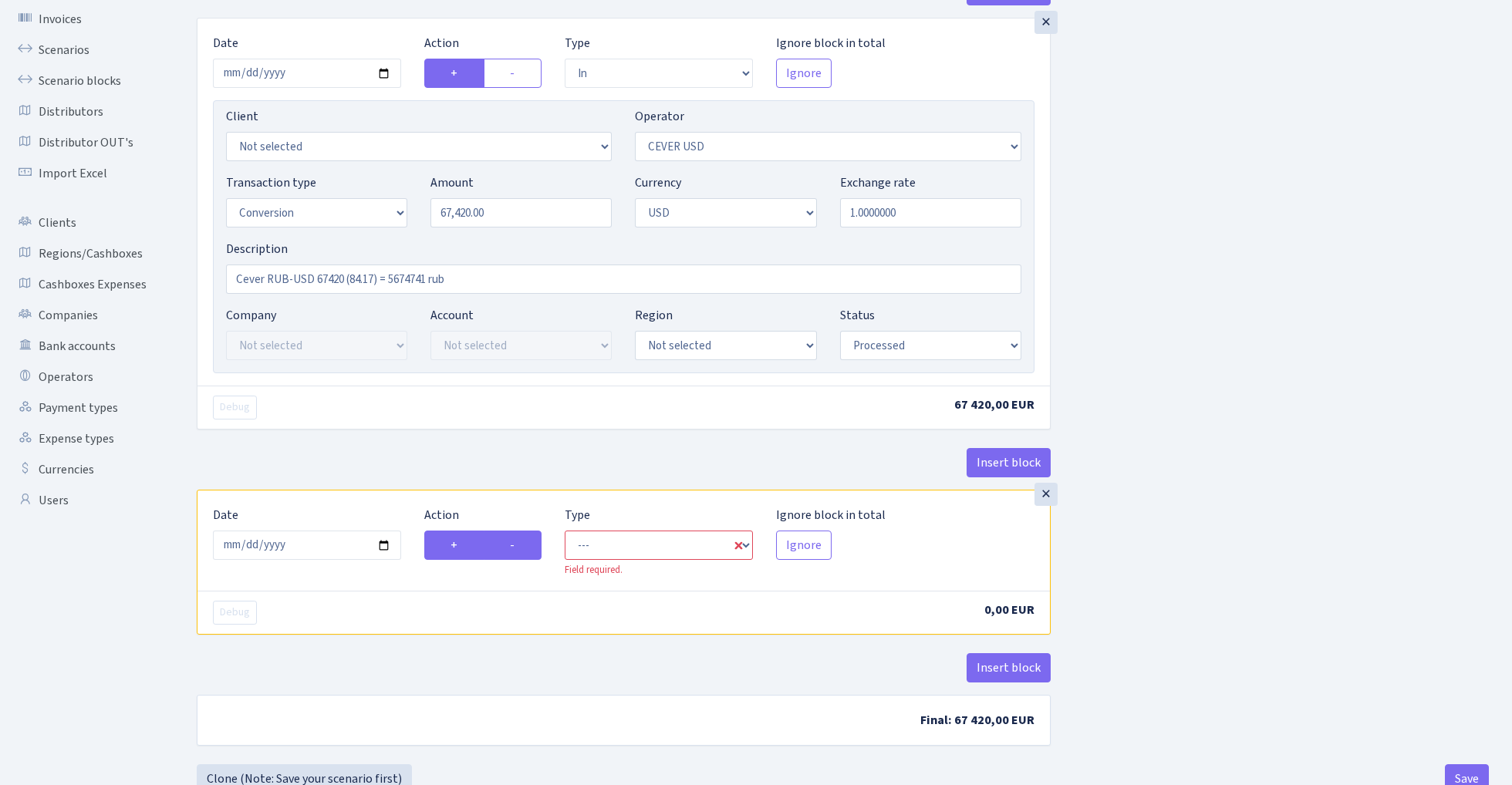
click at [523, 549] on label "-" at bounding box center [513, 545] width 58 height 29
click at [520, 545] on input "-" at bounding box center [515, 541] width 10 height 10
radio input "true"
radio input "false"
select select "out"
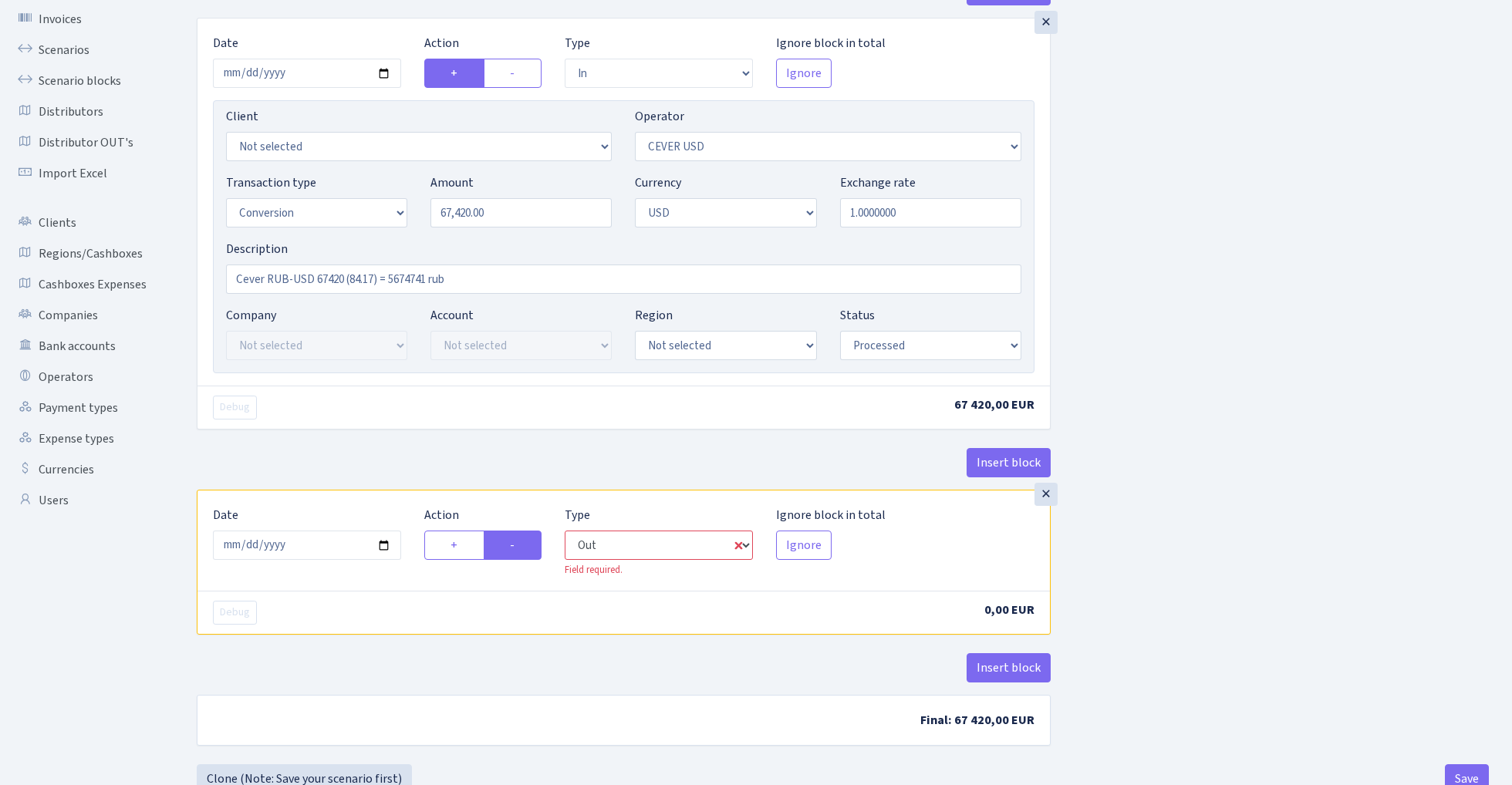
select select "218"
select select "2"
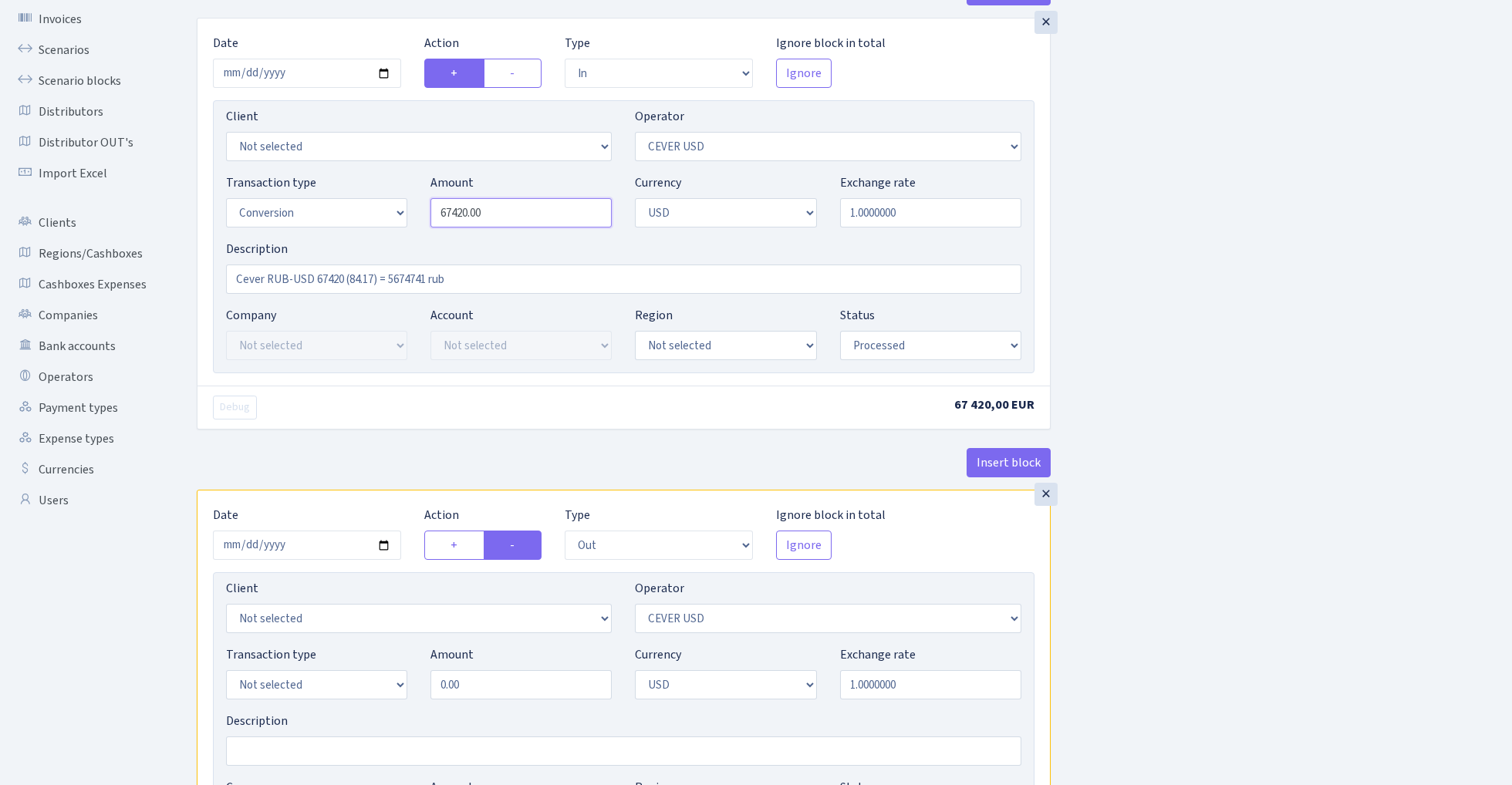
click at [521, 213] on input "67420.00" at bounding box center [521, 212] width 182 height 29
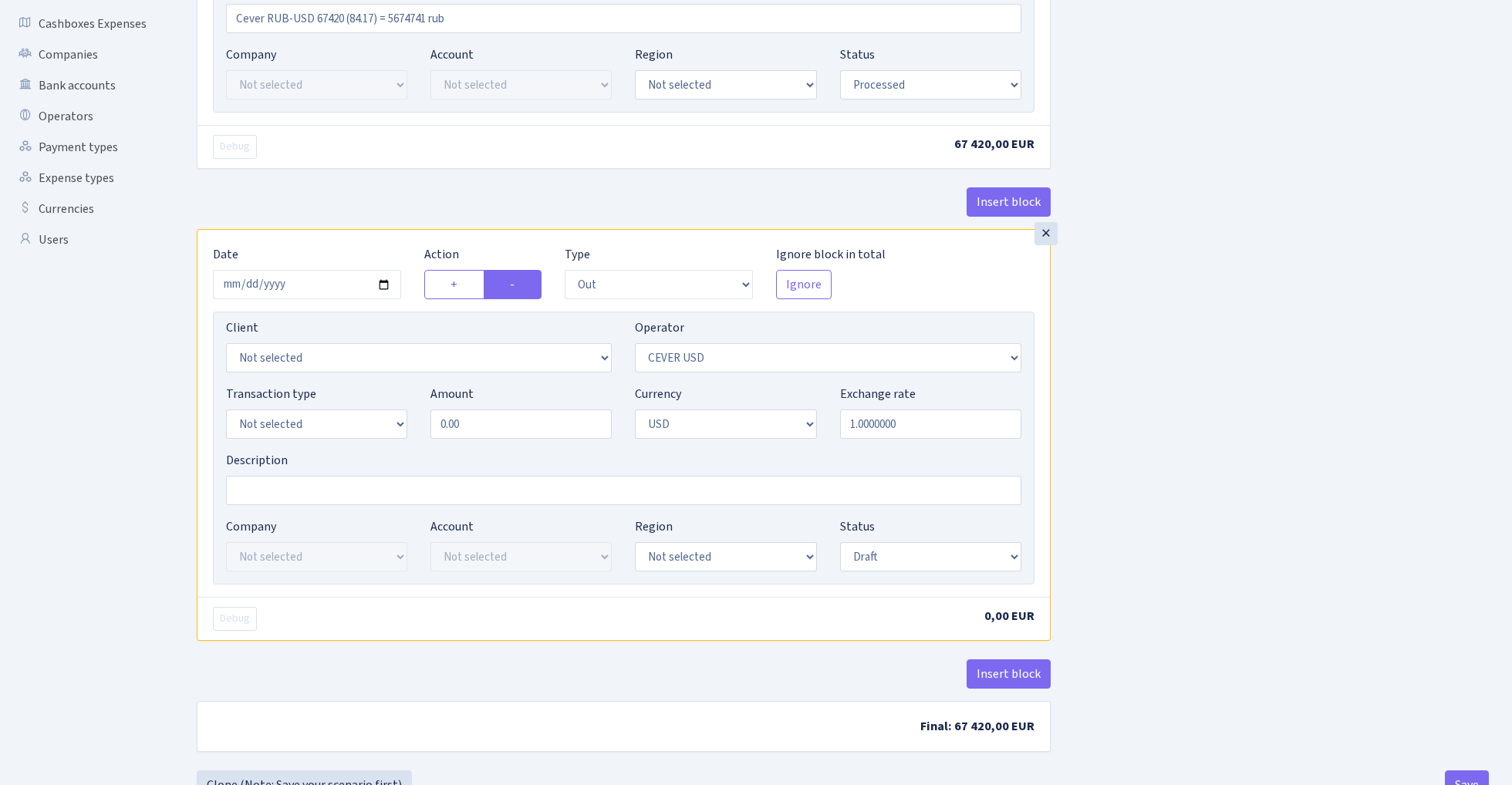
scroll to position [387, 0]
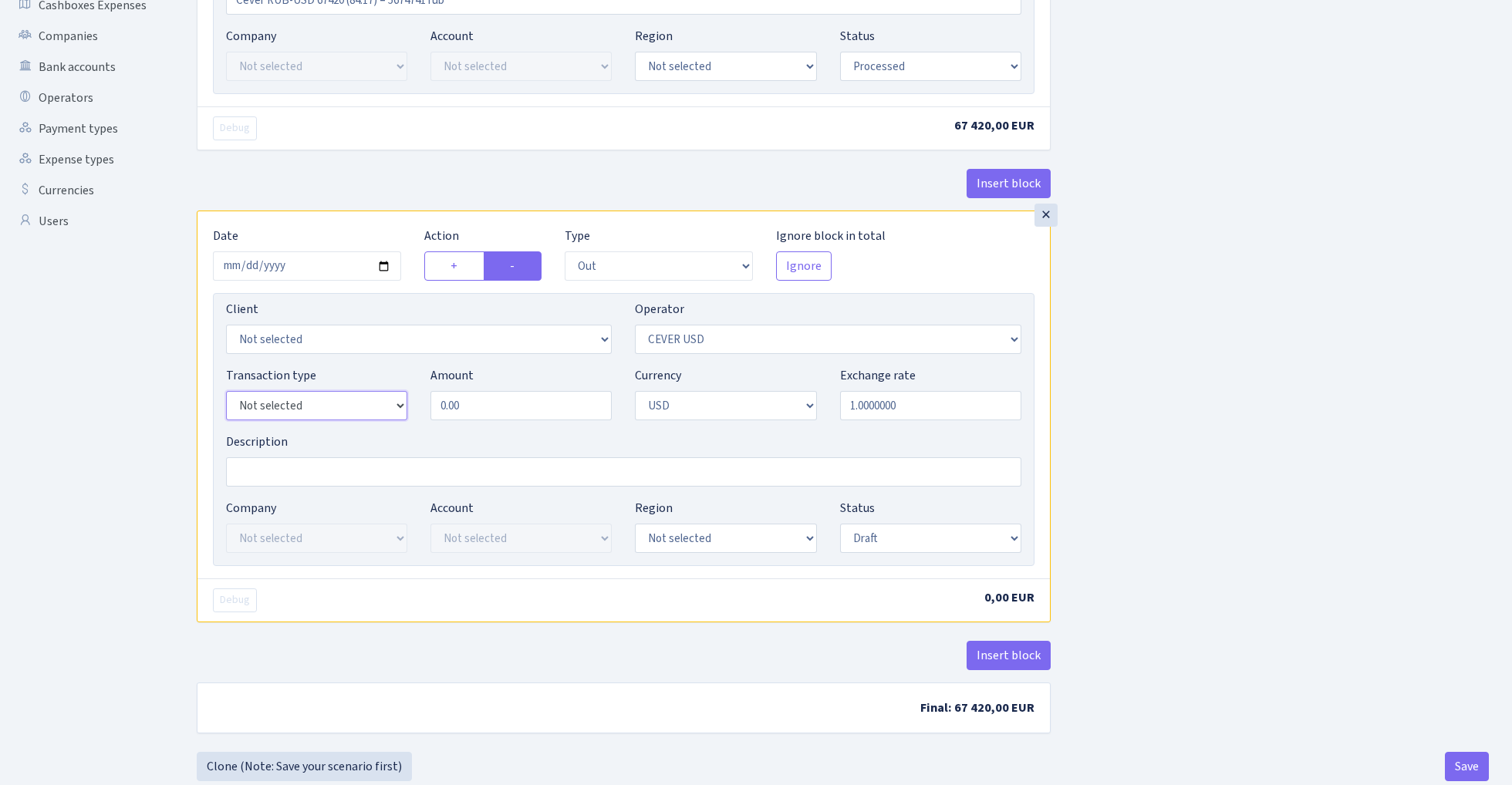
type input "67,420.00"
select select "15"
select select "214"
click at [501, 412] on input "0.00" at bounding box center [521, 405] width 182 height 29
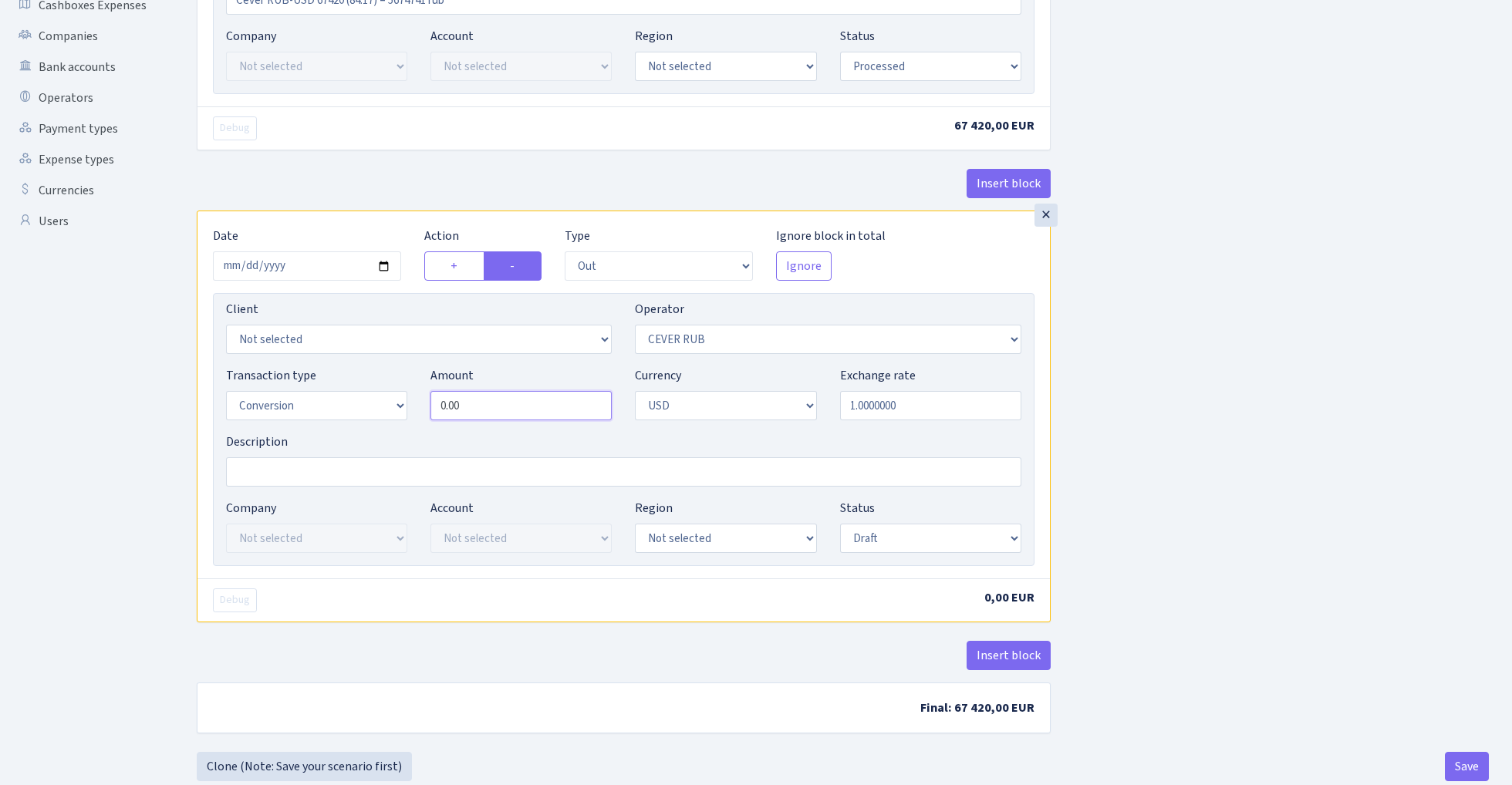
paste input "6742"
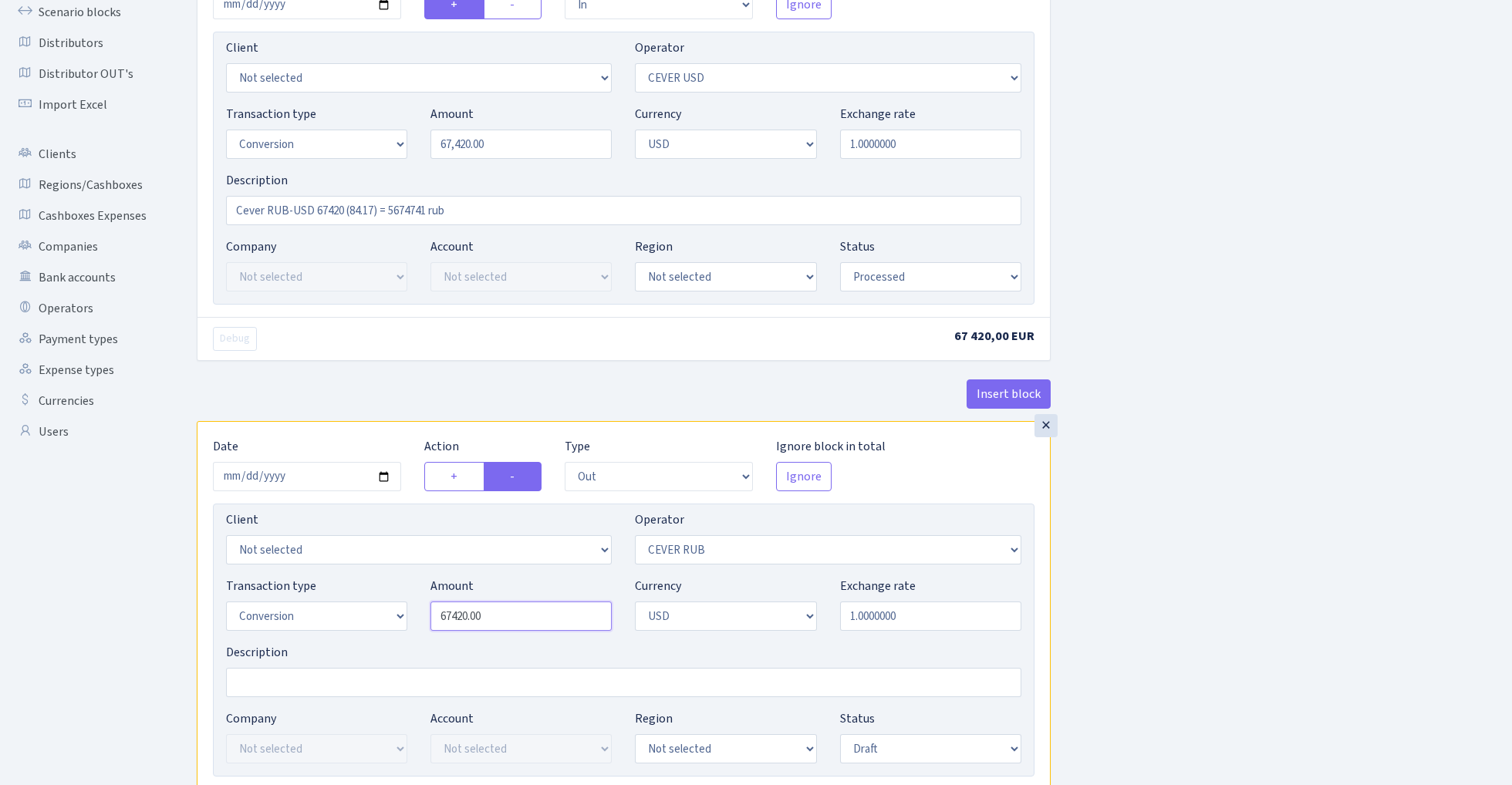
scroll to position [170, 0]
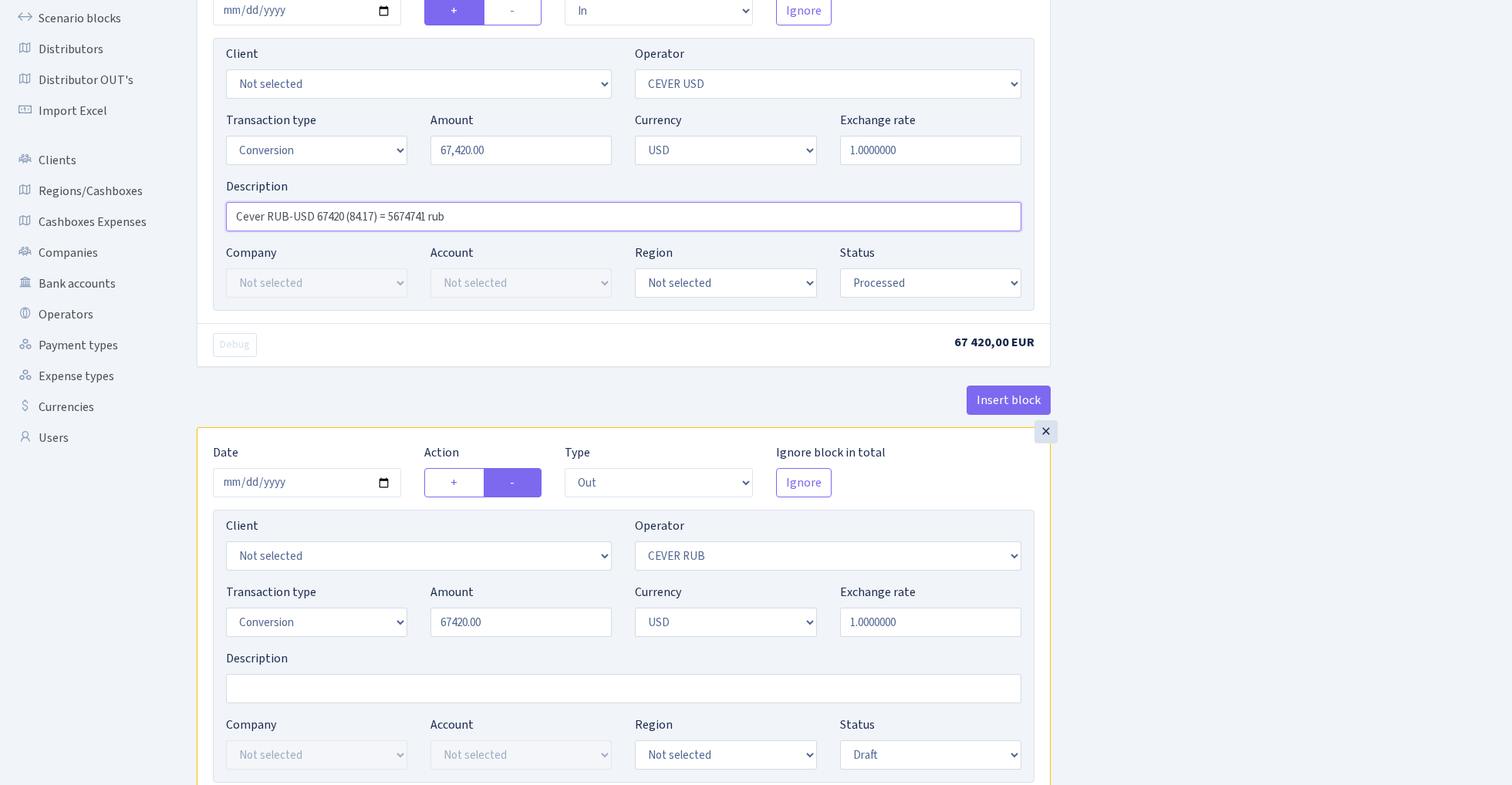
type input "67,420.00"
click at [357, 217] on input "Cever RUB-USD 67420 (84.17) = 5674741 rub" at bounding box center [623, 216] width 795 height 29
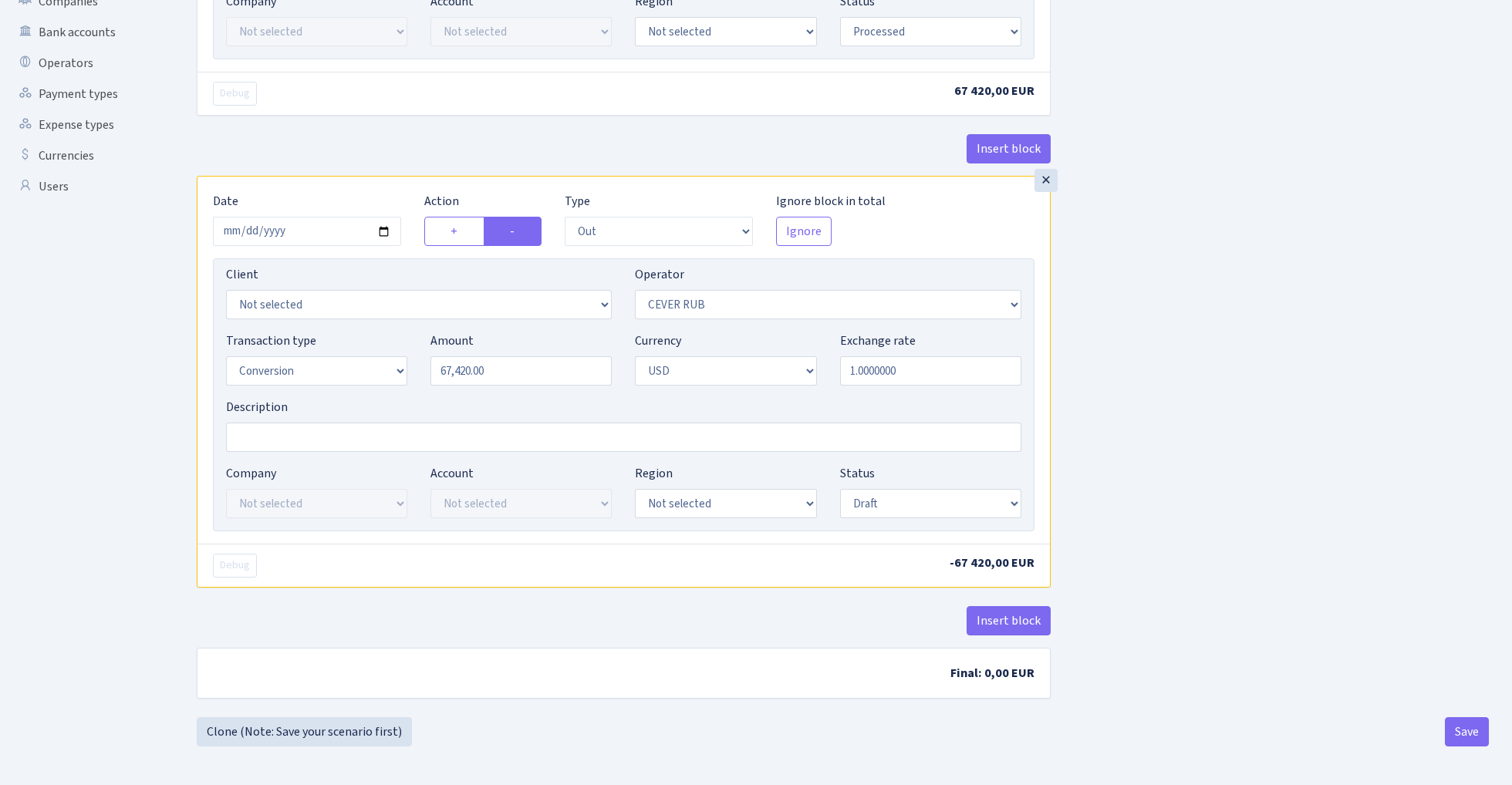
scroll to position [427, 0]
click at [945, 371] on input "1.0000000" at bounding box center [931, 371] width 182 height 29
paste input "84.17"
type input "84.1700000"
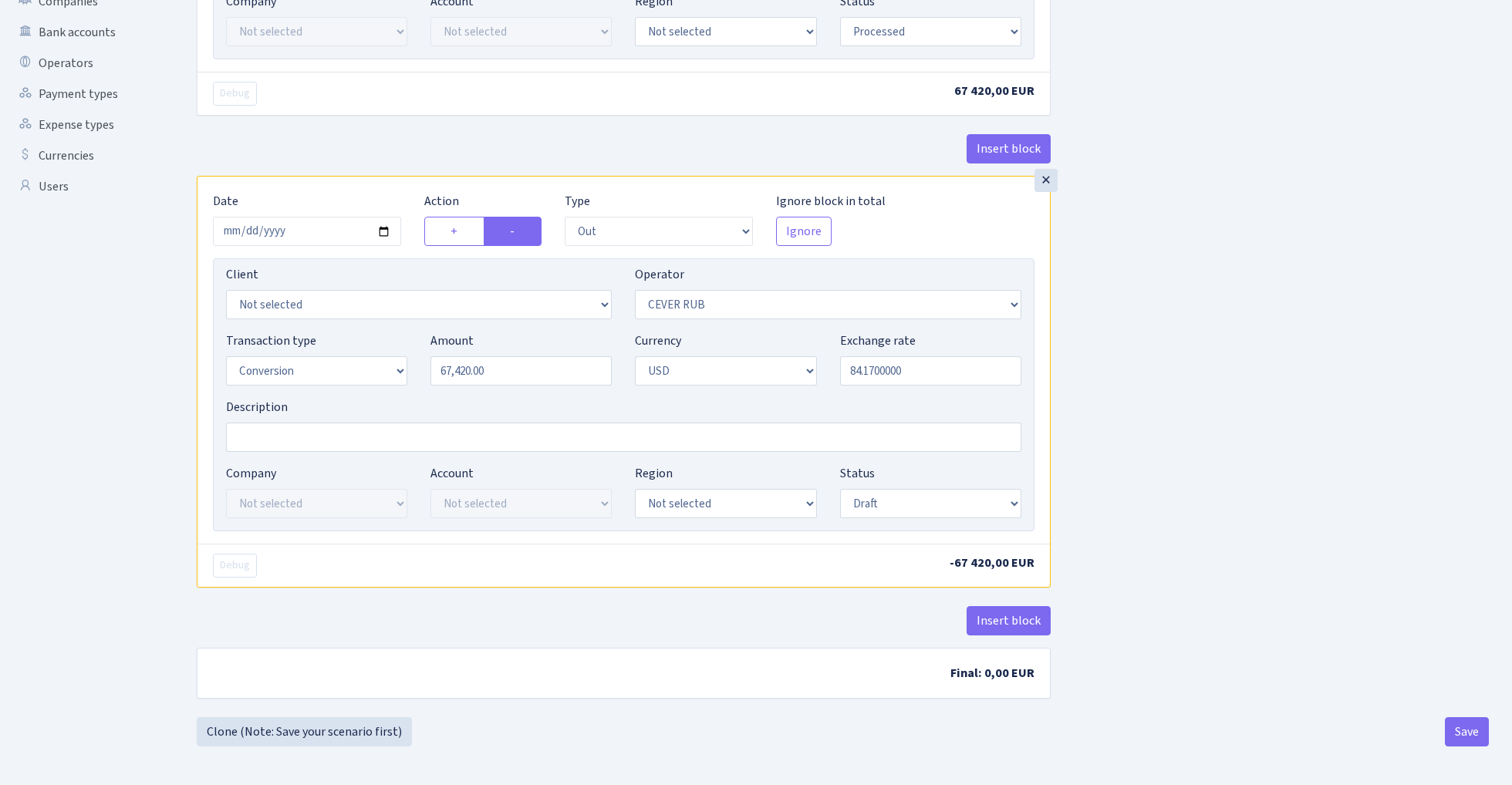
scroll to position [420, 0]
click at [1167, 391] on div "Insert block × Date 2025-10-02 Action + - Type --- In Out Commission Field requ…" at bounding box center [843, 191] width 1315 height 1054
select select "processed"
click at [1158, 402] on div "Insert block × Date 2025-10-02 Action + - Type --- In Out Commission Field requ…" at bounding box center [843, 191] width 1315 height 1054
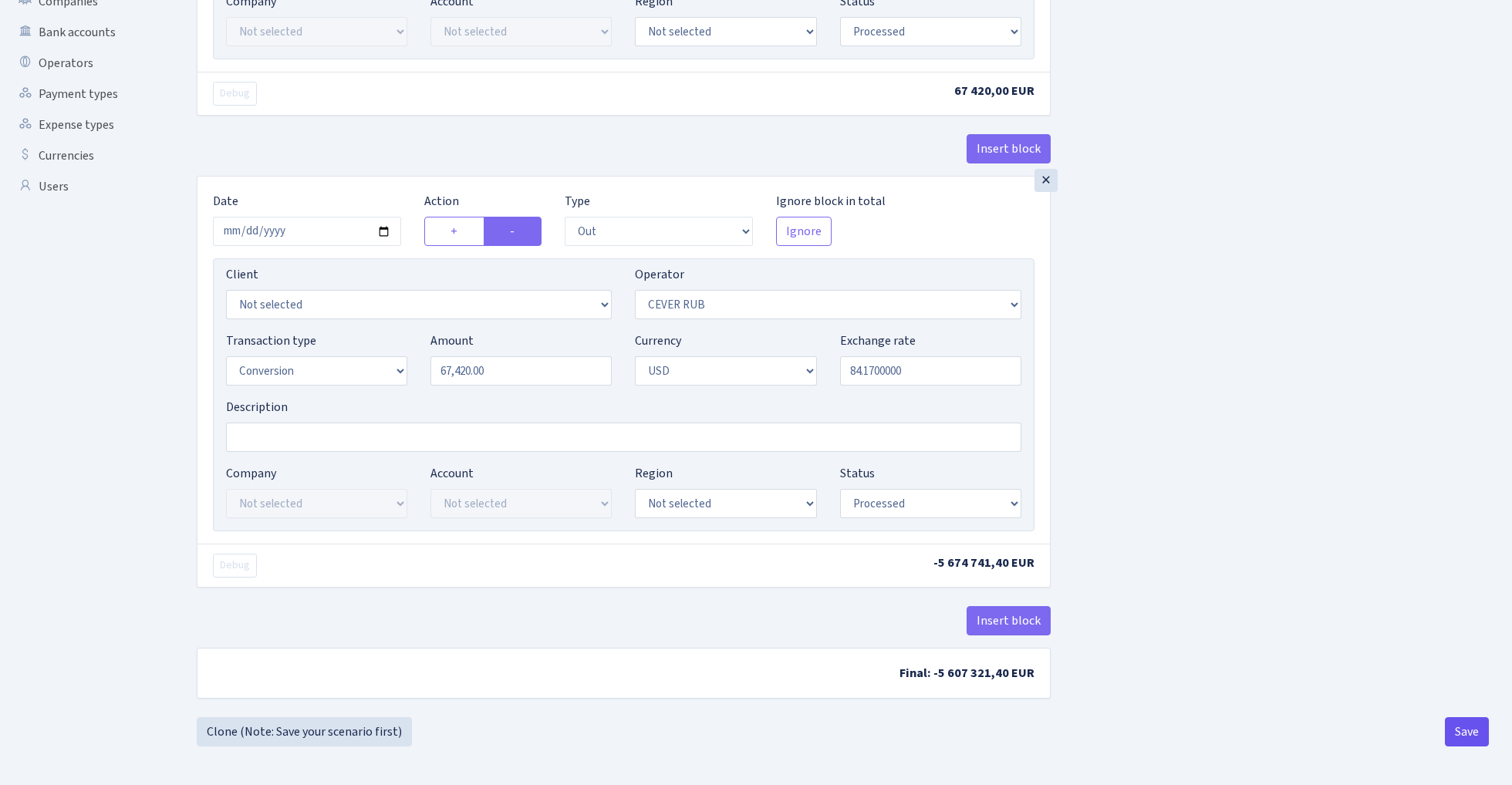
scroll to position [427, 0]
click at [1475, 730] on button "Save" at bounding box center [1466, 731] width 44 height 29
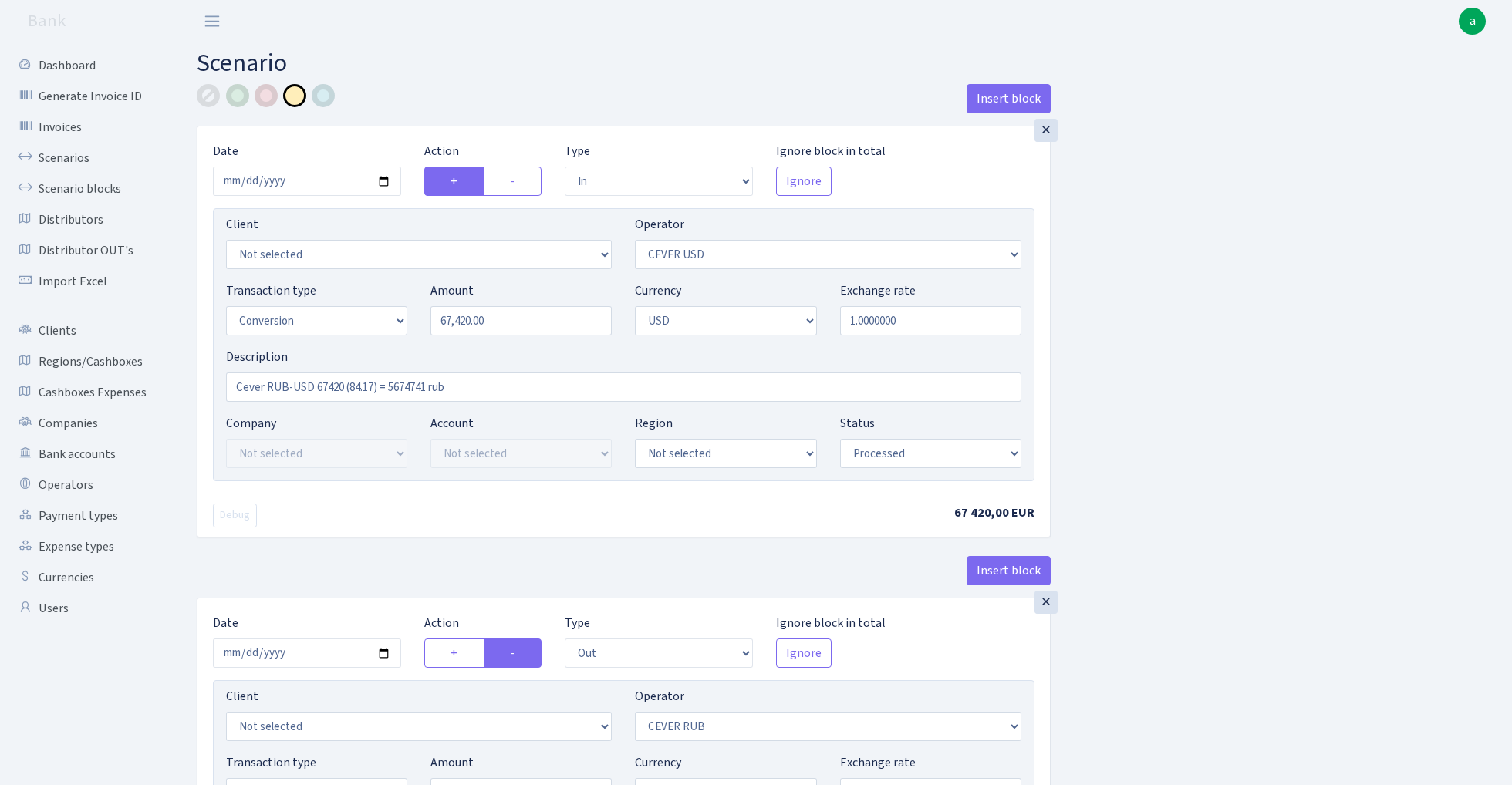
select select "in"
select select "218"
select select "15"
select select "2"
select select "processed"
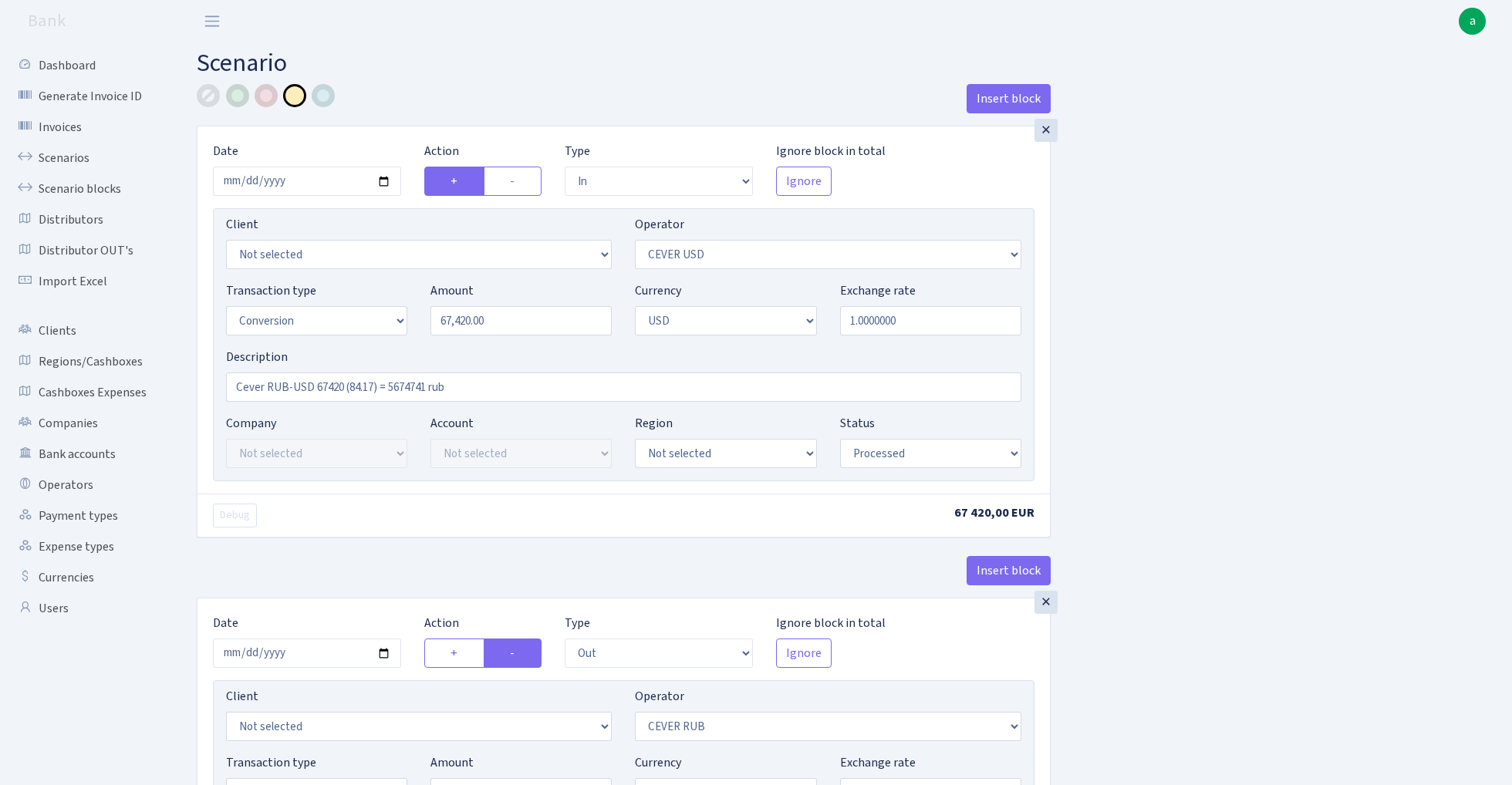
select select "out"
select select "214"
select select "15"
select select "2"
select select "processed"
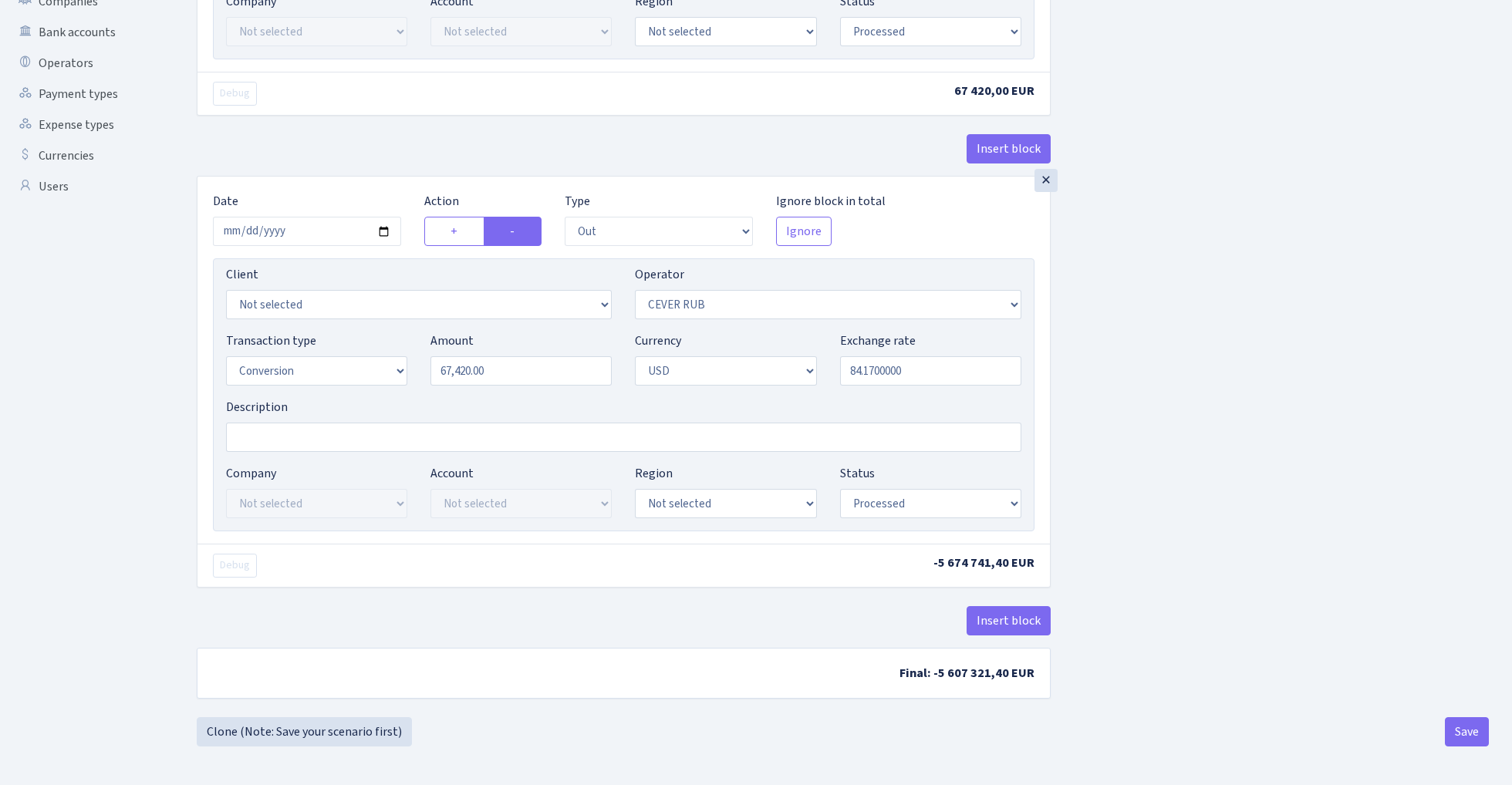
scroll to position [427, 0]
click at [1475, 732] on button "Save" at bounding box center [1466, 731] width 44 height 29
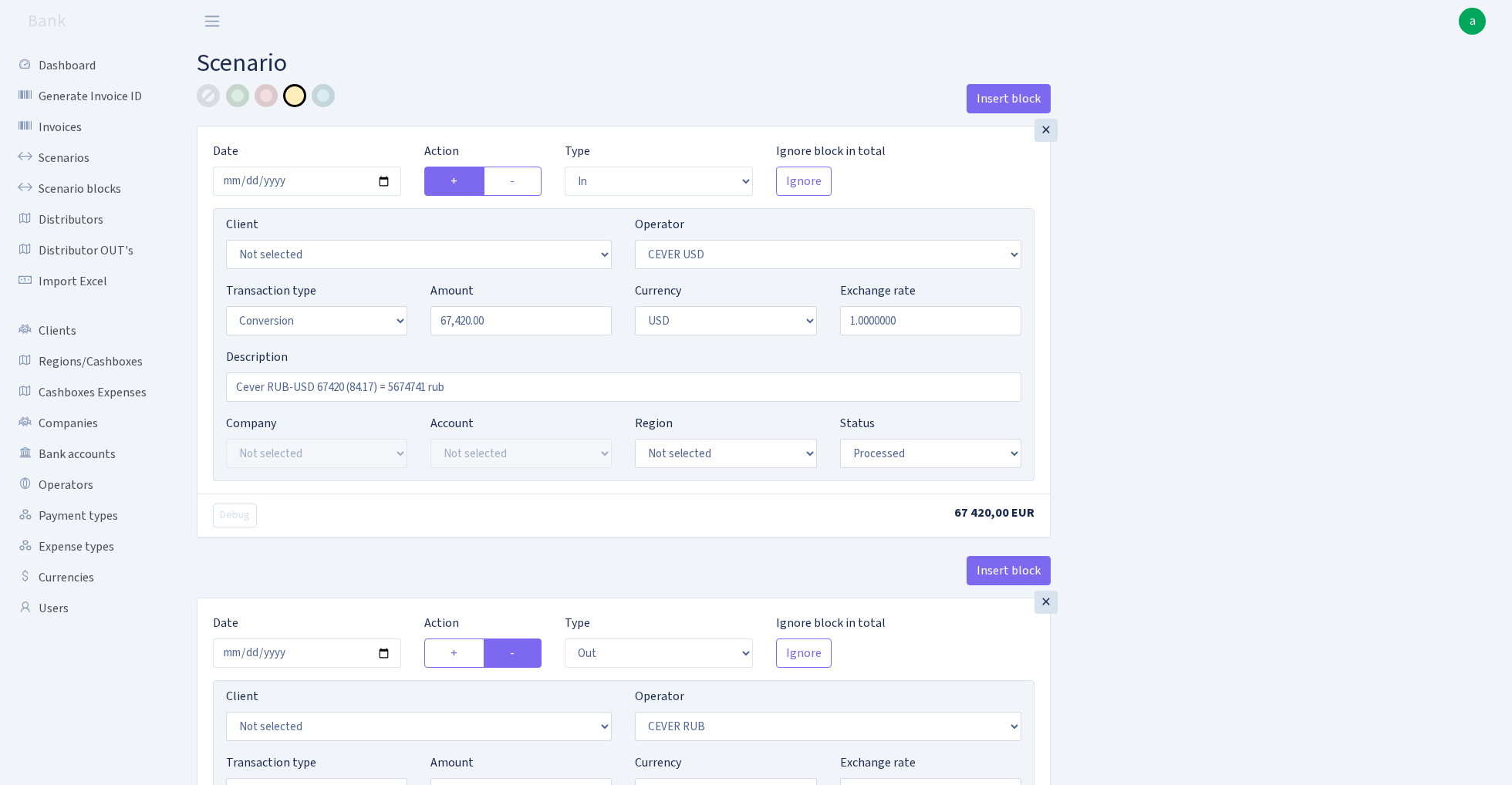
select select "in"
select select "218"
select select "15"
select select "2"
select select "processed"
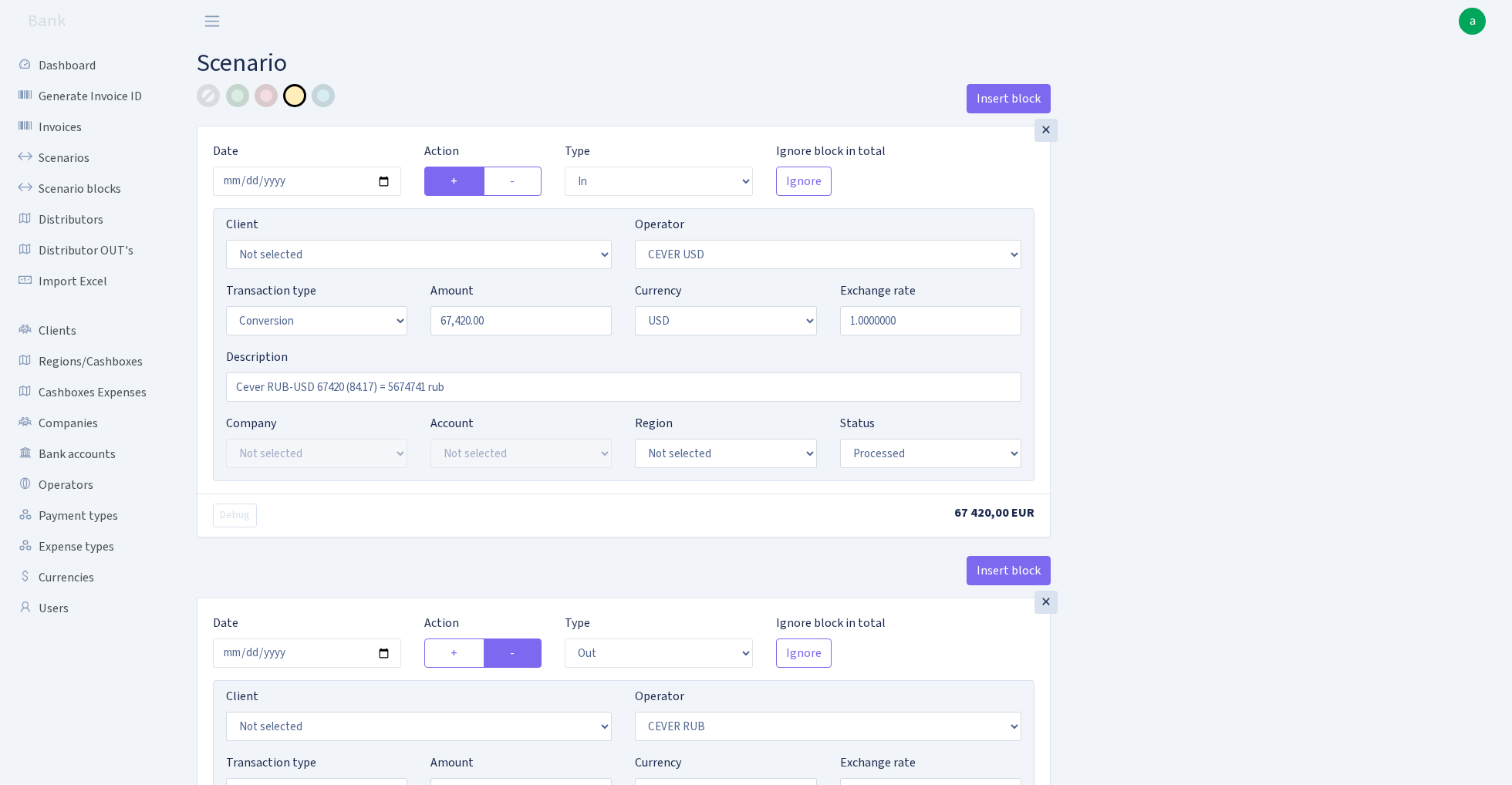
select select "out"
select select "214"
select select "15"
select select "2"
select select "processed"
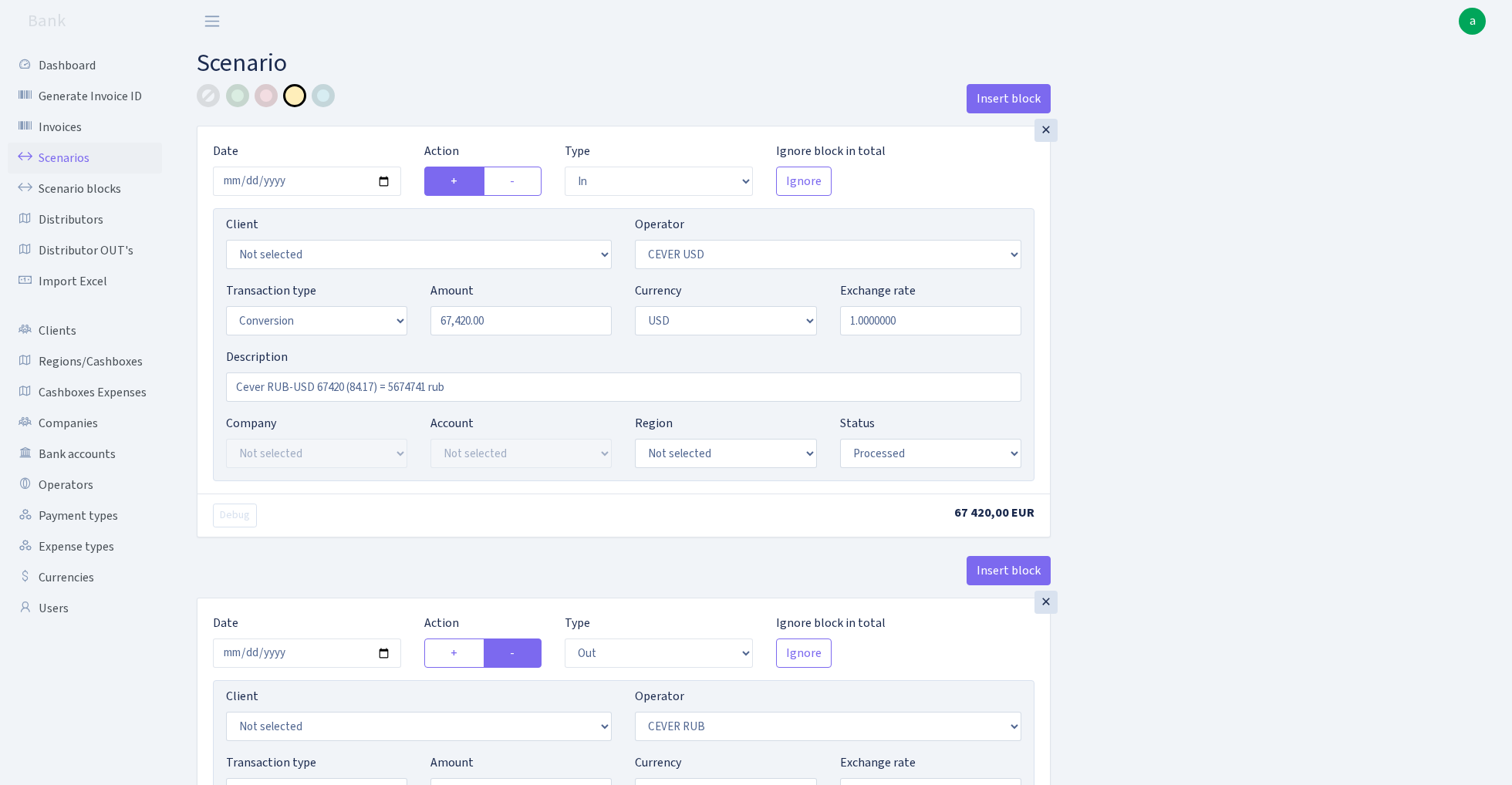
click at [54, 157] on link "Scenarios" at bounding box center [84, 157] width 154 height 31
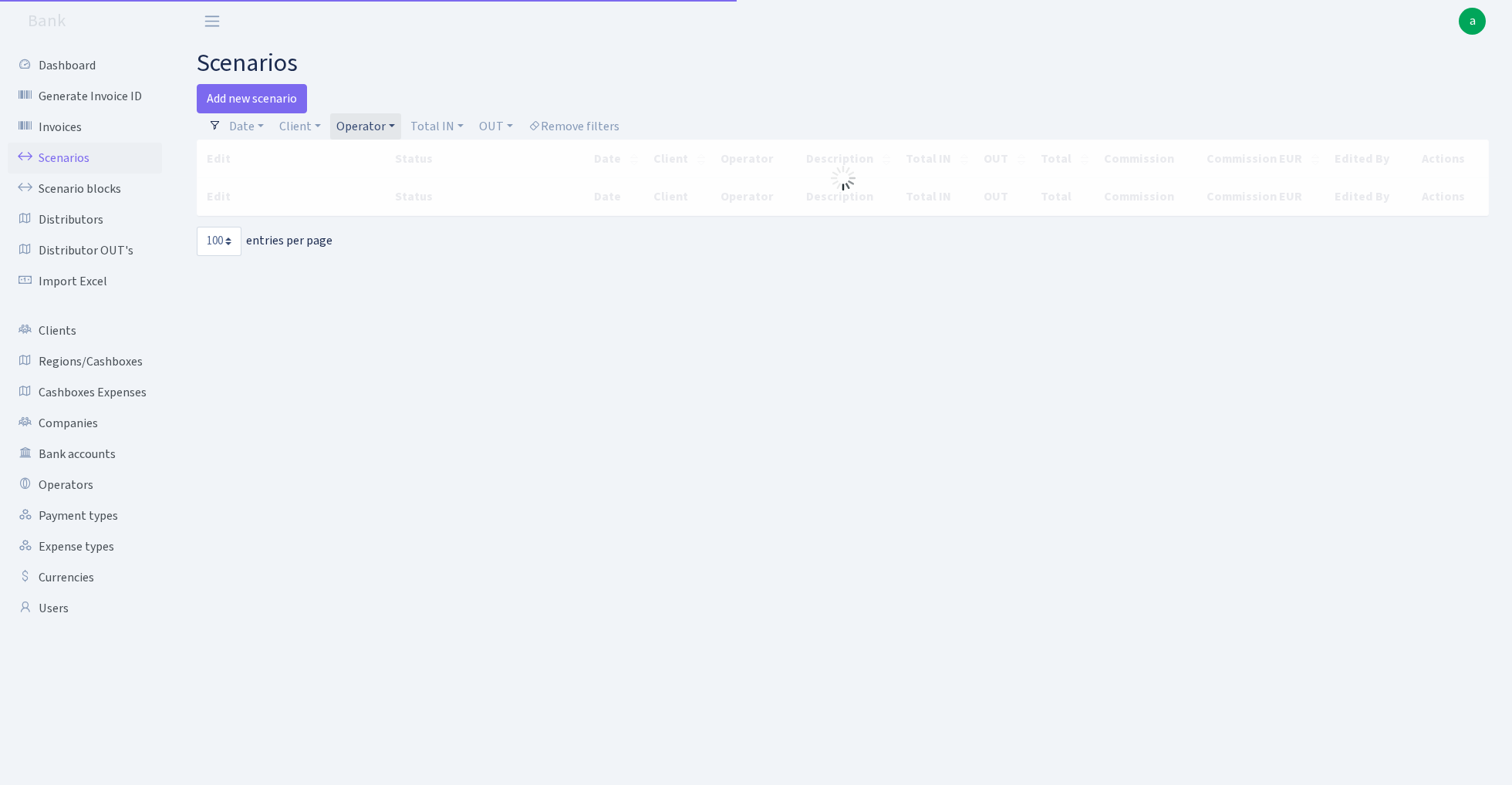
select select "100"
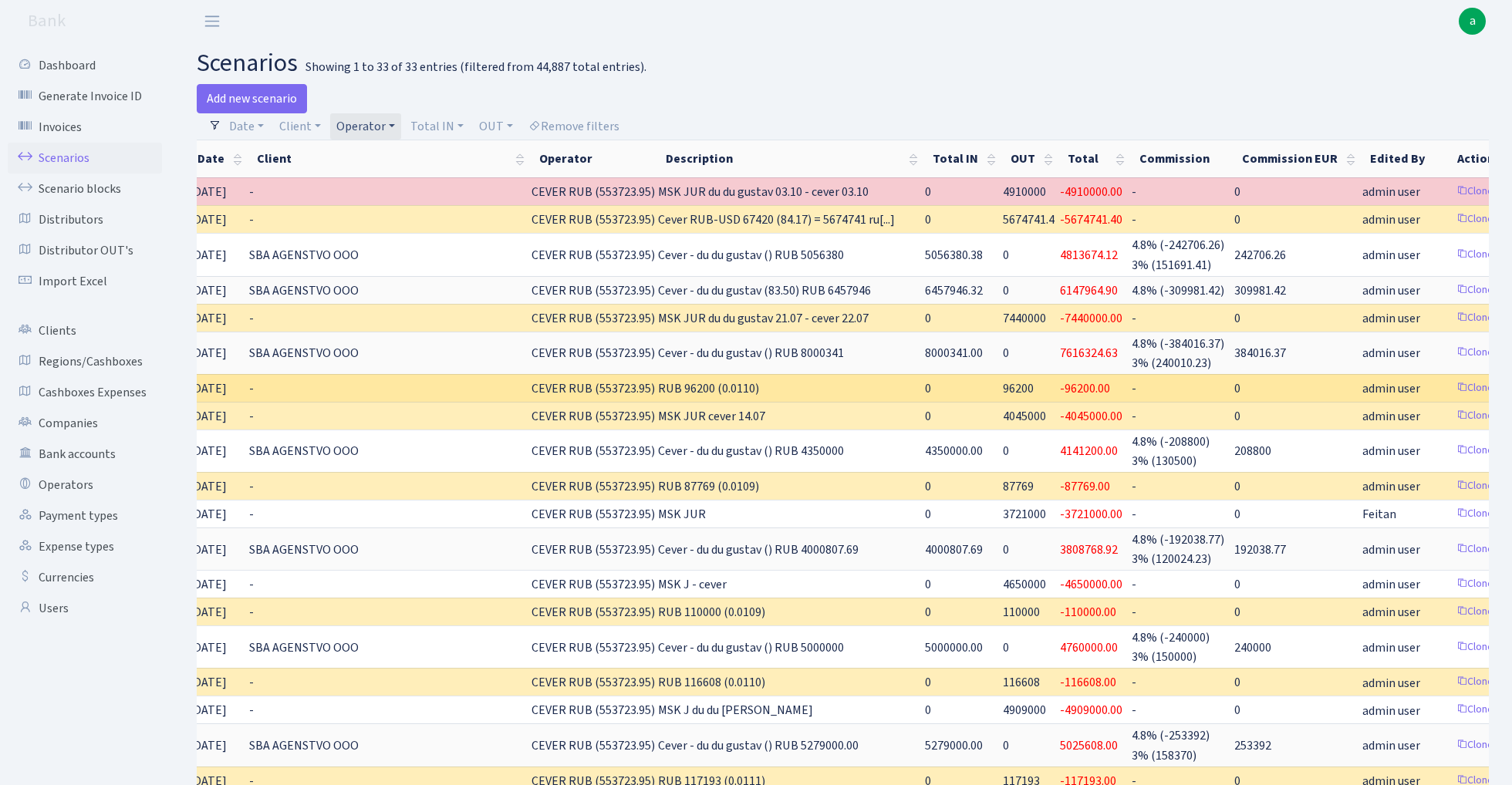
scroll to position [0, 138]
click at [1447, 384] on link "Clone" at bounding box center [1473, 388] width 51 height 24
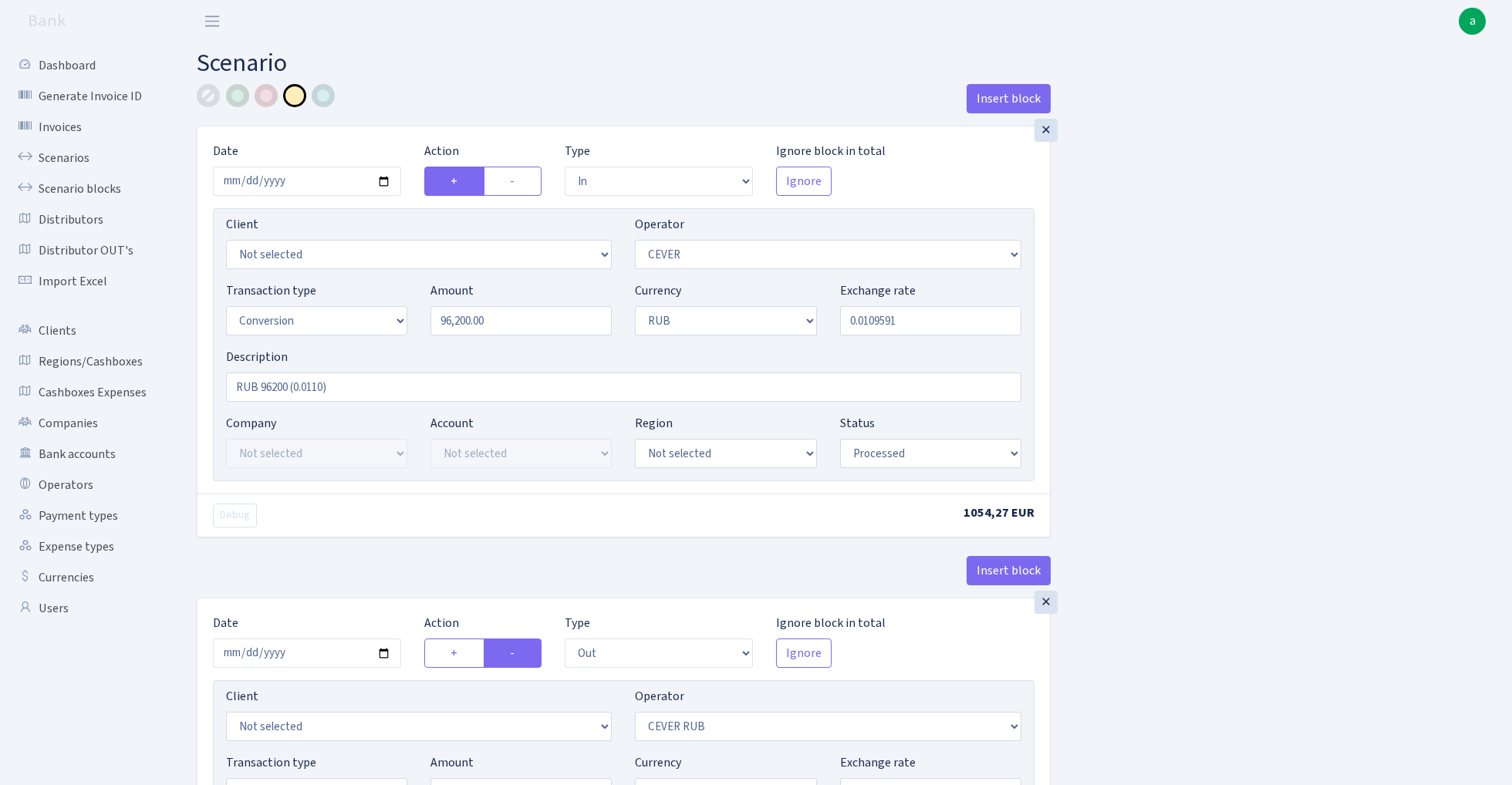
select select "in"
select select "20"
select select "15"
select select "3"
select select "processed"
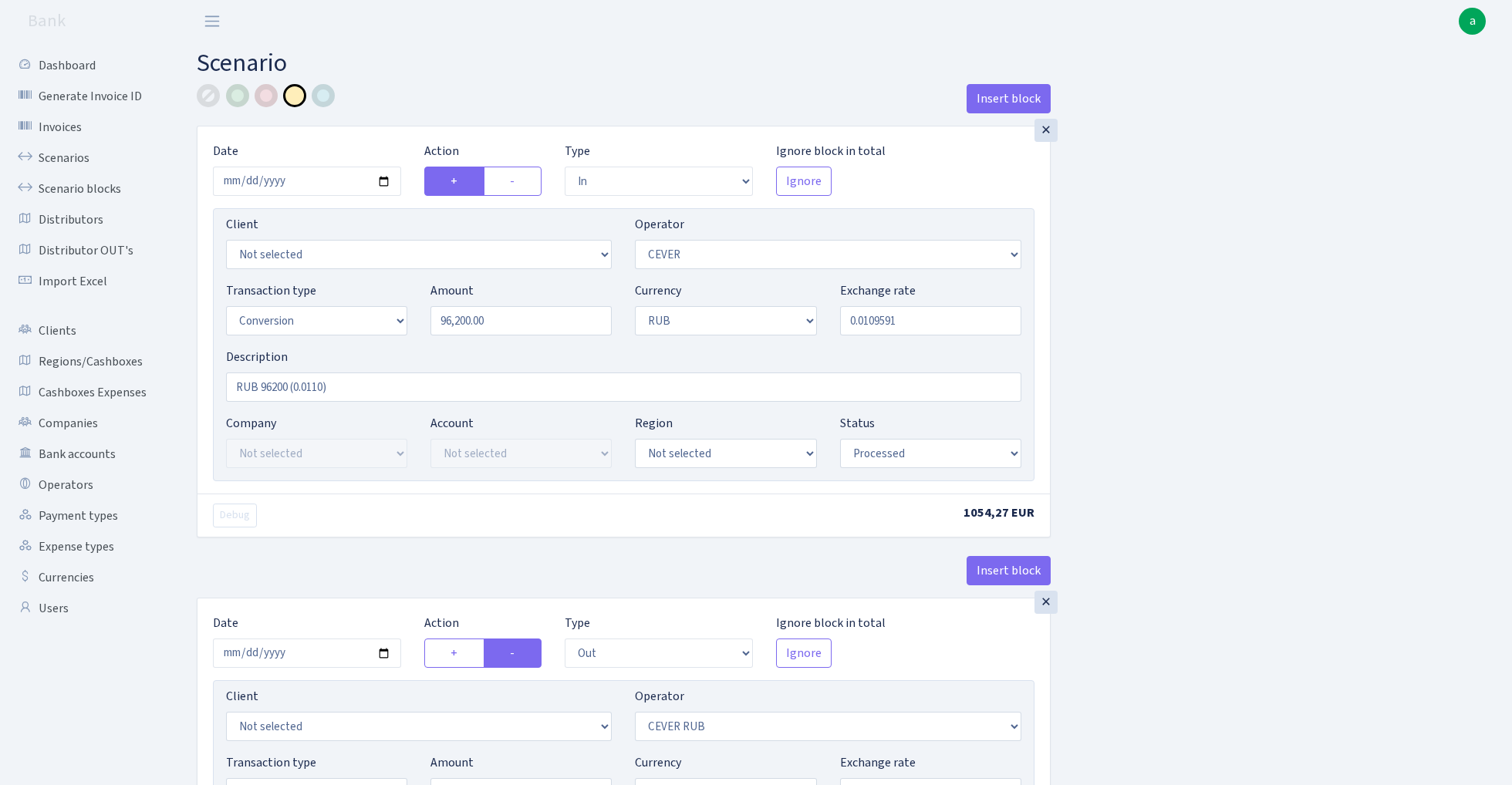
select select "out"
select select "214"
select select "15"
select select "3"
select select "processed"
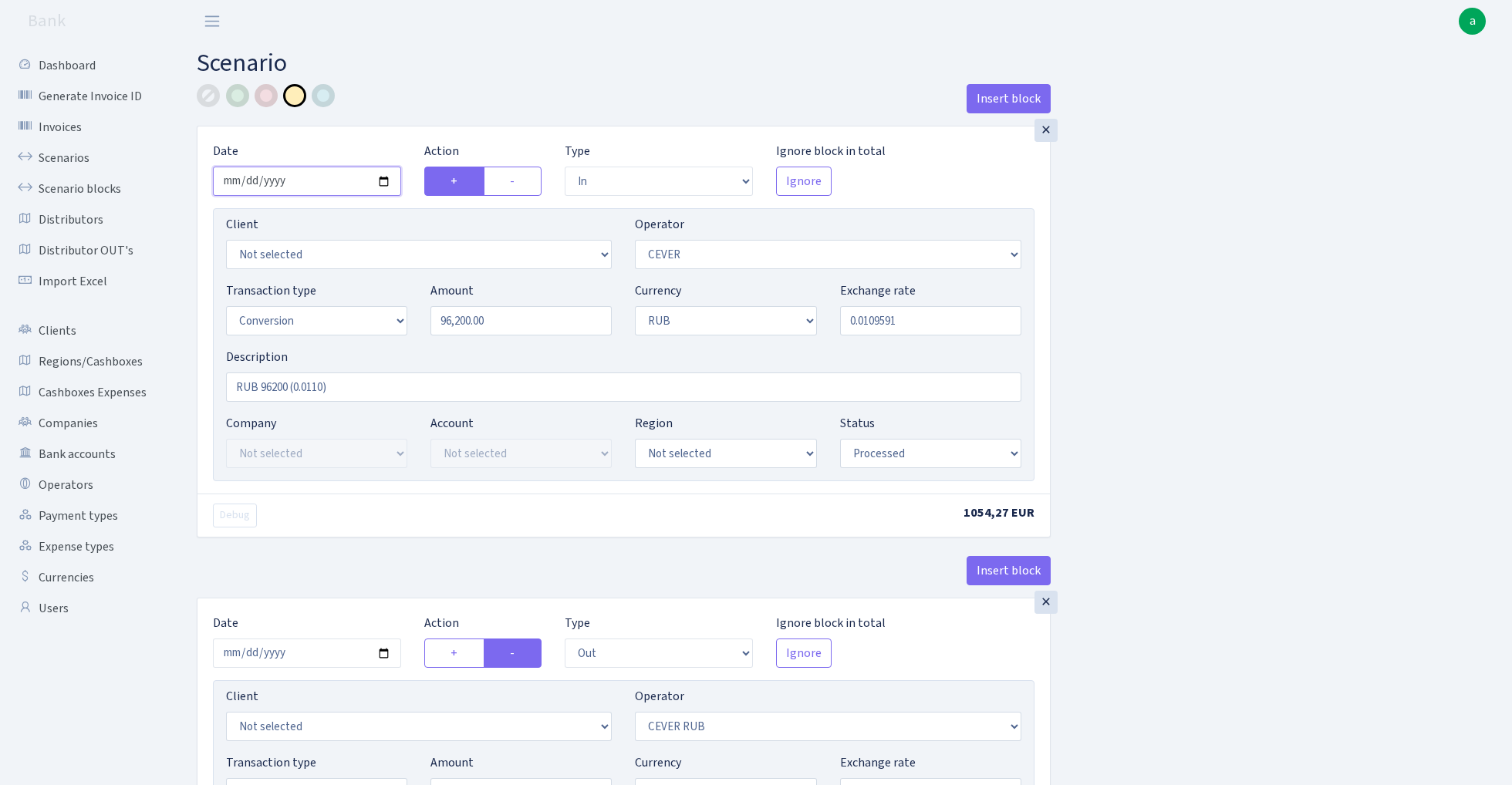
click at [315, 182] on input "2025-07-11" at bounding box center [306, 181] width 188 height 29
type input "[DATE]"
click at [410, 119] on div "Insert block" at bounding box center [624, 105] width 854 height 41
click at [525, 324] on input "96200.00" at bounding box center [521, 320] width 182 height 29
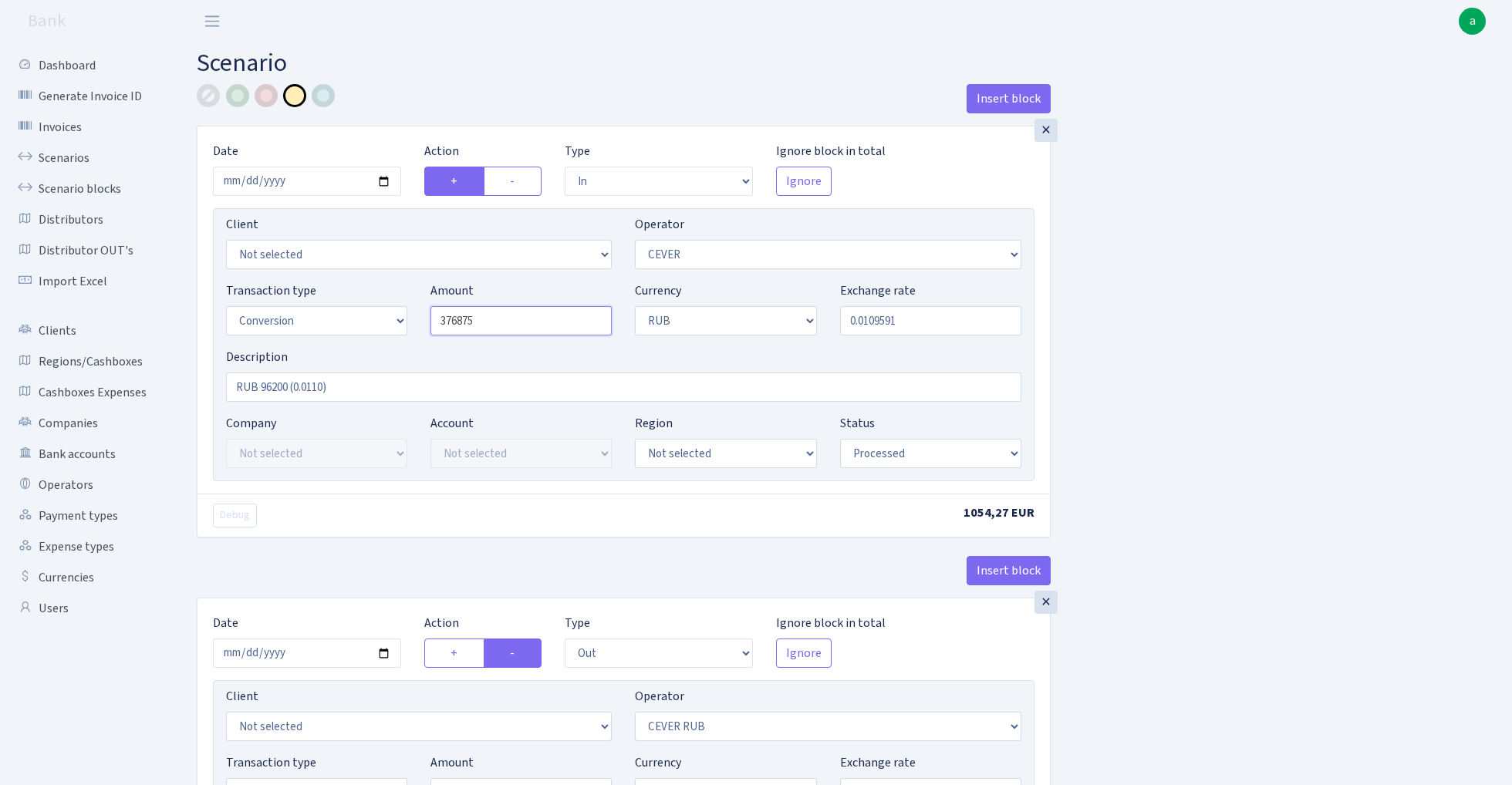
click at [493, 322] on input "376875" at bounding box center [521, 320] width 182 height 29
type input "376,875.00"
click at [274, 389] on input "RUB 96200 (0.0110)" at bounding box center [623, 386] width 795 height 29
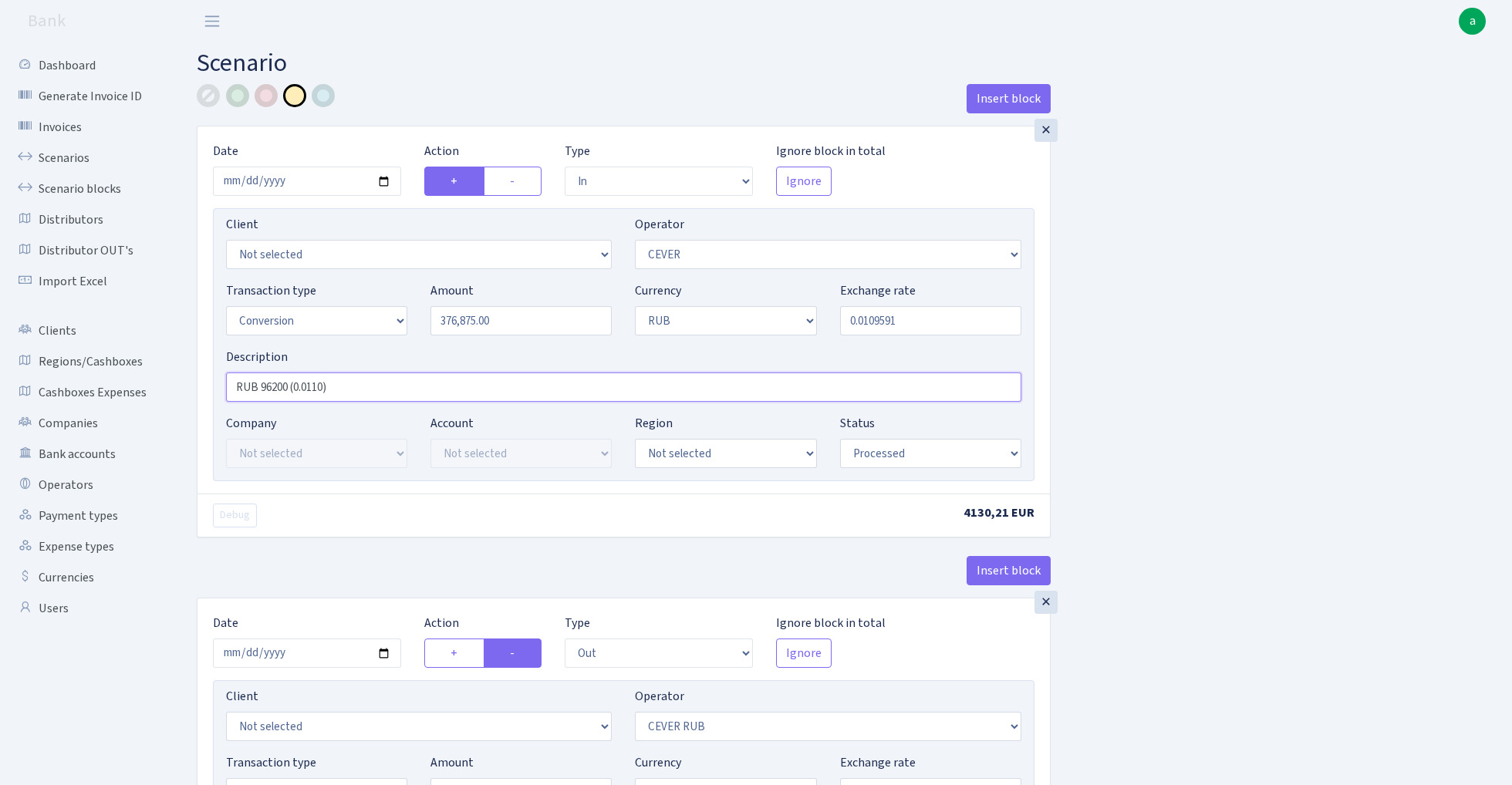
paste input "376875"
type input "RUB 376875 (0.0110)"
click at [923, 322] on input "0.0109591" at bounding box center [931, 320] width 182 height 29
type input "0.0105000"
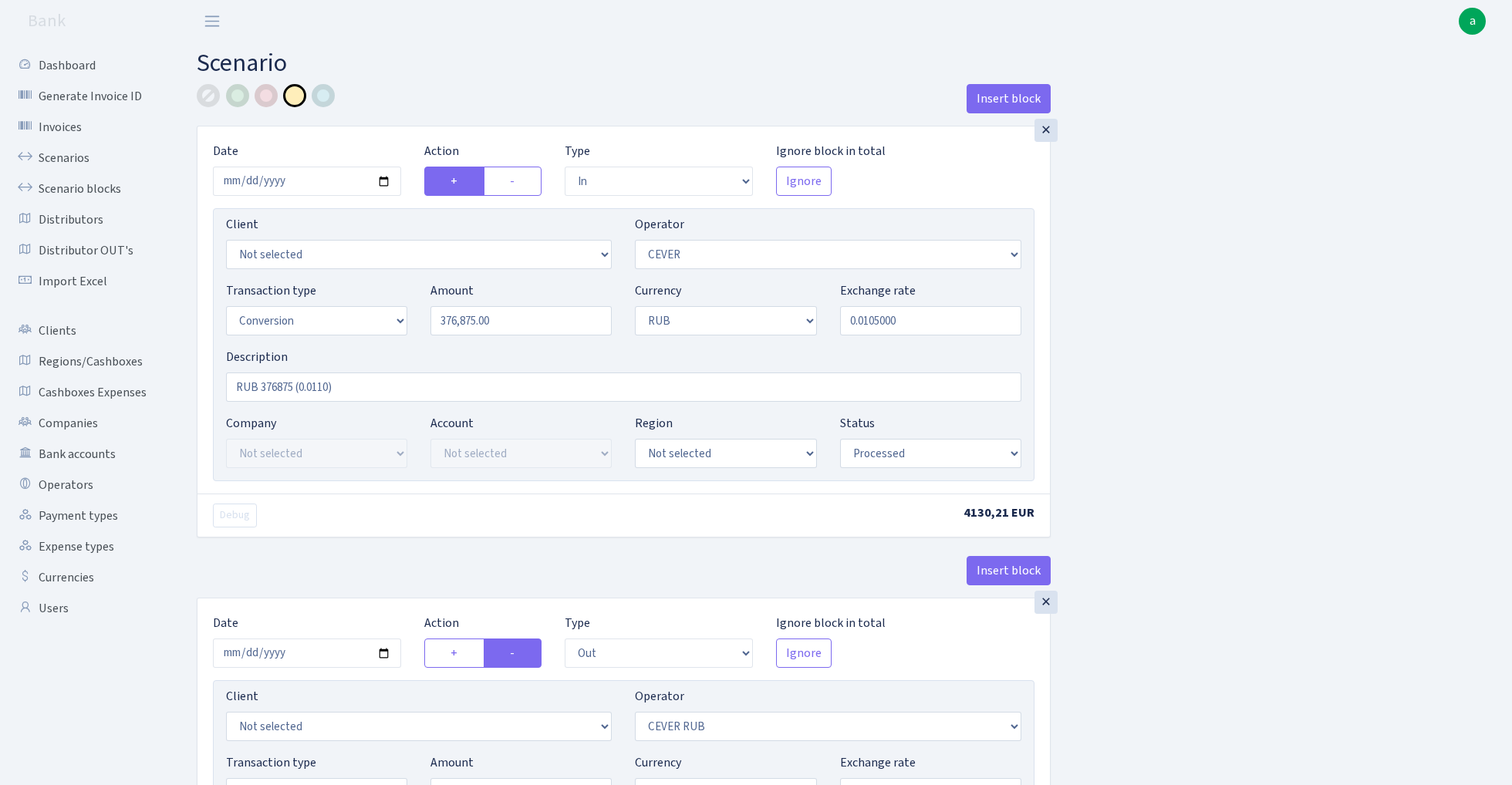
click at [1245, 353] on div "Insert block × Date 2025-10-02 Action + - Type --- In Out Commission Field requ…" at bounding box center [843, 611] width 1315 height 1054
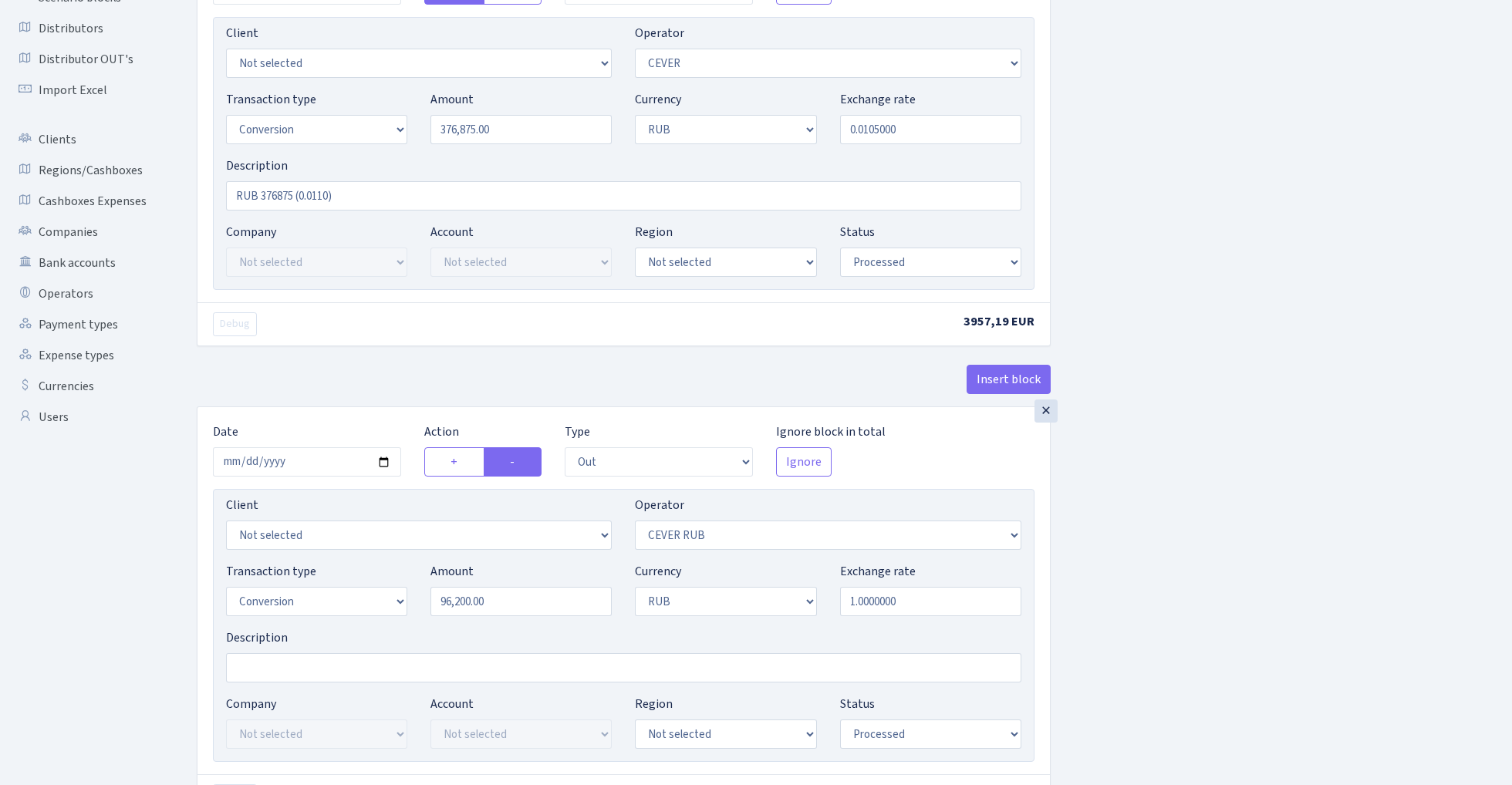
scroll to position [203, 0]
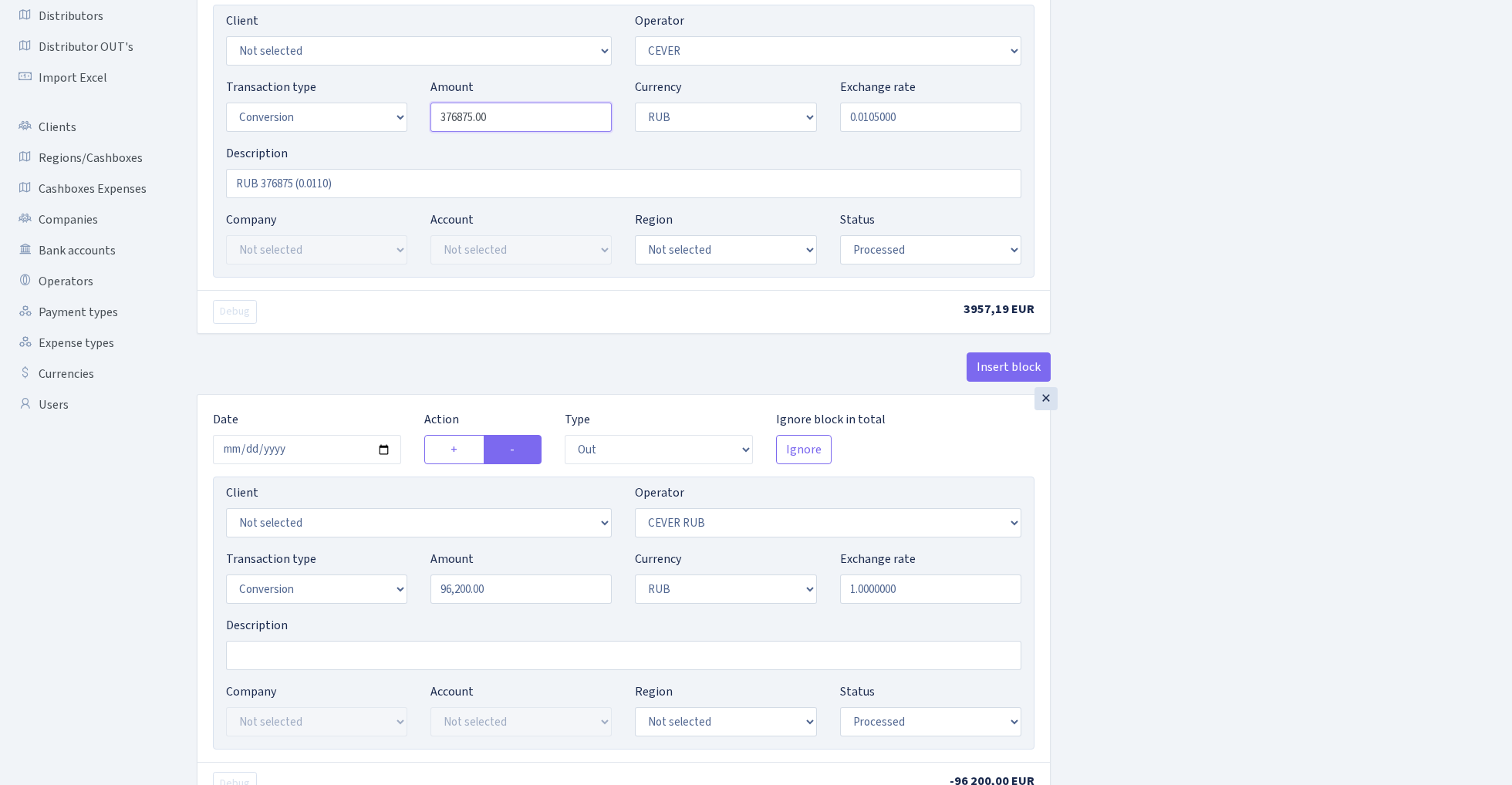
click at [513, 122] on input "376875.00" at bounding box center [521, 117] width 182 height 29
type input "376,875.00"
click at [301, 458] on input "[DATE]" at bounding box center [306, 449] width 188 height 29
type input "2025-10-02"
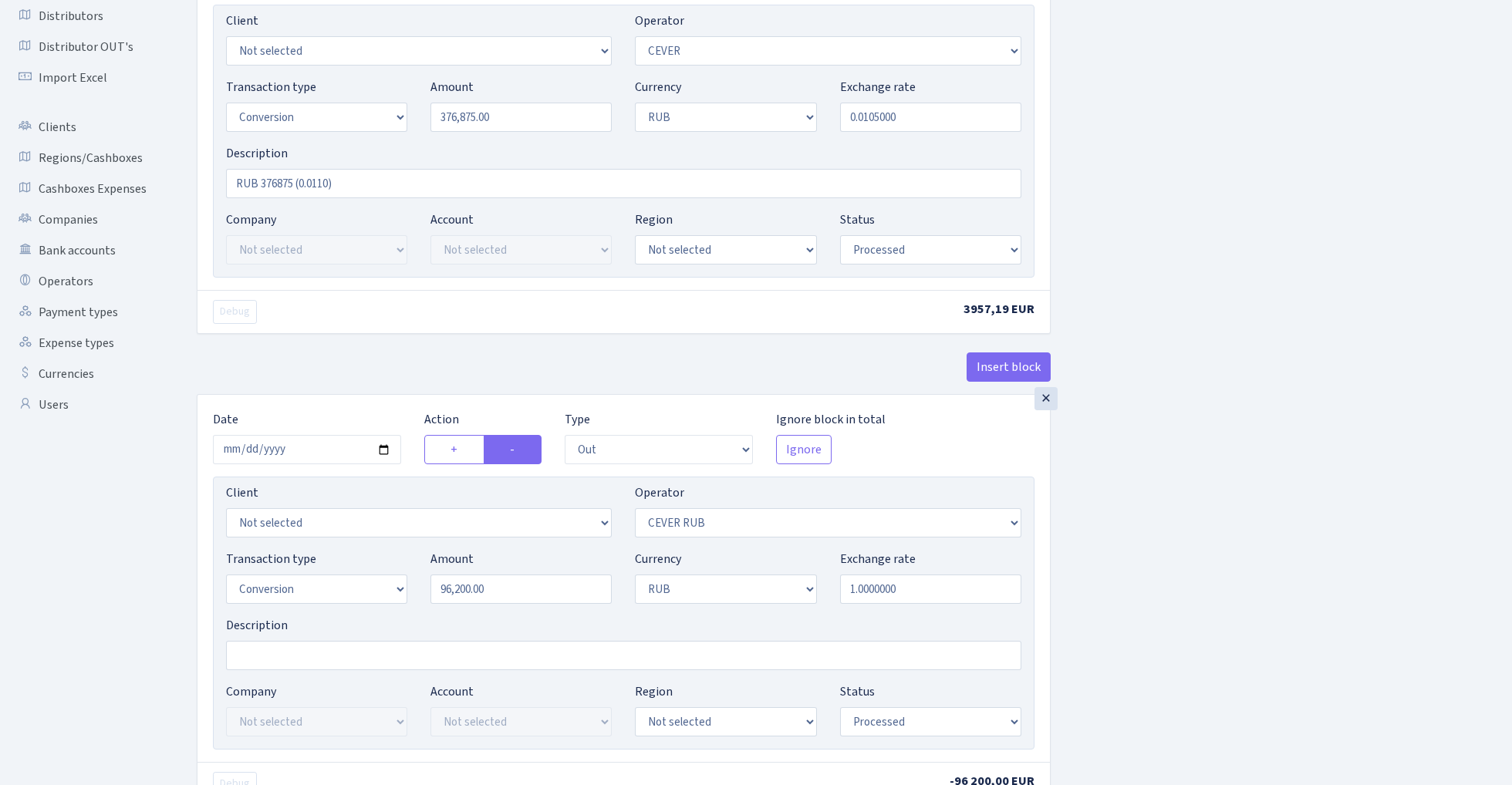
click at [315, 365] on div "Insert block" at bounding box center [624, 373] width 854 height 41
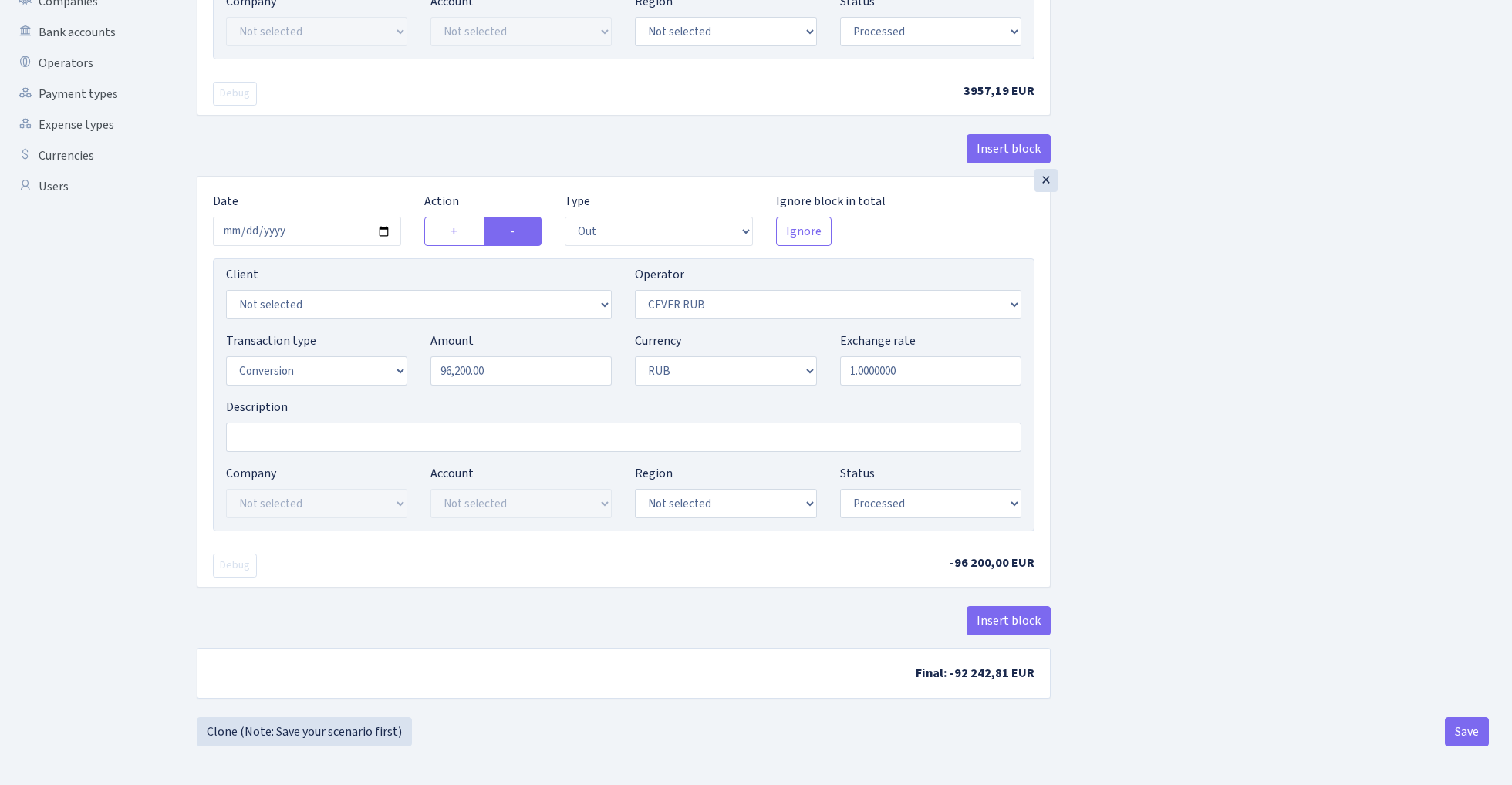
scroll to position [427, 0]
click at [526, 372] on input "96200.00" at bounding box center [521, 371] width 182 height 29
paste input "376875"
type input "376,875.00"
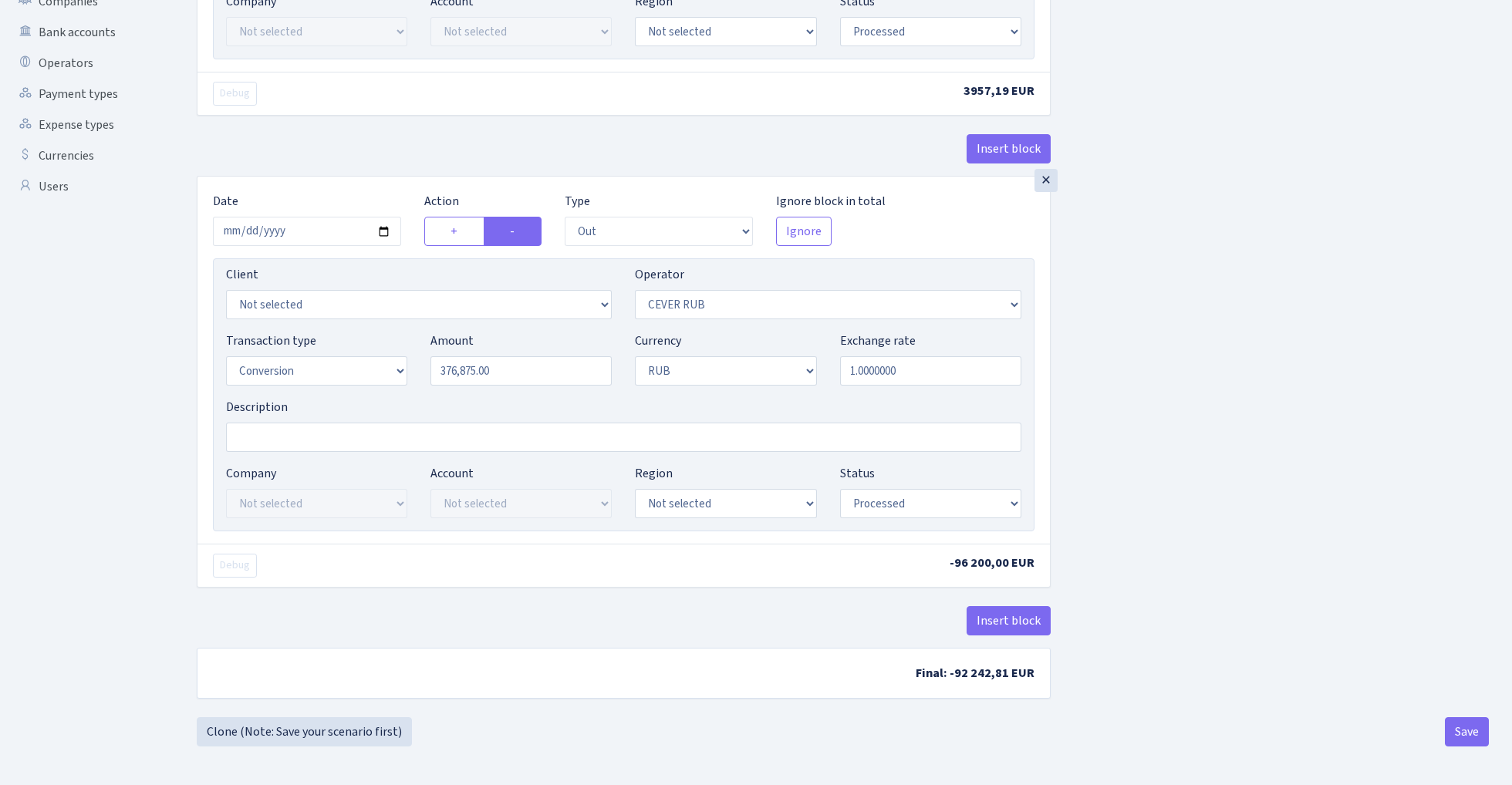
click at [1153, 400] on div "Insert block × Date 2025-10-02 Action + - Type --- In Out Commission Field requ…" at bounding box center [843, 189] width 1315 height 1054
click at [1462, 736] on button "Save" at bounding box center [1466, 731] width 44 height 29
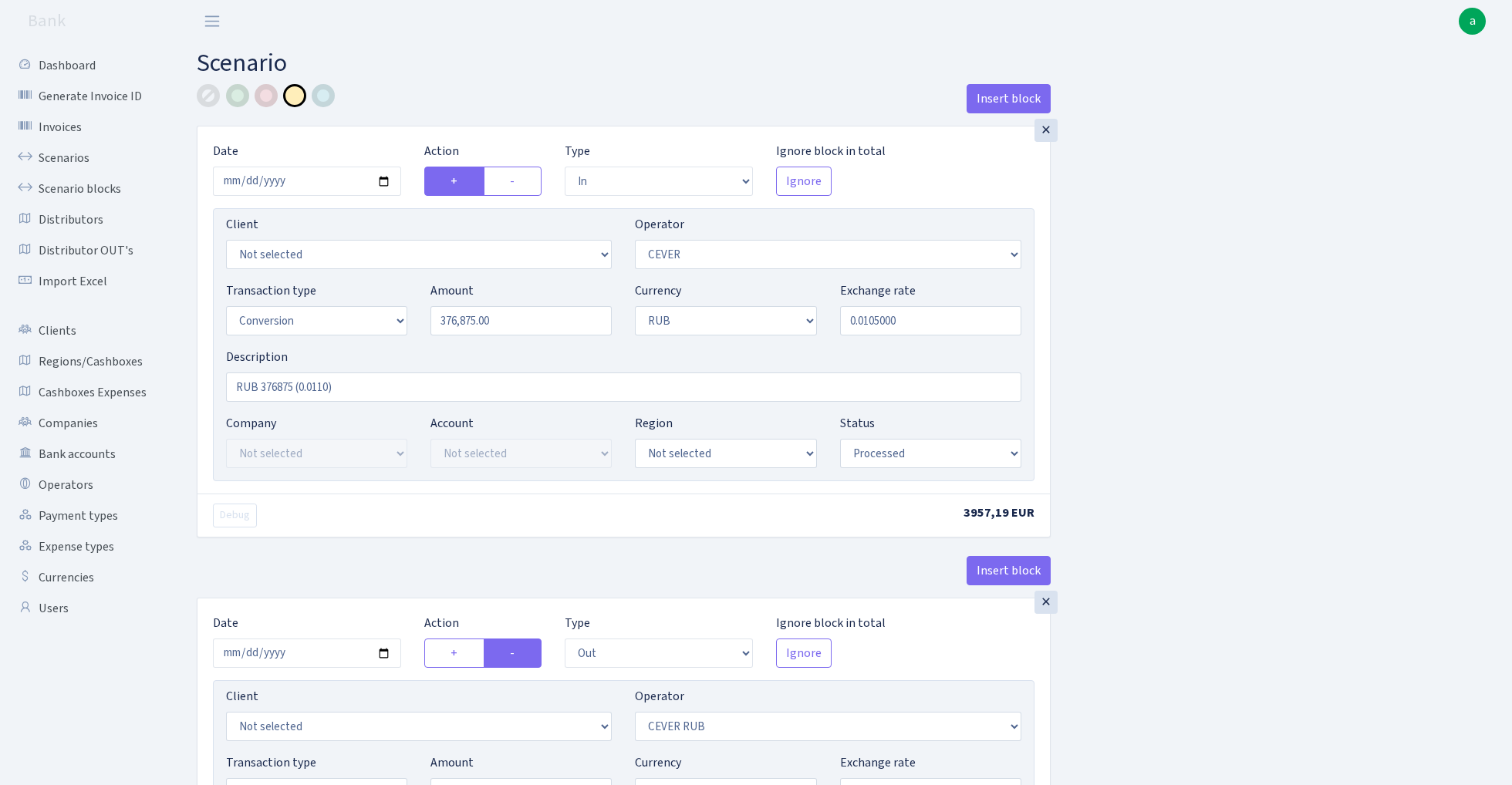
select select "in"
select select "20"
select select "15"
select select "3"
select select "processed"
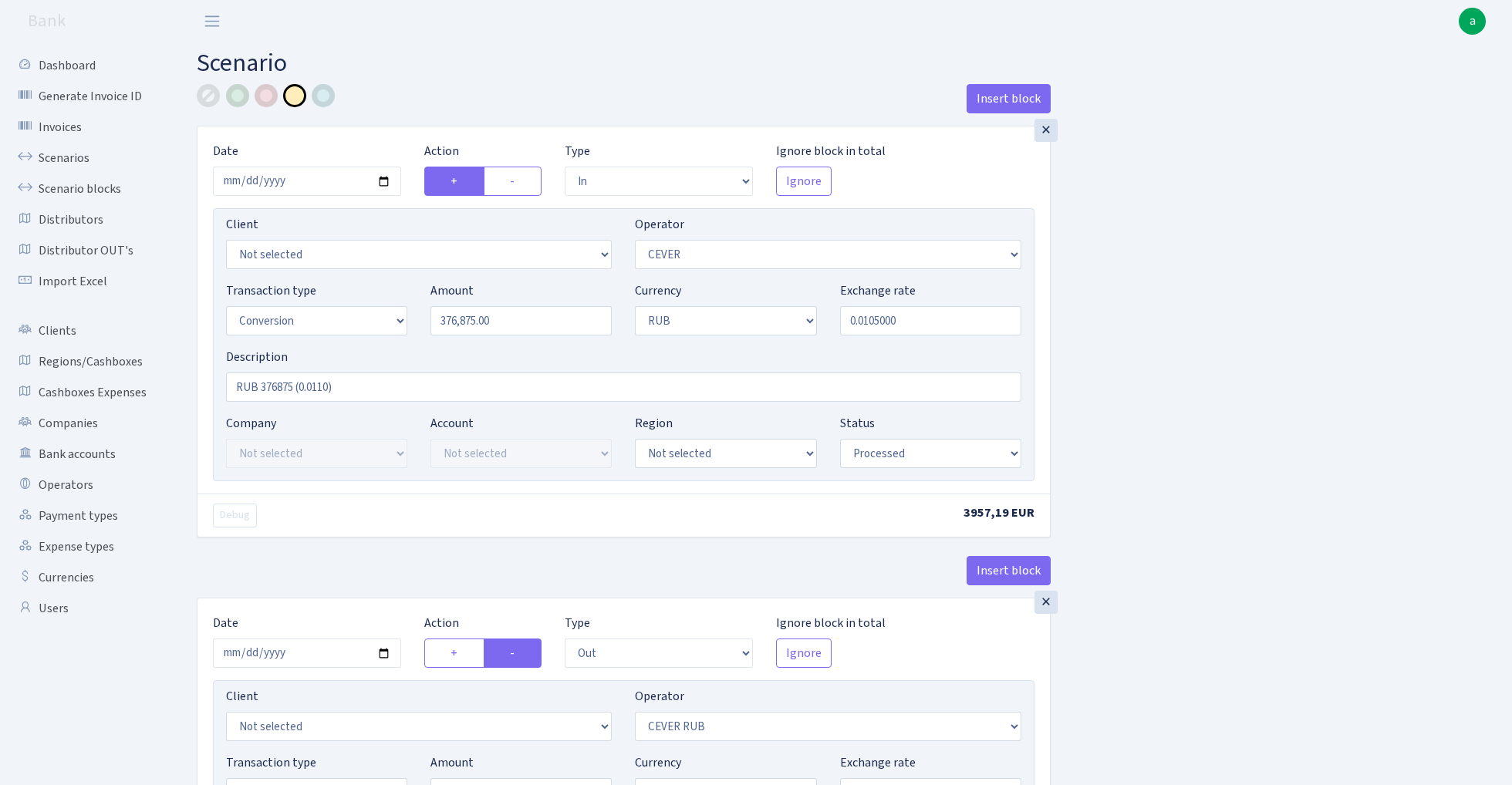
select select "out"
select select "214"
select select "15"
select select "3"
select select "processed"
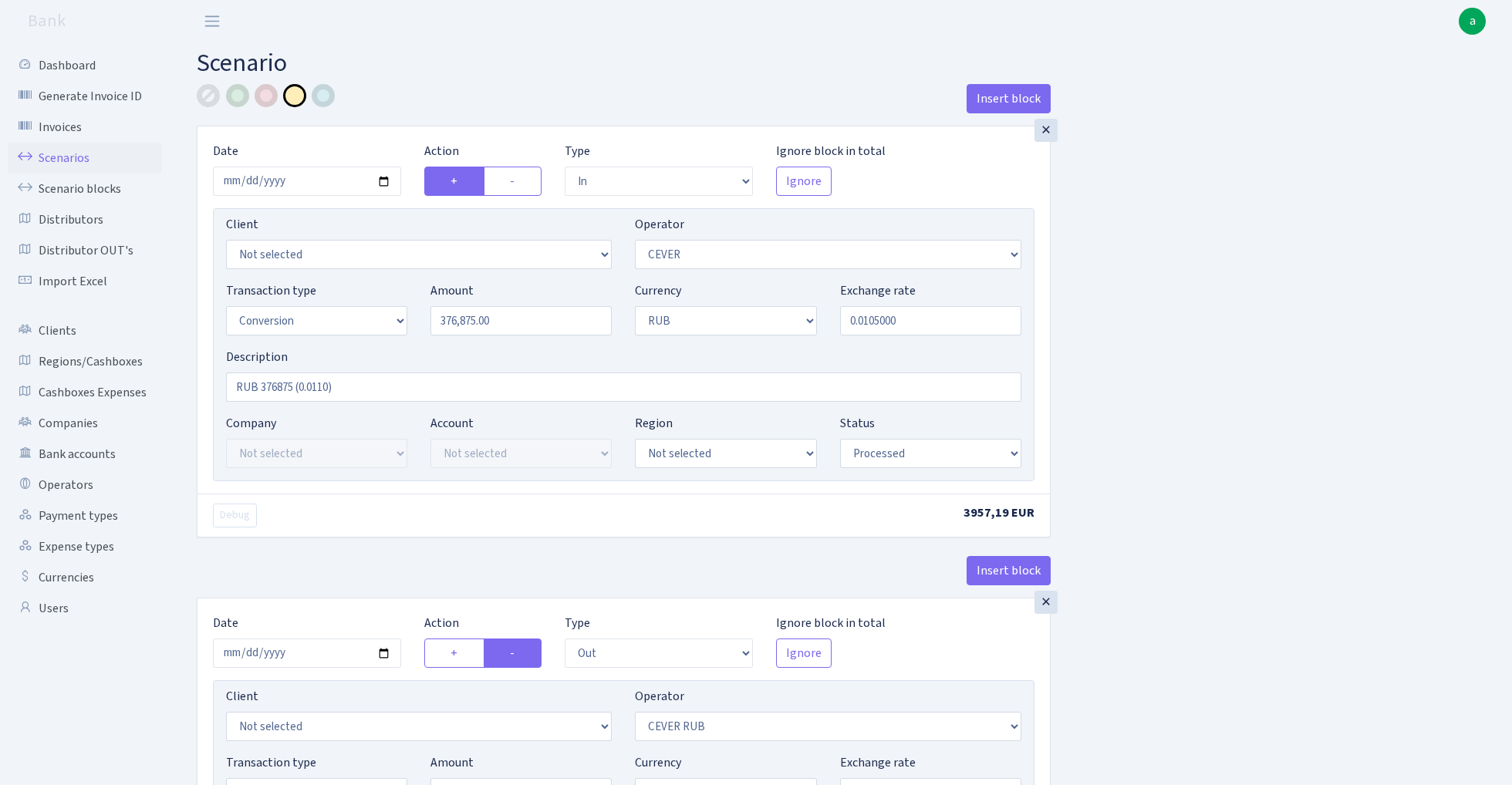
click at [63, 154] on link "Scenarios" at bounding box center [84, 157] width 154 height 31
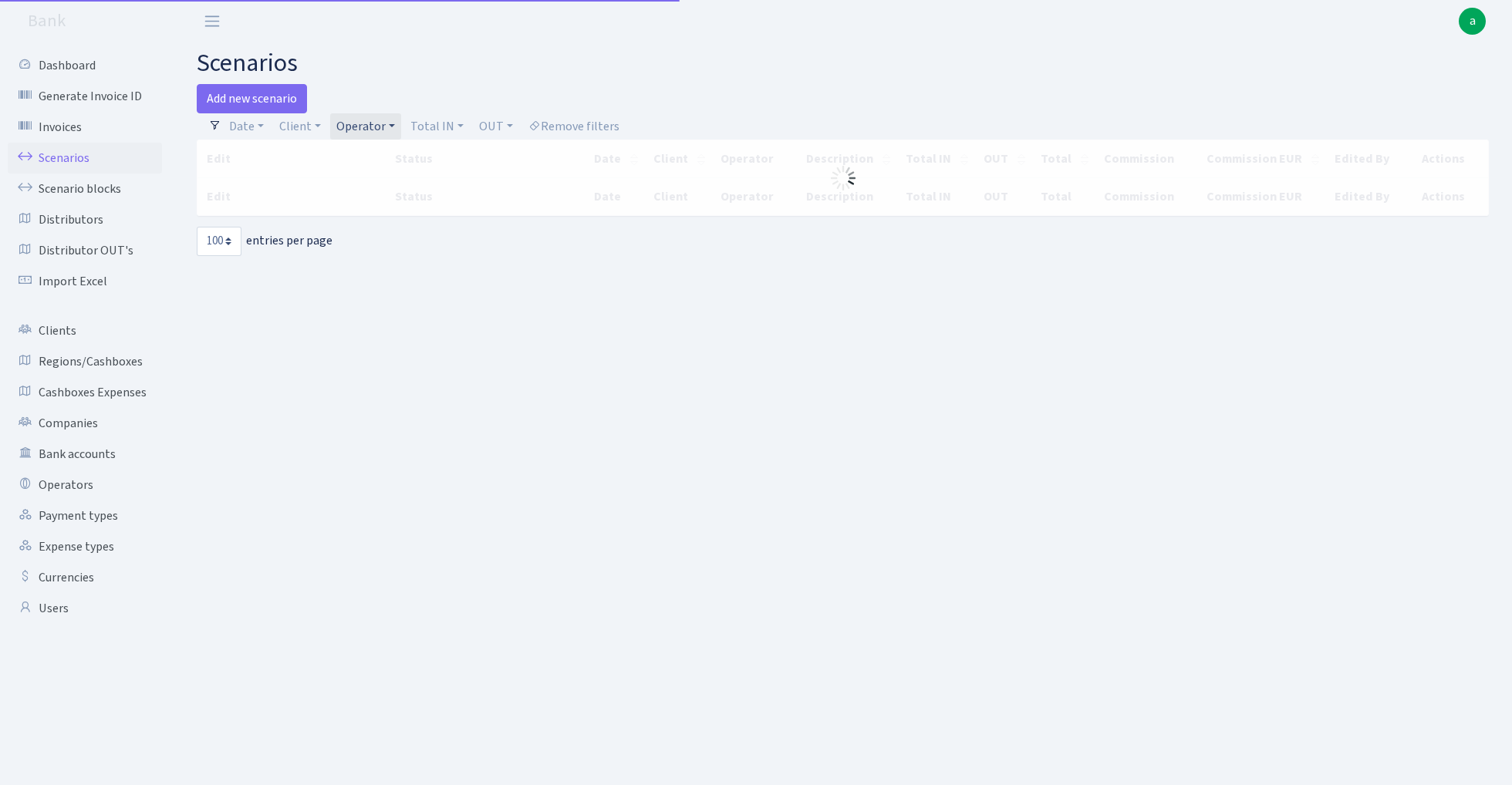
select select "100"
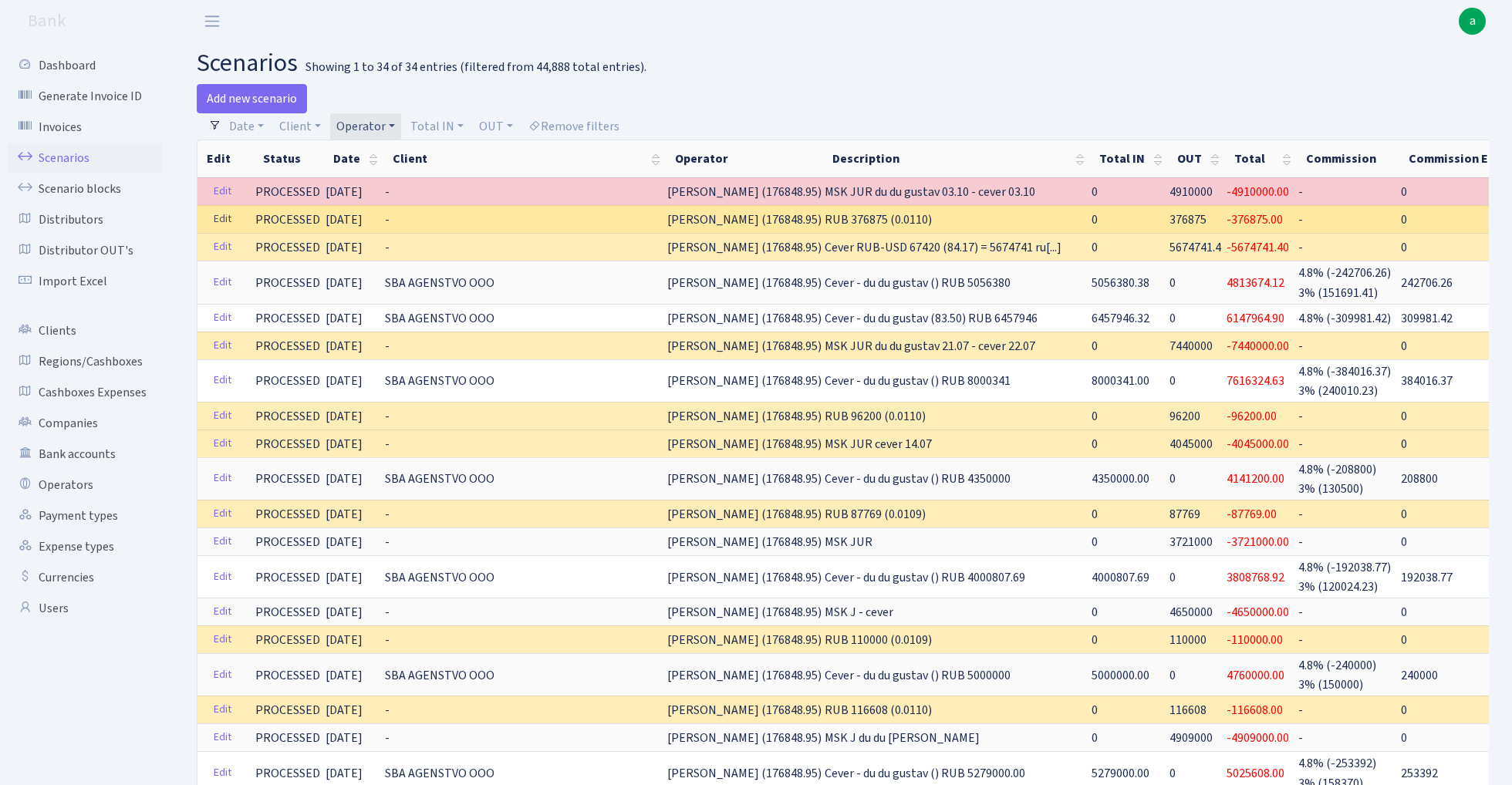
click at [224, 217] on link "Edit" at bounding box center [223, 220] width 32 height 24
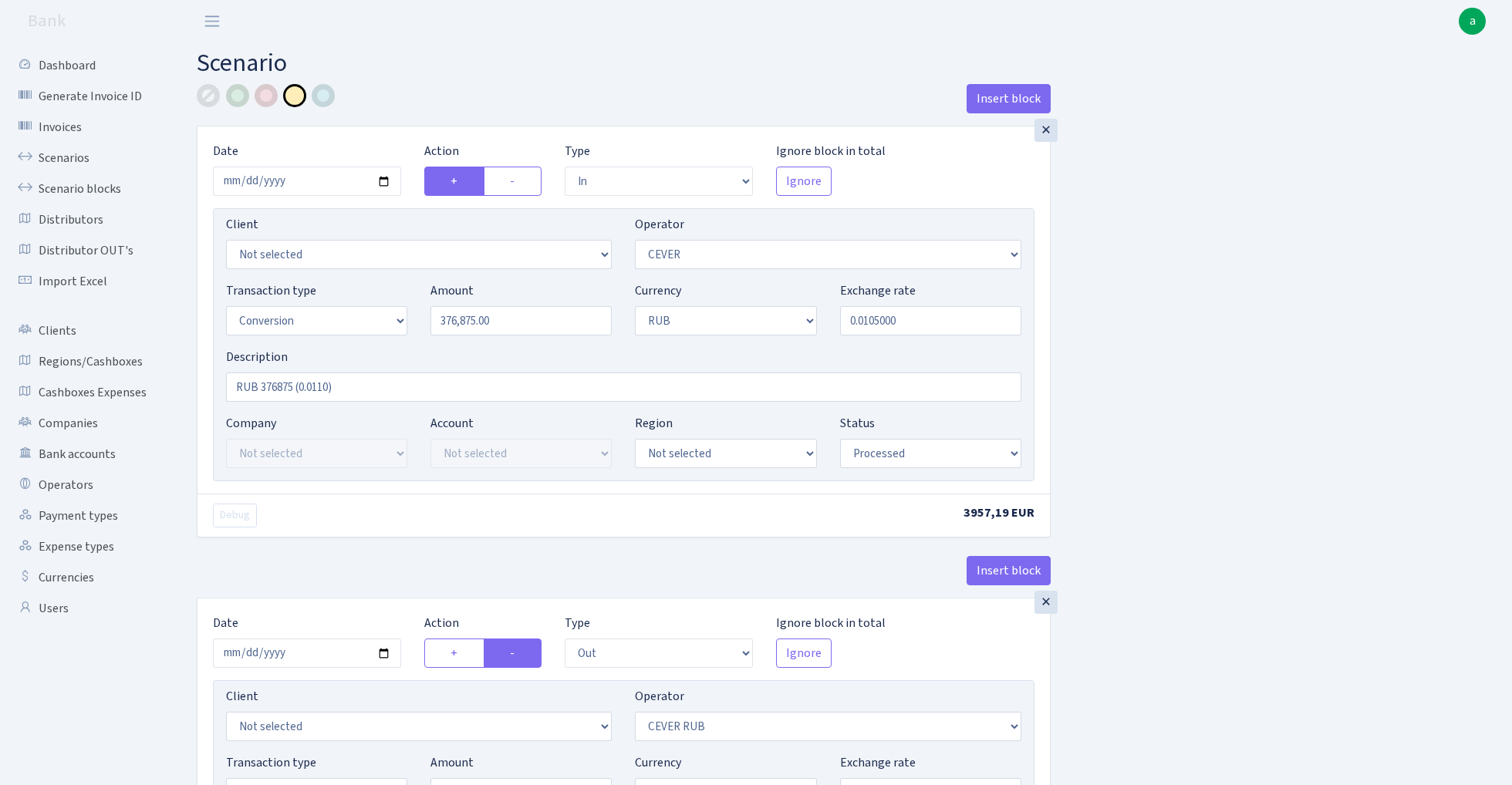
select select "in"
select select "20"
select select "15"
select select "3"
select select "processed"
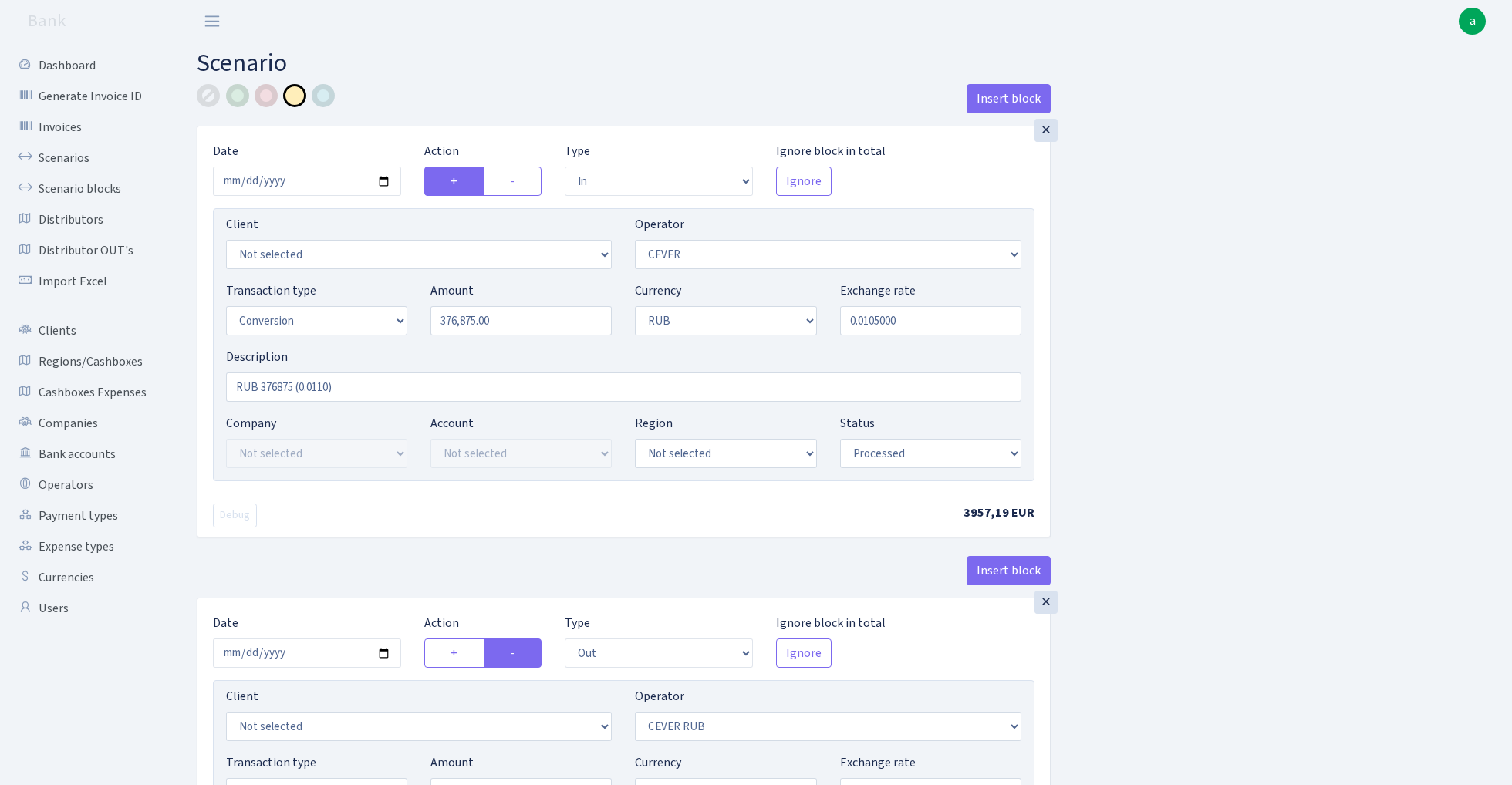
select select "out"
select select "214"
select select "15"
select select "3"
select select "processed"
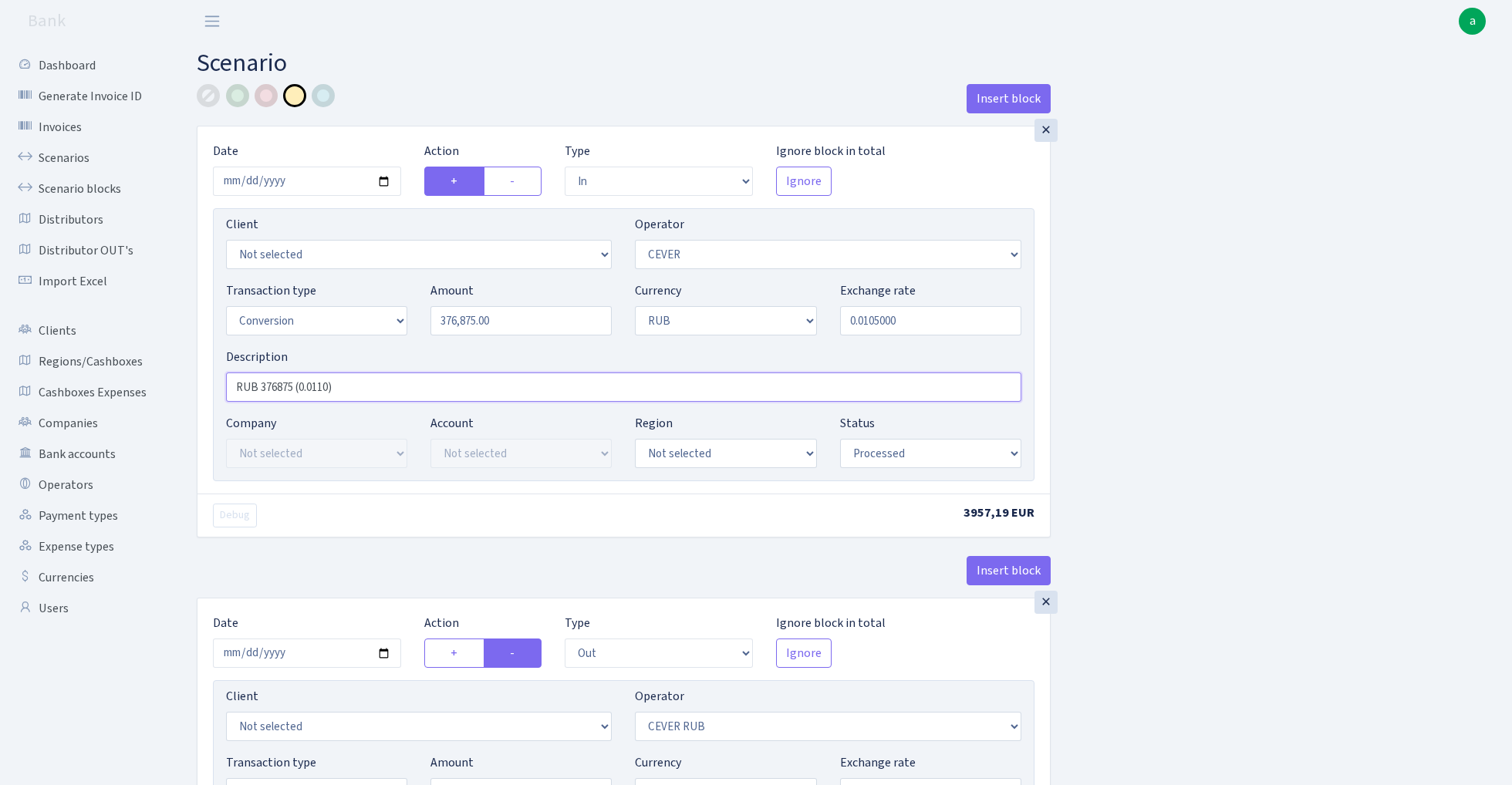
click at [326, 388] on input "RUB 376875 (0.0110)" at bounding box center [623, 386] width 795 height 29
type input "RUB 376875 (0.0105)"
click at [1210, 387] on div "Insert block × Date 2025-10-02 Action + - Type --- In Out Commission Field requ…" at bounding box center [843, 611] width 1315 height 1054
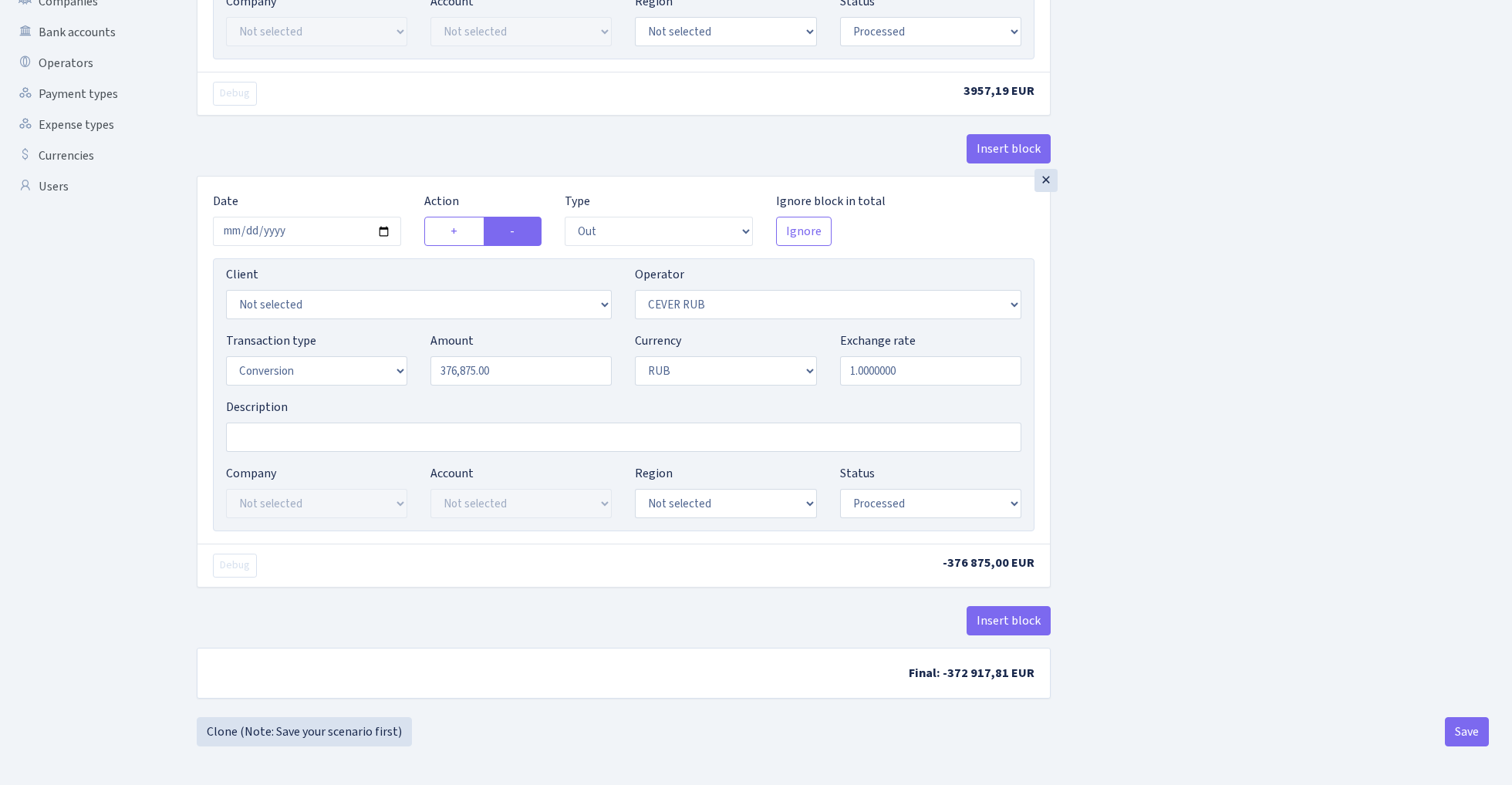
scroll to position [427, 0]
click at [1453, 726] on button "Save" at bounding box center [1466, 731] width 44 height 29
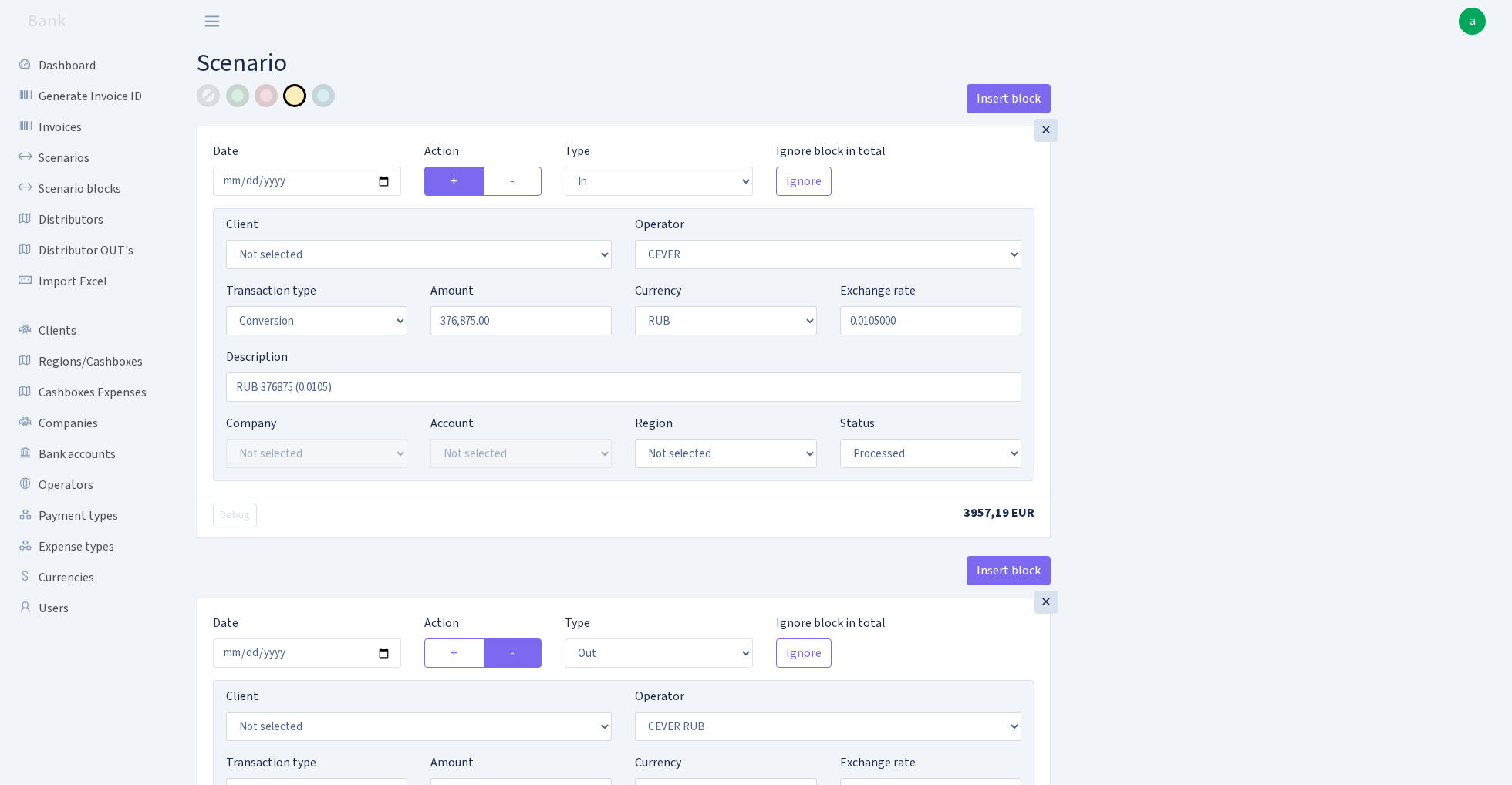
select select "in"
select select "20"
select select "15"
select select "3"
select select "processed"
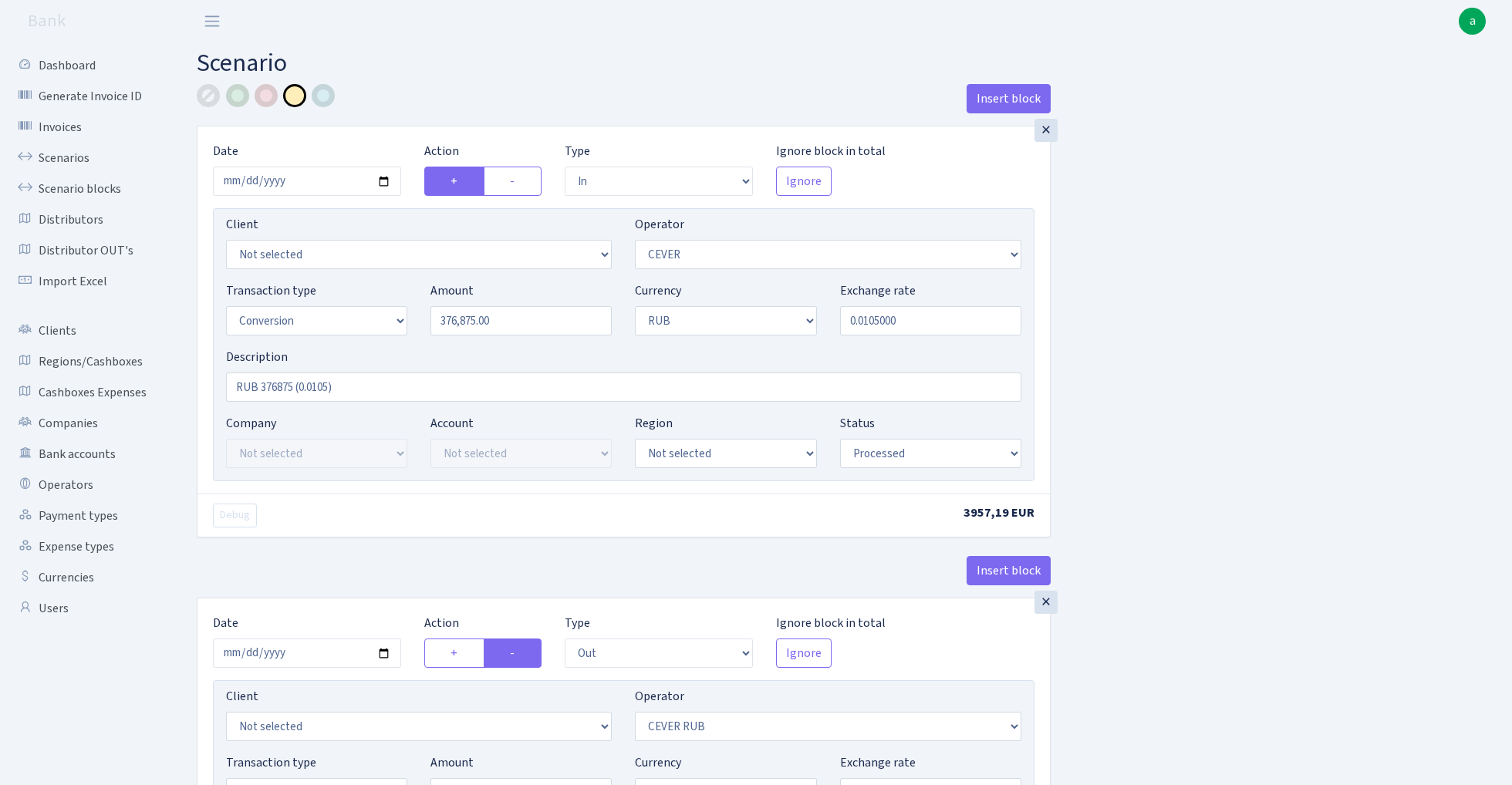
select select "out"
select select "214"
select select "15"
select select "3"
select select "processed"
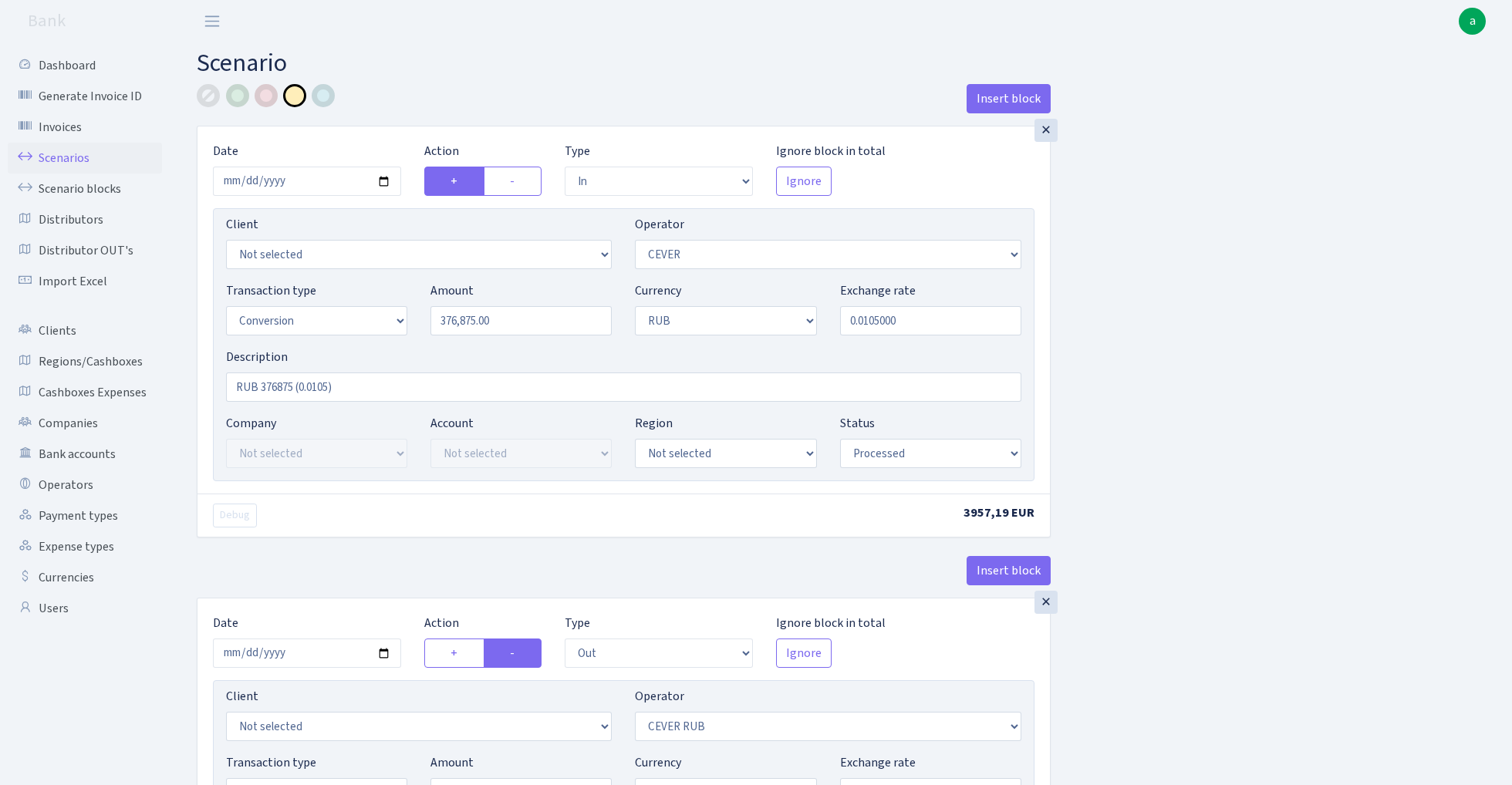
click at [64, 157] on link "Scenarios" at bounding box center [84, 157] width 154 height 31
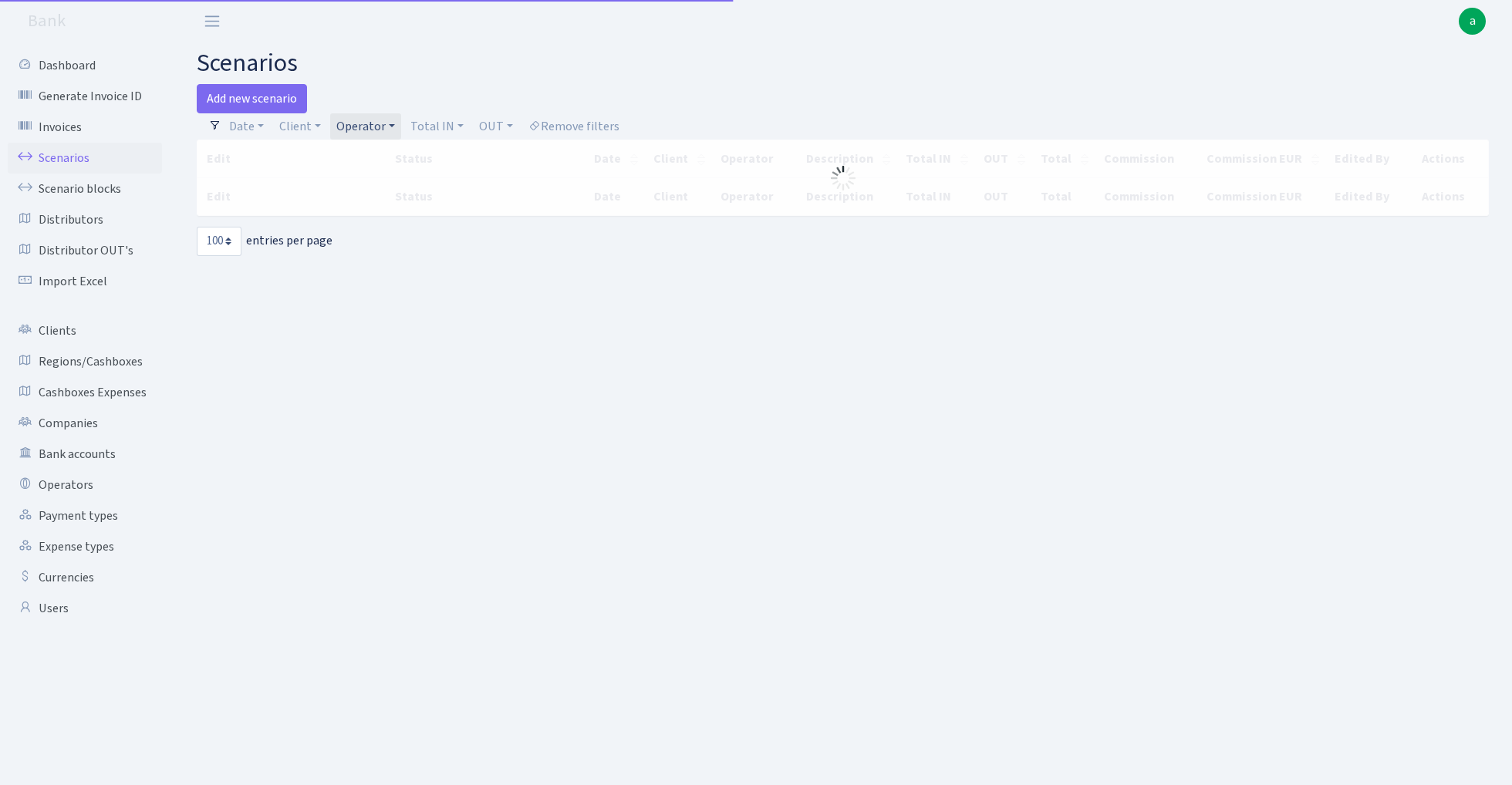
select select "100"
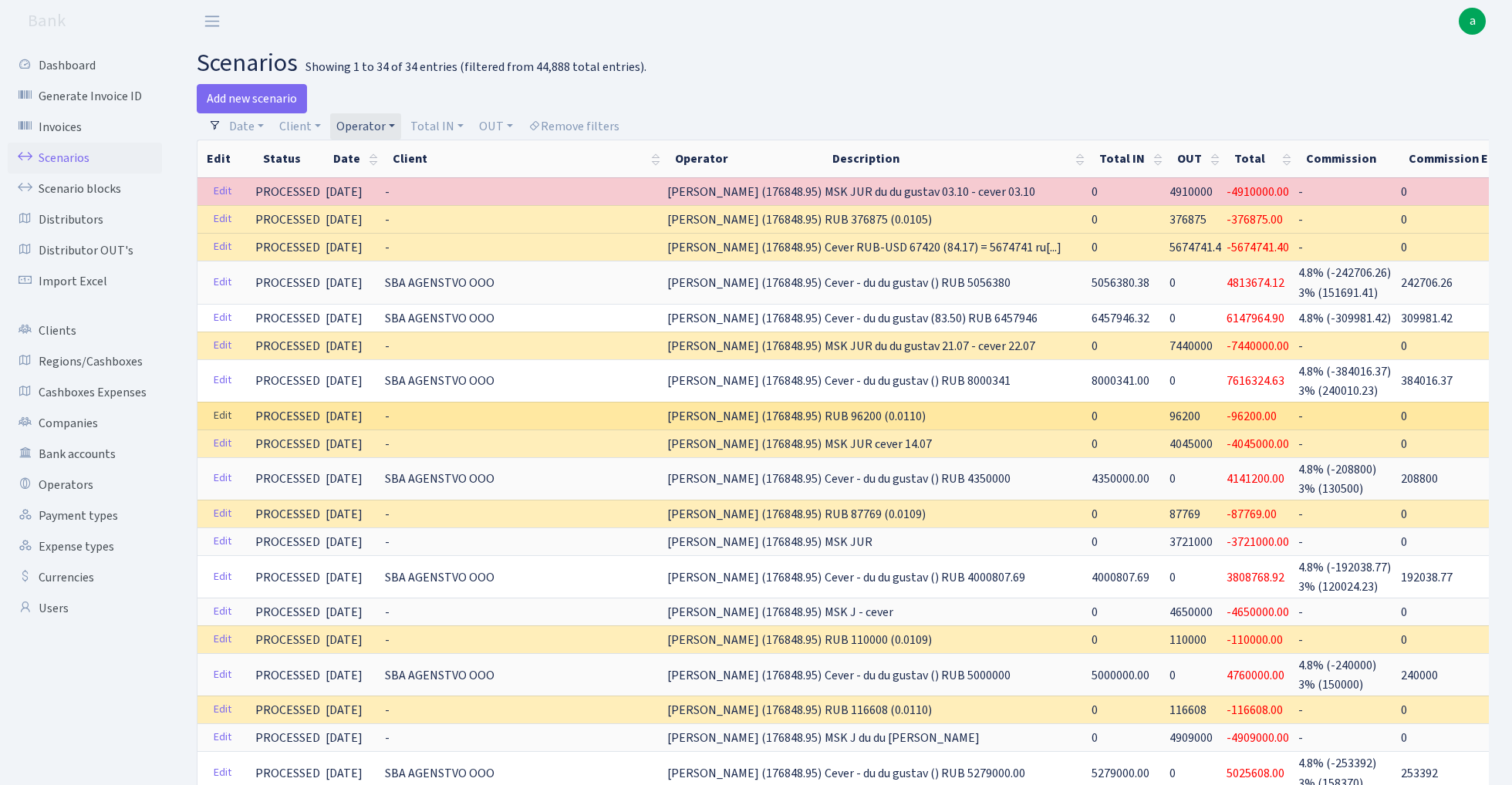
click at [220, 414] on link "Edit" at bounding box center [223, 416] width 32 height 24
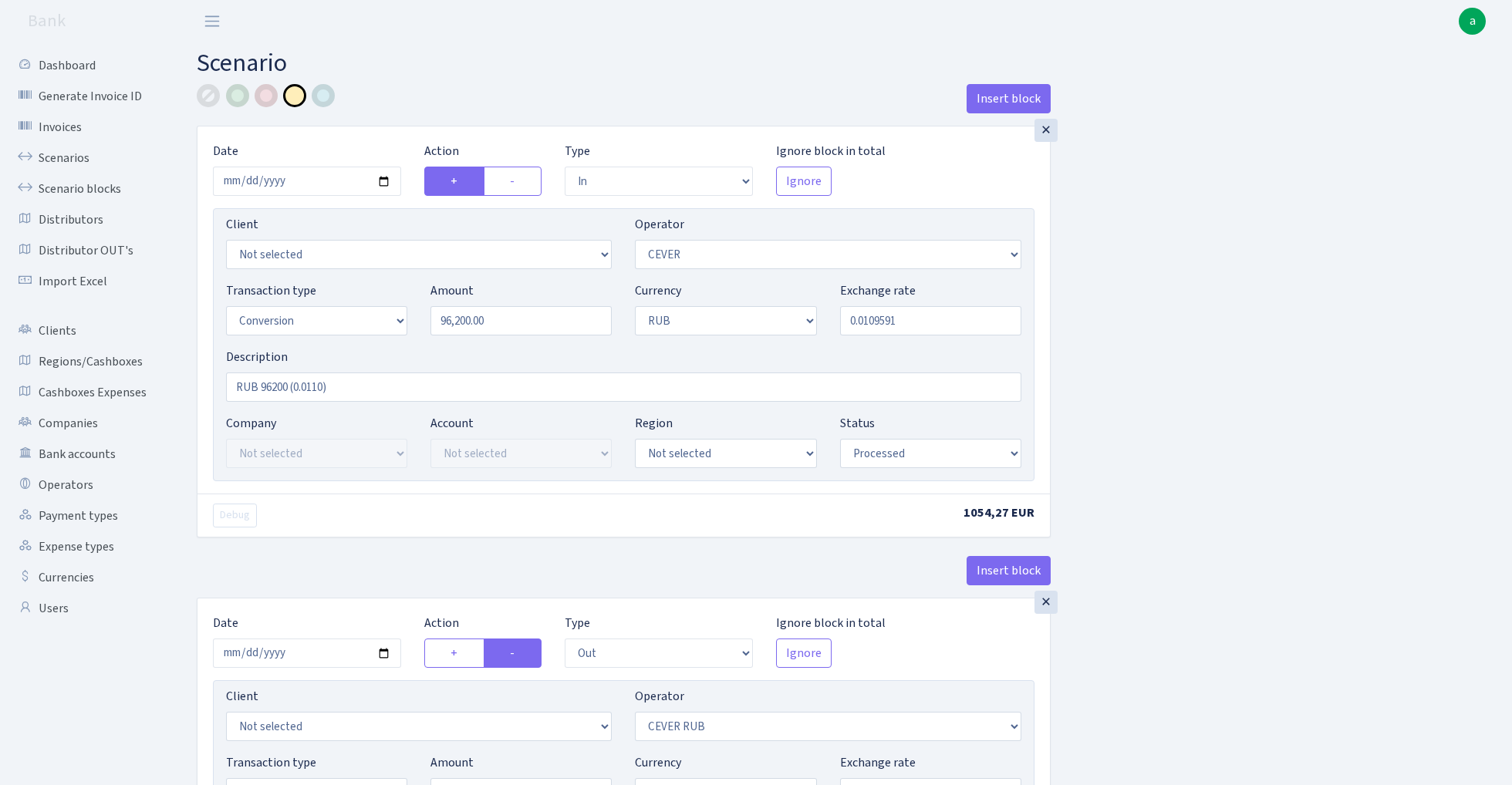
select select "in"
select select "20"
select select "15"
select select "3"
select select "processed"
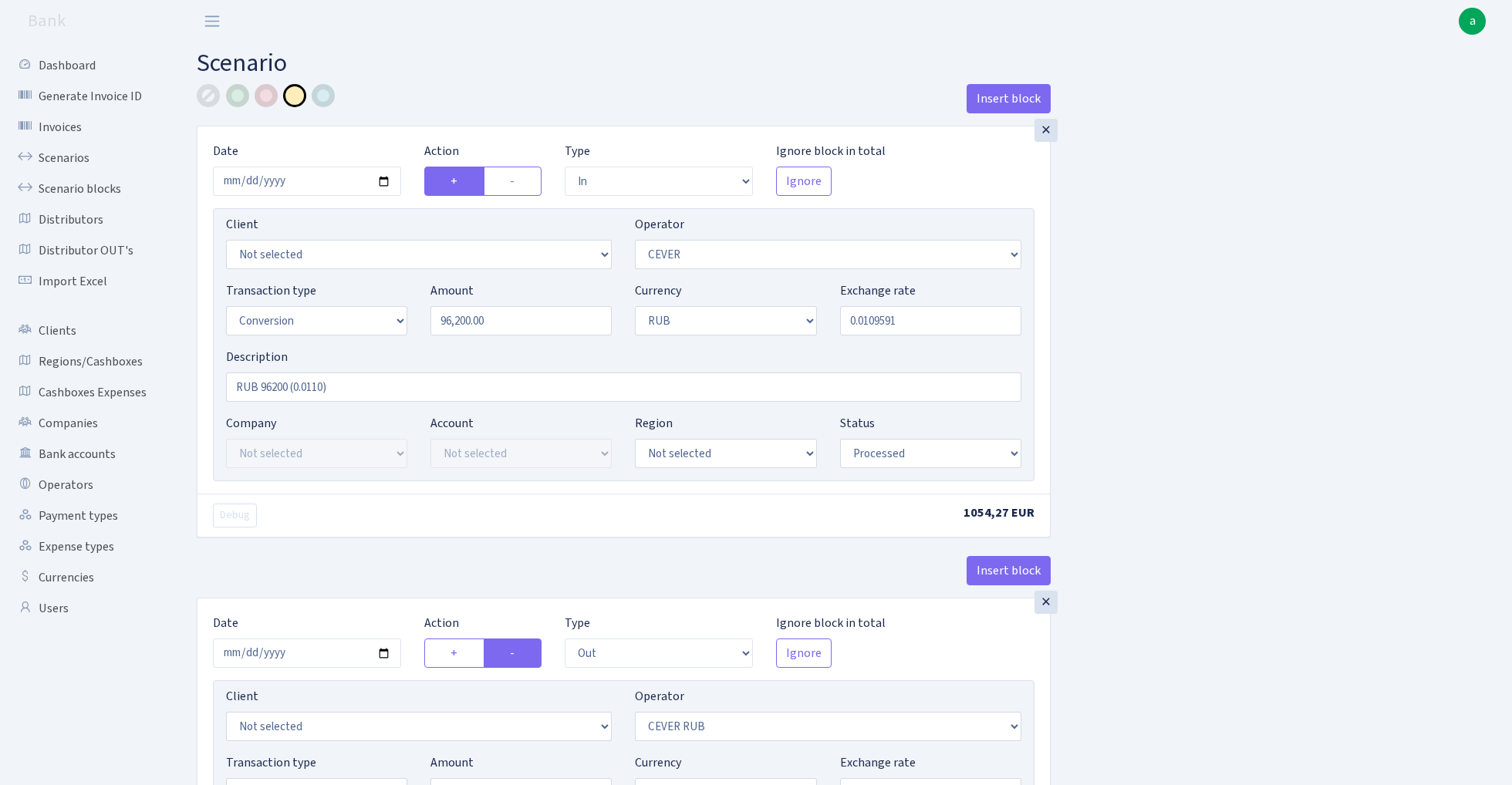
select select "out"
select select "214"
select select "15"
select select "3"
select select "processed"
